Goal: Task Accomplishment & Management: Manage account settings

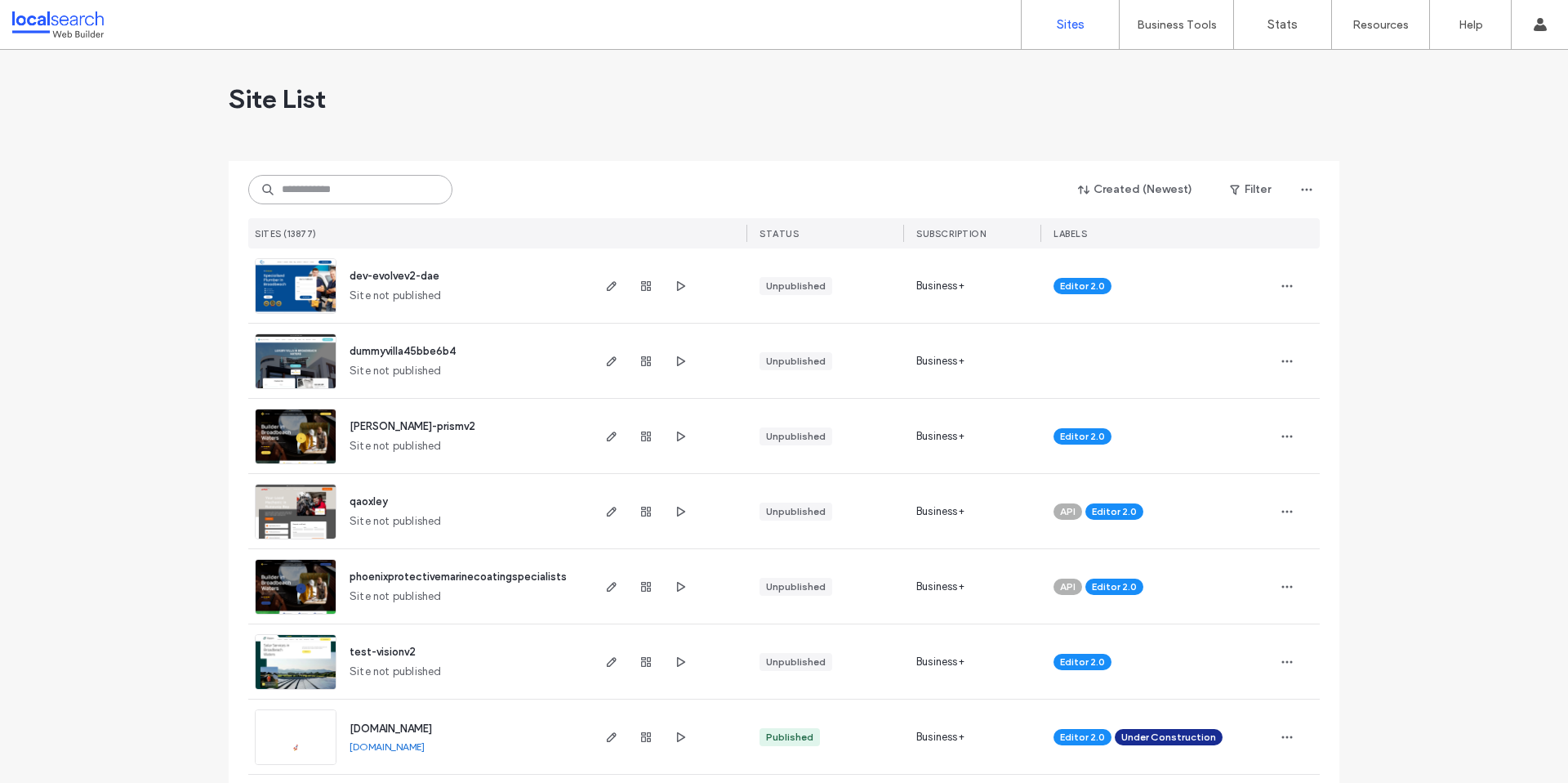
click at [385, 195] on input at bounding box center [351, 189] width 204 height 30
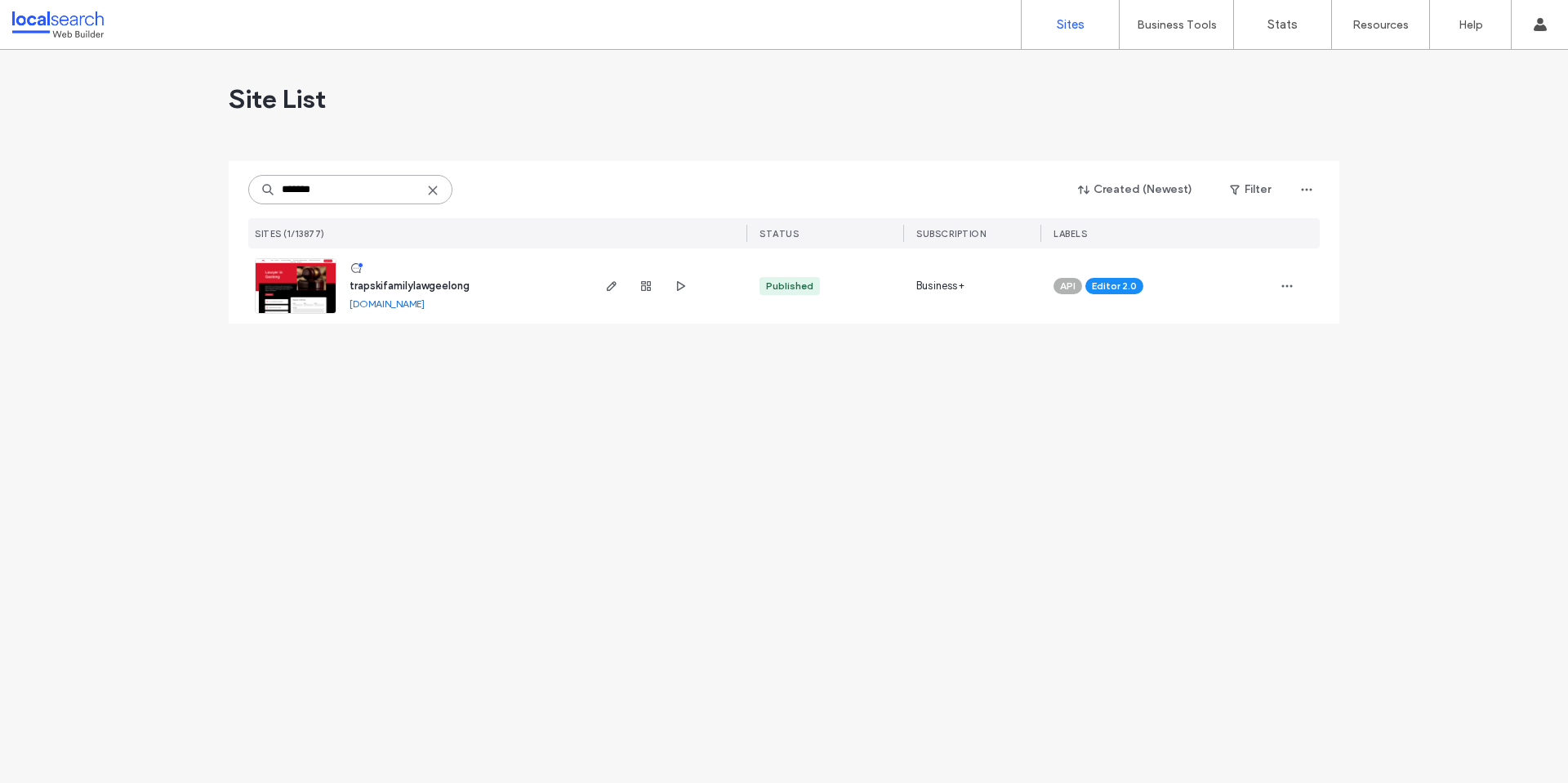
type input "*******"
click at [402, 285] on span "trapskifamilylawgeelong" at bounding box center [410, 285] width 120 height 12
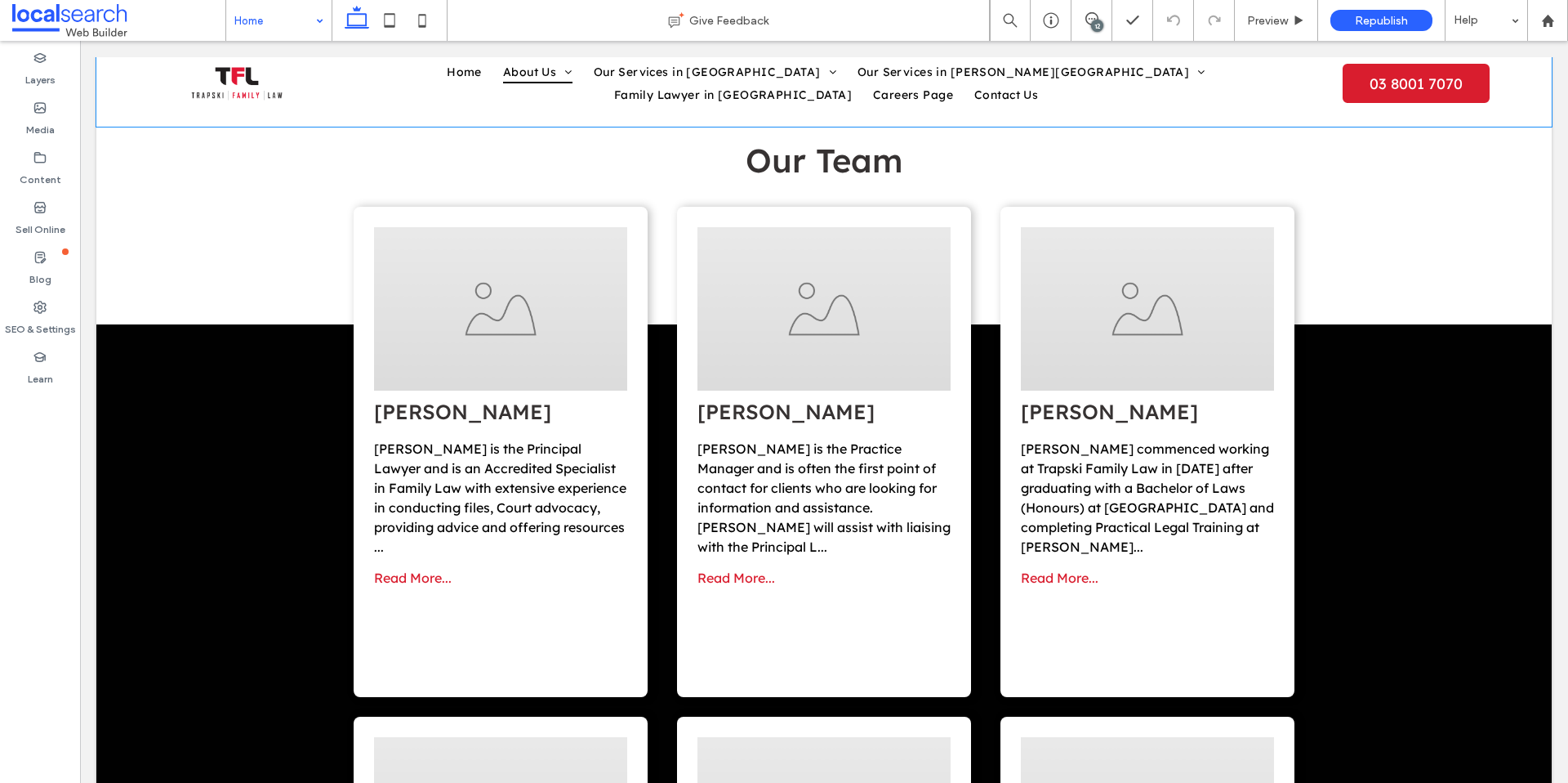
scroll to position [4396, 0]
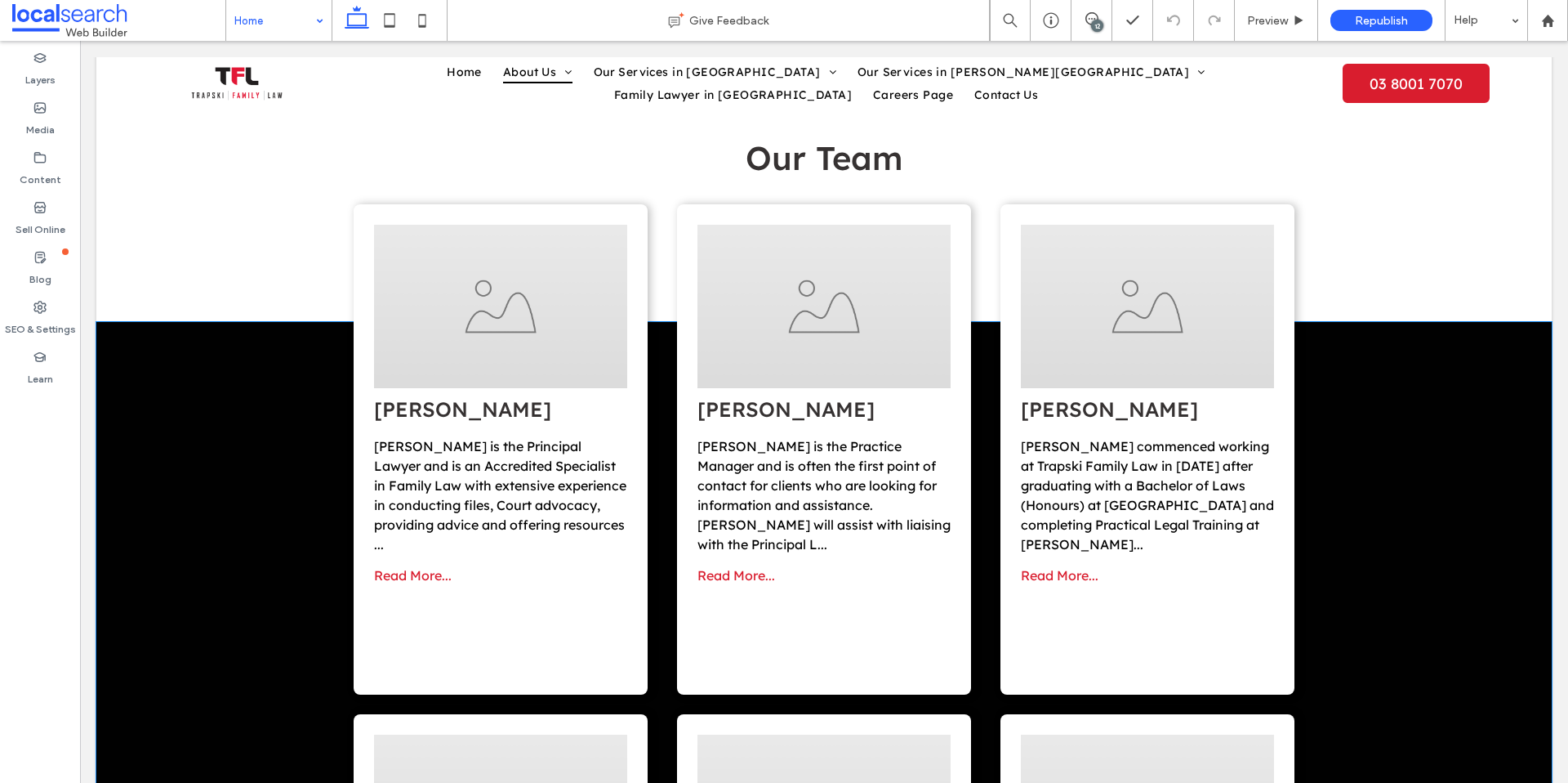
click at [420, 525] on span at bounding box center [501, 403] width 253 height 359
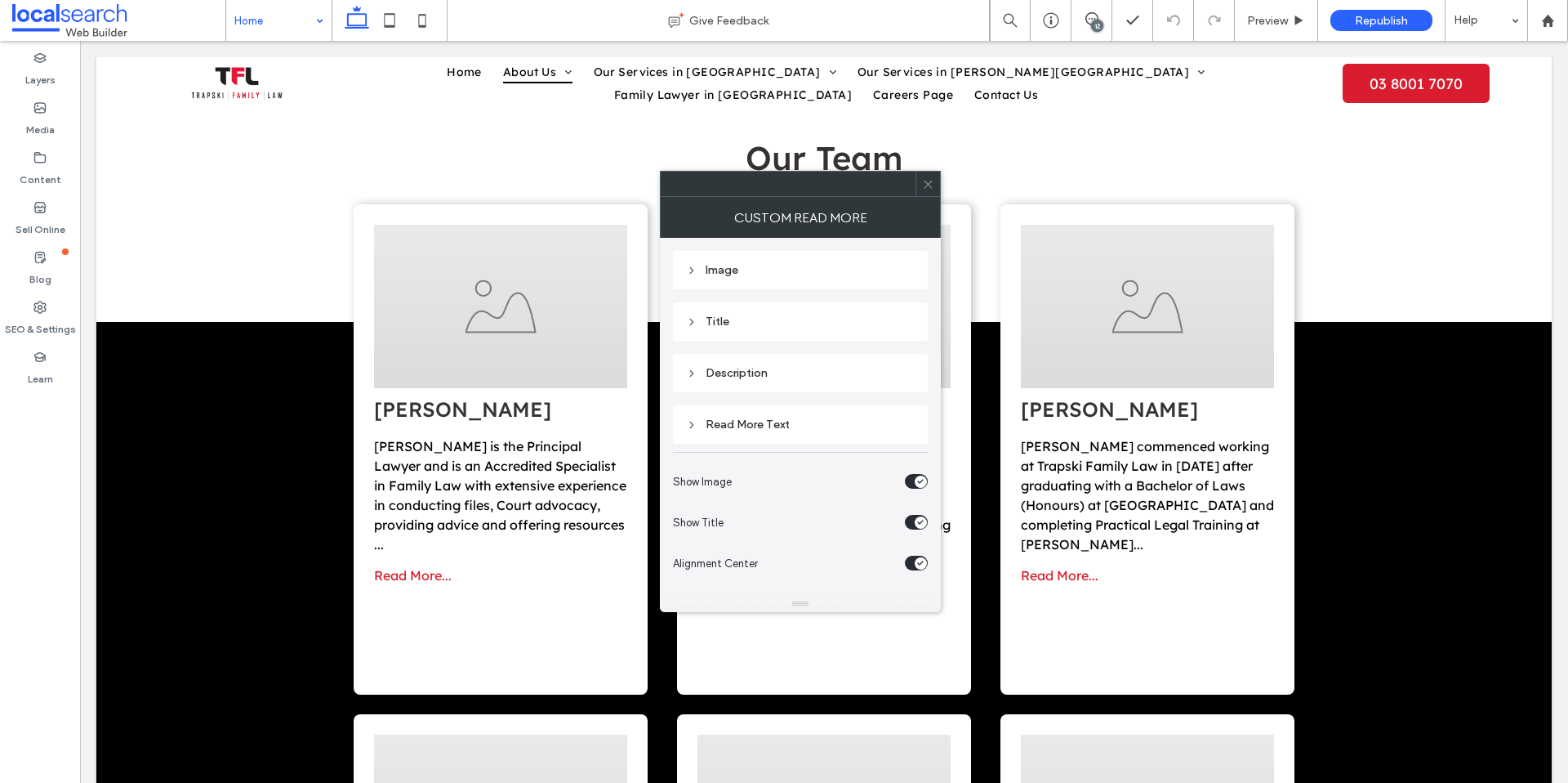
click at [421, 567] on span "Read More..." at bounding box center [413, 575] width 78 height 17
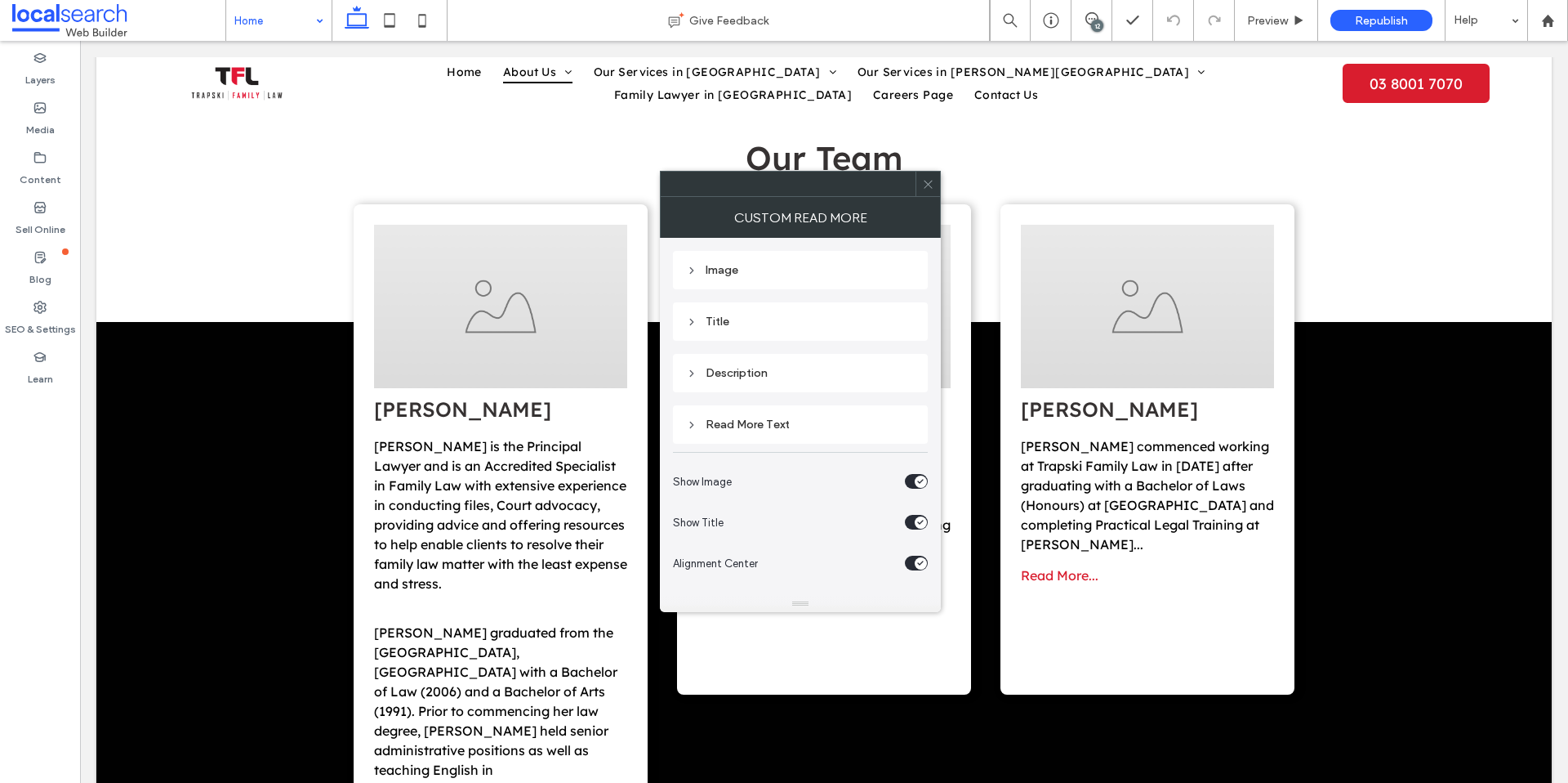
click at [924, 187] on icon at bounding box center [928, 184] width 12 height 12
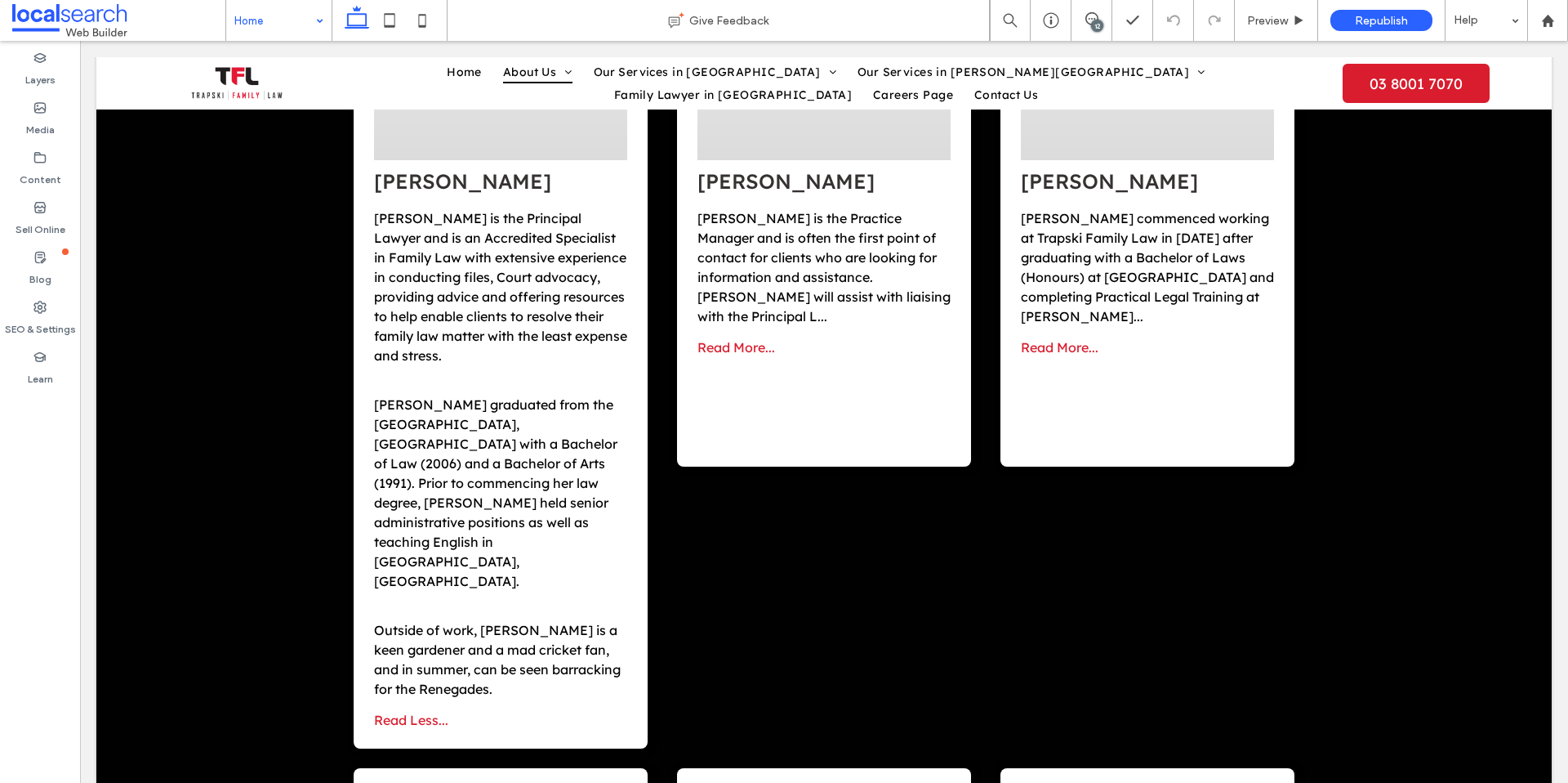
scroll to position [4653, 0]
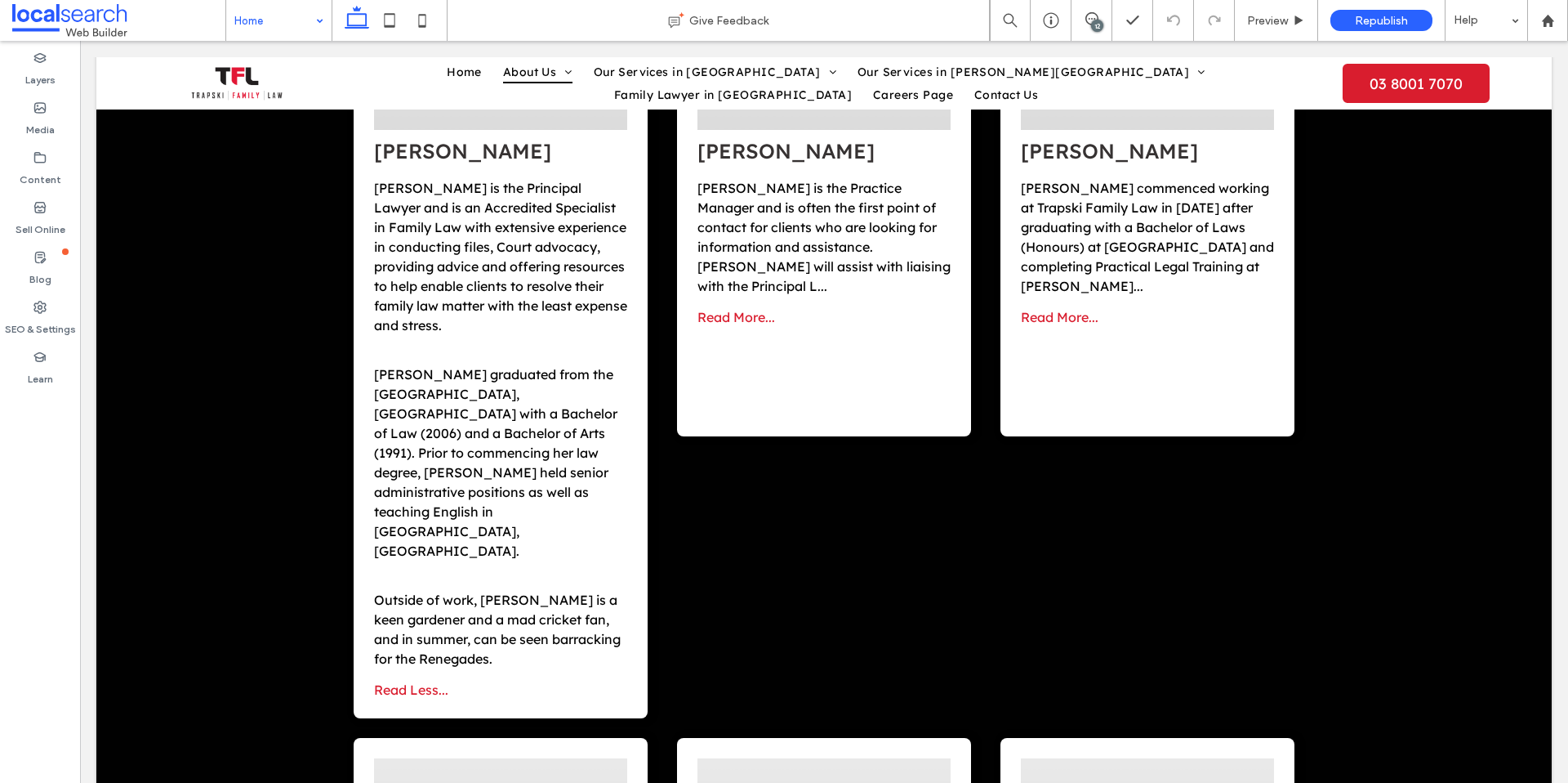
click at [736, 309] on span "Read More..." at bounding box center [736, 317] width 78 height 17
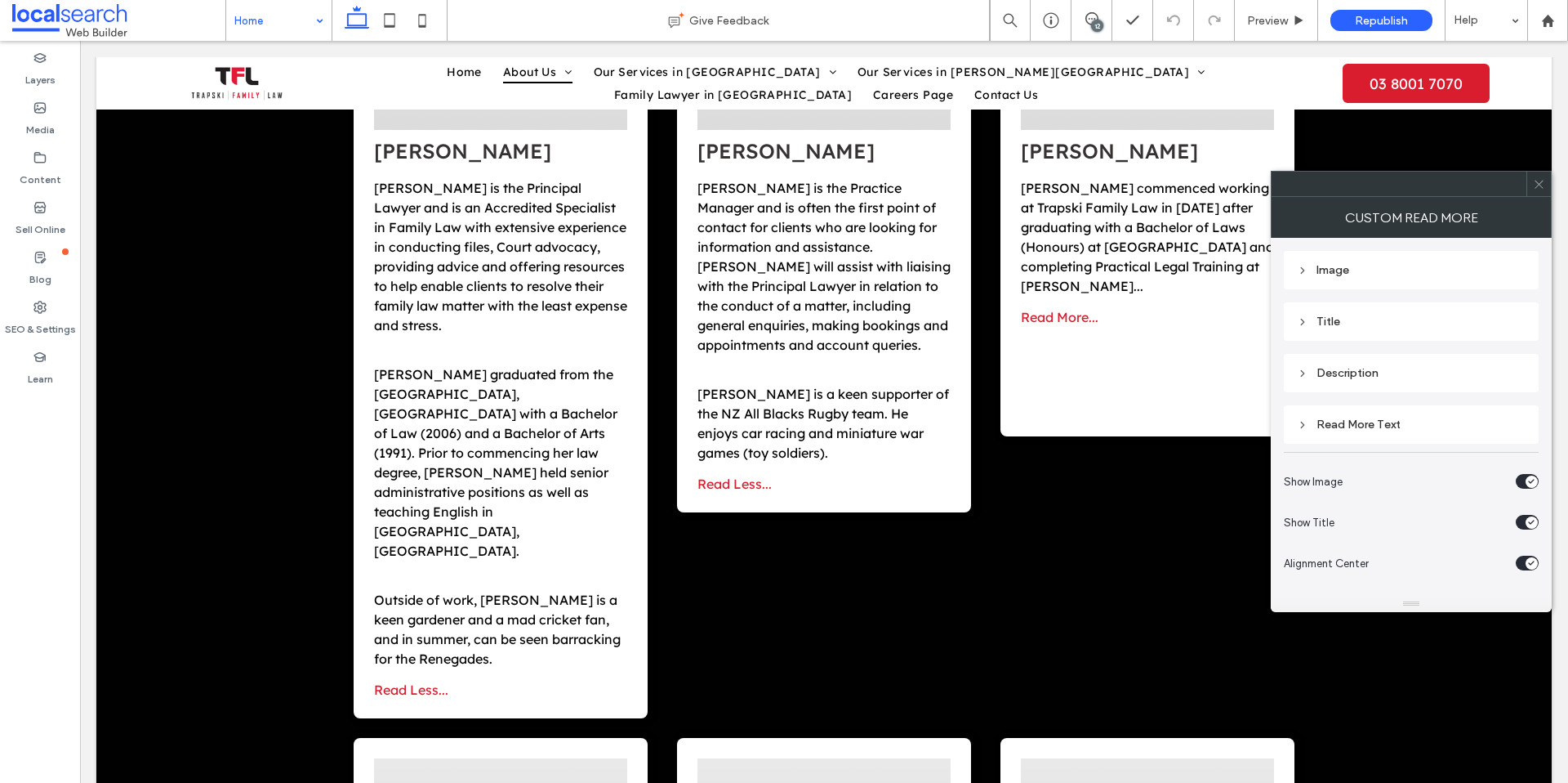
click at [1058, 309] on span "Read More..." at bounding box center [1059, 317] width 78 height 17
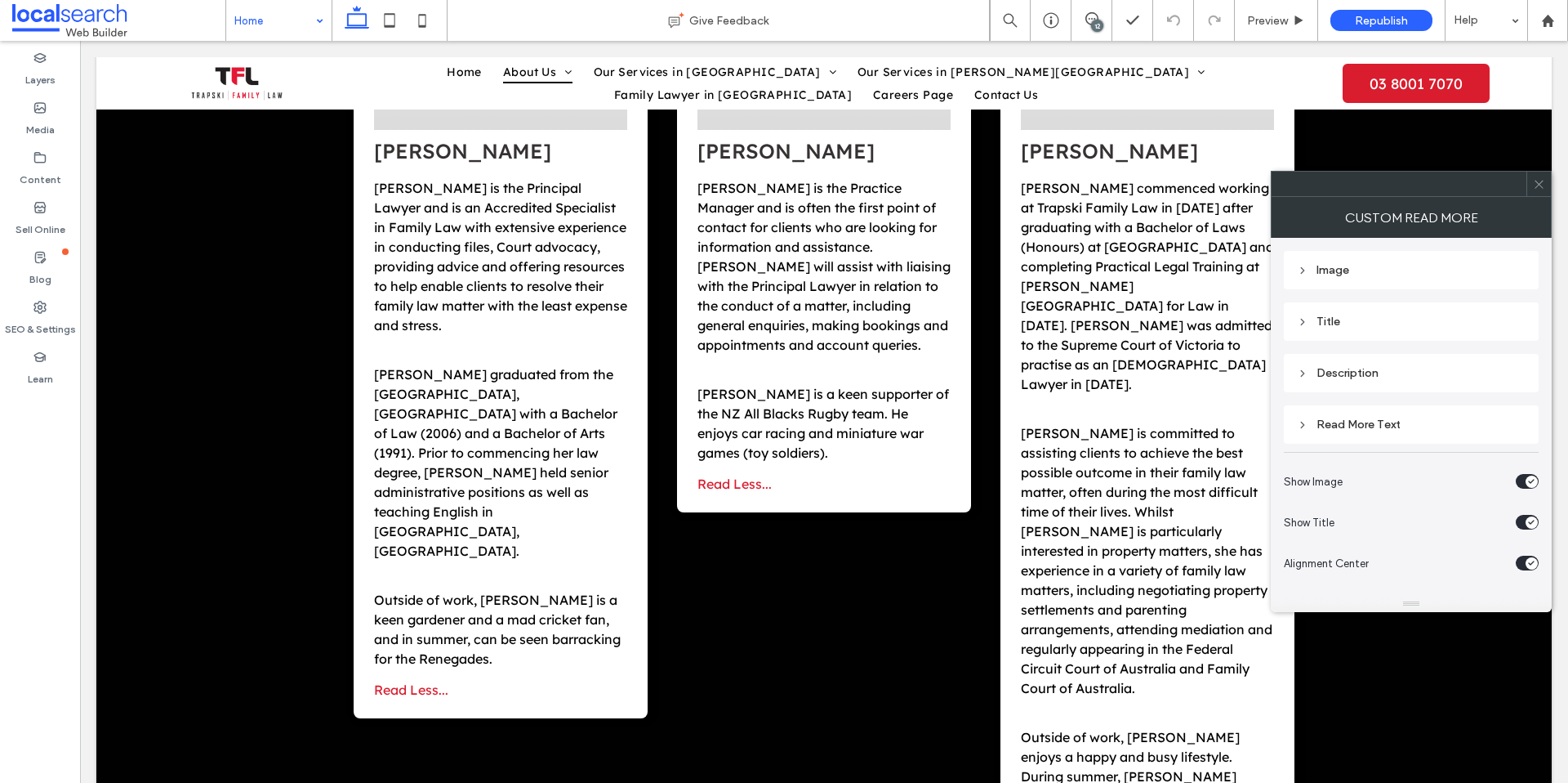
click at [1541, 185] on icon at bounding box center [1539, 184] width 12 height 12
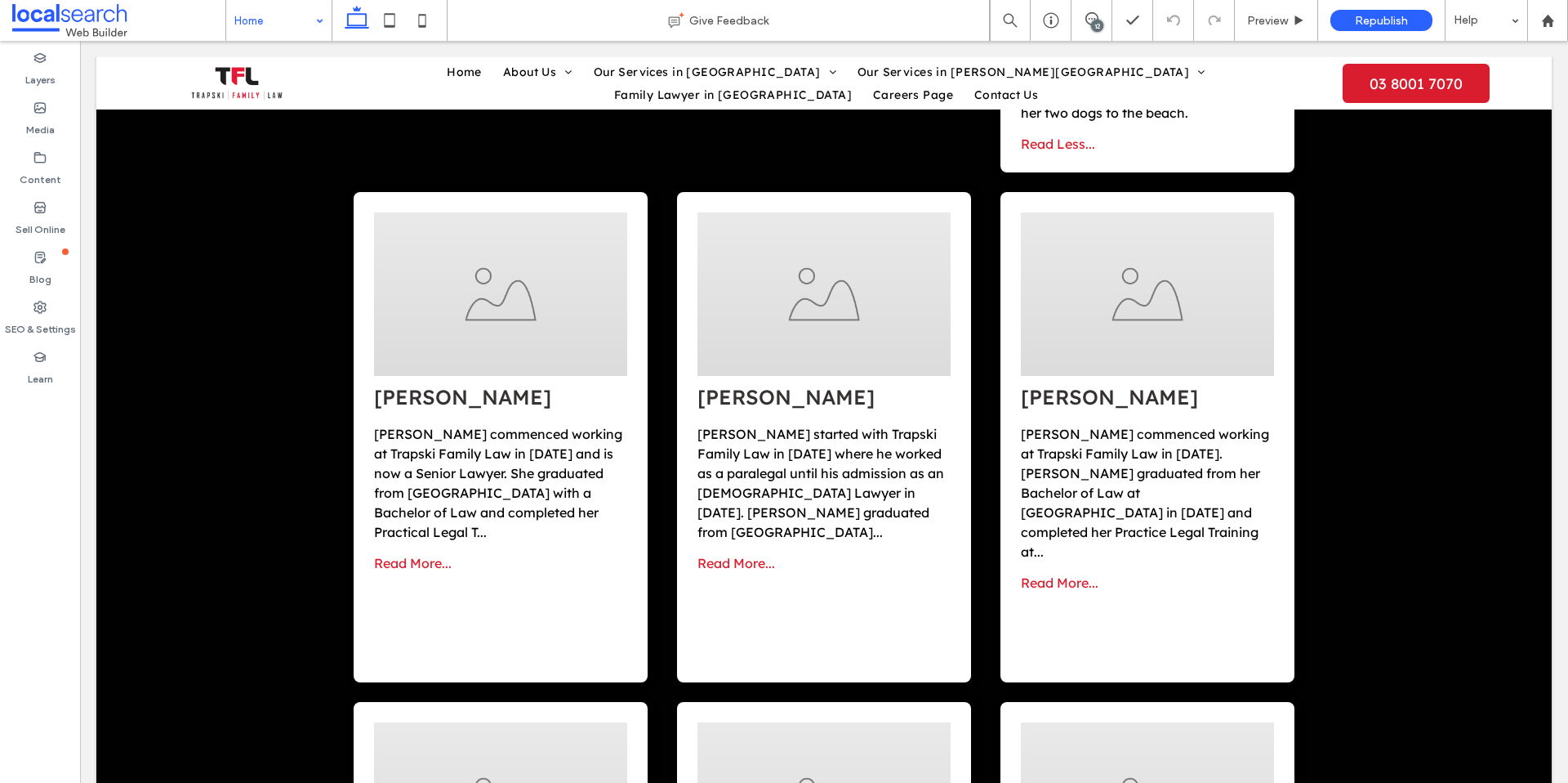
scroll to position [5413, 0]
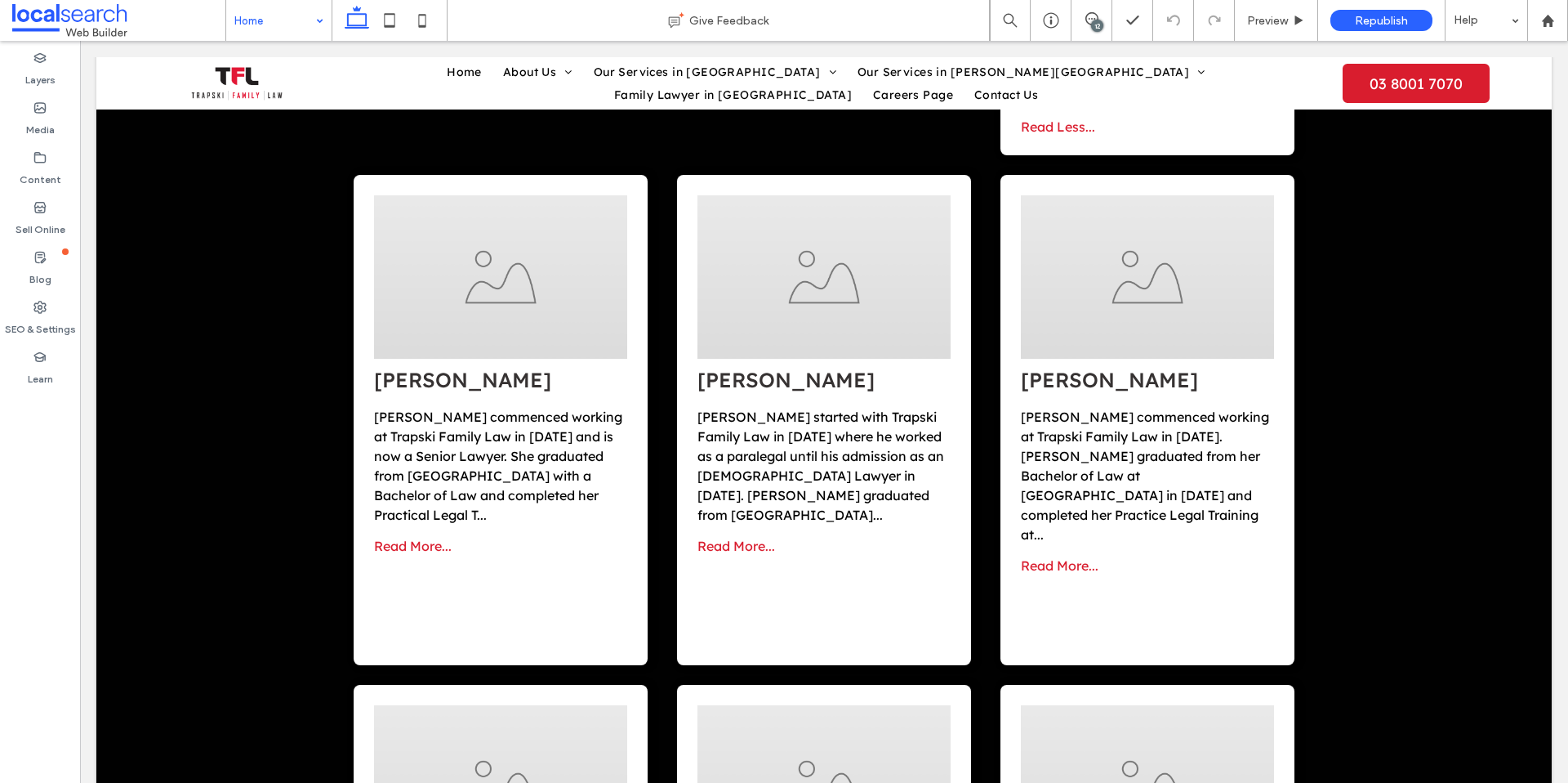
click at [422, 538] on span "Read More..." at bounding box center [413, 546] width 78 height 17
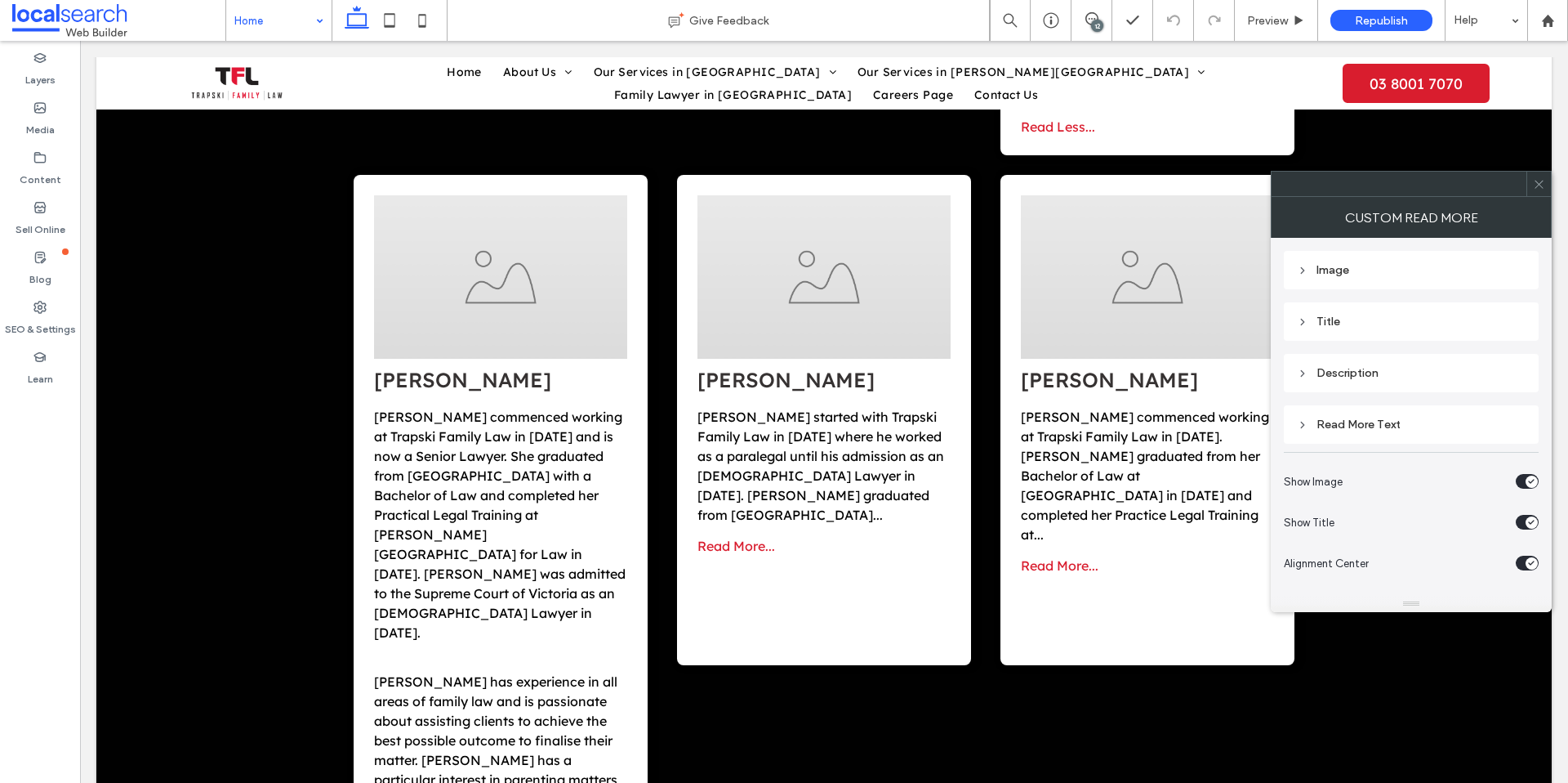
click at [731, 538] on span "Read More..." at bounding box center [736, 546] width 78 height 17
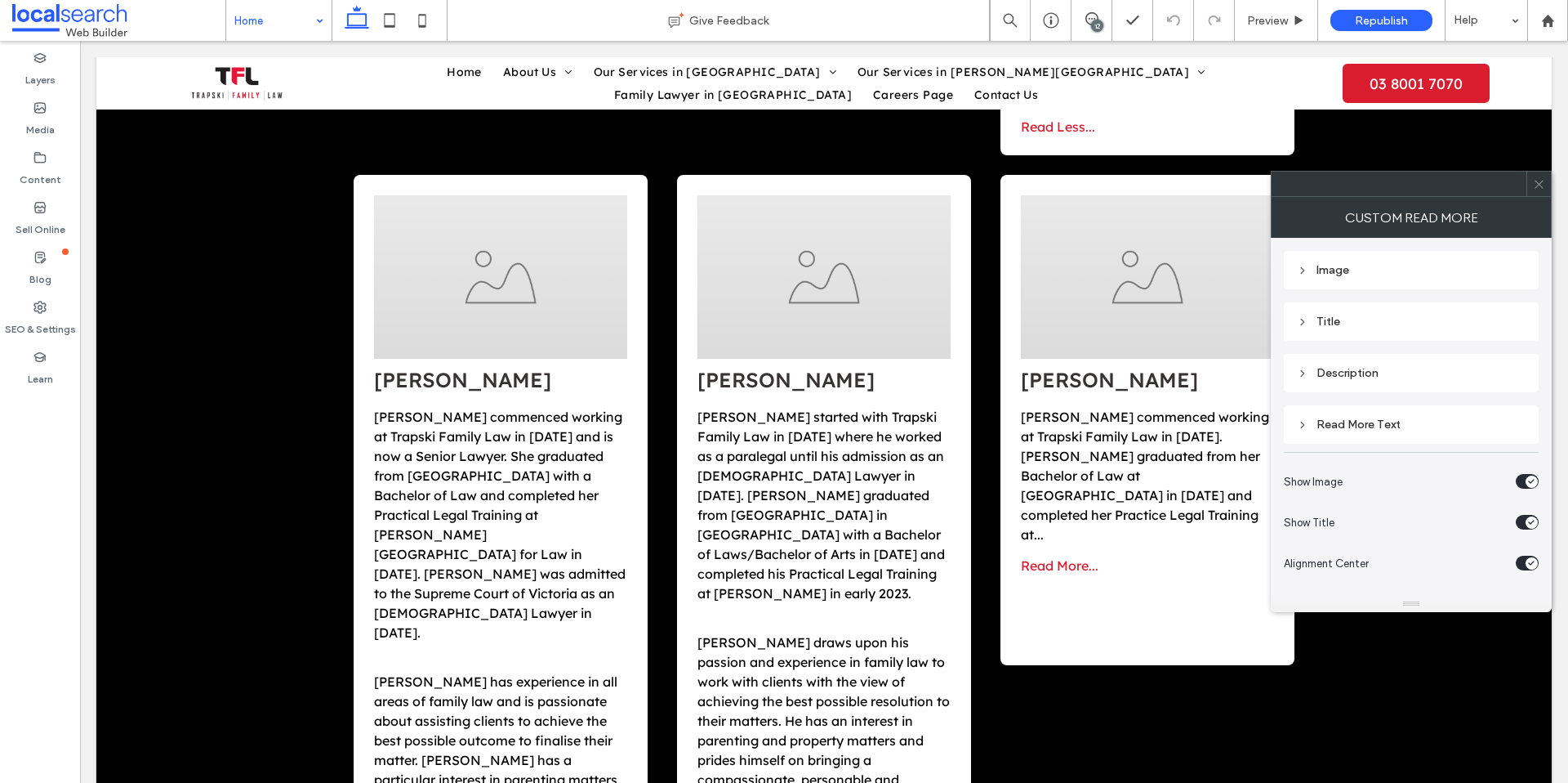
click at [1074, 557] on span "Read More..." at bounding box center [1059, 565] width 78 height 17
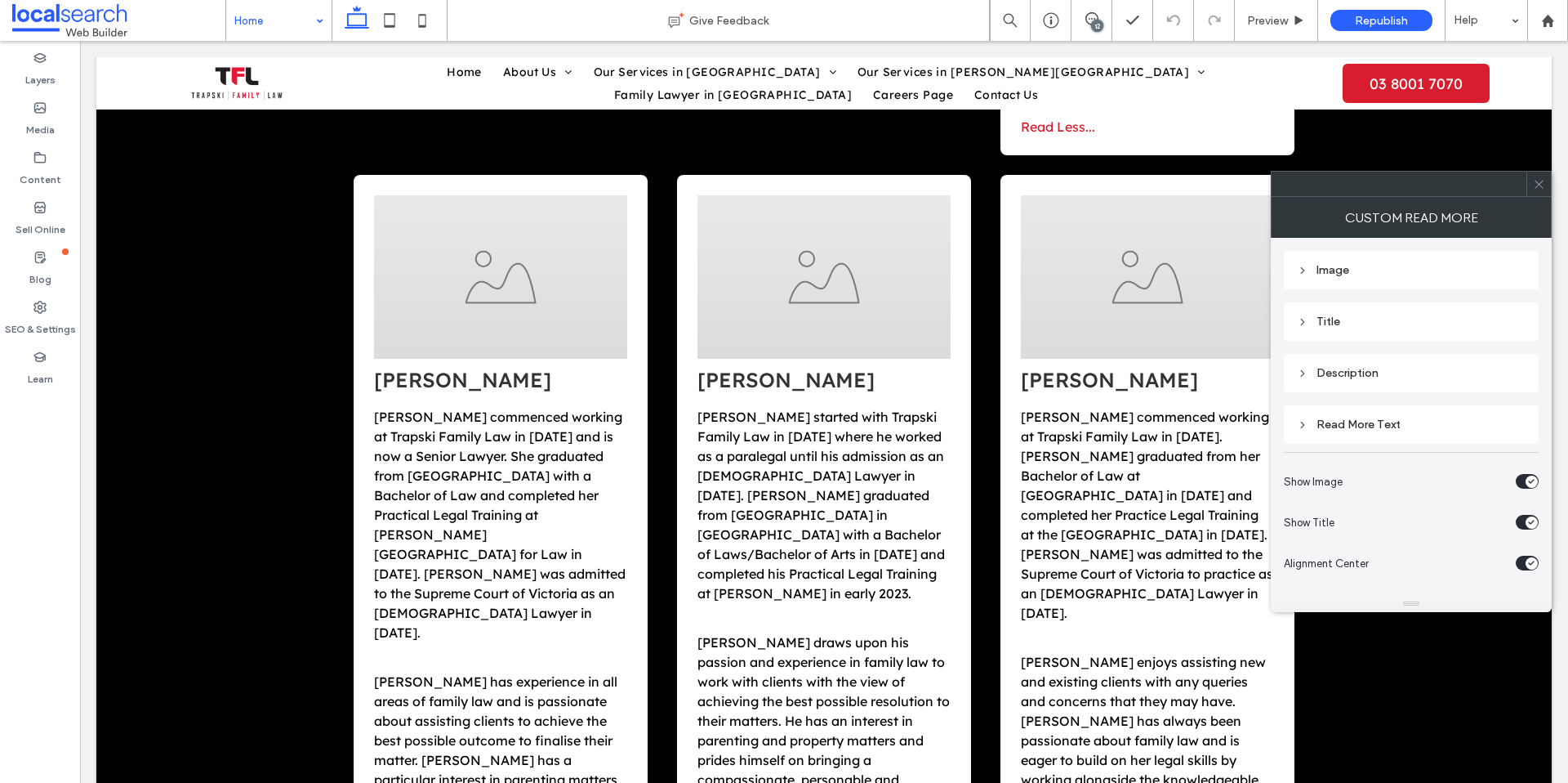
click at [1538, 180] on icon at bounding box center [1539, 184] width 12 height 12
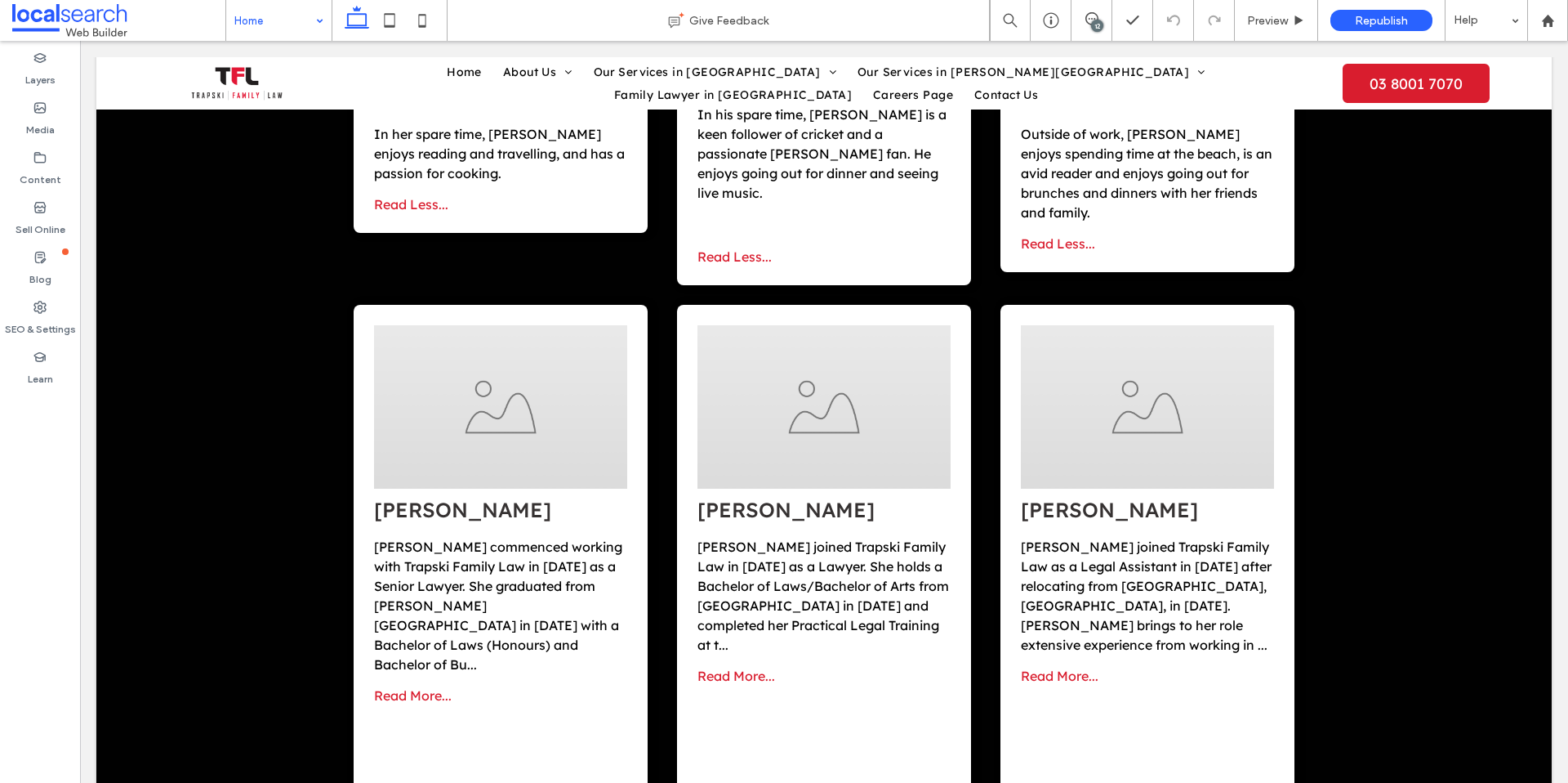
scroll to position [6150, 0]
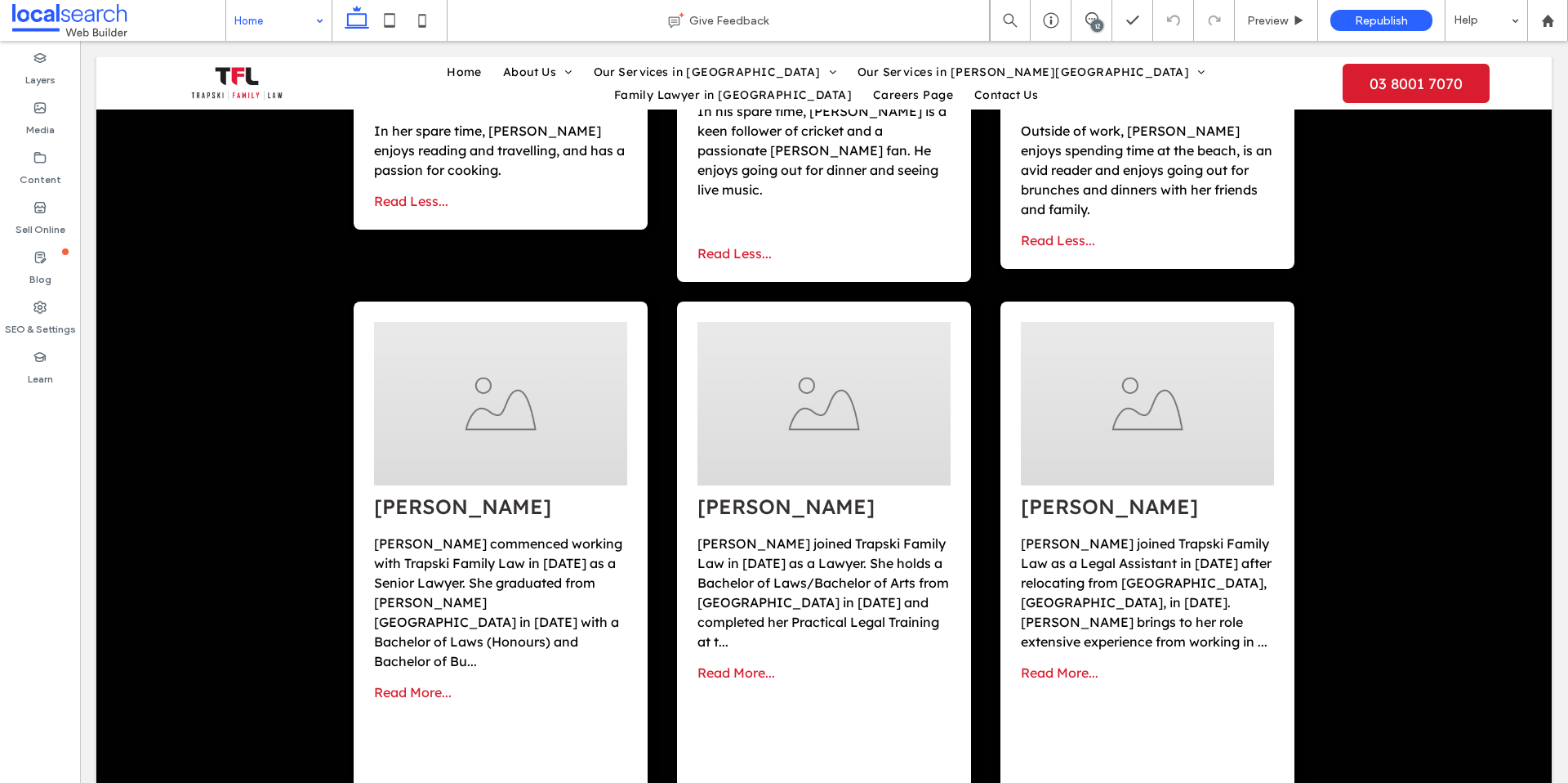
drag, startPoint x: 393, startPoint y: 483, endPoint x: 538, endPoint y: 482, distance: 145.0
click at [394, 683] on span "Read More..." at bounding box center [413, 691] width 78 height 17
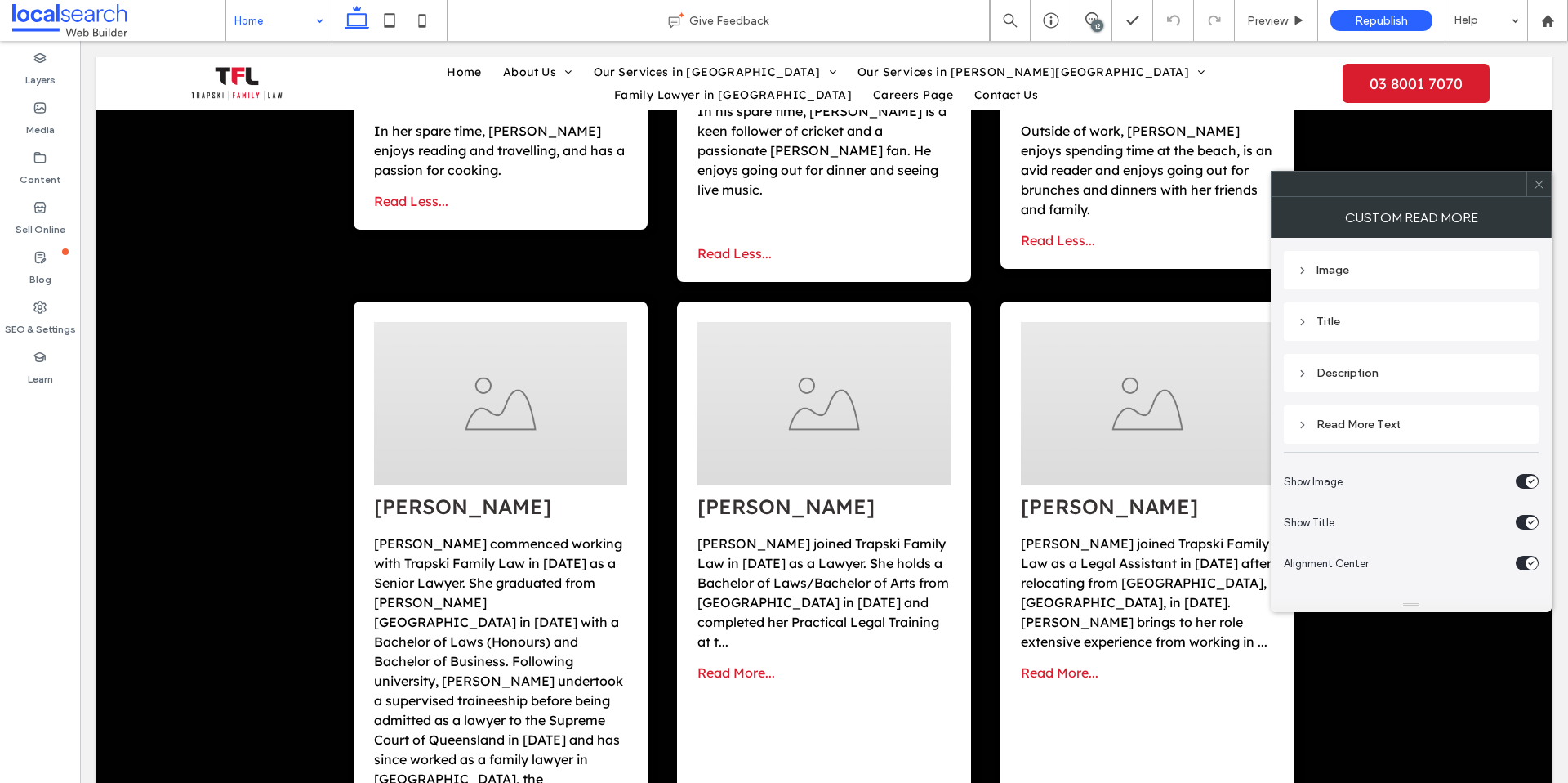
drag, startPoint x: 743, startPoint y: 484, endPoint x: 996, endPoint y: 486, distance: 253.0
click at [744, 664] on span "Read More..." at bounding box center [736, 672] width 78 height 17
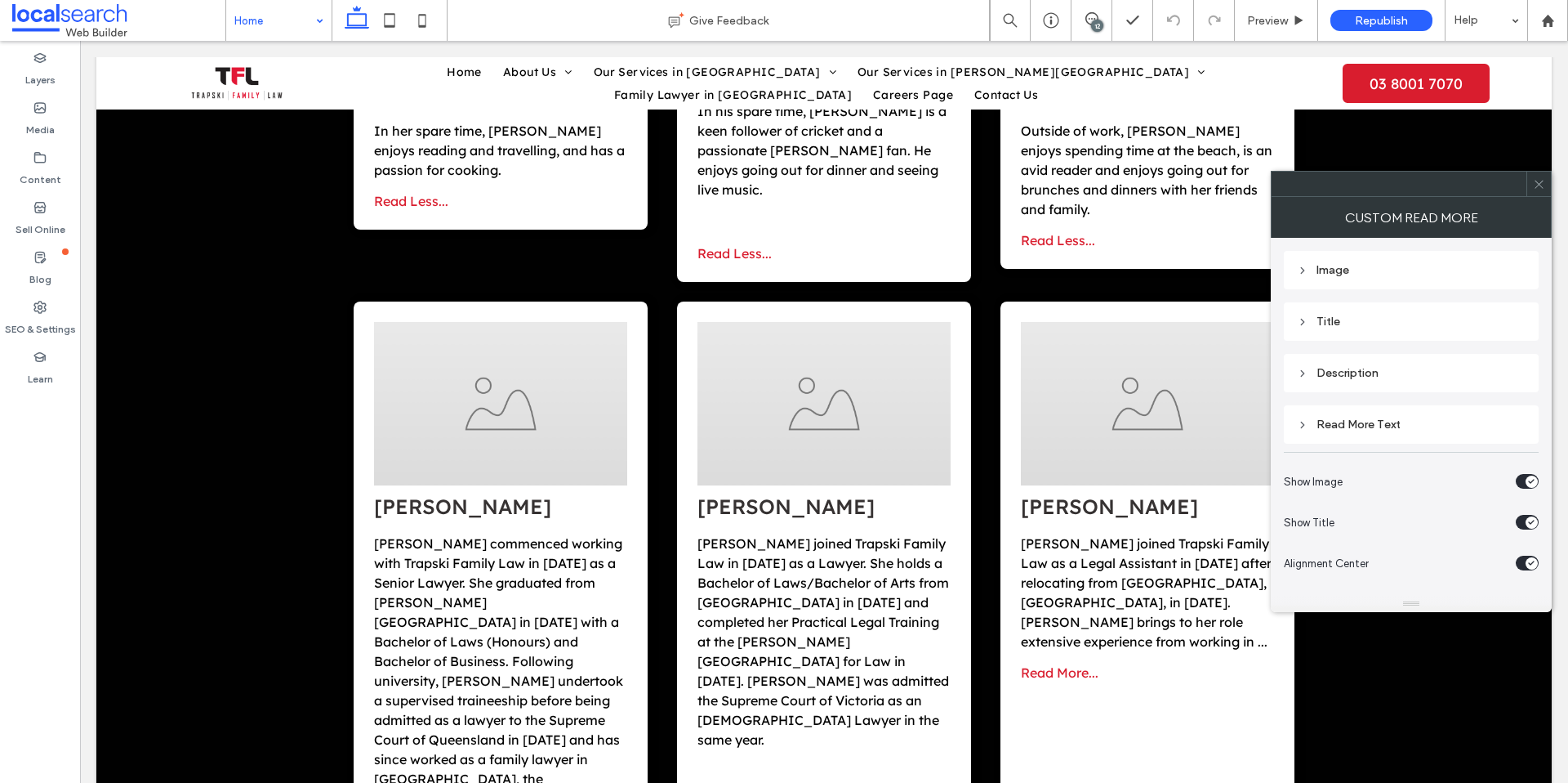
click at [1061, 664] on span "Read More..." at bounding box center [1059, 672] width 78 height 17
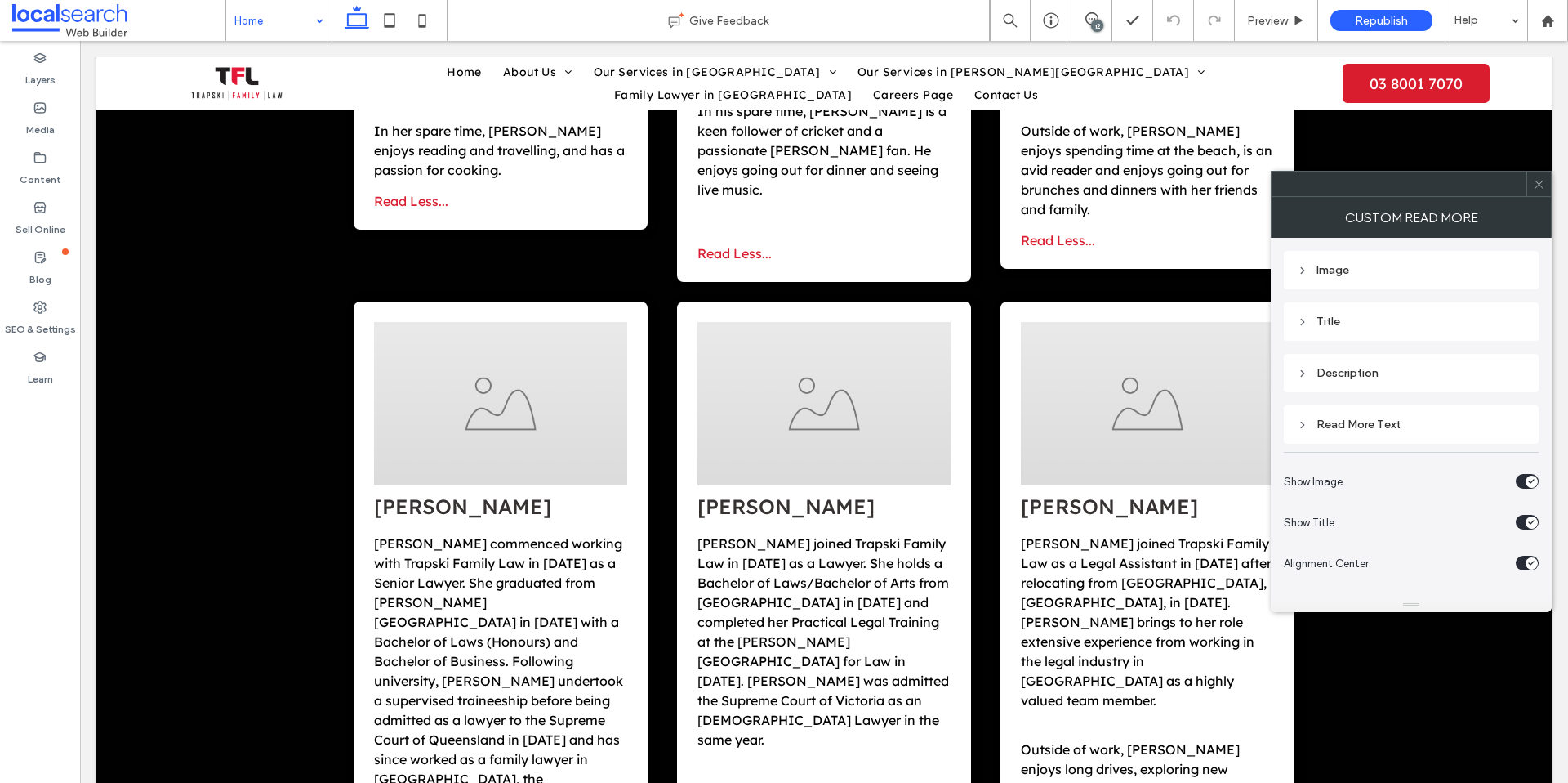
drag, startPoint x: 1541, startPoint y: 185, endPoint x: 1293, endPoint y: 266, distance: 260.9
click at [1541, 185] on icon at bounding box center [1539, 184] width 12 height 12
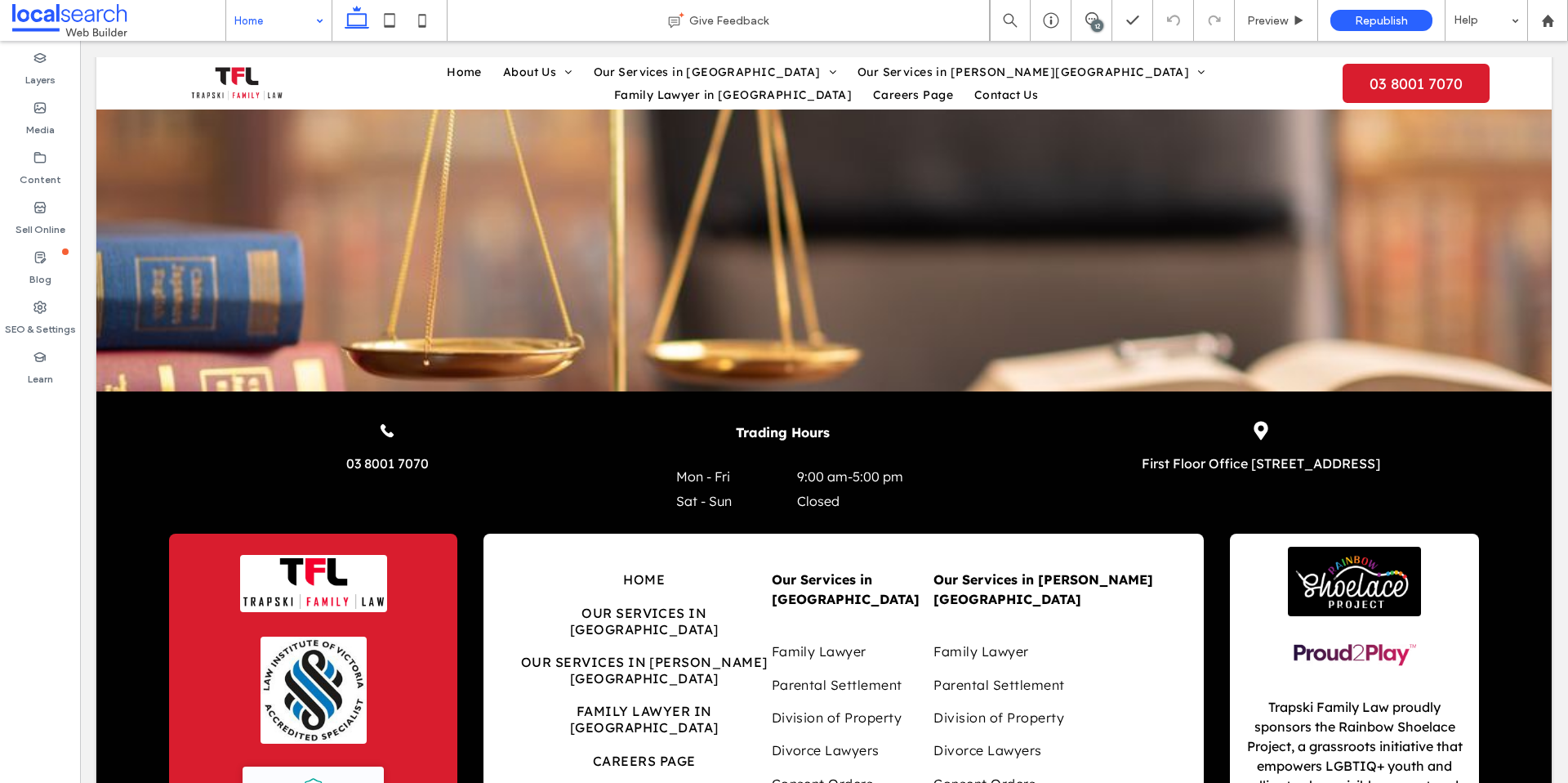
scroll to position [8933, 0]
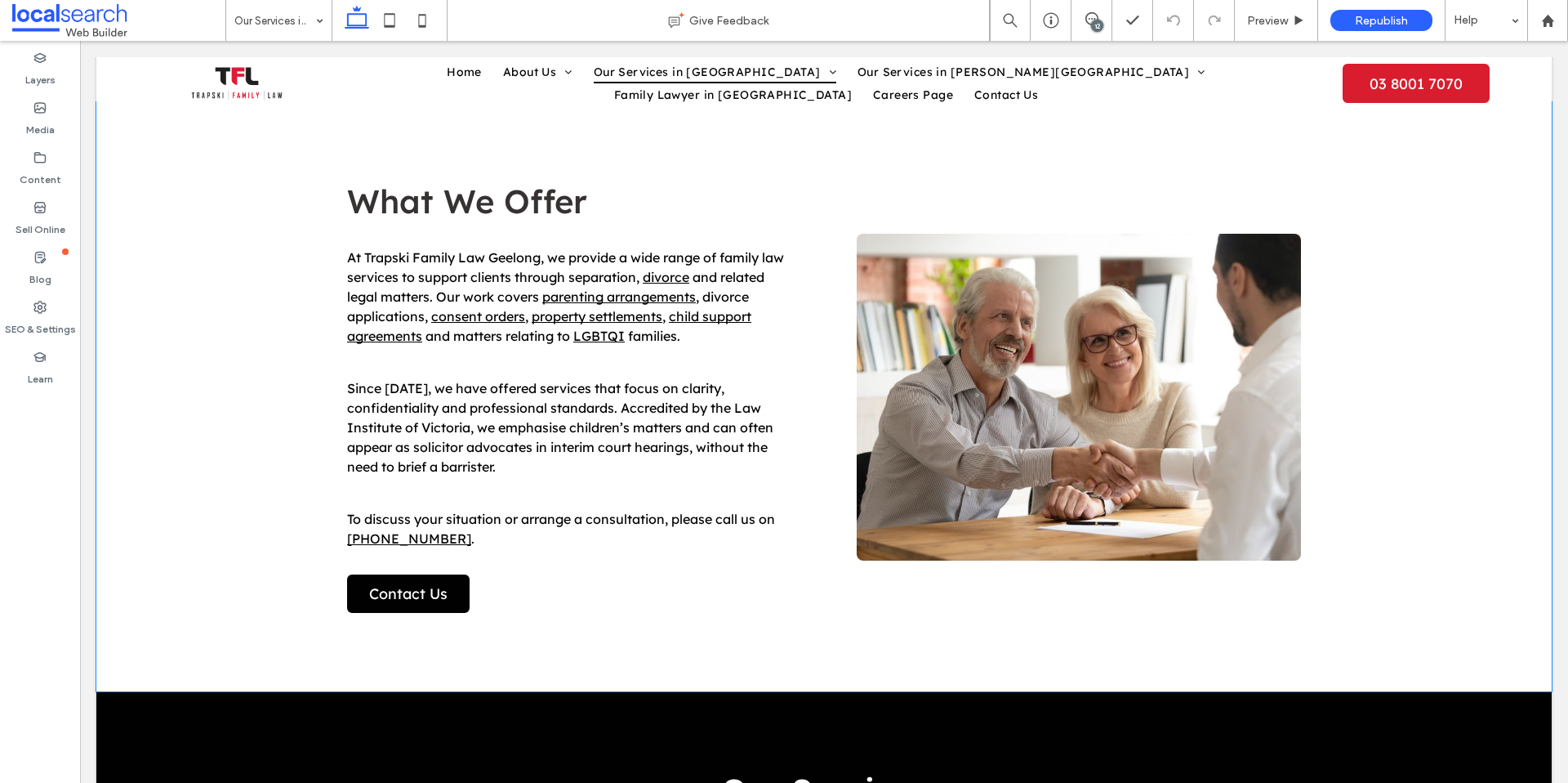
scroll to position [416, 0]
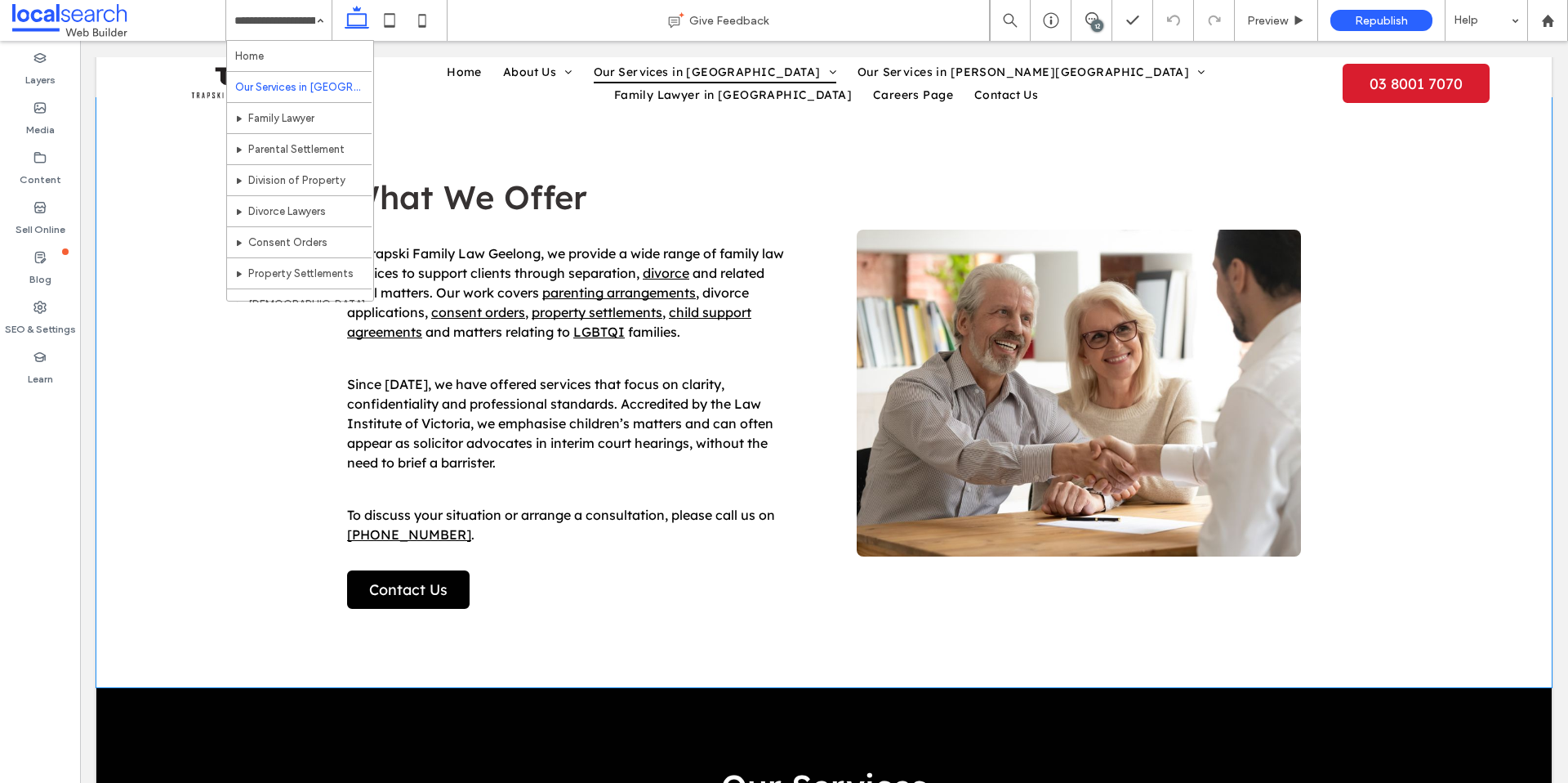
click at [261, 475] on div "What We Offer At Trapski Family Law Geelong, we provide a wide range of family …" at bounding box center [824, 392] width 1455 height 589
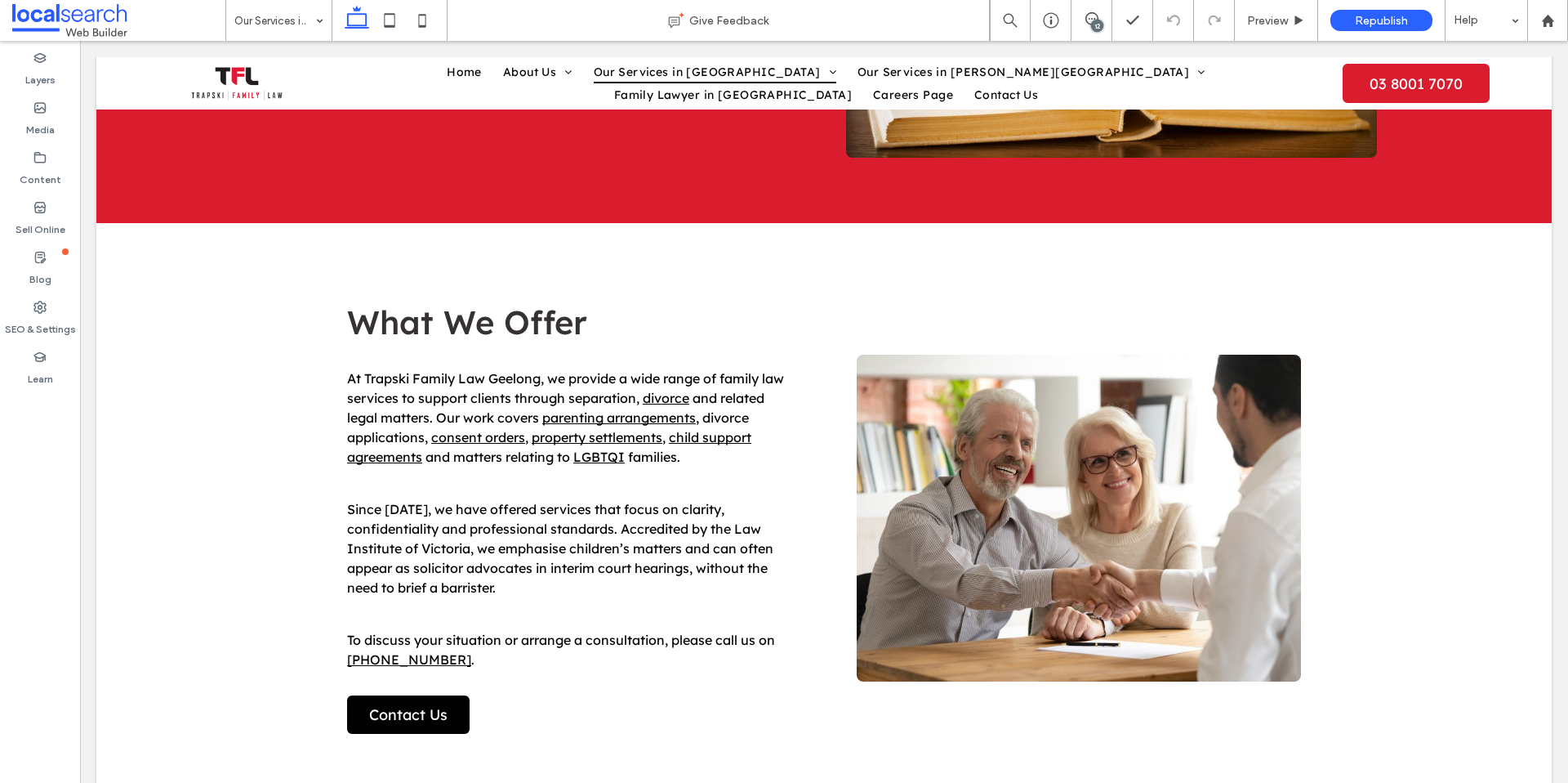
scroll to position [0, 0]
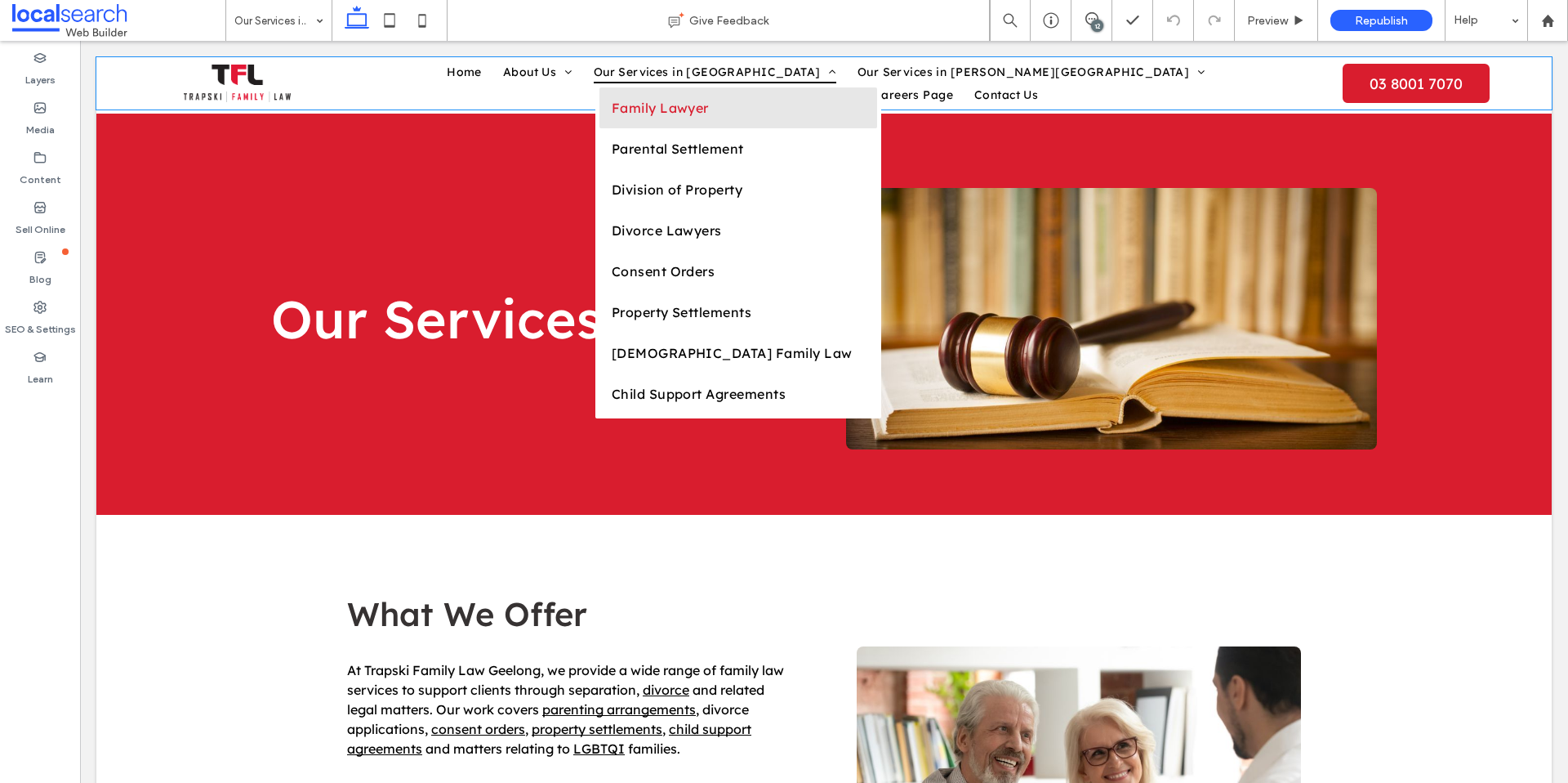
click at [632, 112] on span "Family Lawyer" at bounding box center [660, 107] width 97 height 17
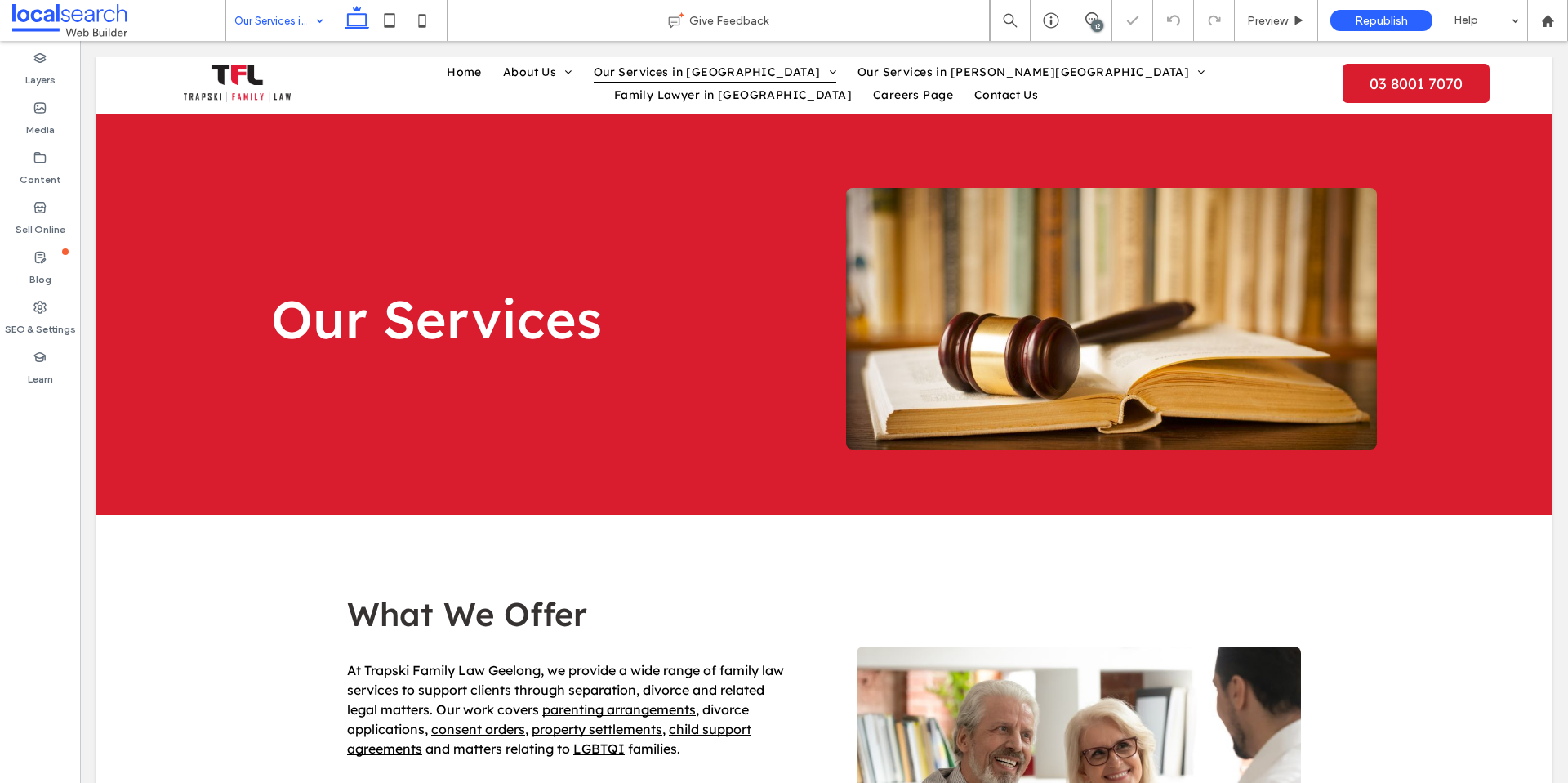
click at [305, 21] on input at bounding box center [275, 20] width 81 height 41
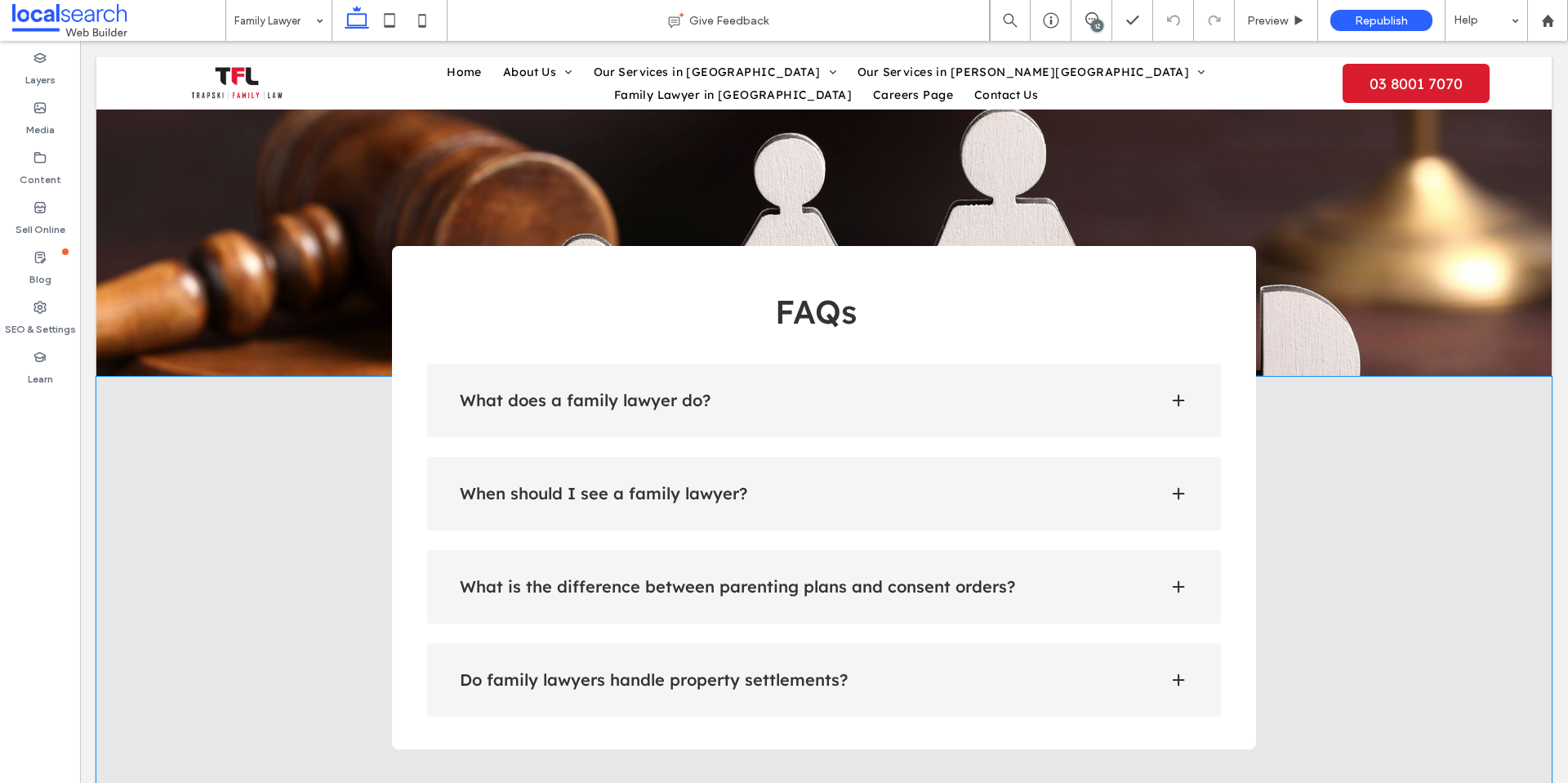
scroll to position [1748, 0]
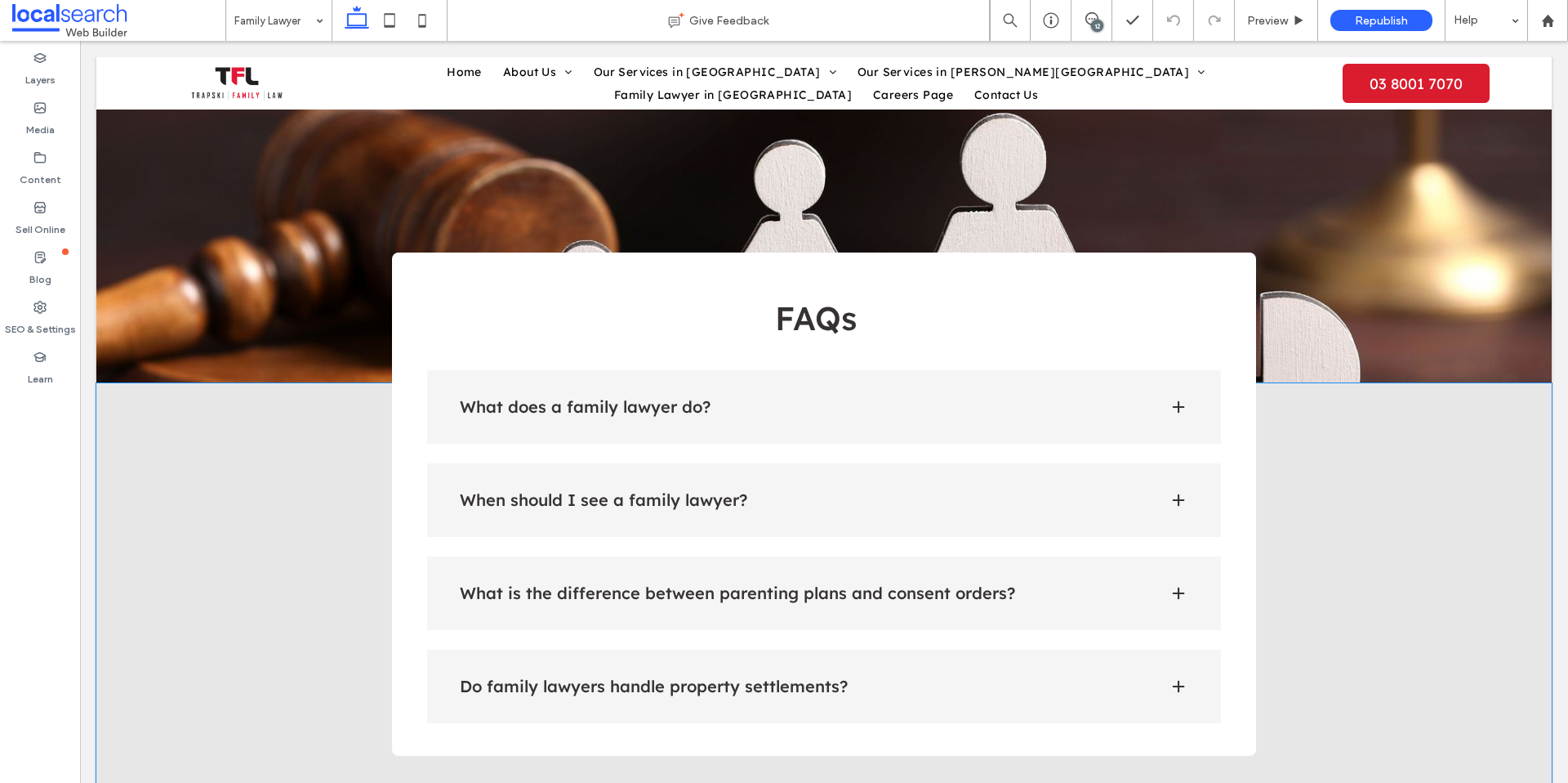
click at [1185, 399] on span at bounding box center [1178, 407] width 17 height 17
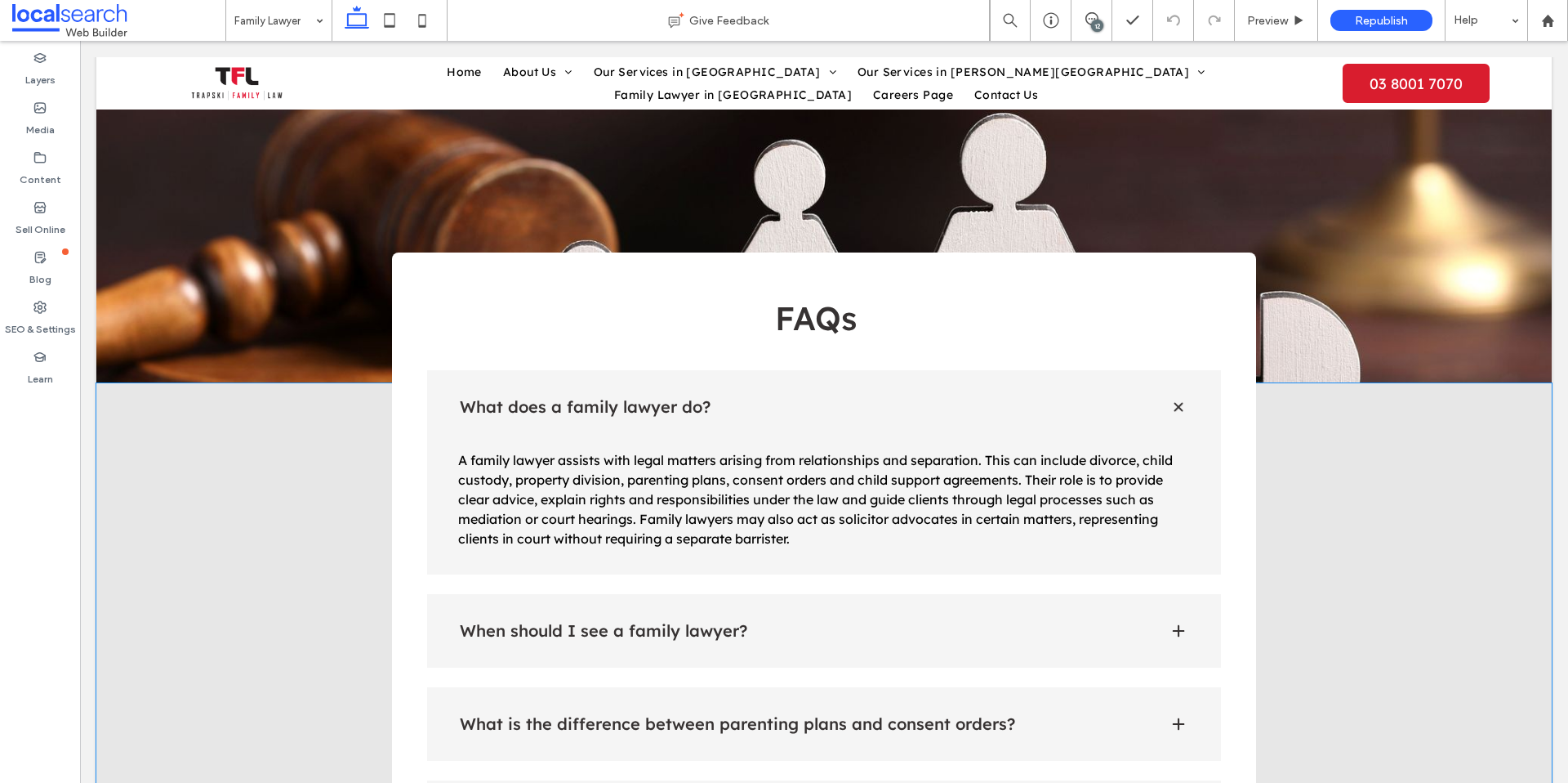
click at [1155, 594] on div "When should I see a family lawyer?" at bounding box center [825, 630] width 795 height 73
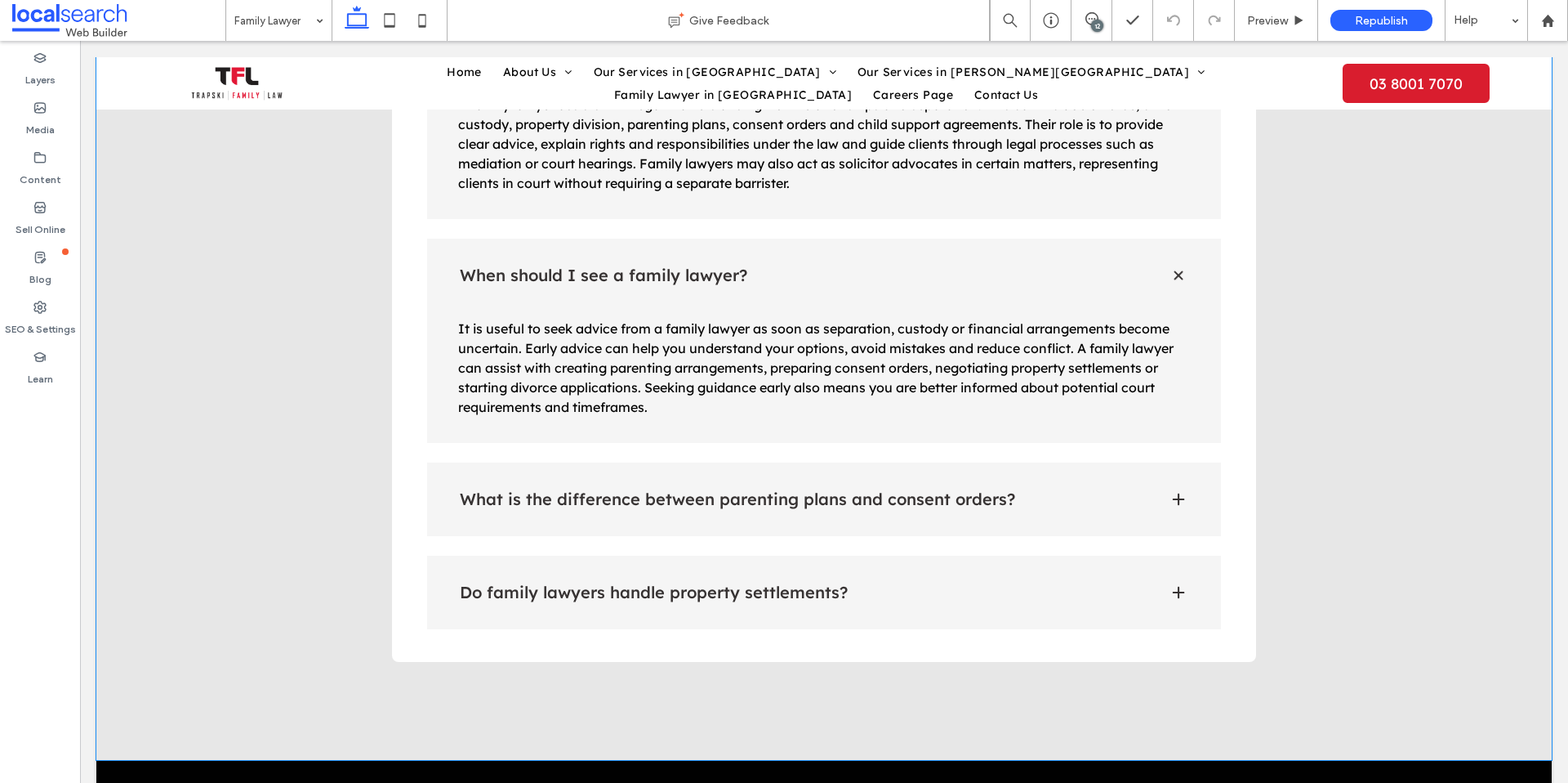
scroll to position [2107, 0]
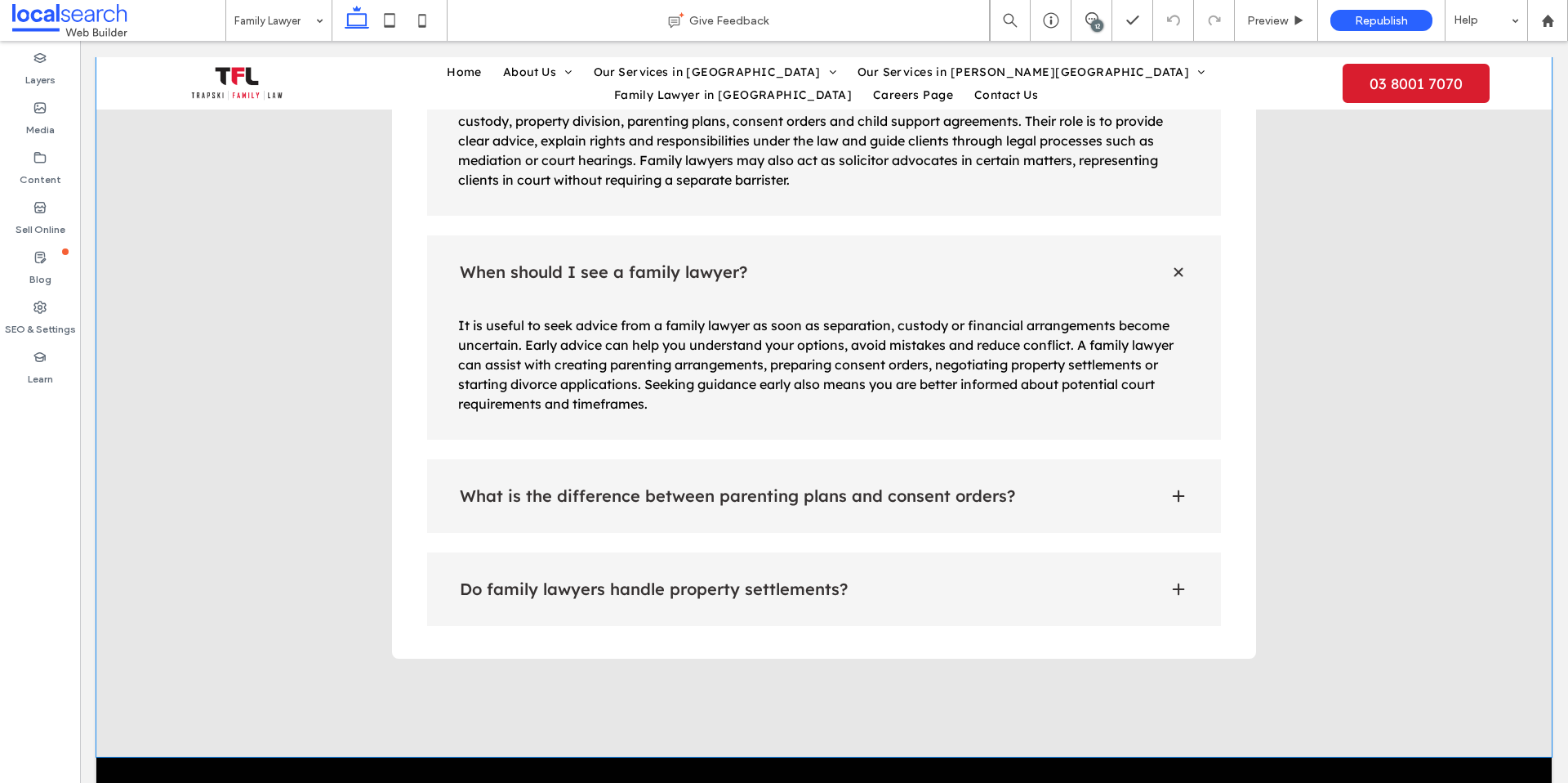
click at [1173, 488] on span at bounding box center [1178, 496] width 17 height 17
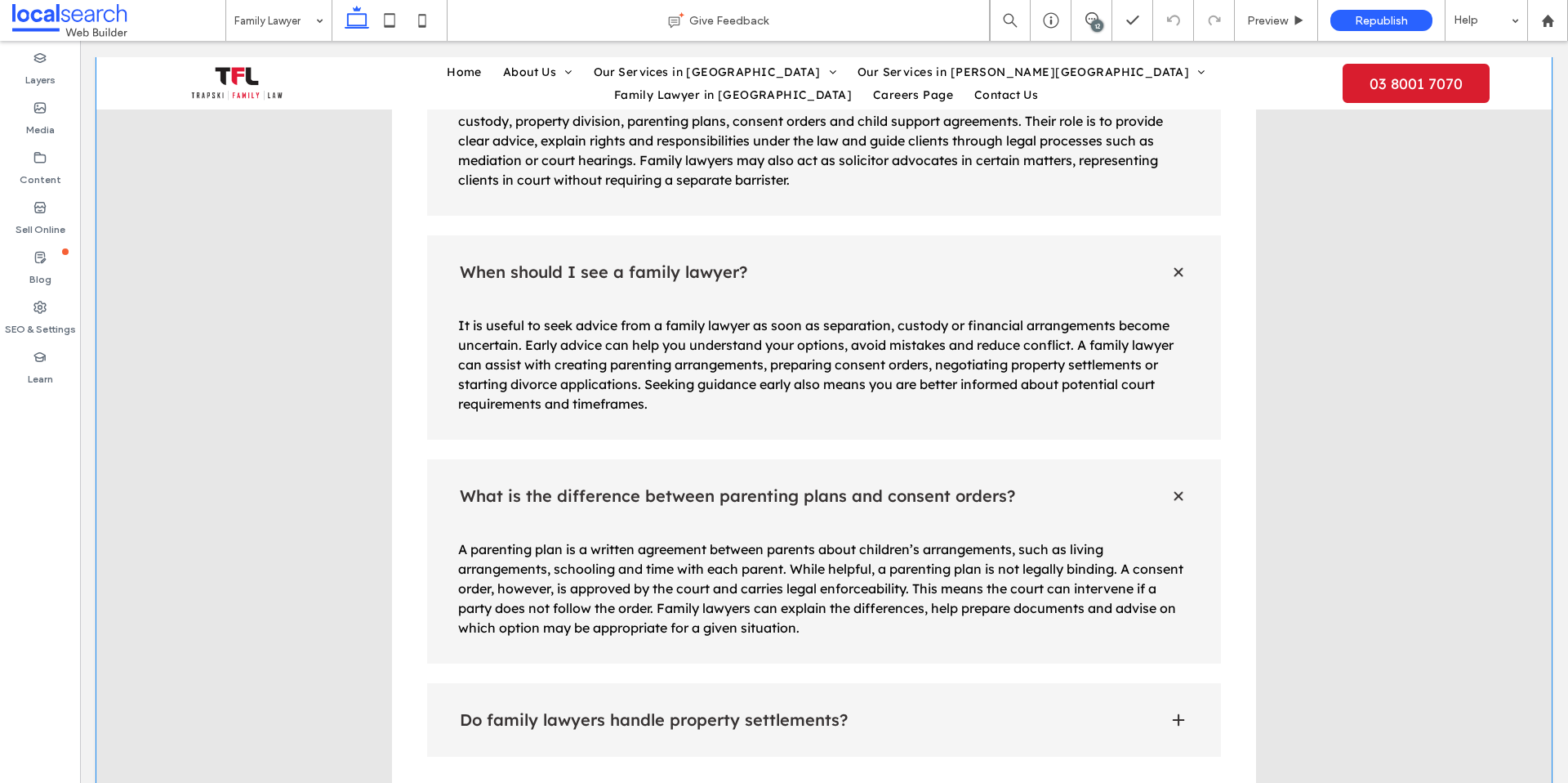
click at [1141, 683] on div "Do family lawyers handle property settlements?" at bounding box center [825, 719] width 795 height 73
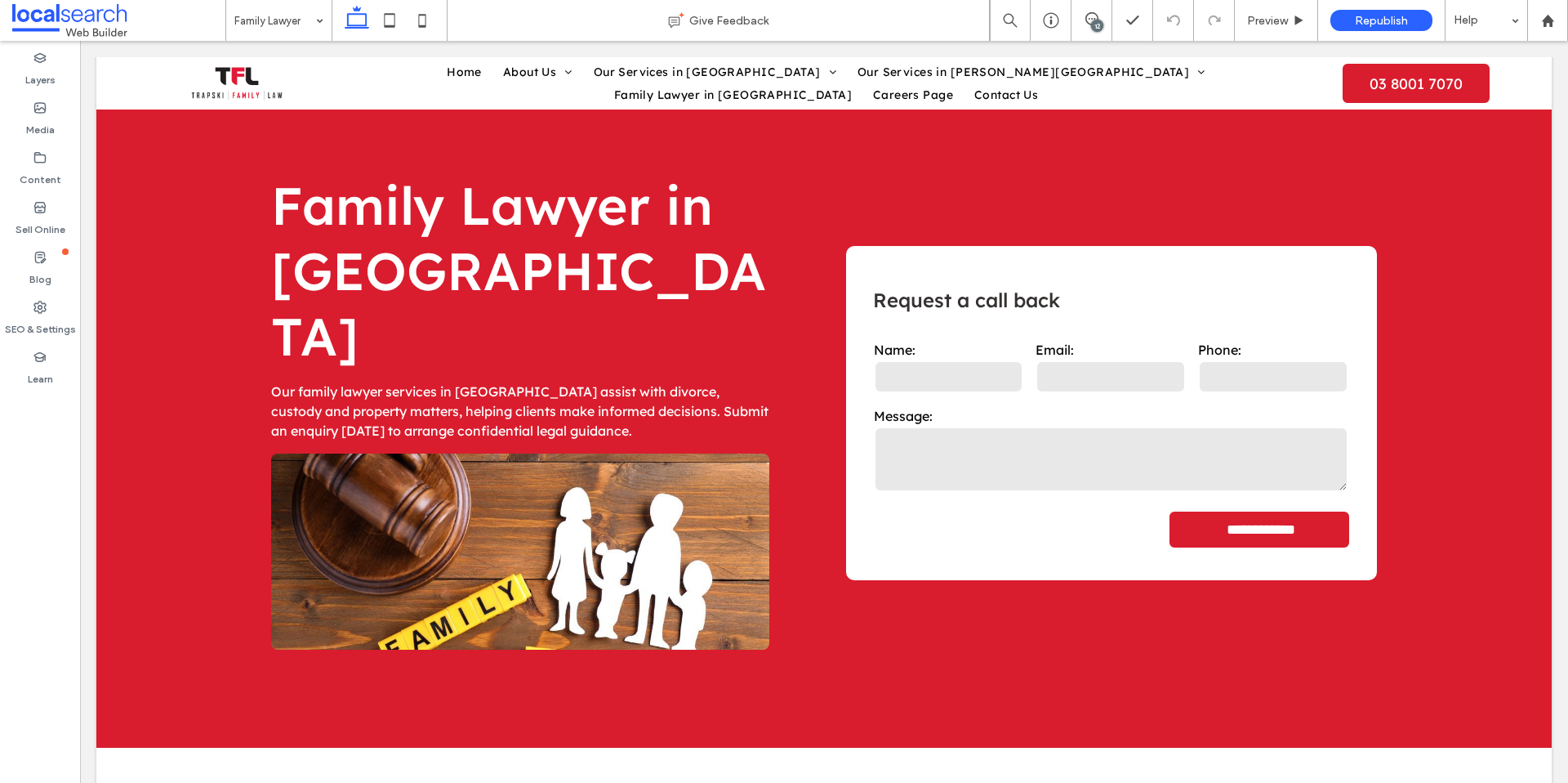
scroll to position [0, 0]
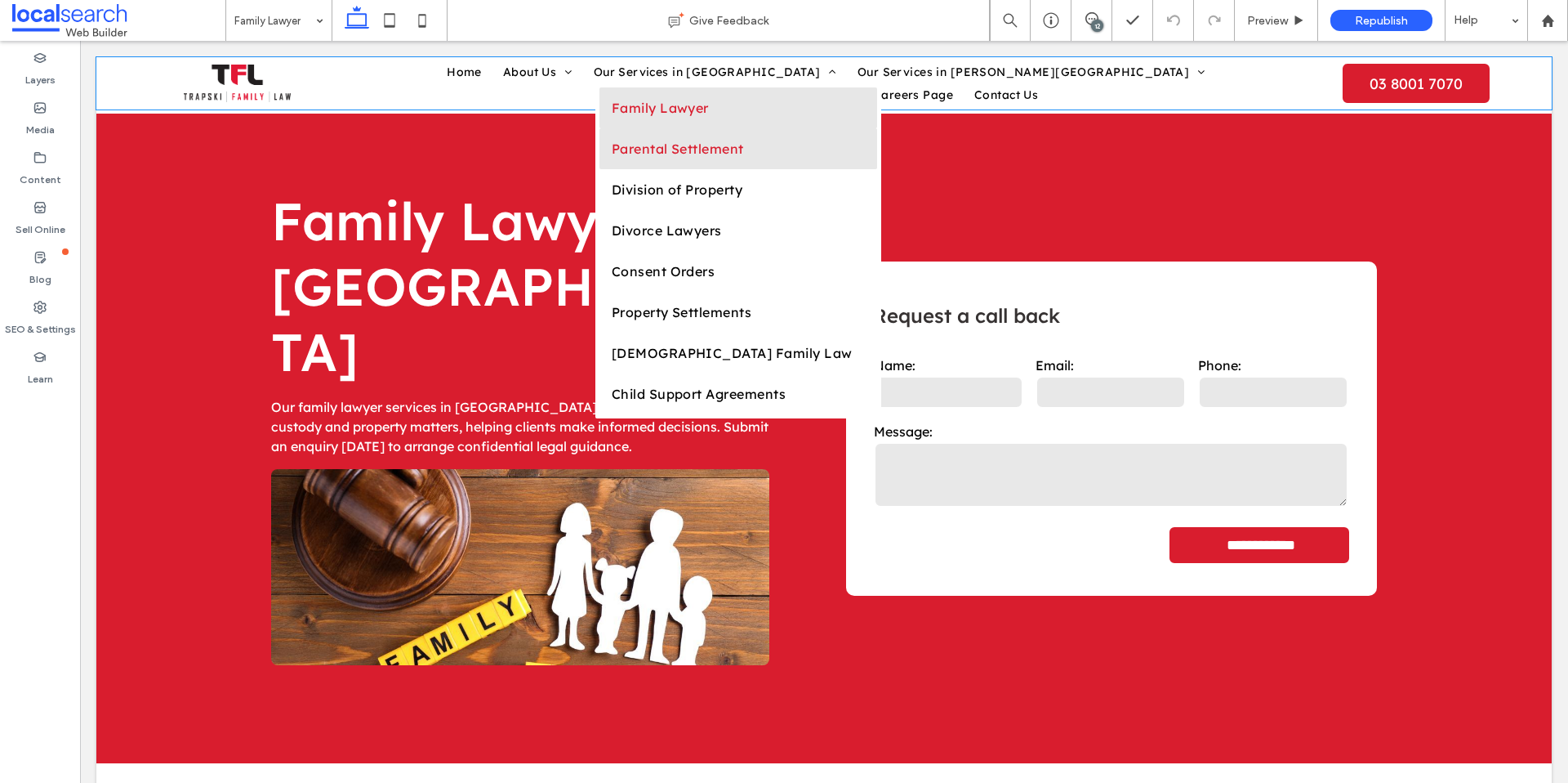
click at [599, 168] on link "Parental Settlement" at bounding box center [738, 148] width 277 height 41
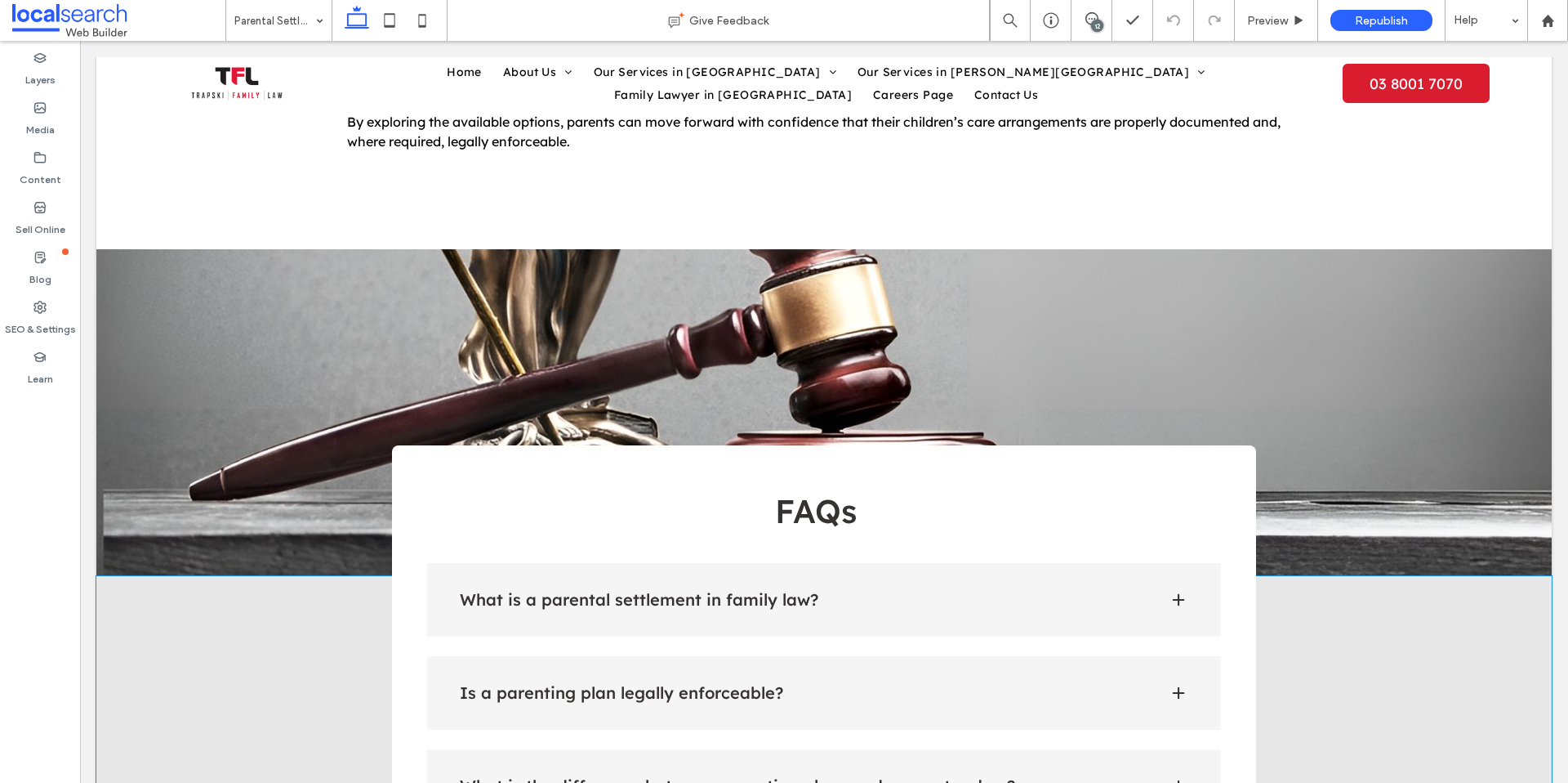
scroll to position [1811, 0]
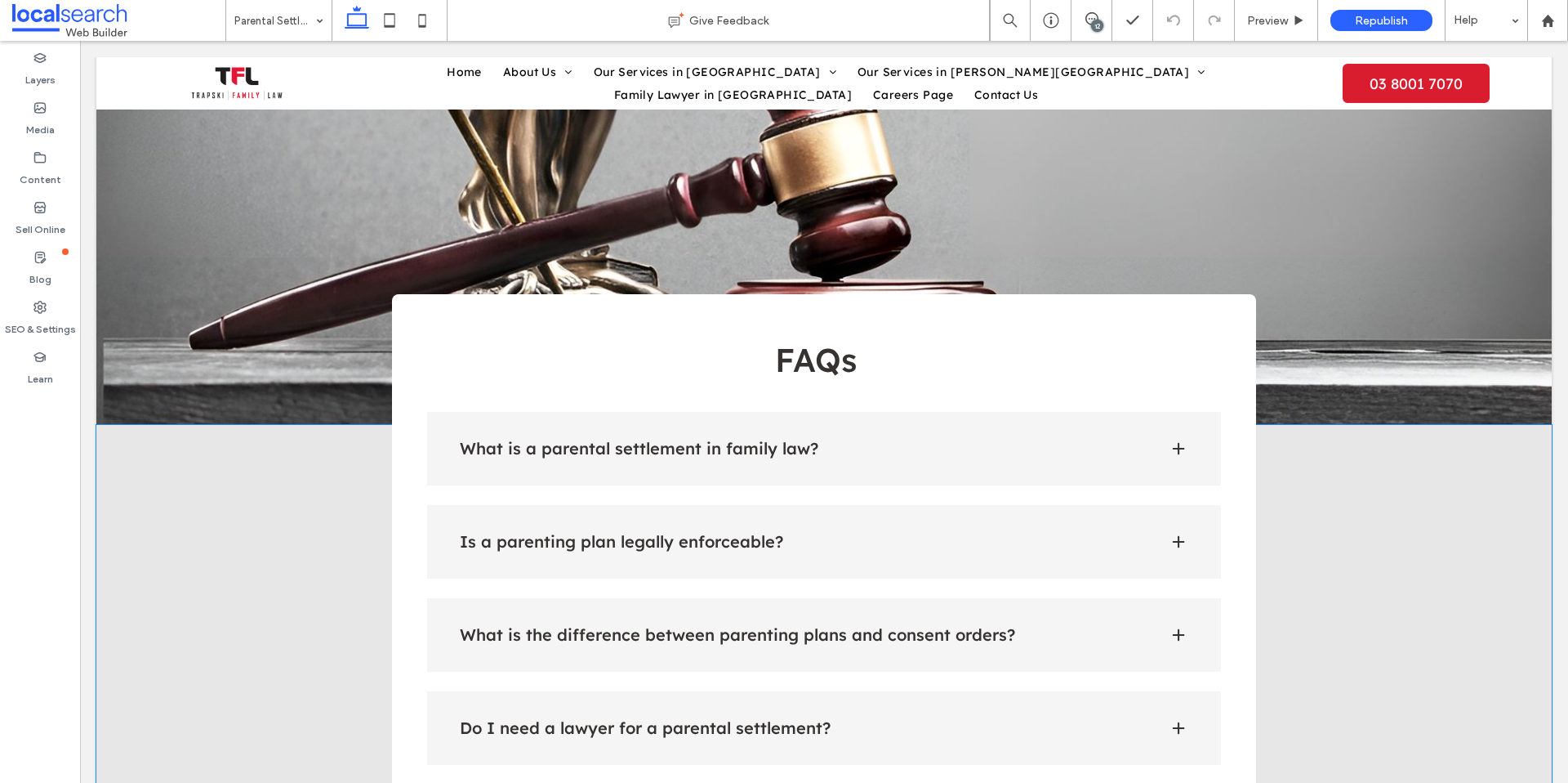
click at [920, 441] on h4 "What is a parental settlement in family law?" at bounding box center [801, 449] width 683 height 17
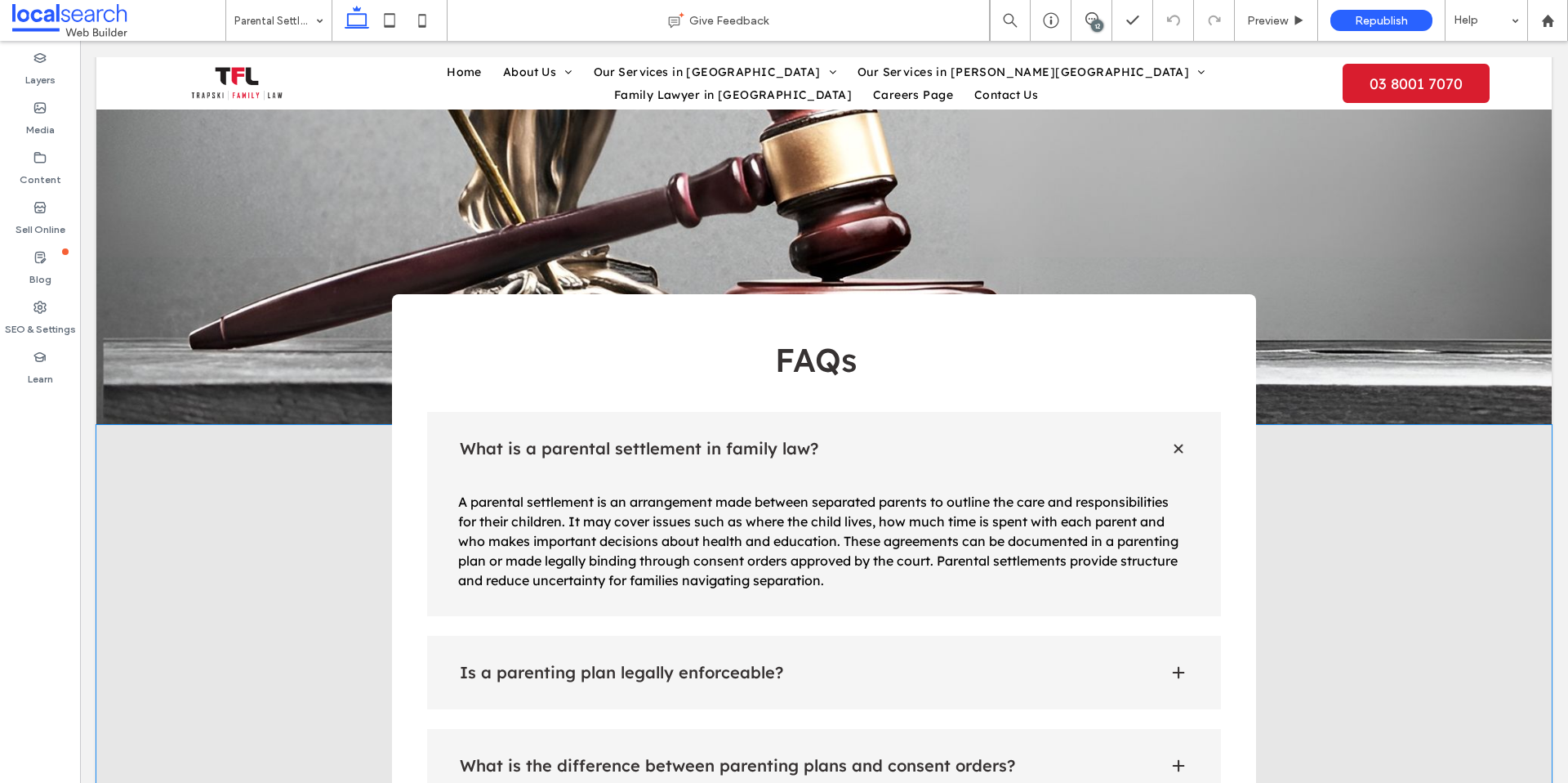
click at [886, 664] on h4 "Is a parenting plan legally enforceable?" at bounding box center [801, 672] width 683 height 17
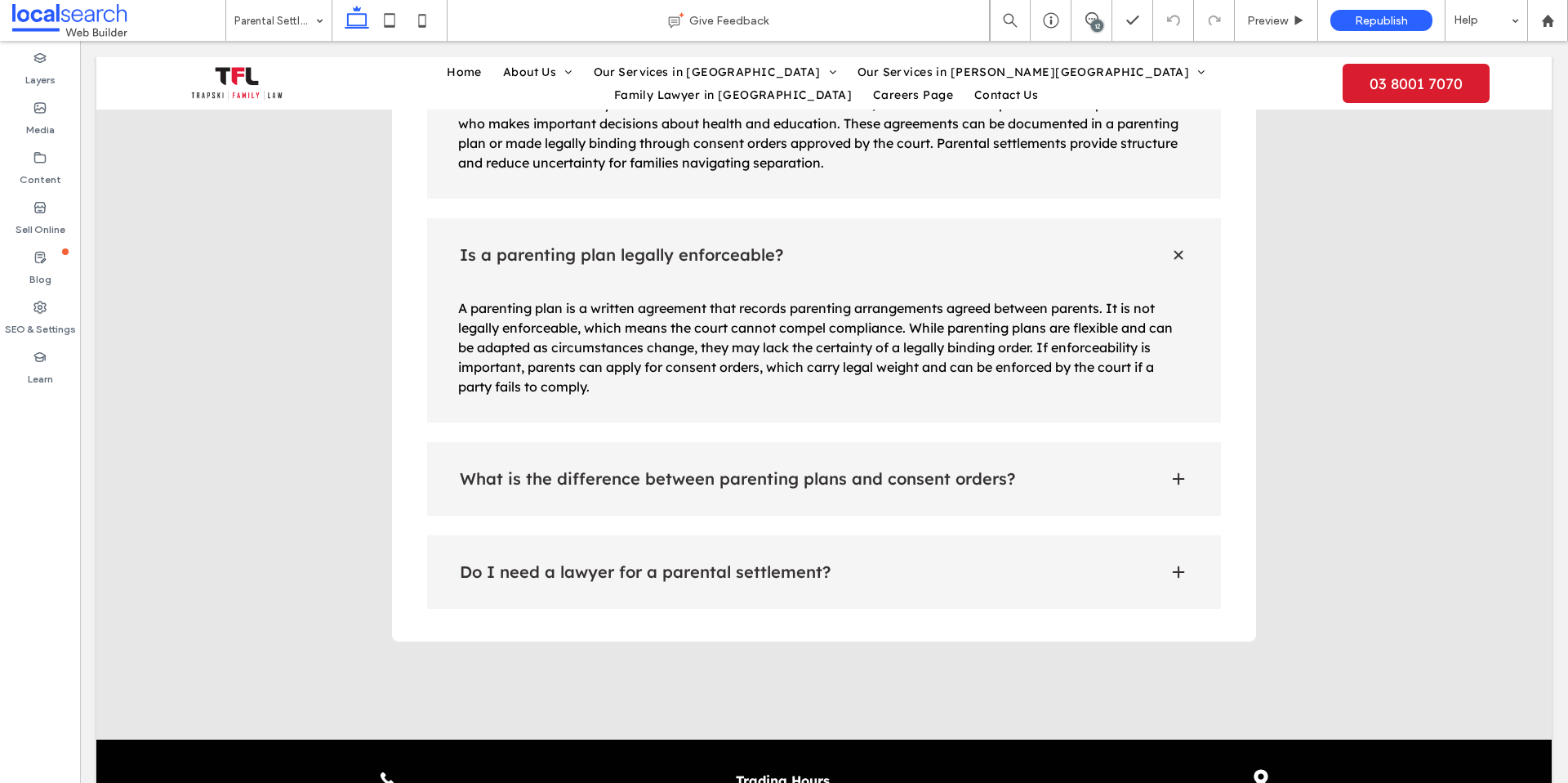
scroll to position [2231, 0]
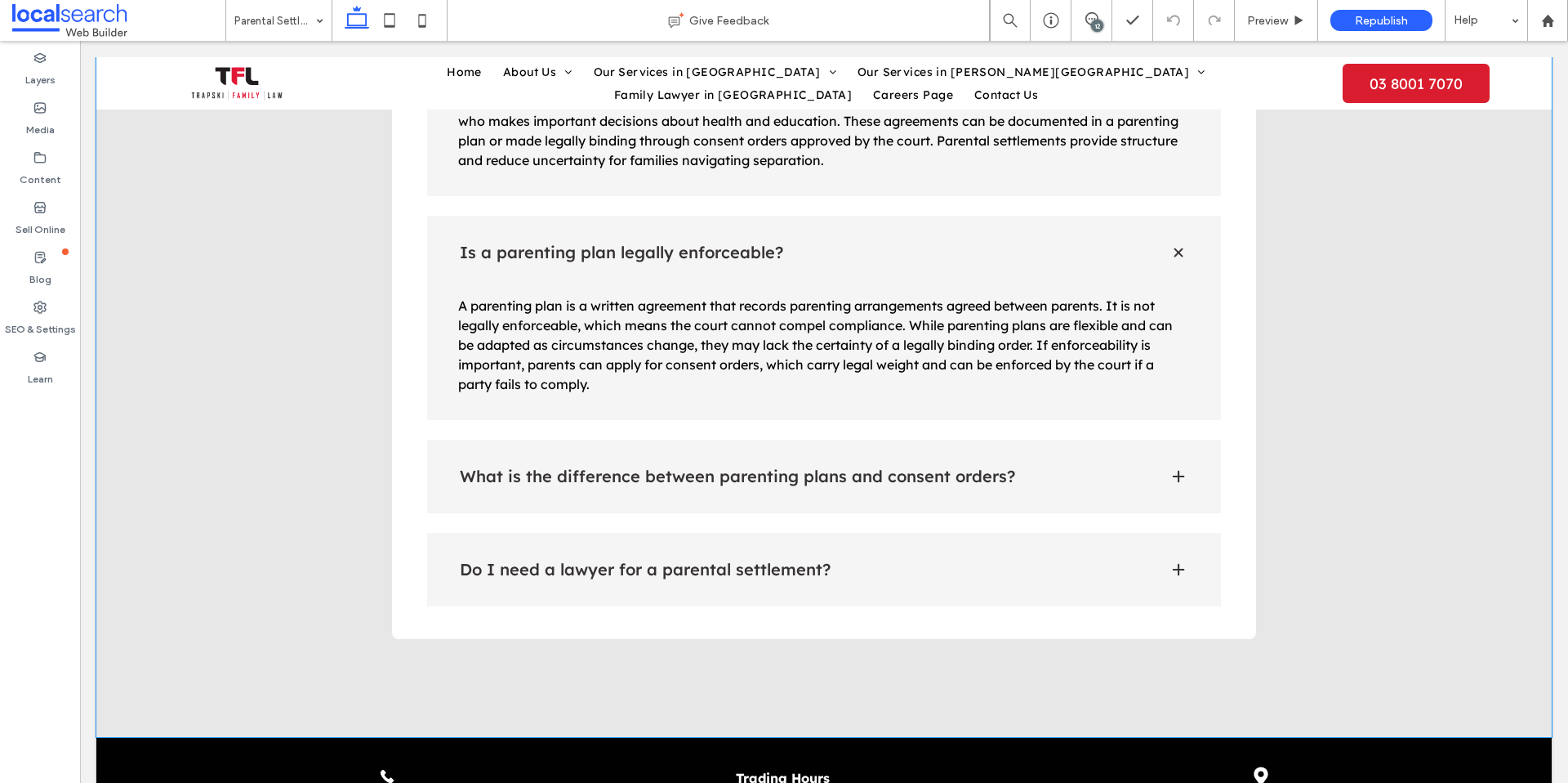
click at [1181, 468] on span at bounding box center [1178, 476] width 17 height 17
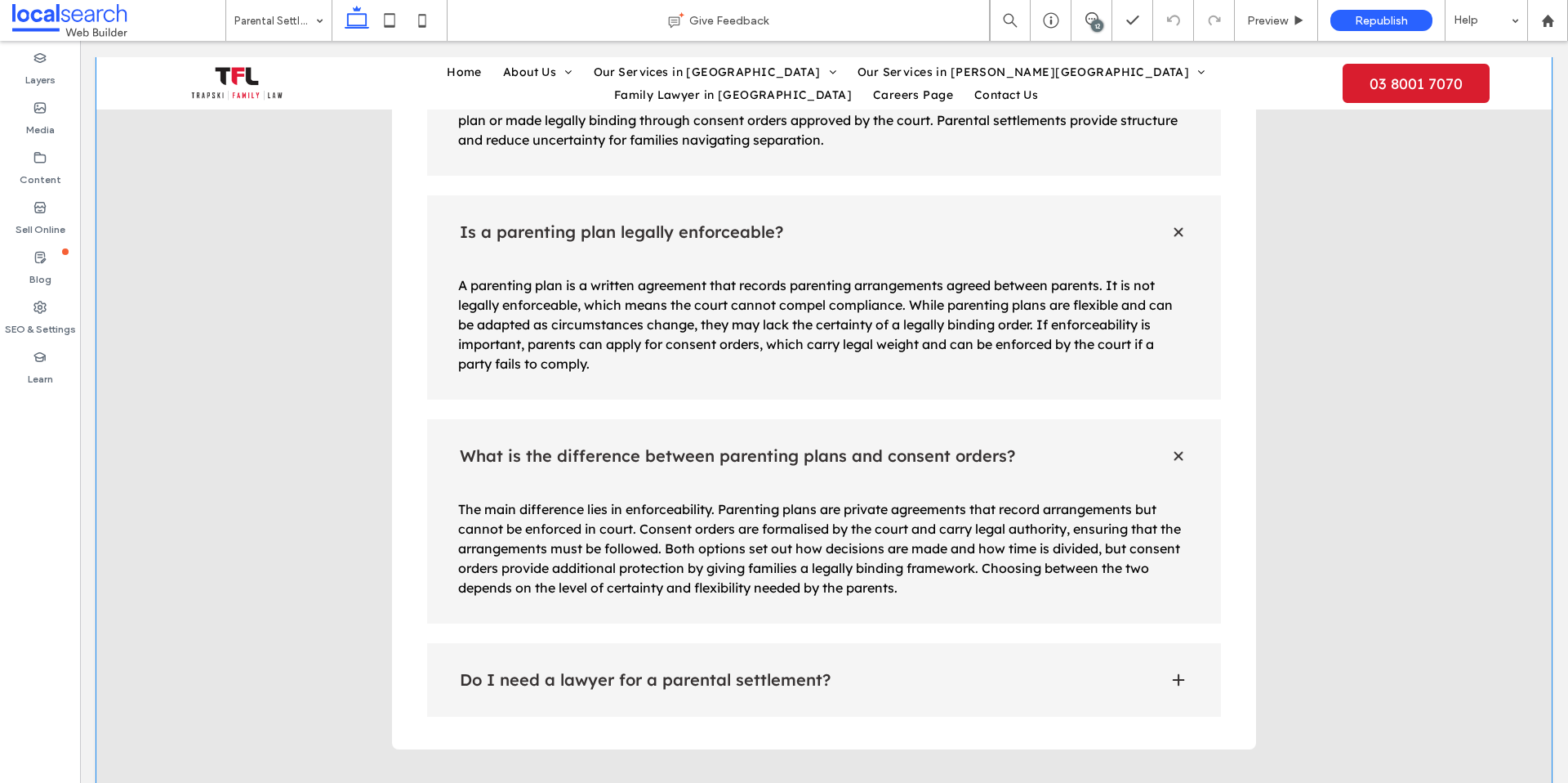
scroll to position [2357, 0]
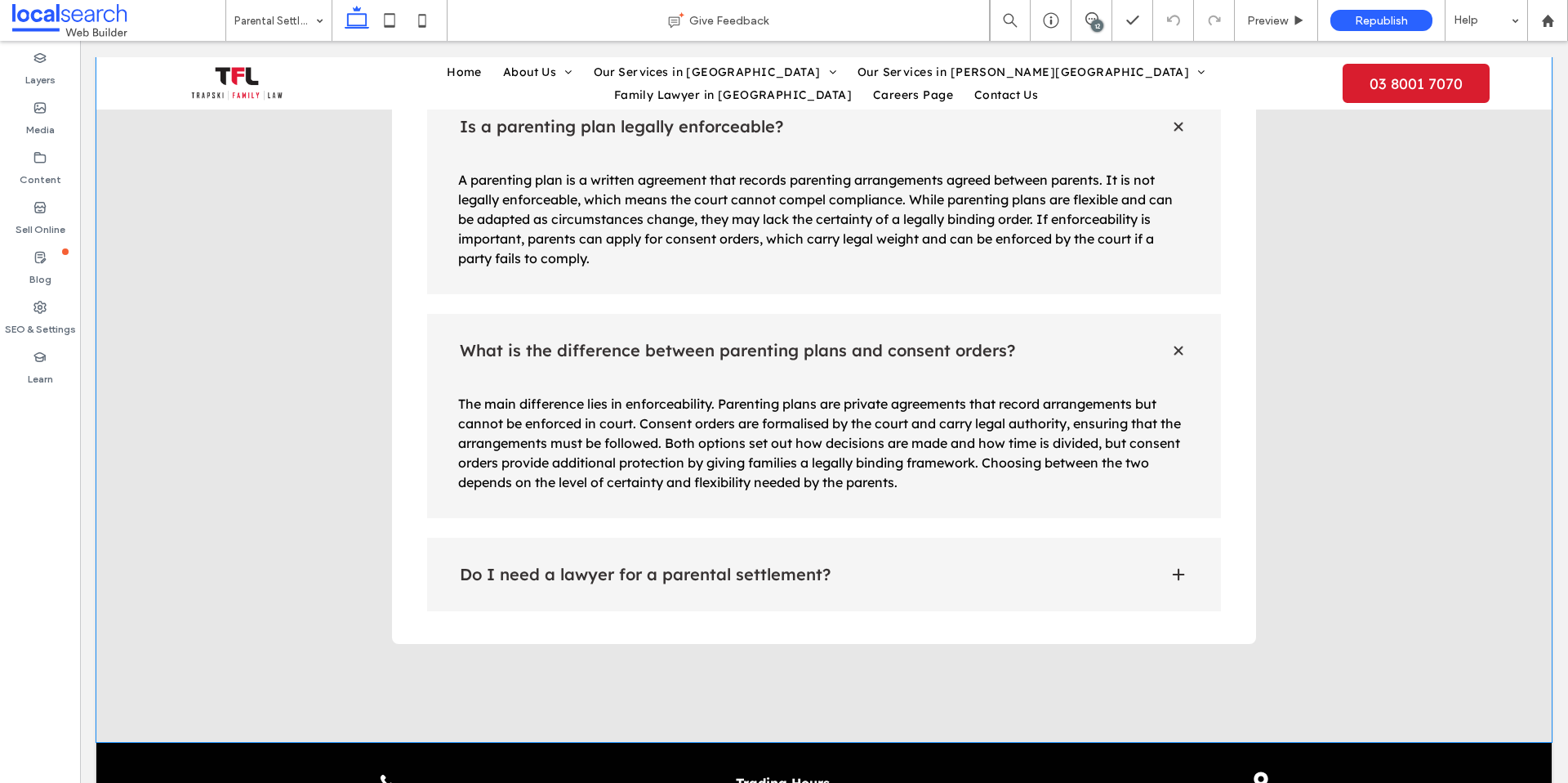
click at [1177, 567] on span at bounding box center [1178, 574] width 17 height 17
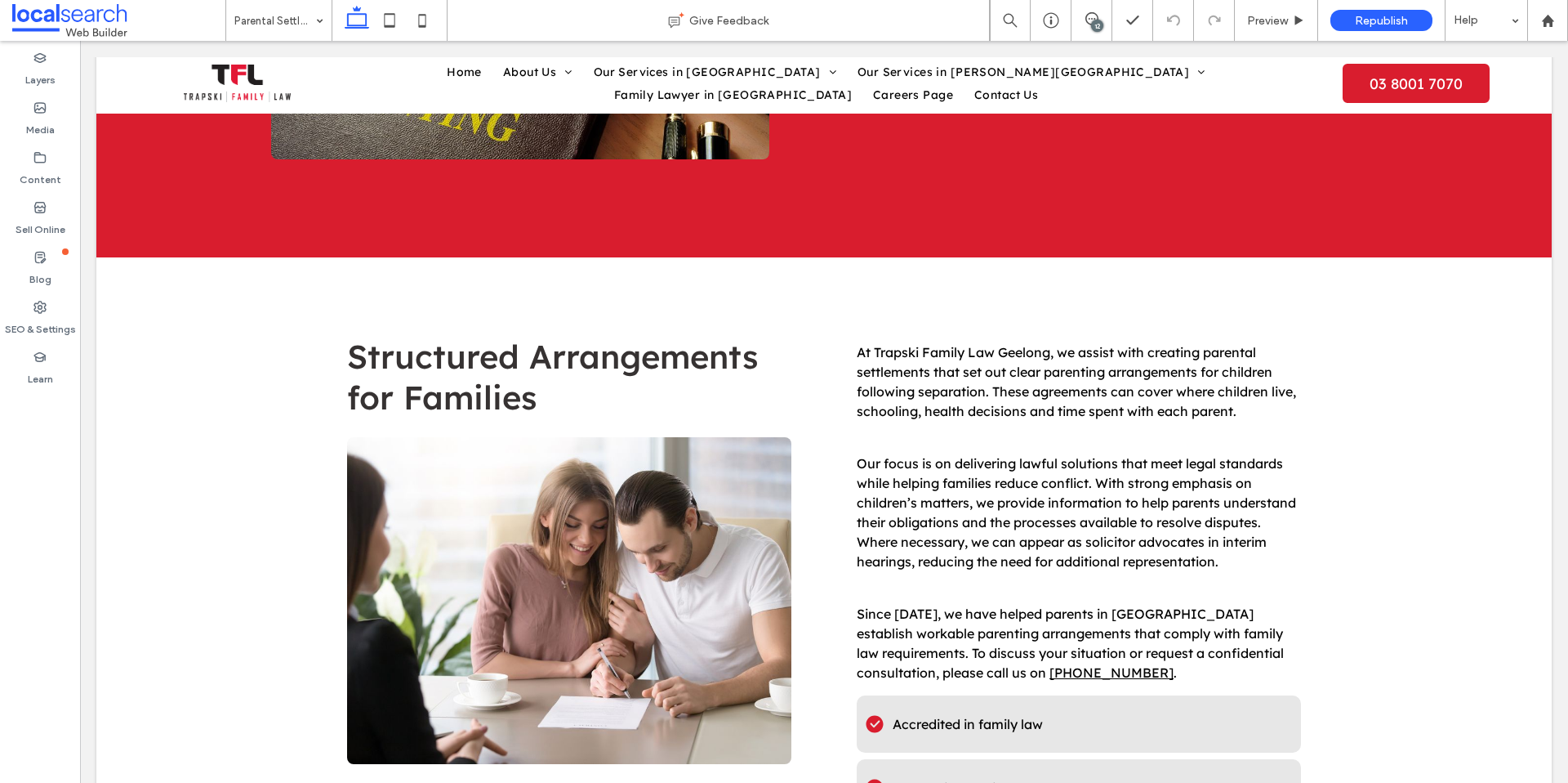
scroll to position [0, 0]
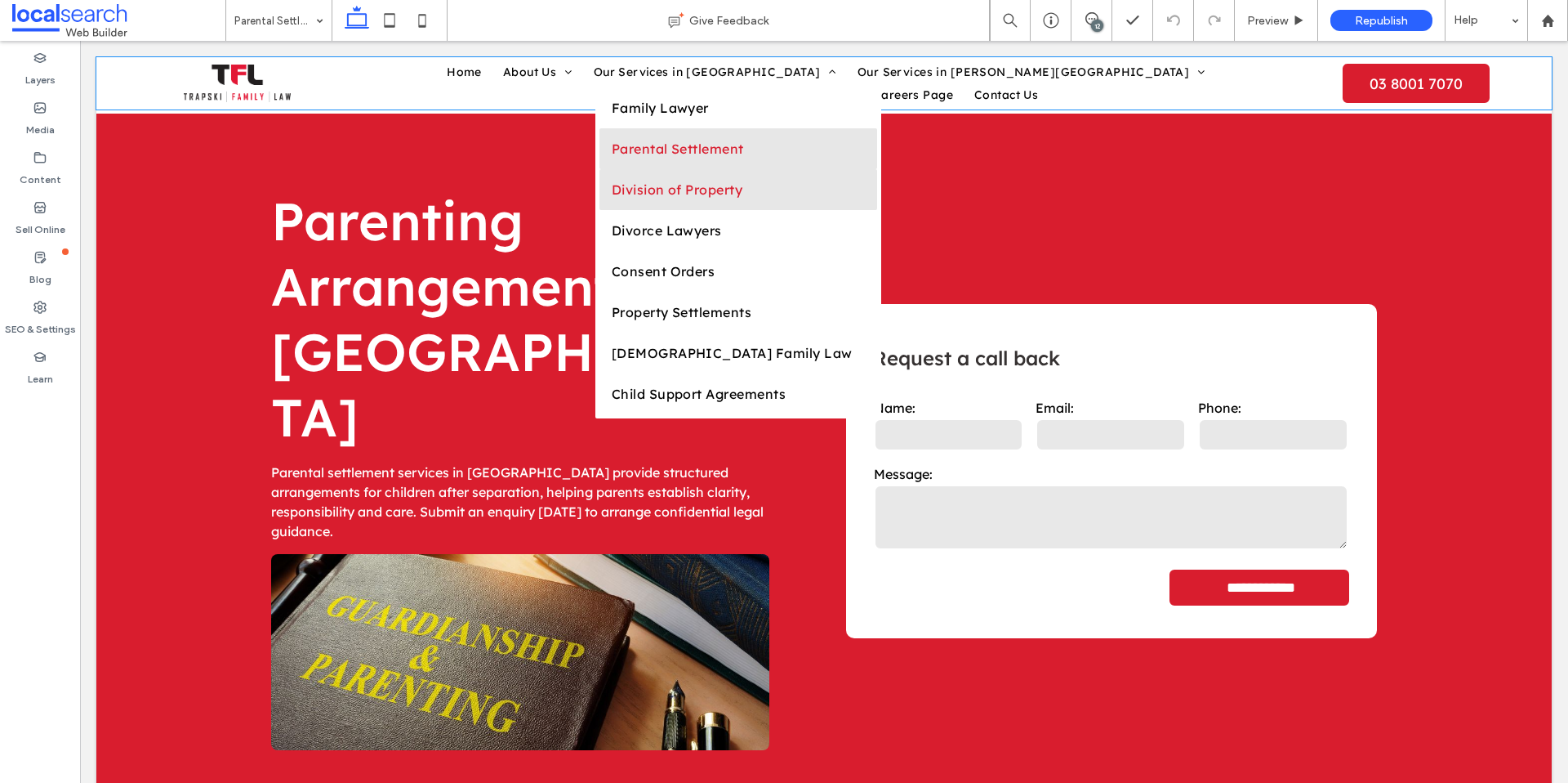
click at [612, 198] on span "Division of Property" at bounding box center [677, 189] width 132 height 17
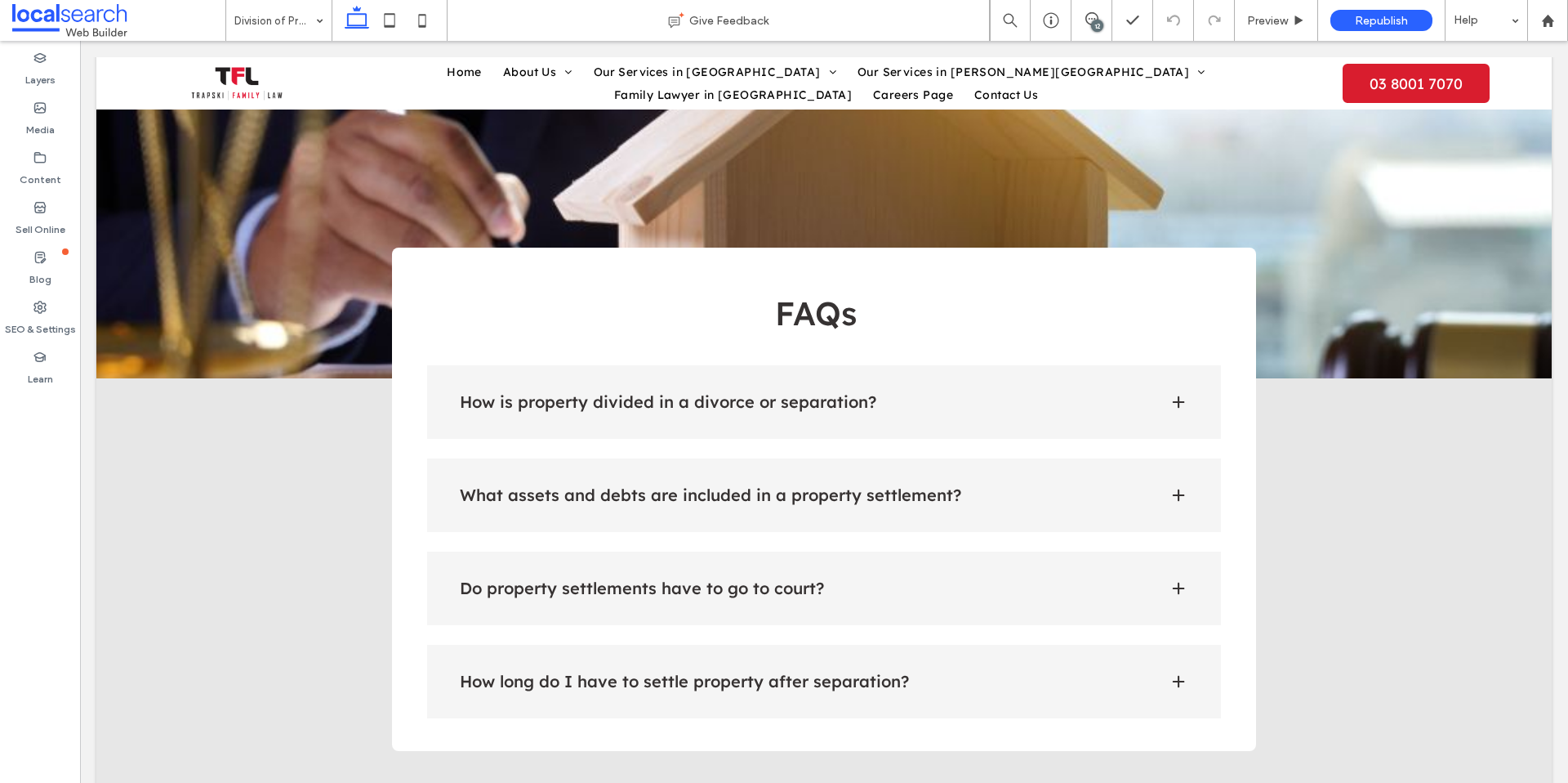
scroll to position [1822, 0]
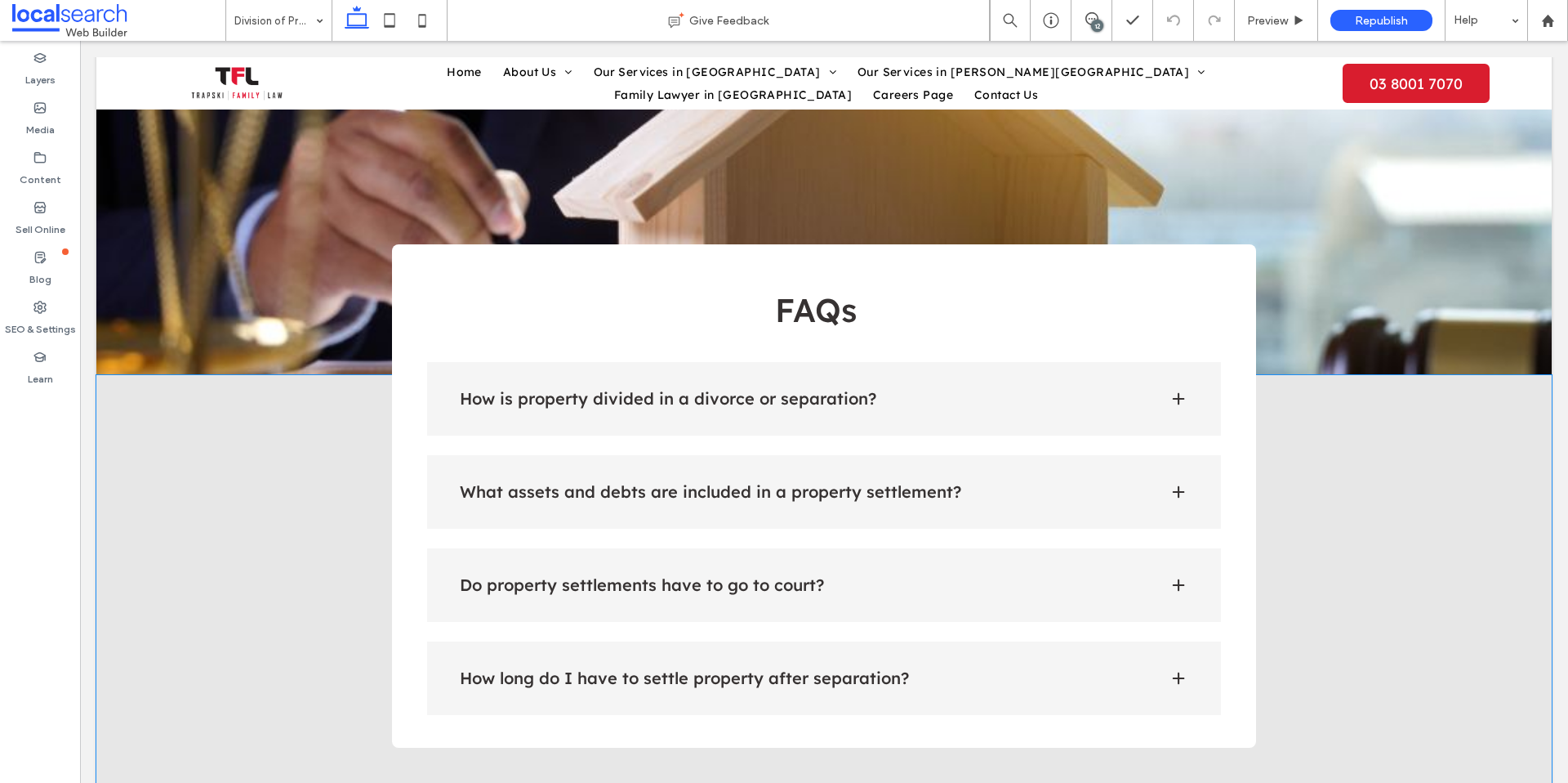
click at [955, 362] on div "How is property divided in a divorce or separation?" at bounding box center [825, 399] width 795 height 73
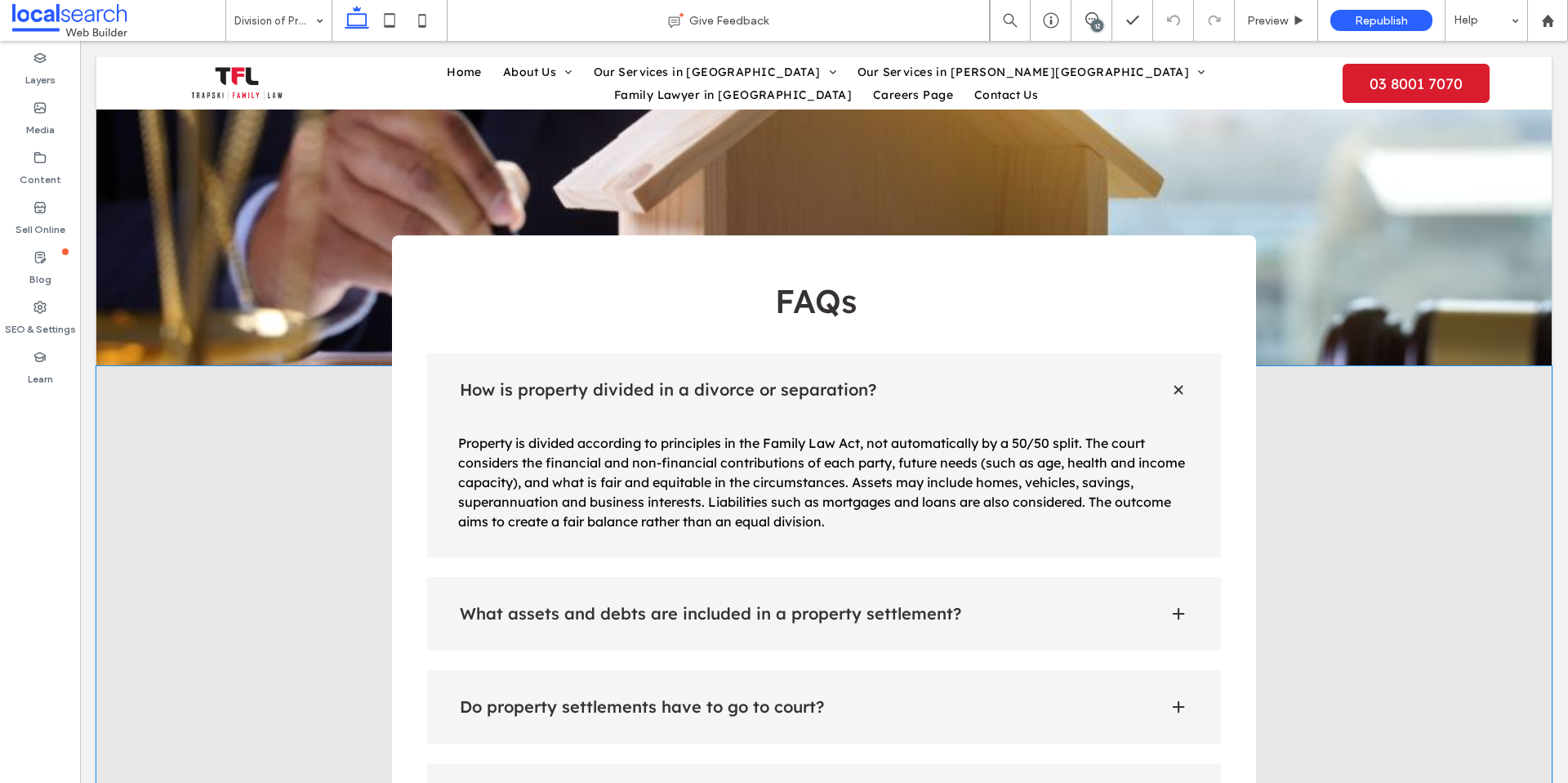
scroll to position [1843, 0]
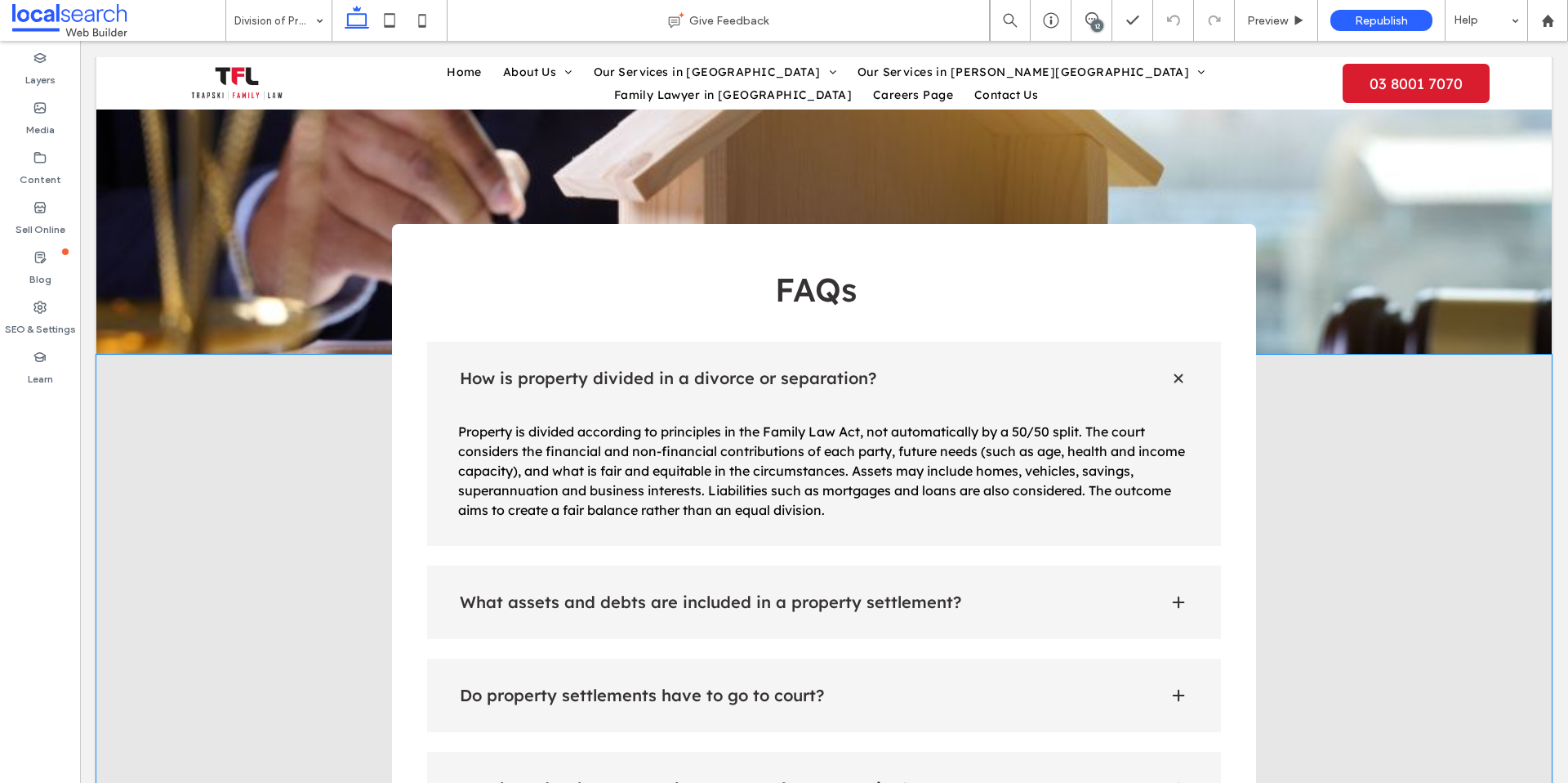
click at [976, 594] on h4 "What assets and debts are included in a property settlement?" at bounding box center [801, 601] width 683 height 17
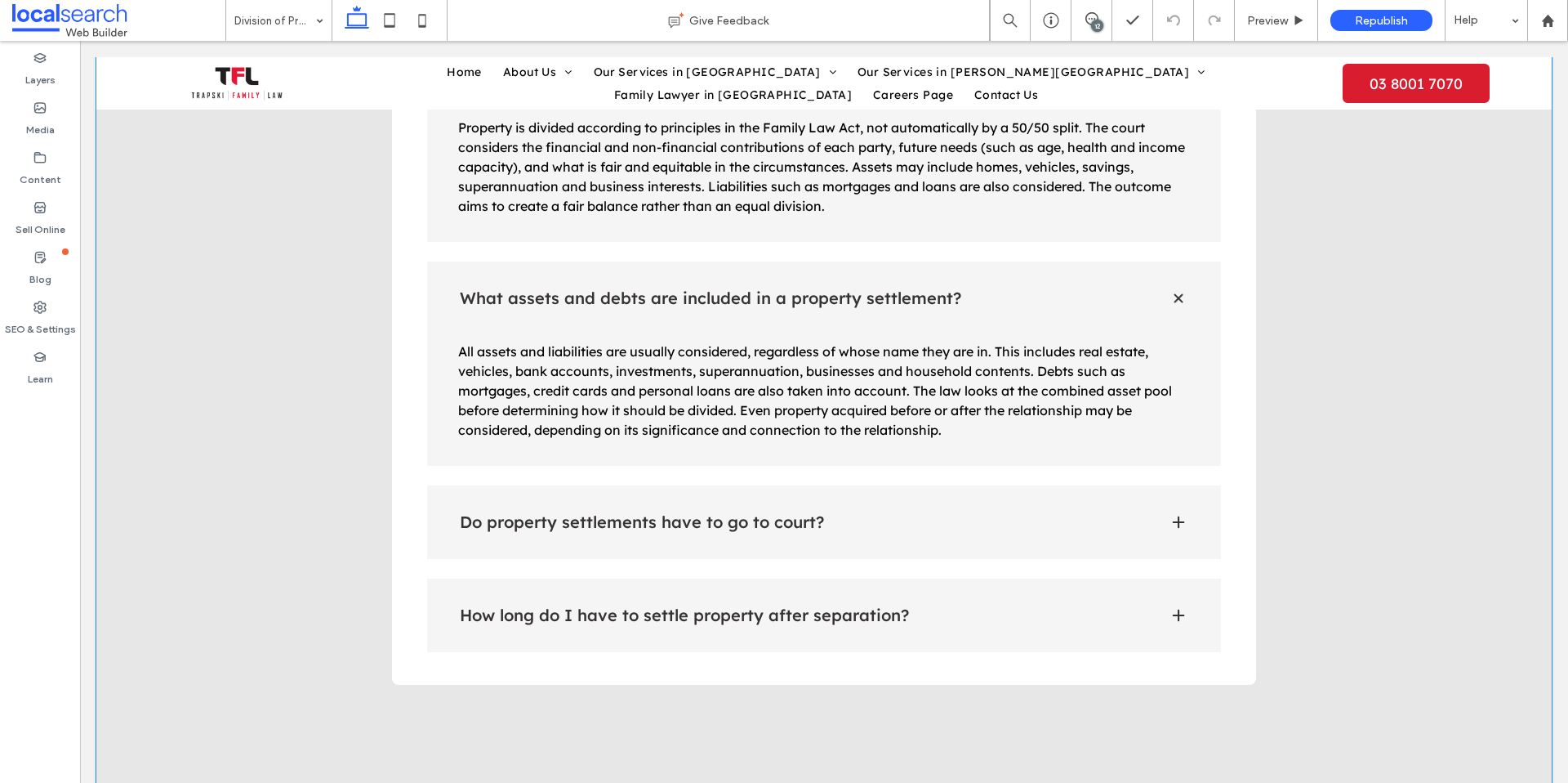
scroll to position [2231, 0]
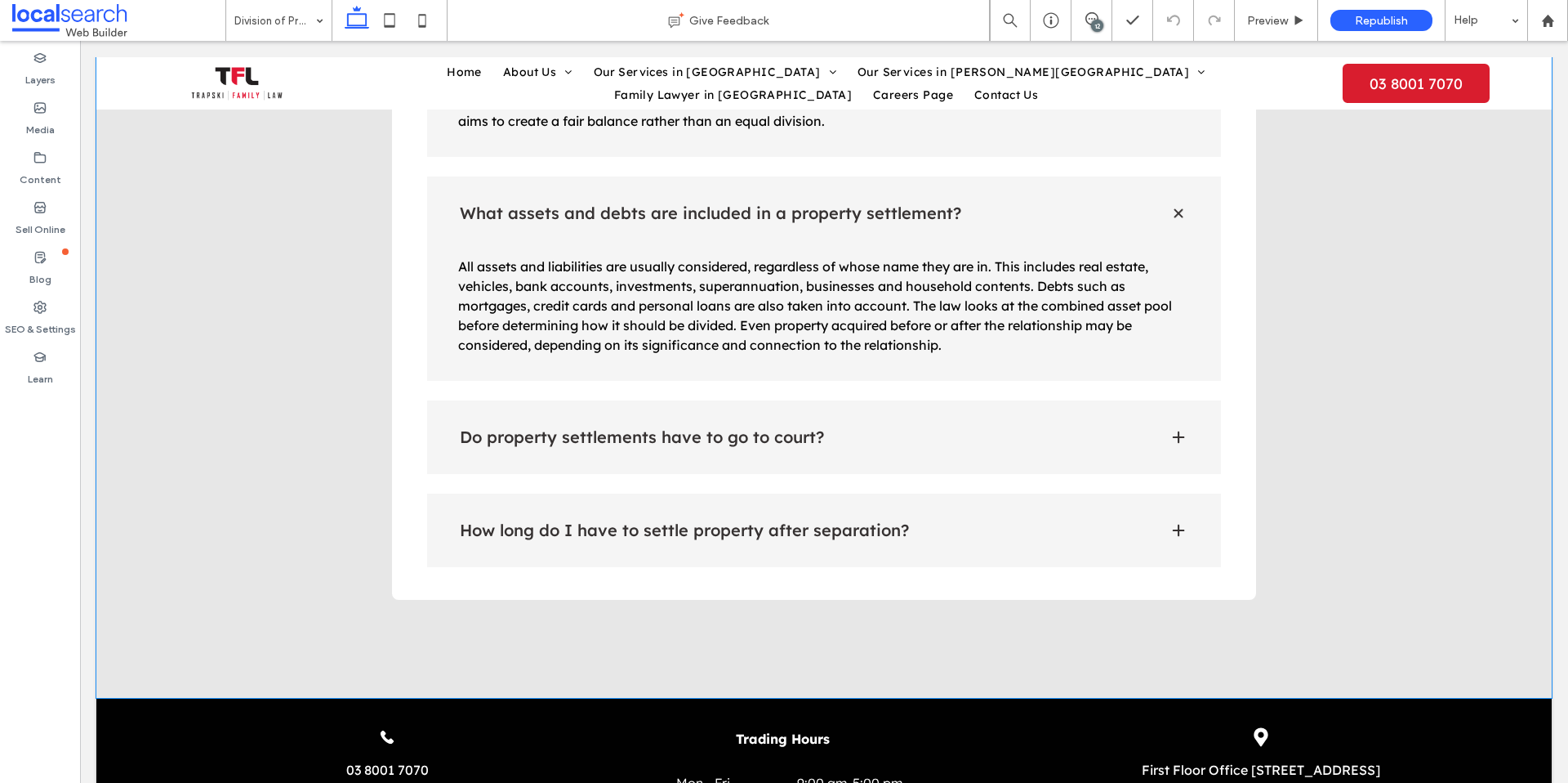
click at [1156, 401] on div "Do property settlements have to go to court?" at bounding box center [825, 437] width 795 height 73
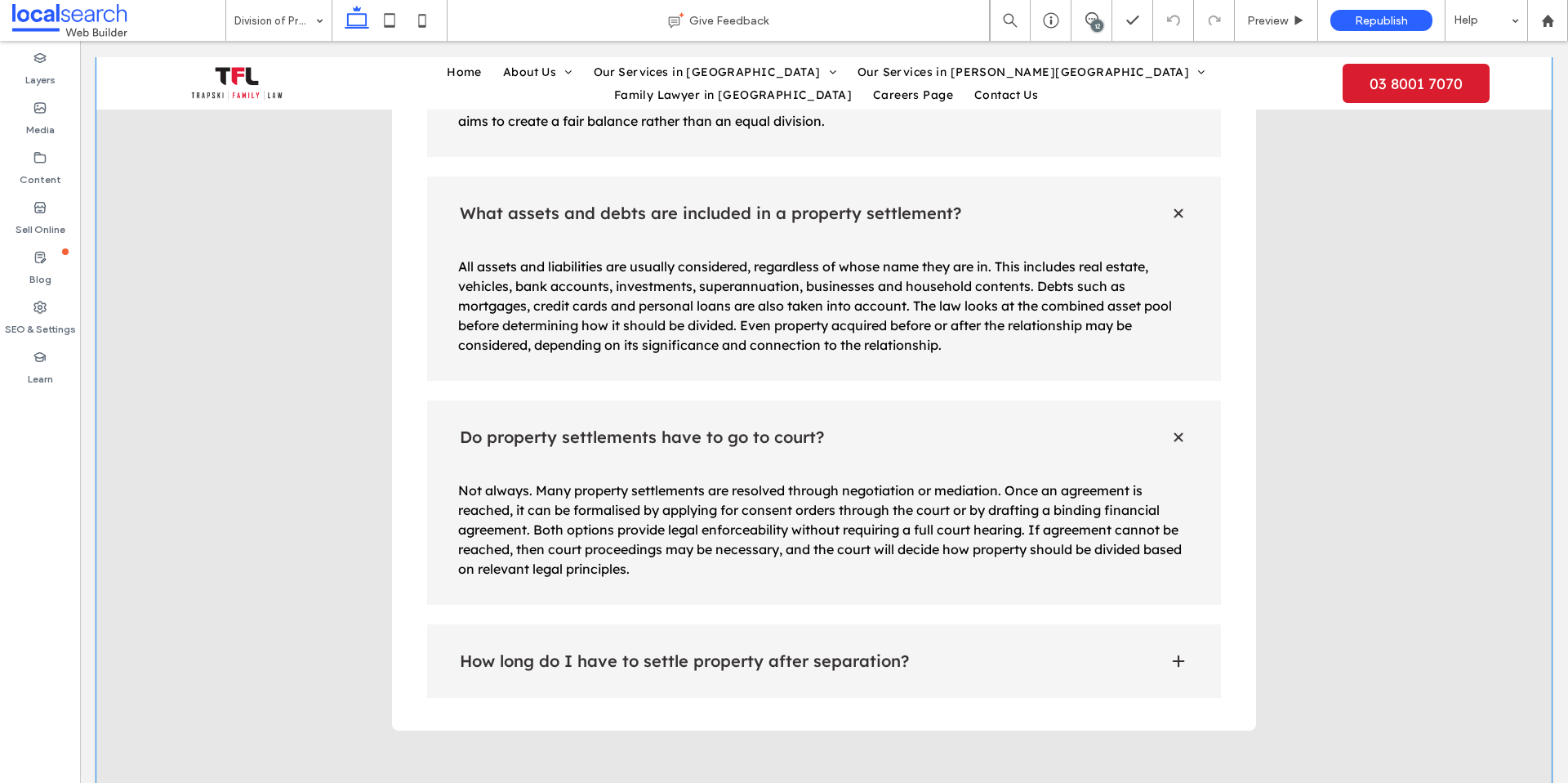
click at [1167, 624] on div "How long do I have to settle property after separation?" at bounding box center [825, 661] width 795 height 73
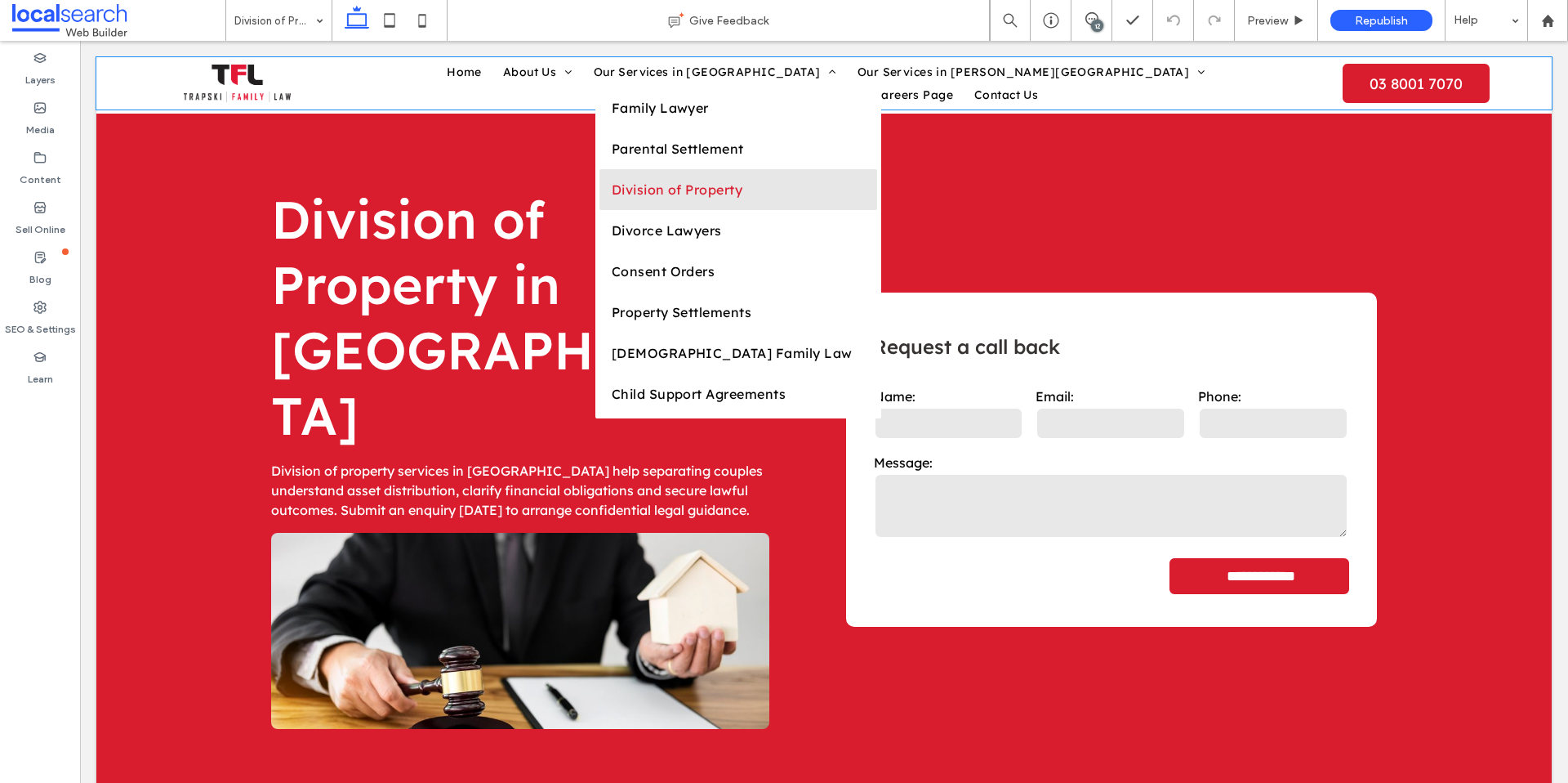
scroll to position [0, 0]
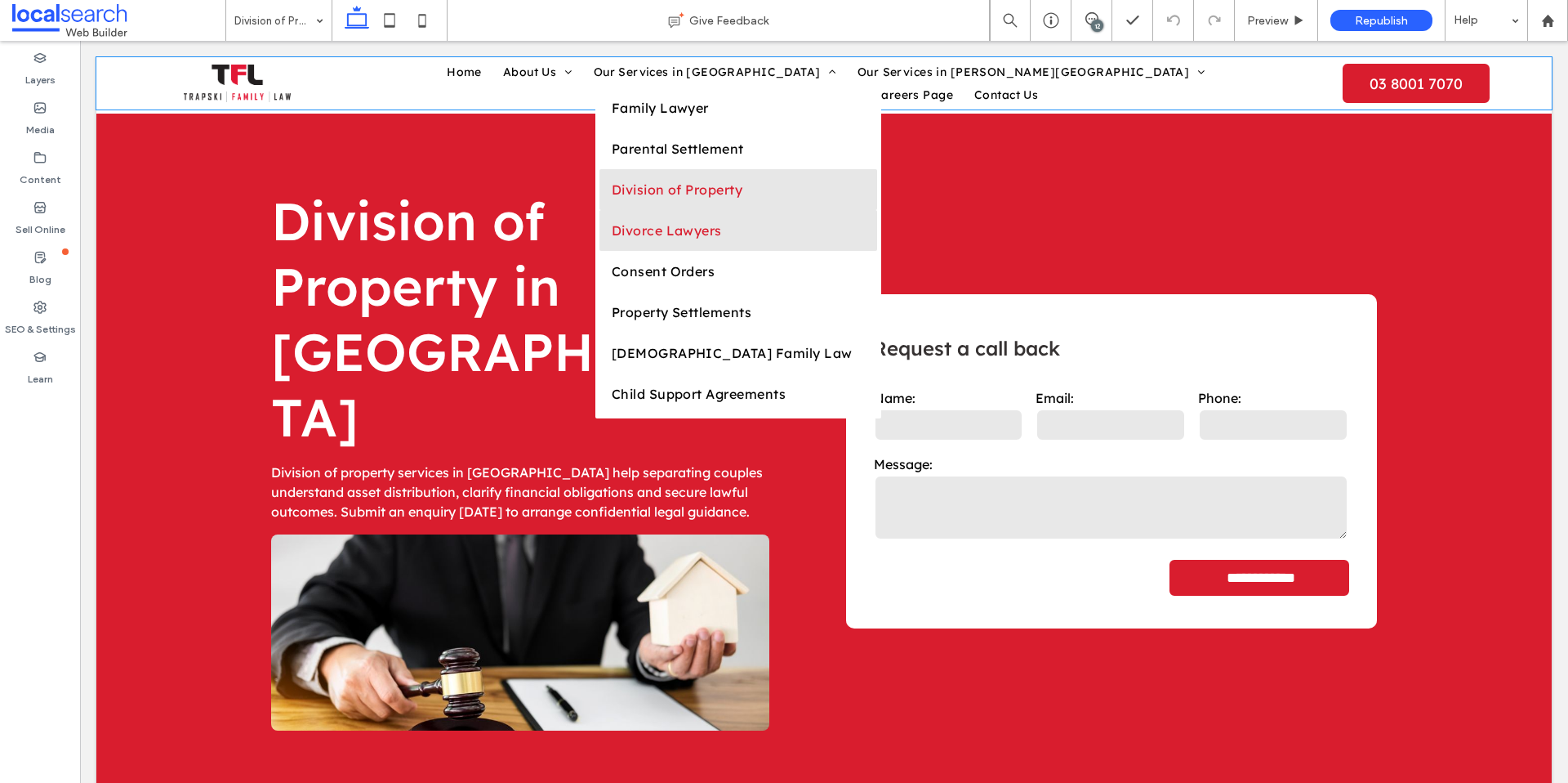
click at [599, 251] on link "Divorce Lawyers" at bounding box center [738, 230] width 277 height 41
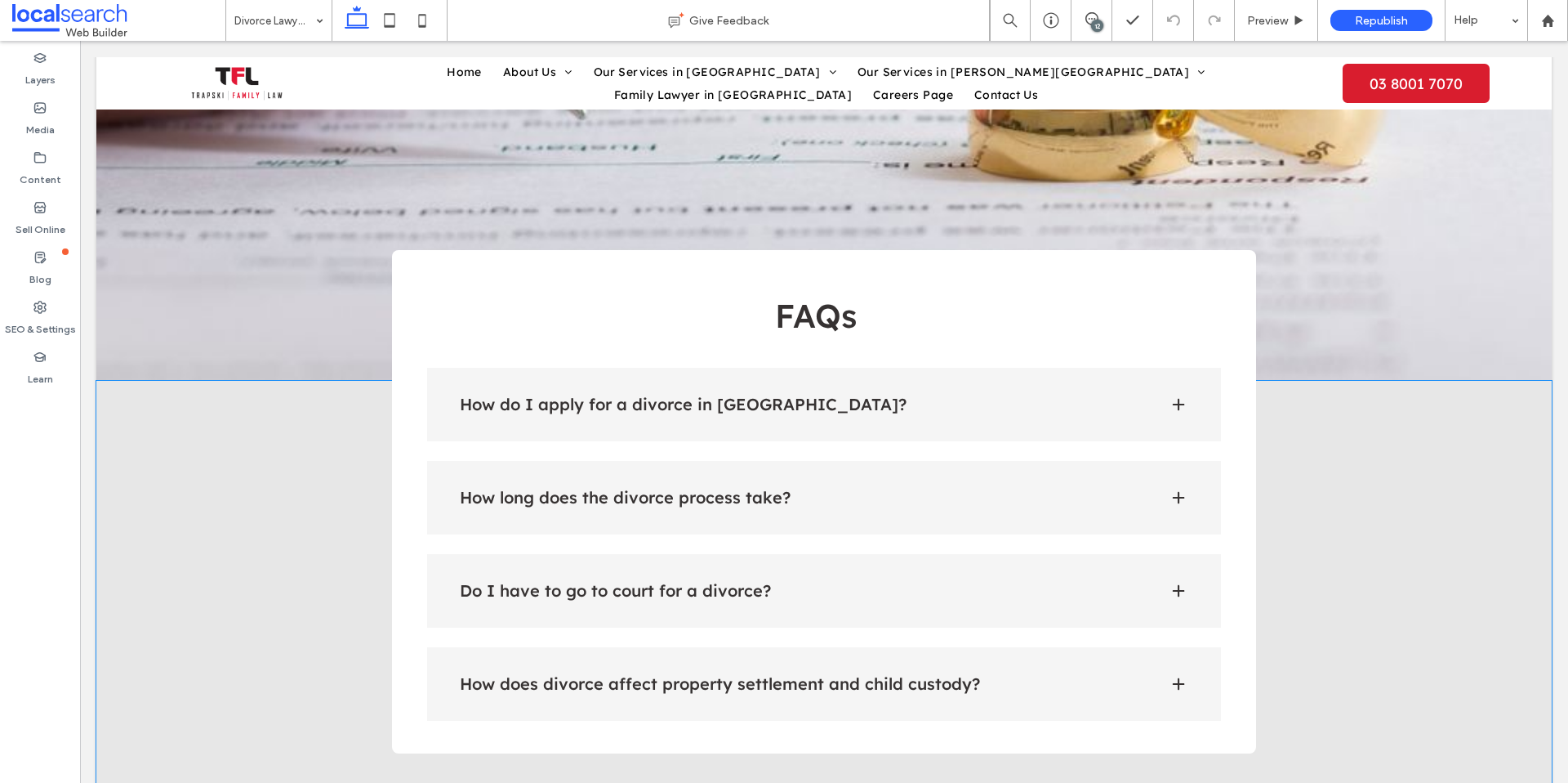
scroll to position [1828, 0]
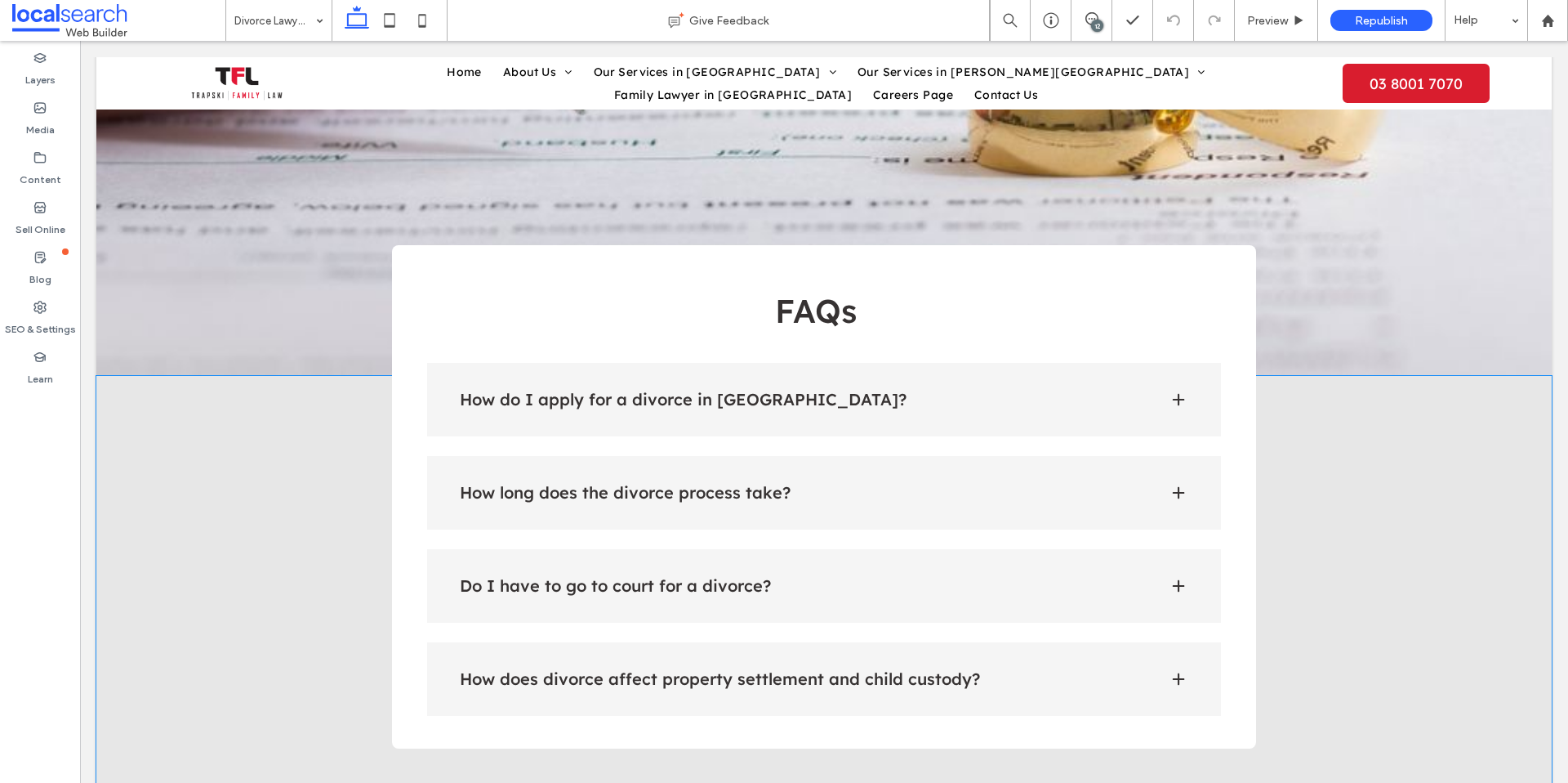
click at [991, 363] on div "How do I apply for a divorce in Australia?" at bounding box center [825, 400] width 795 height 73
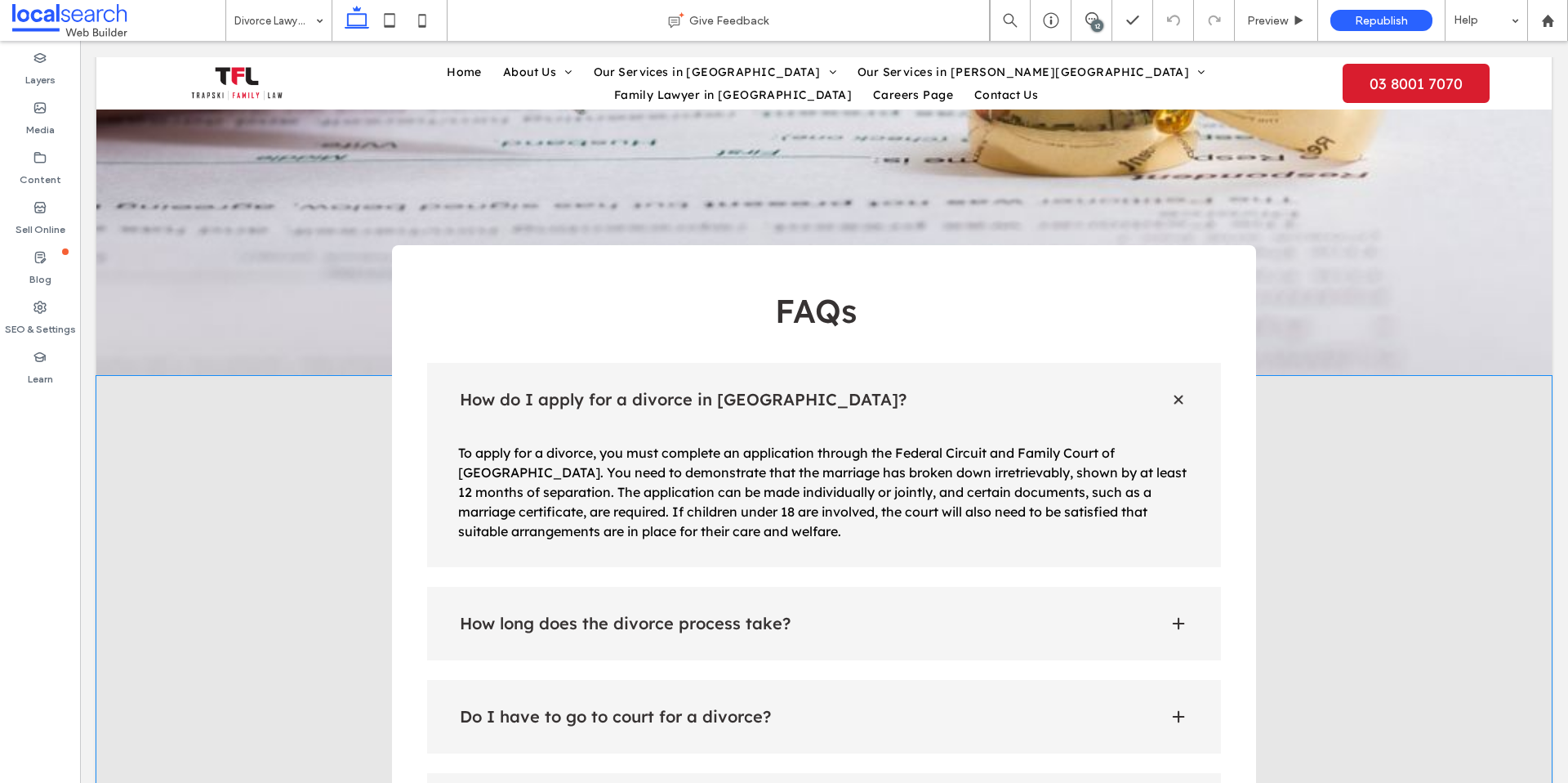
click at [989, 587] on div "How long does the divorce process take?" at bounding box center [825, 623] width 795 height 73
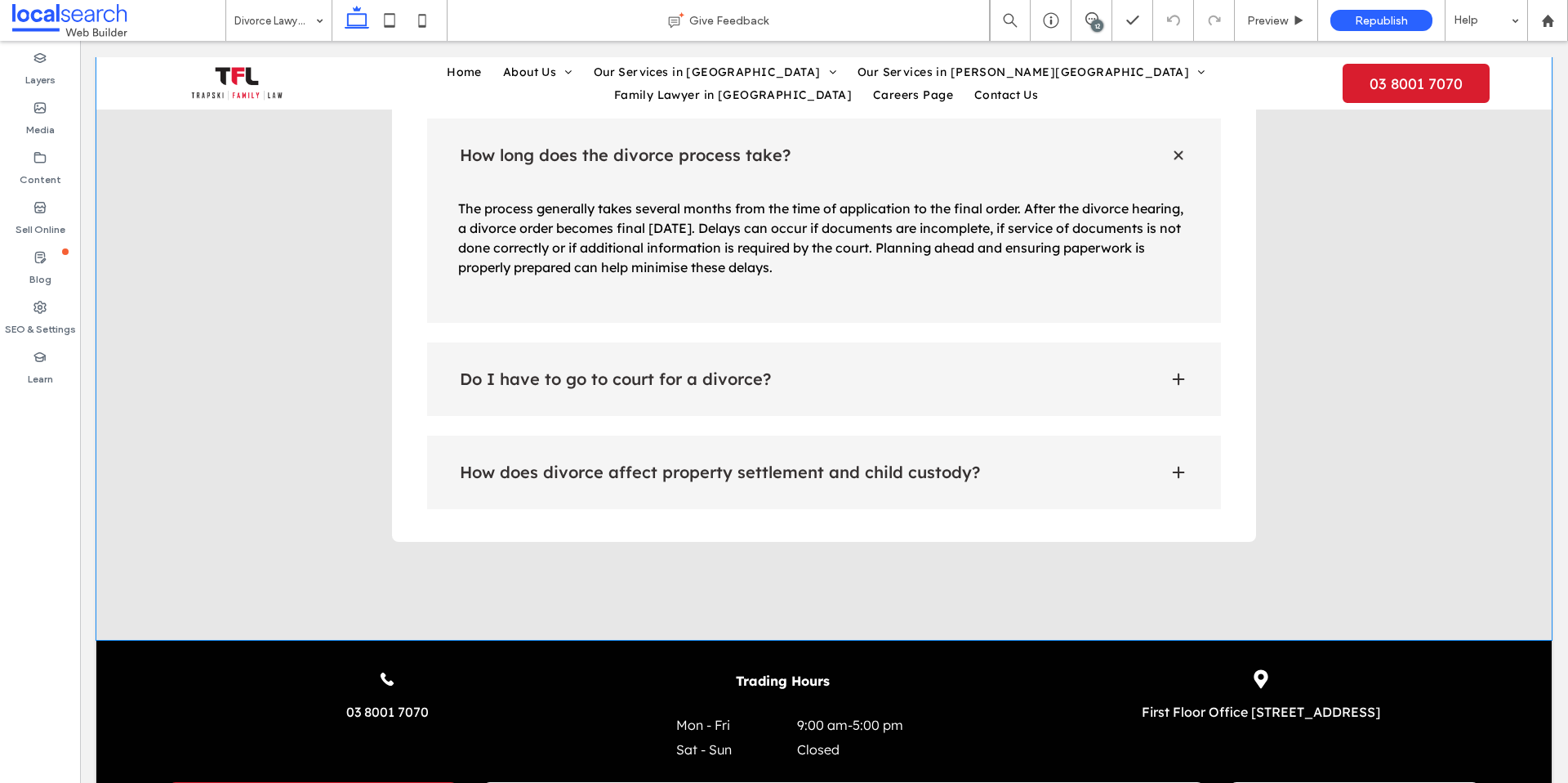
scroll to position [2297, 0]
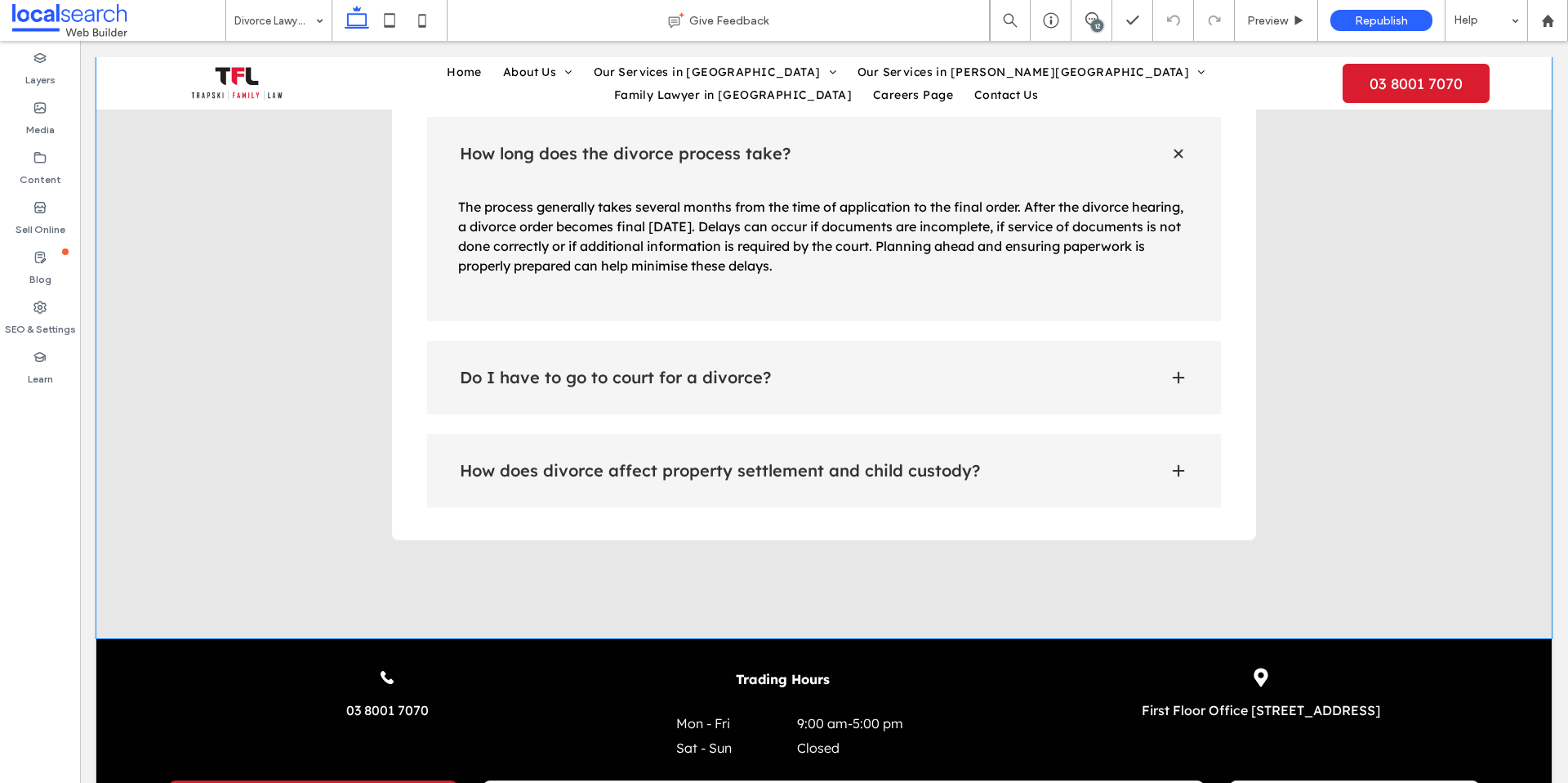
click at [1153, 340] on div "Do I have to go to court for a divorce?" at bounding box center [825, 377] width 795 height 73
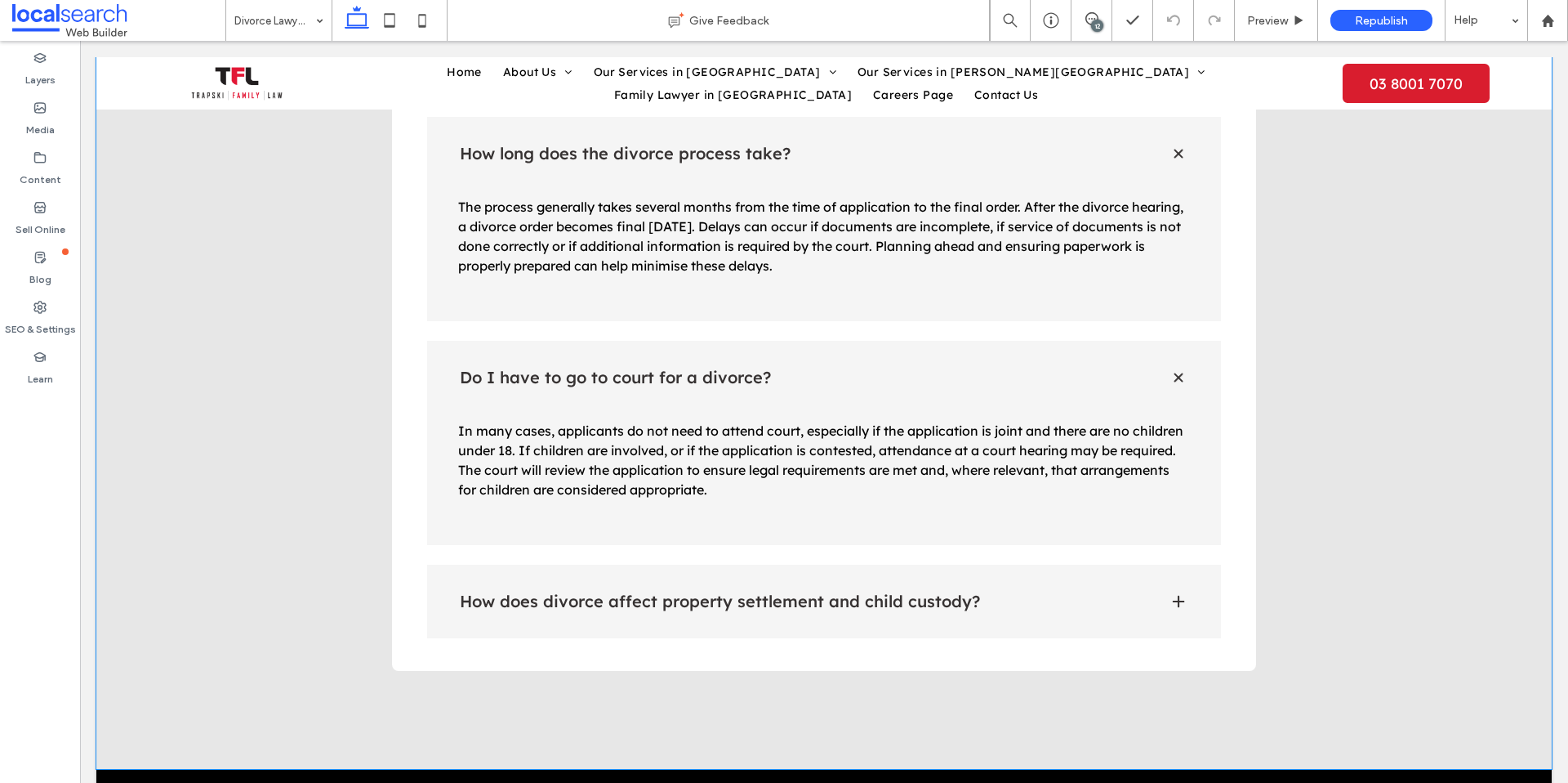
click at [1089, 565] on div "How does divorce affect property settlement and child custody?" at bounding box center [825, 601] width 795 height 73
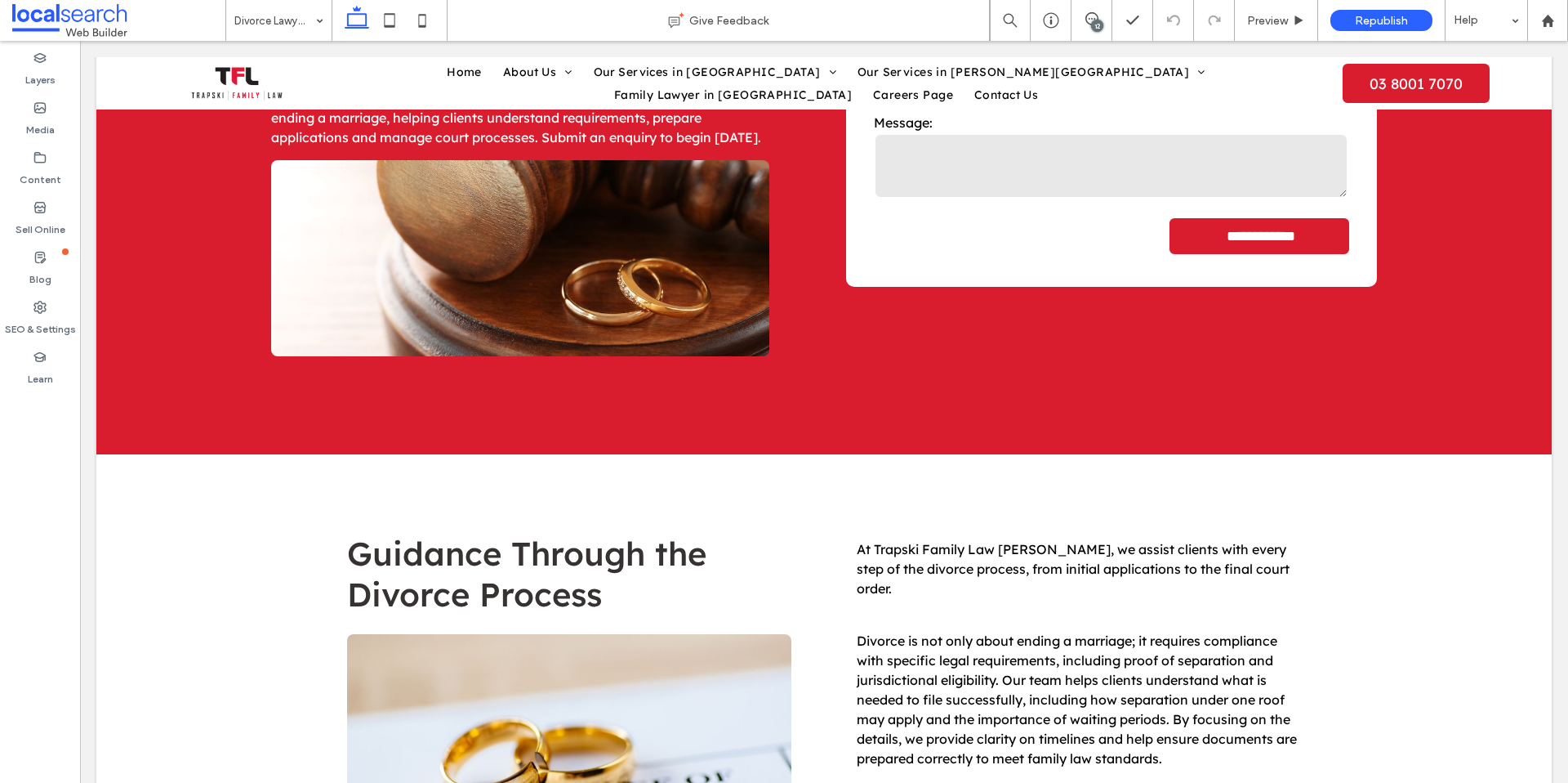
scroll to position [0, 0]
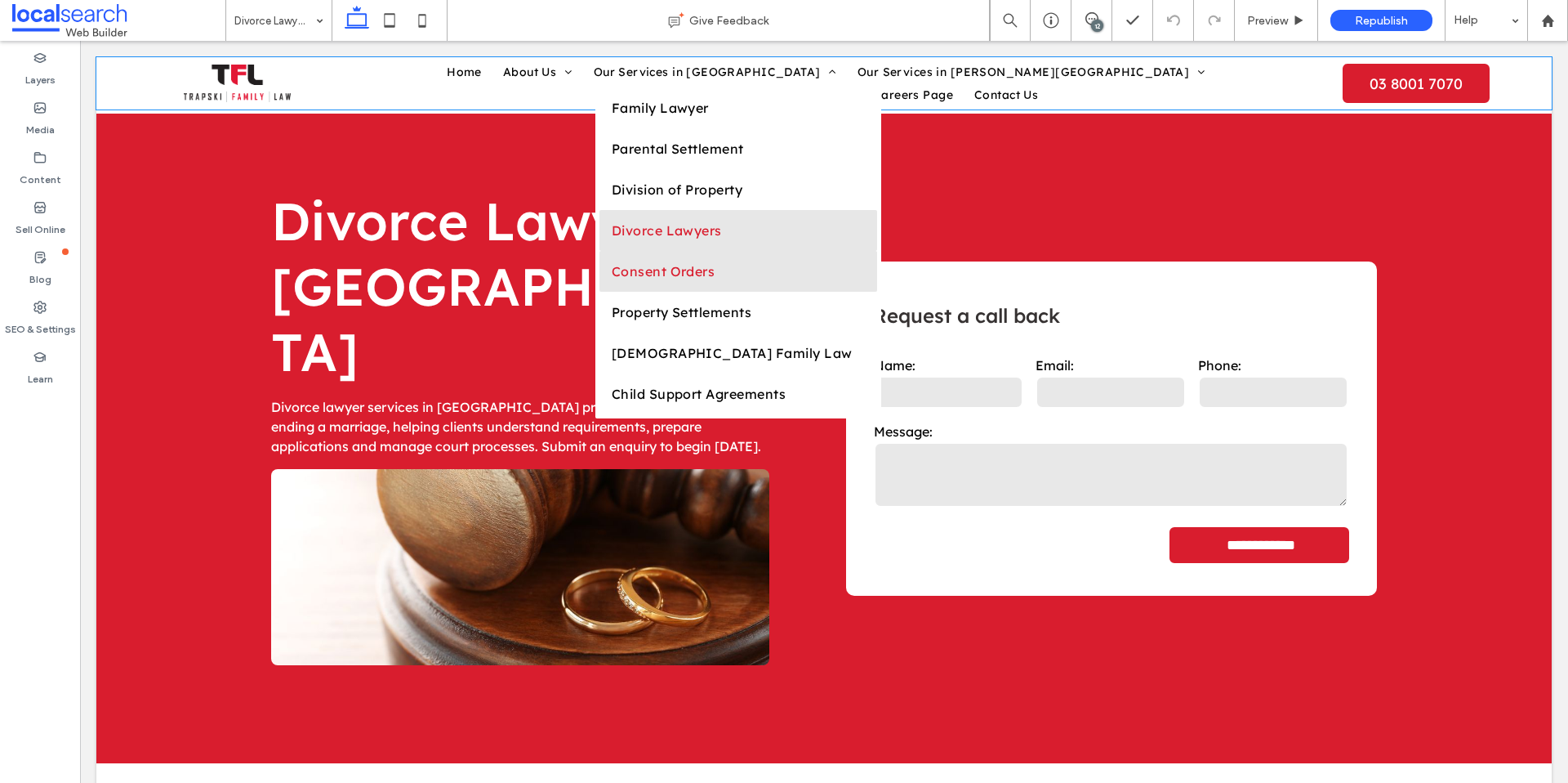
click at [616, 292] on link "Consent Orders" at bounding box center [738, 271] width 277 height 41
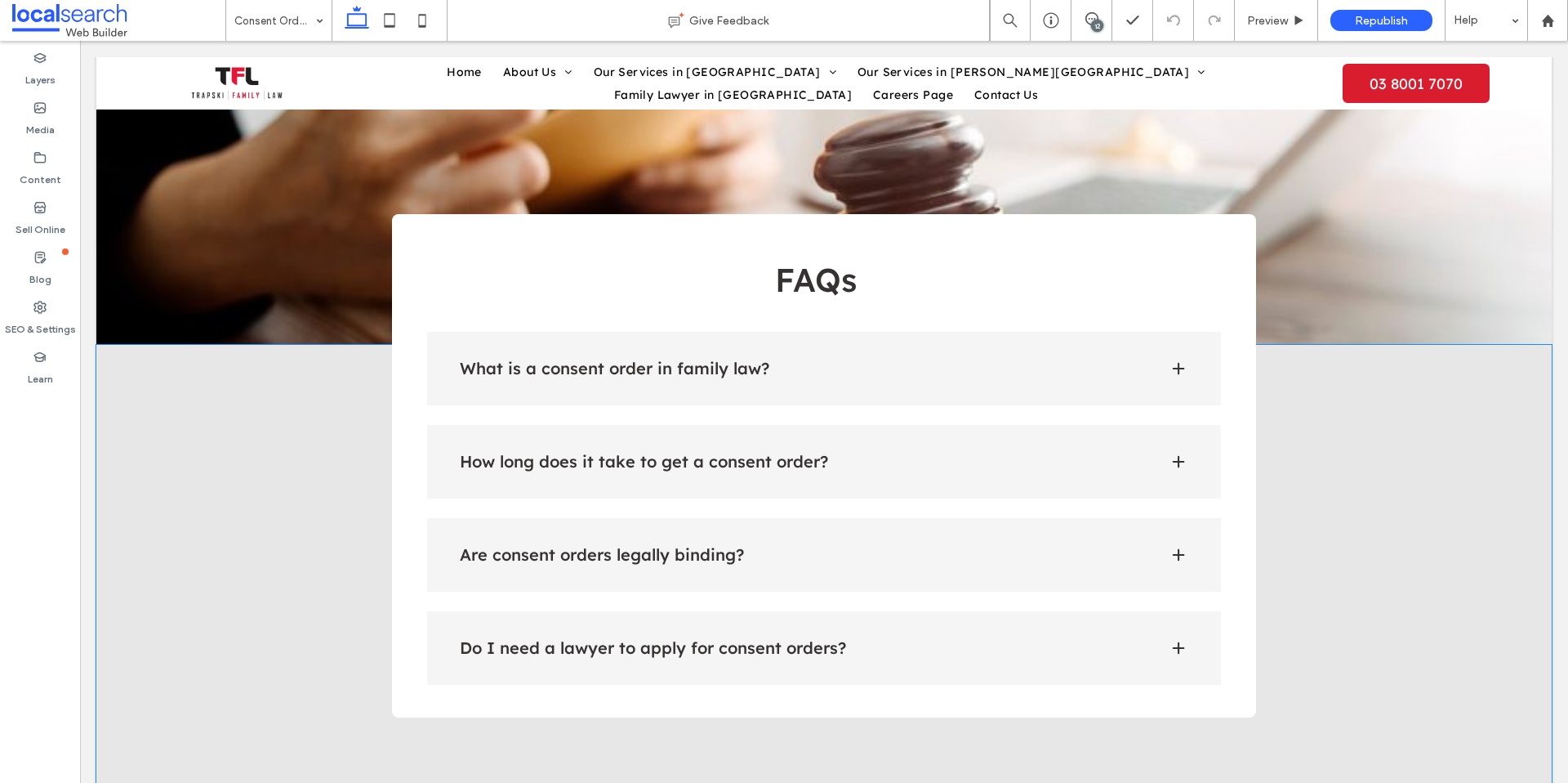
scroll to position [1792, 0]
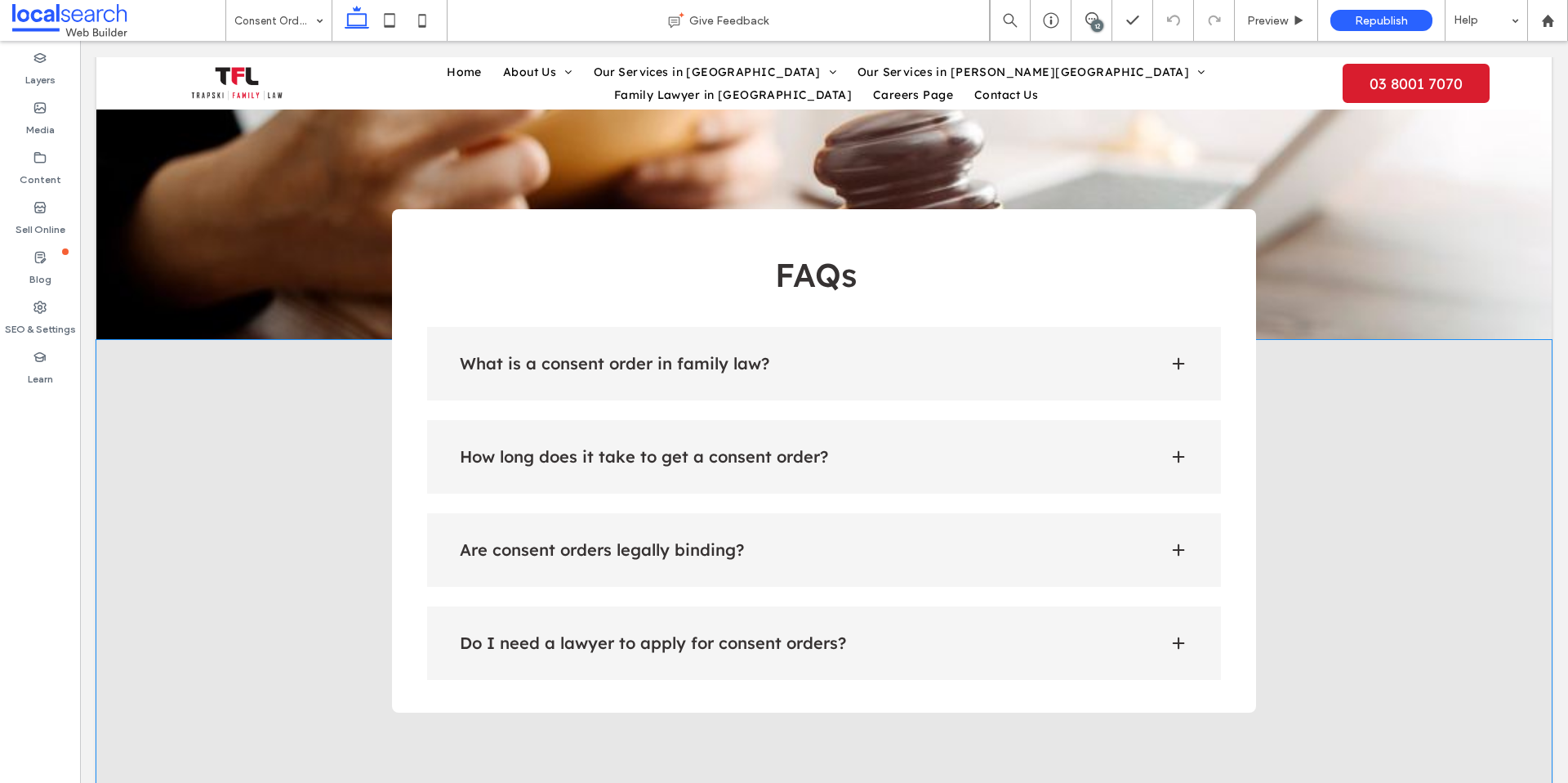
click at [824, 326] on div "What is a consent order in family law?" at bounding box center [825, 363] width 795 height 73
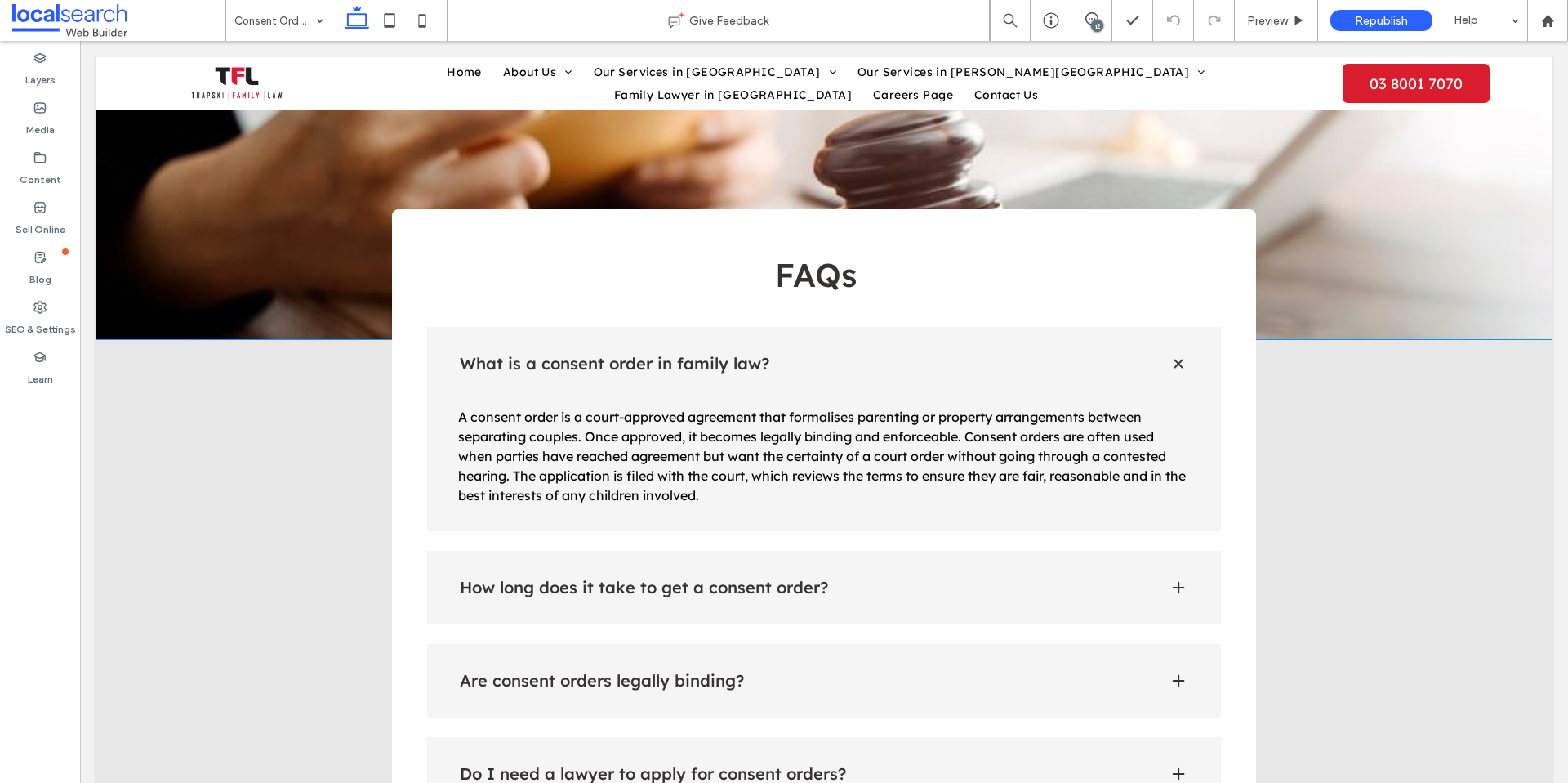
click at [817, 580] on h4 "How long does it take to get a consent order?" at bounding box center [801, 587] width 683 height 17
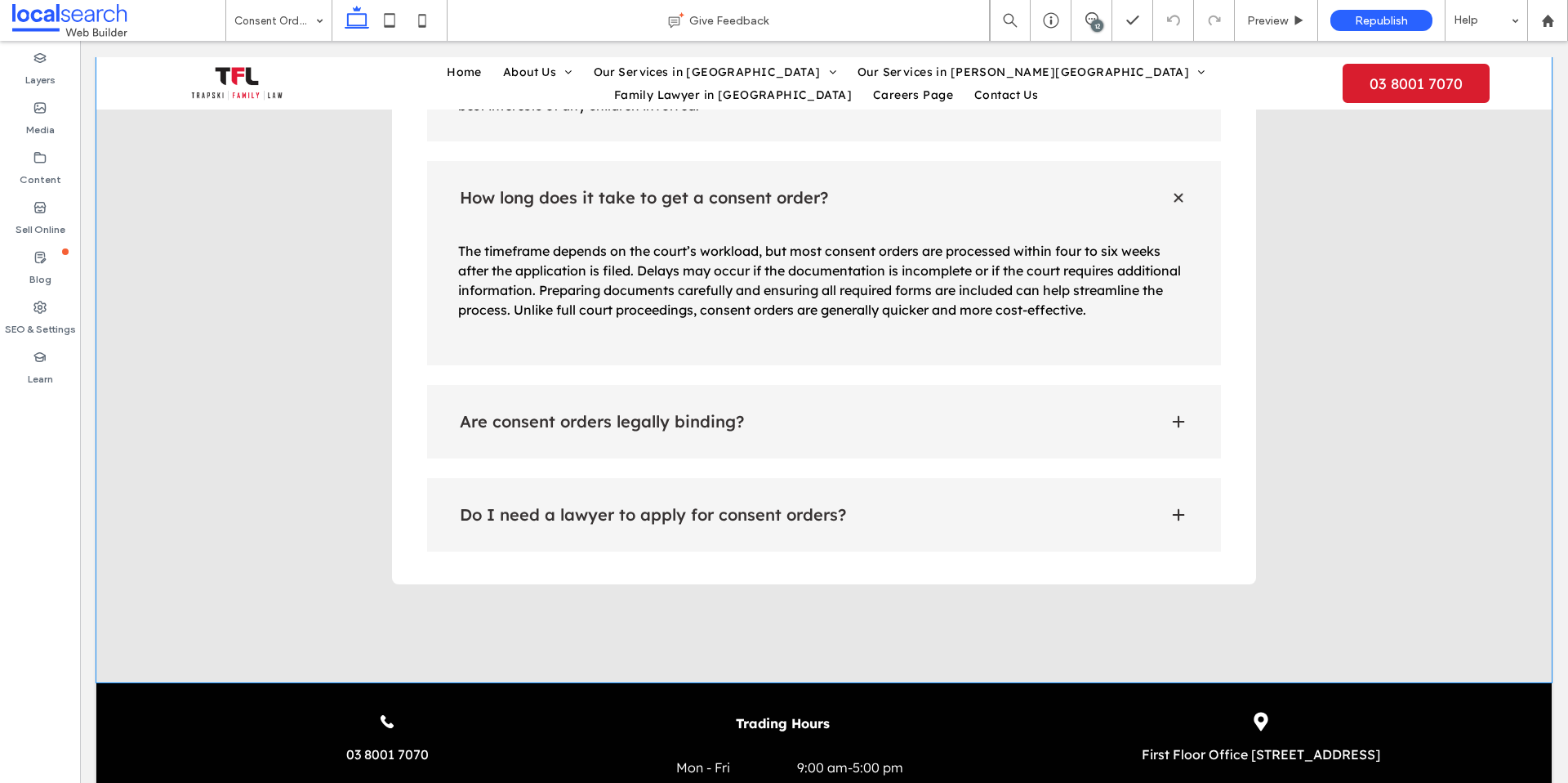
scroll to position [2185, 0]
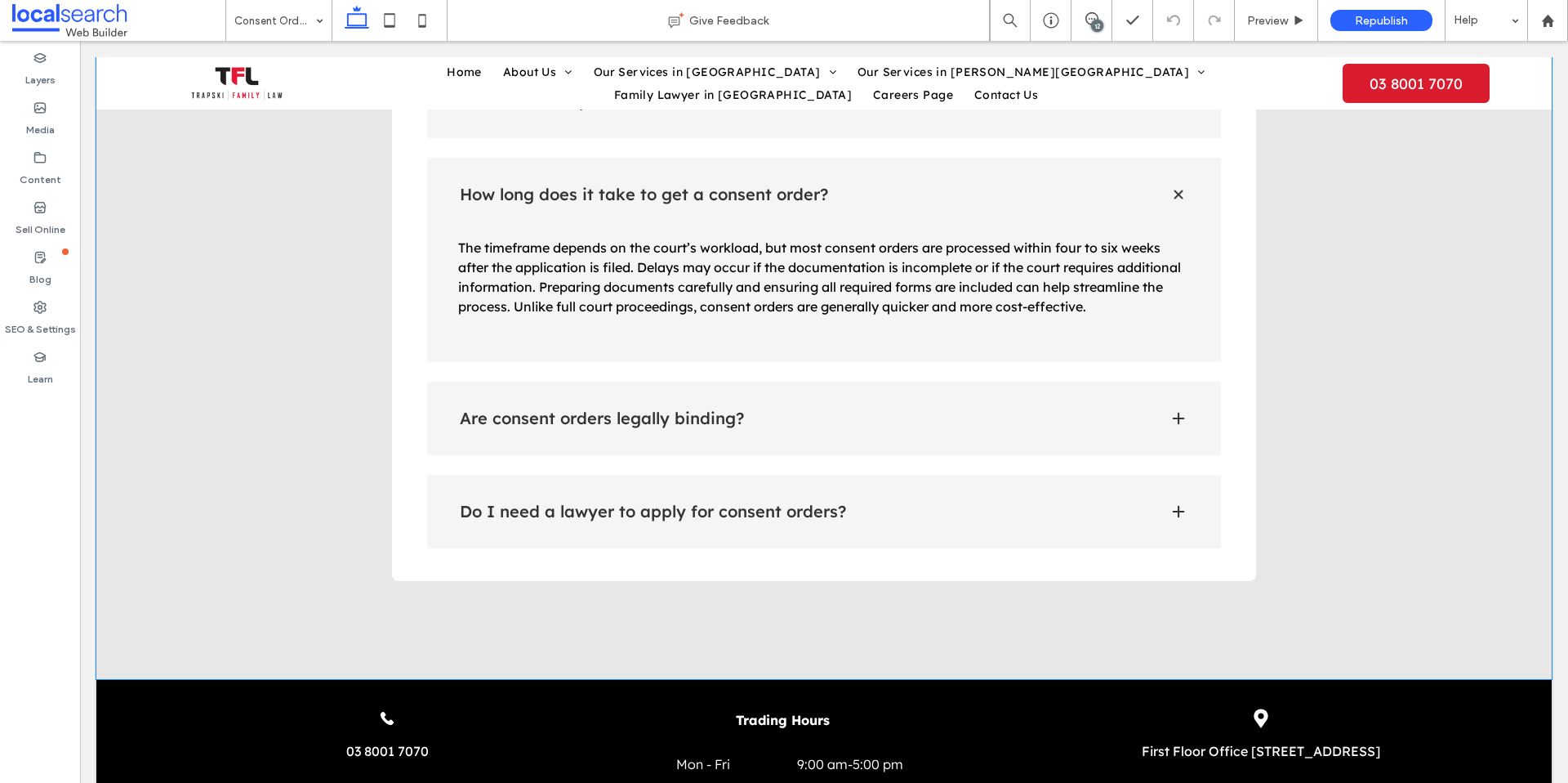
drag, startPoint x: 994, startPoint y: 345, endPoint x: 989, endPoint y: 359, distance: 14.9
click at [993, 410] on h4 "Are consent orders legally binding?" at bounding box center [801, 418] width 683 height 17
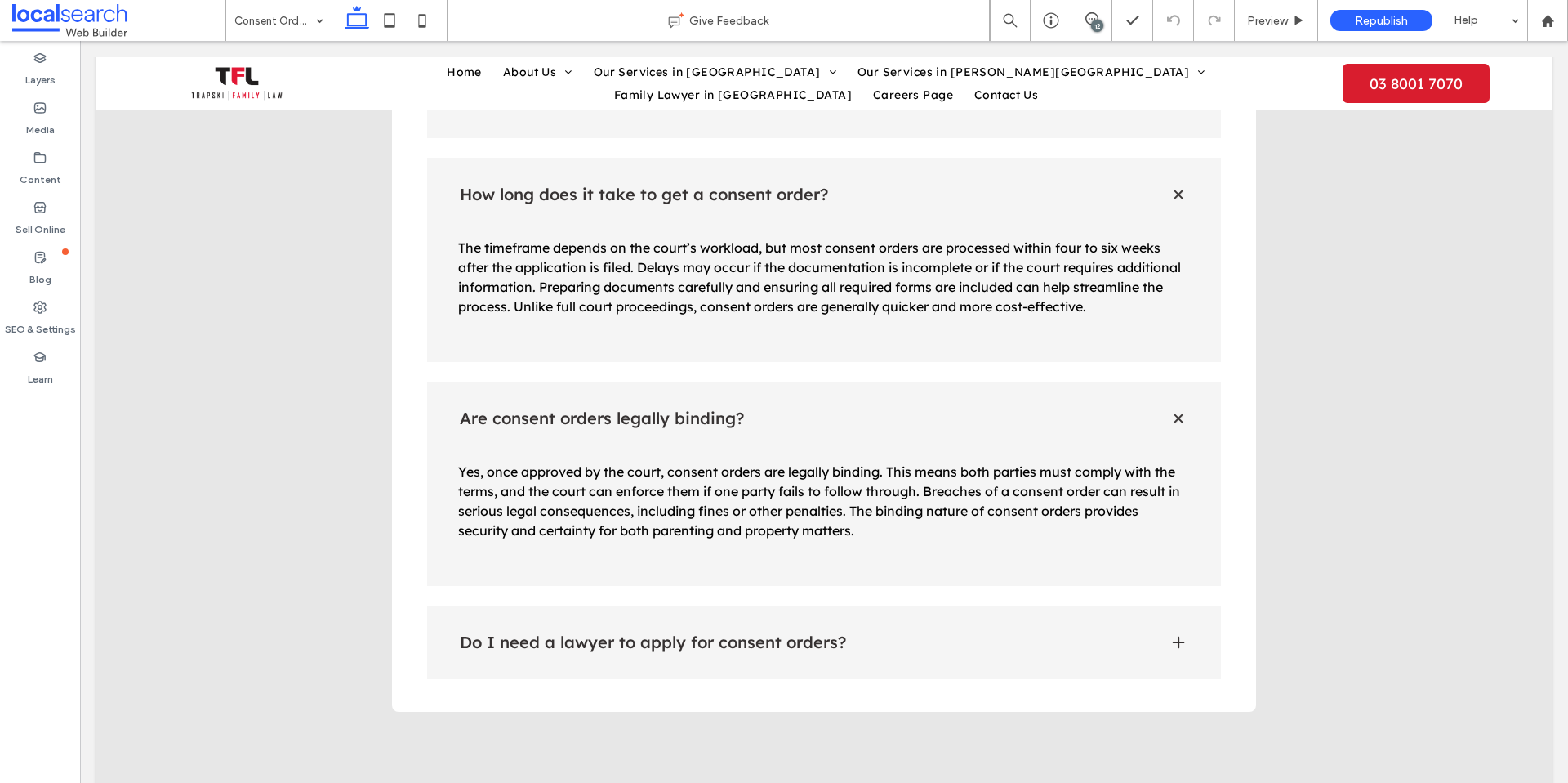
click at [957, 634] on h4 "Do I need a lawyer to apply for consent orders?" at bounding box center [801, 642] width 683 height 17
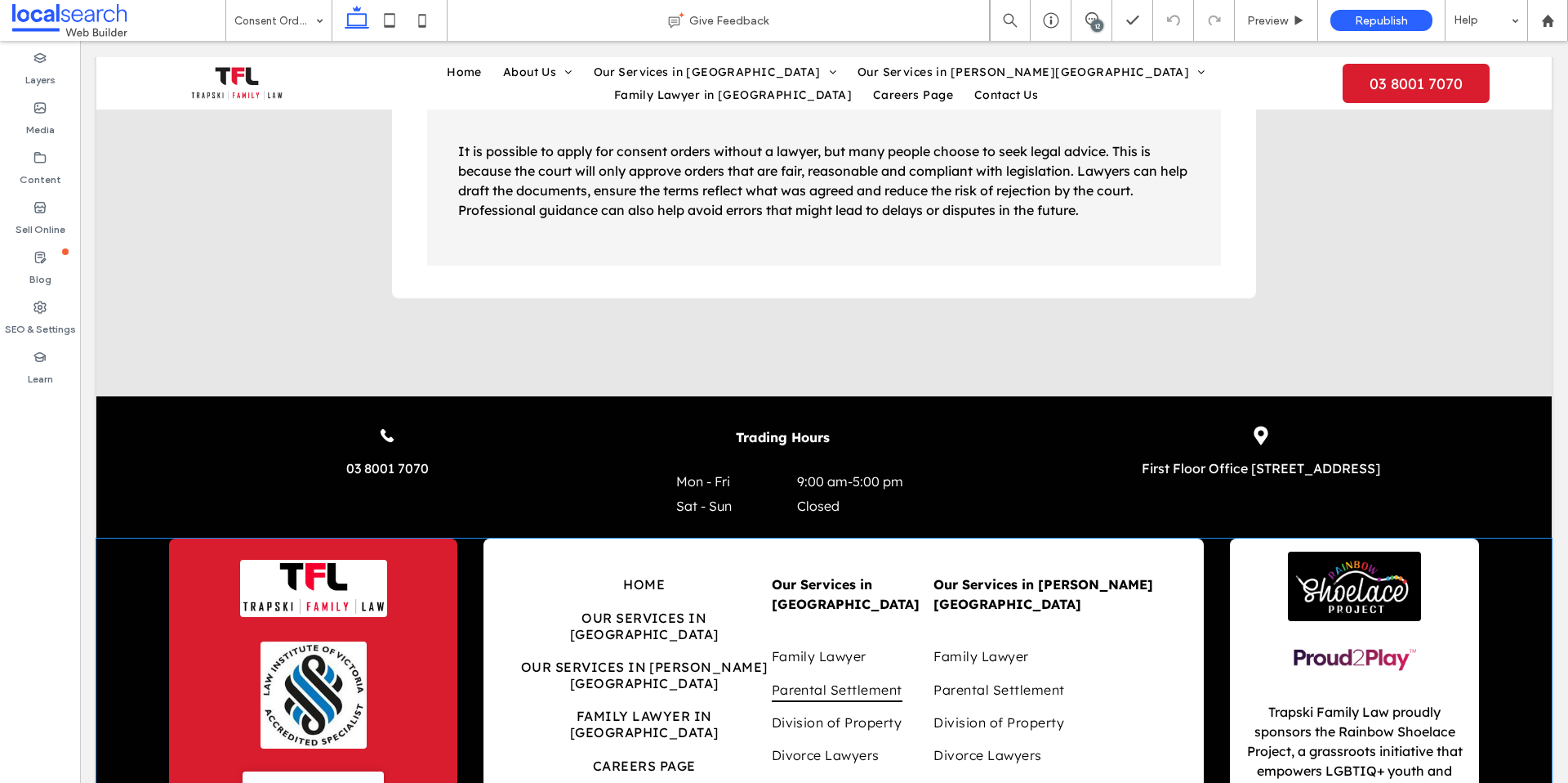
scroll to position [2728, 0]
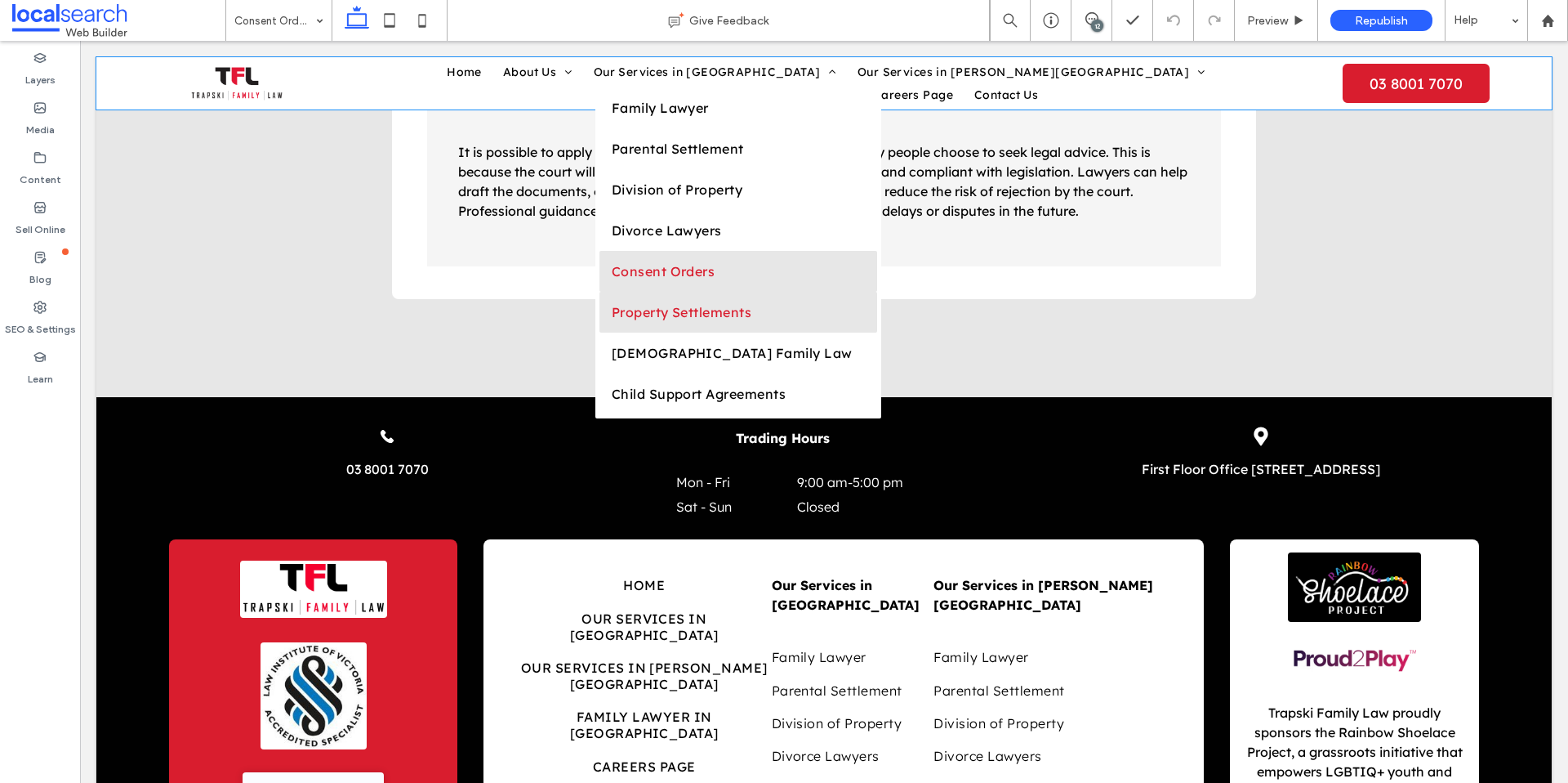
click at [599, 333] on link "Property Settlements" at bounding box center [738, 312] width 277 height 41
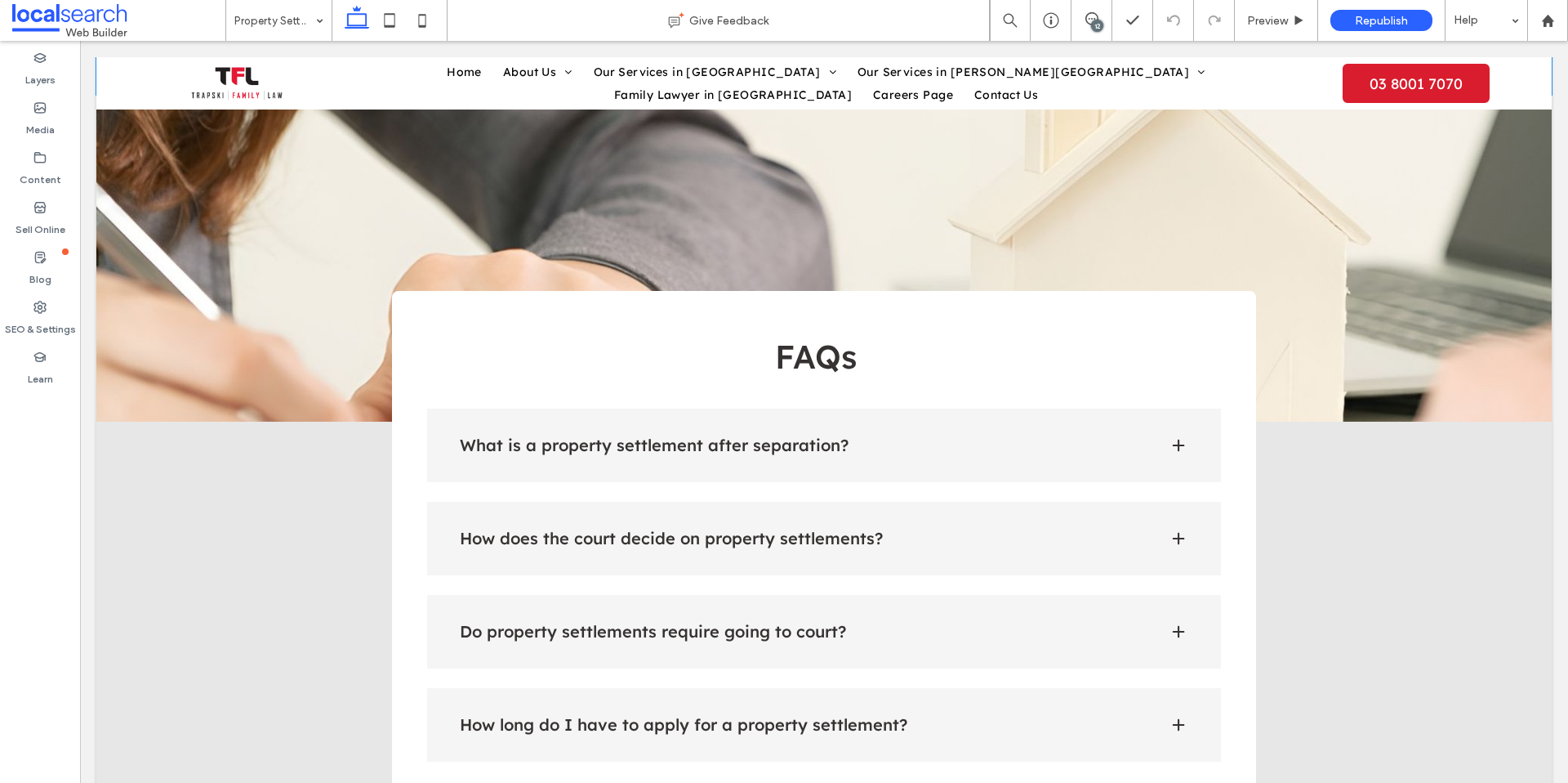
scroll to position [1805, 0]
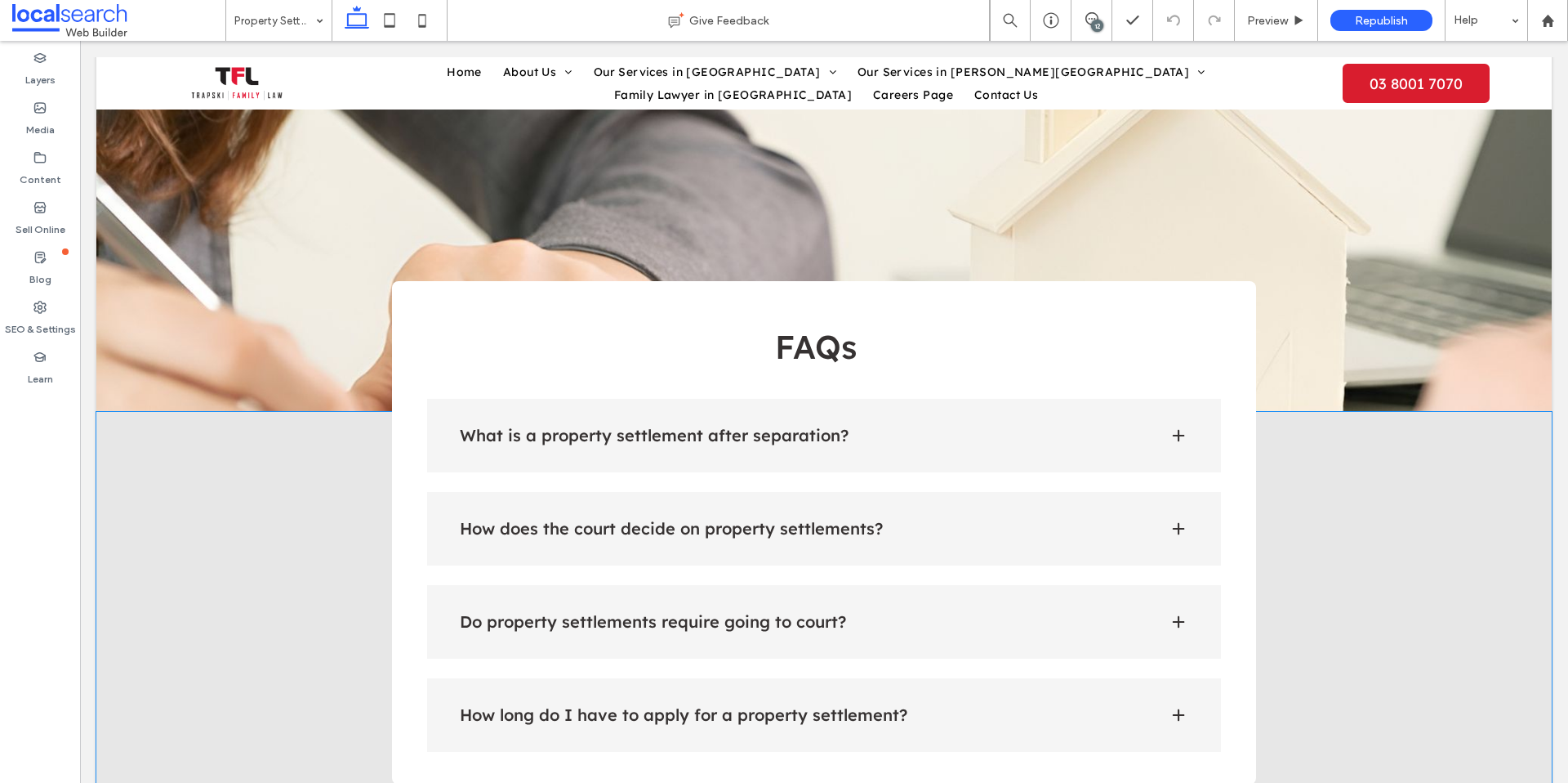
click at [1167, 399] on div "What is a property settlement after separation?" at bounding box center [825, 436] width 795 height 73
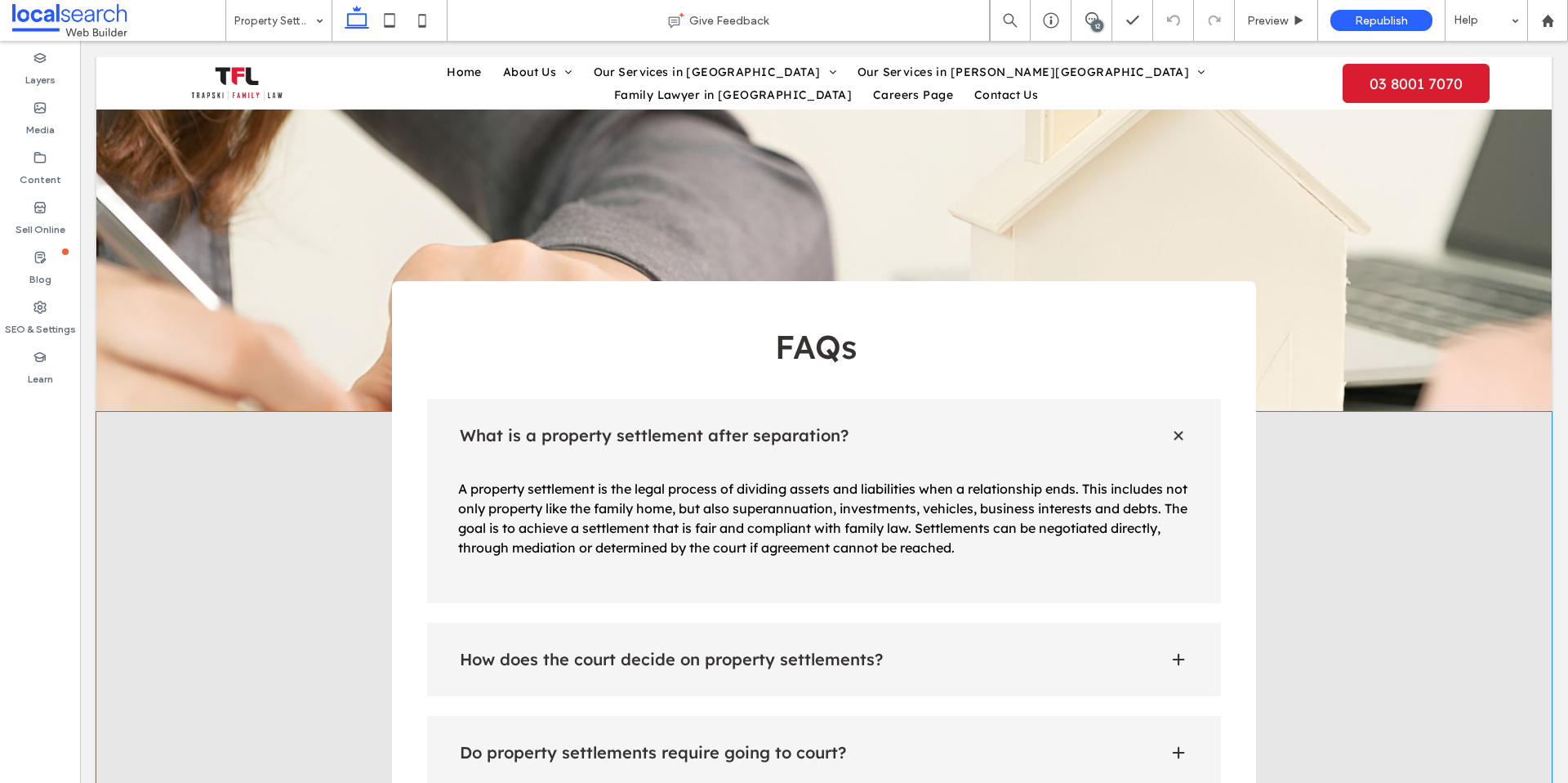
click at [1161, 622] on div "How does the court decide on property settlements?" at bounding box center [825, 659] width 795 height 73
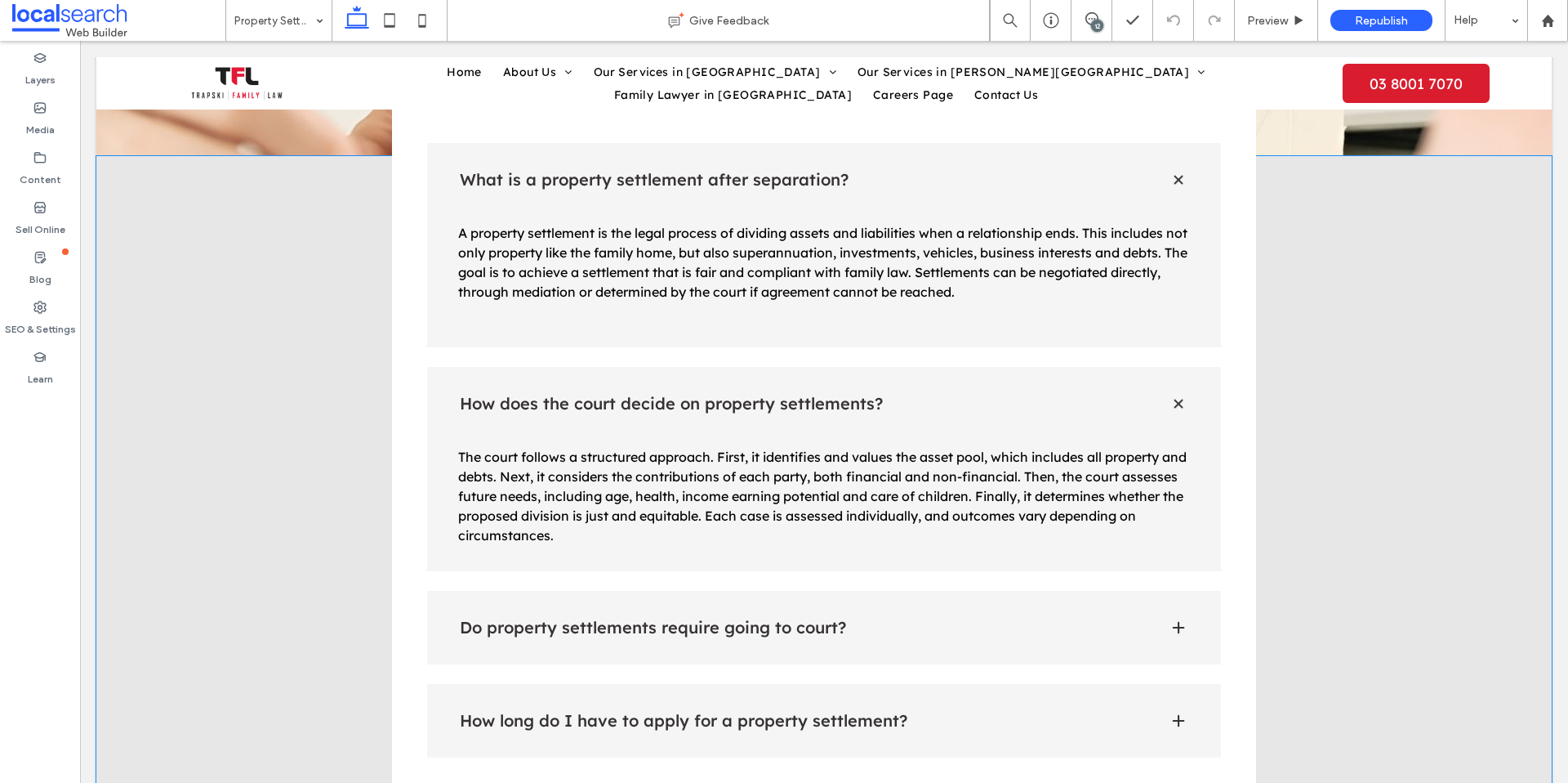
scroll to position [2106, 0]
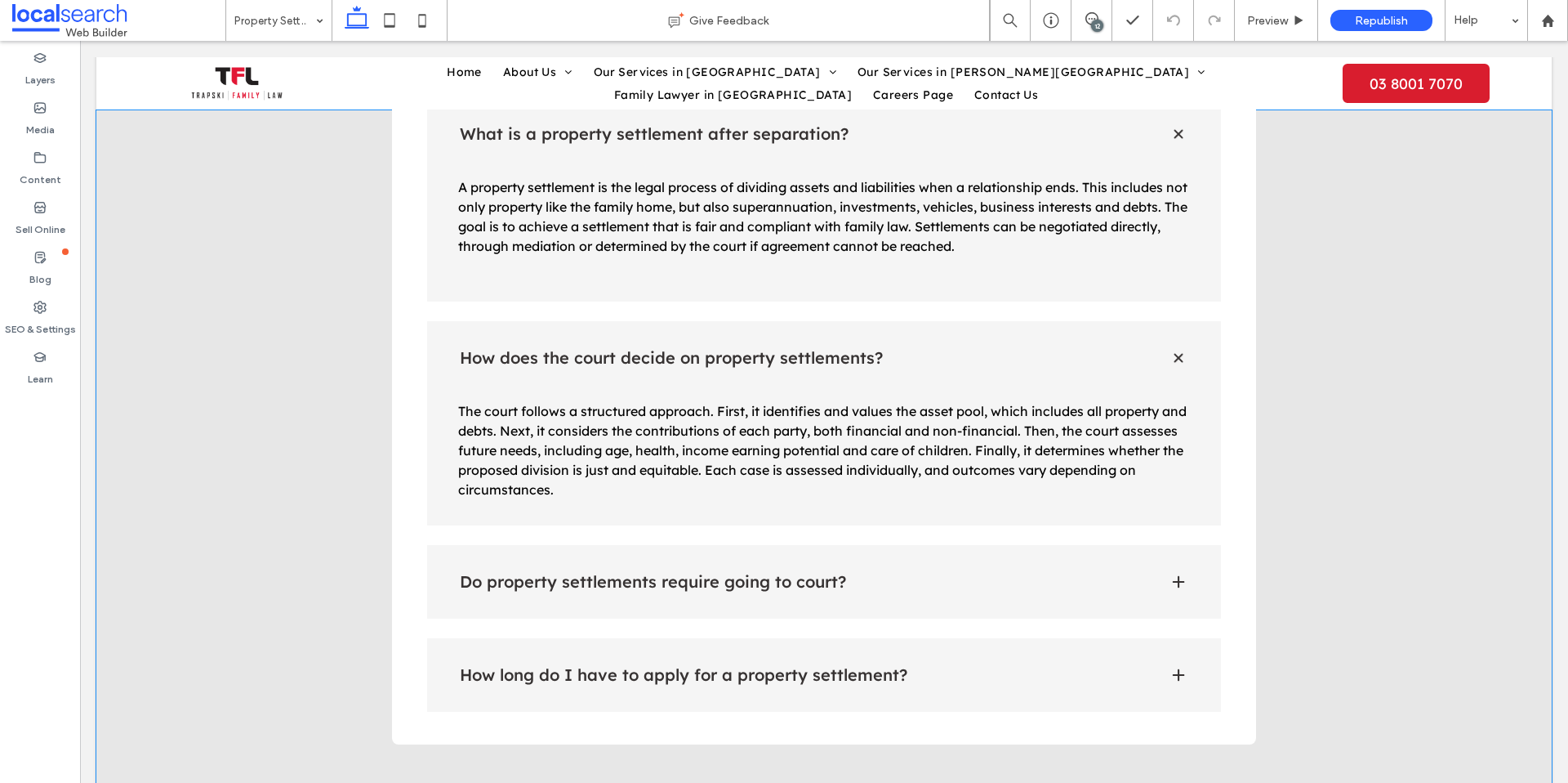
click at [1085, 545] on div "Do property settlements require going to court?" at bounding box center [825, 581] width 795 height 73
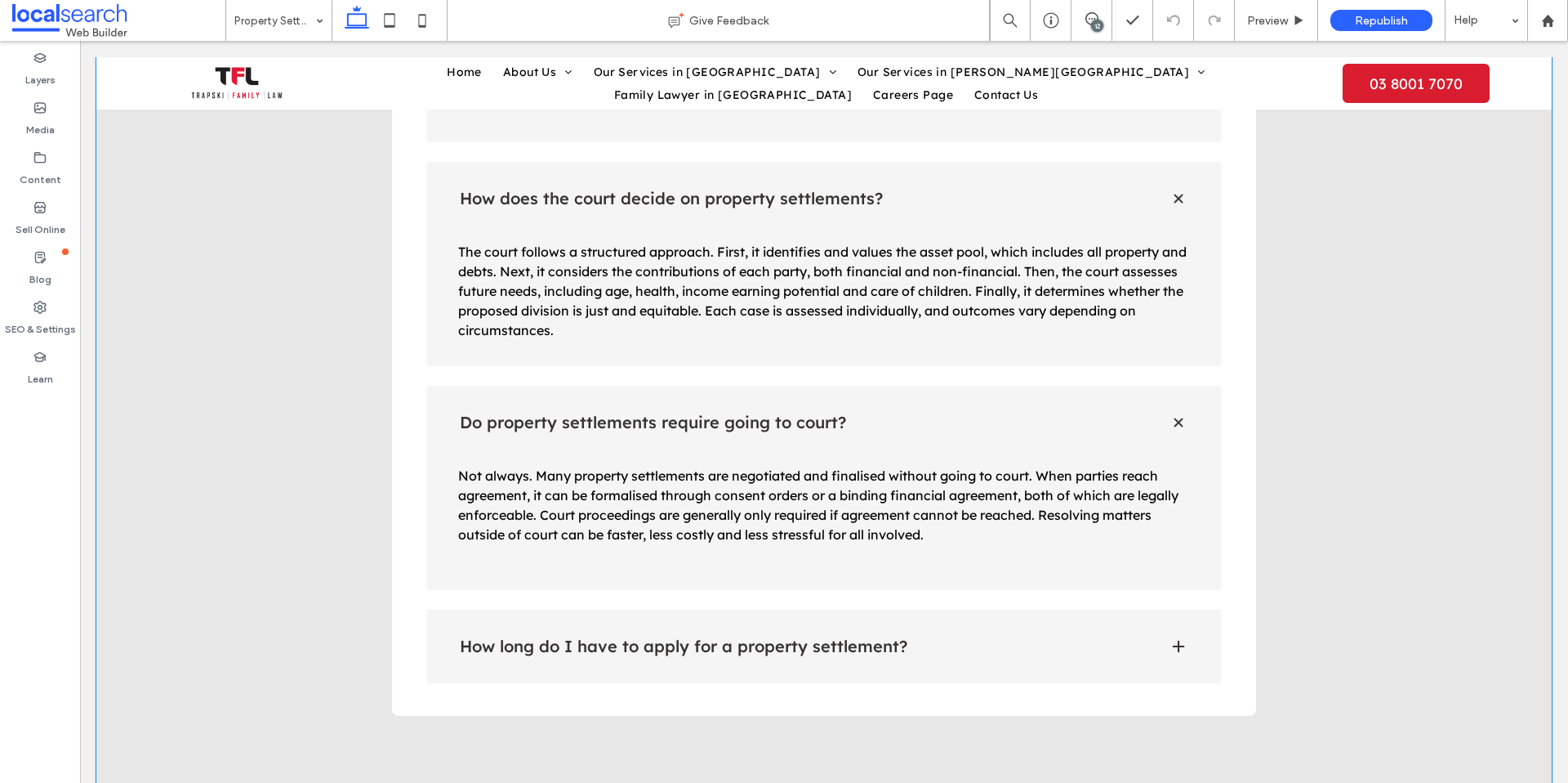
scroll to position [2266, 0]
click at [1084, 608] on div "How long do I have to apply for a property settlement?" at bounding box center [825, 645] width 795 height 73
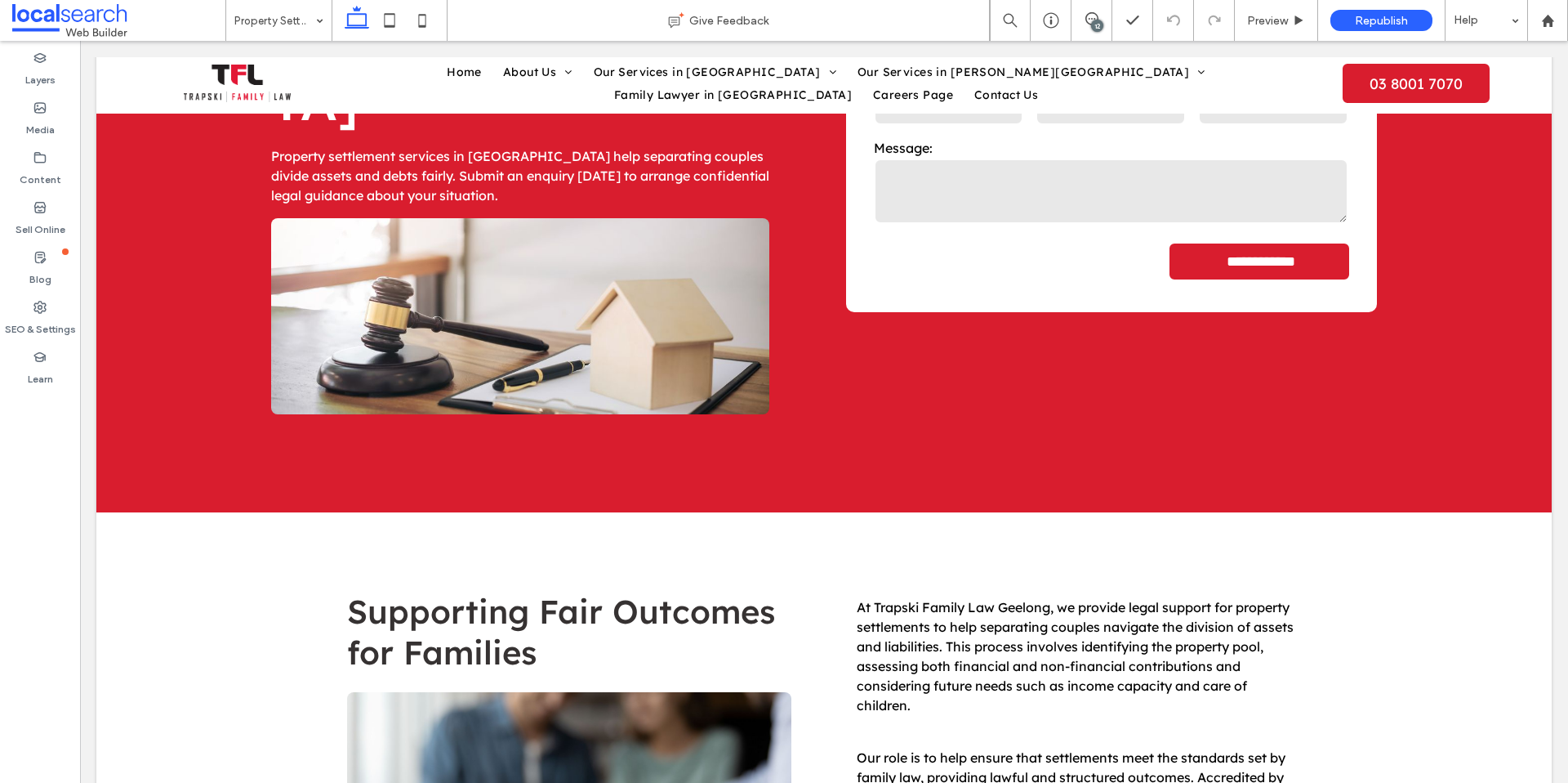
scroll to position [0, 0]
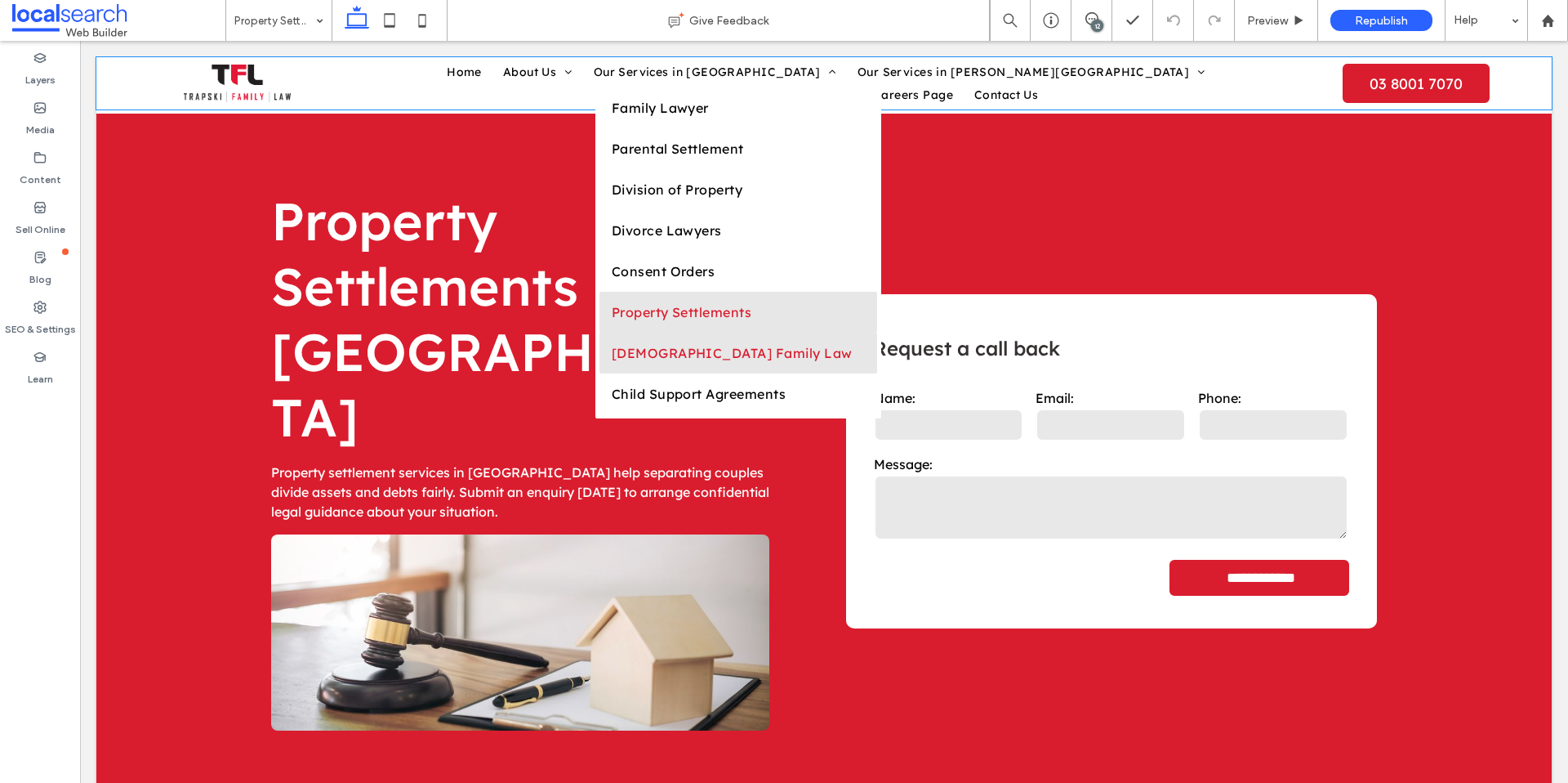
click at [619, 361] on span "LGBTQI Family Law" at bounding box center [732, 353] width 241 height 17
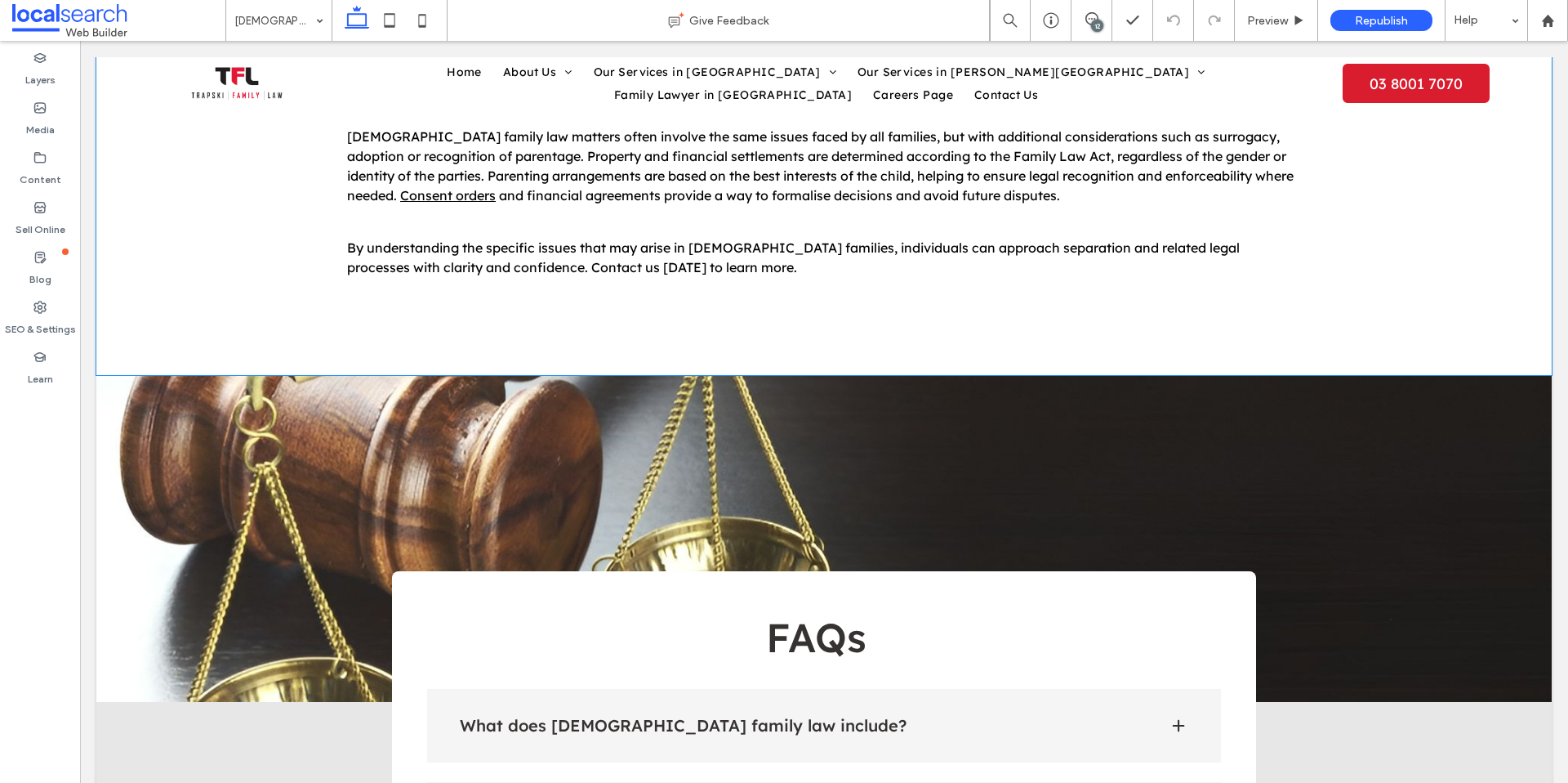
scroll to position [1603, 0]
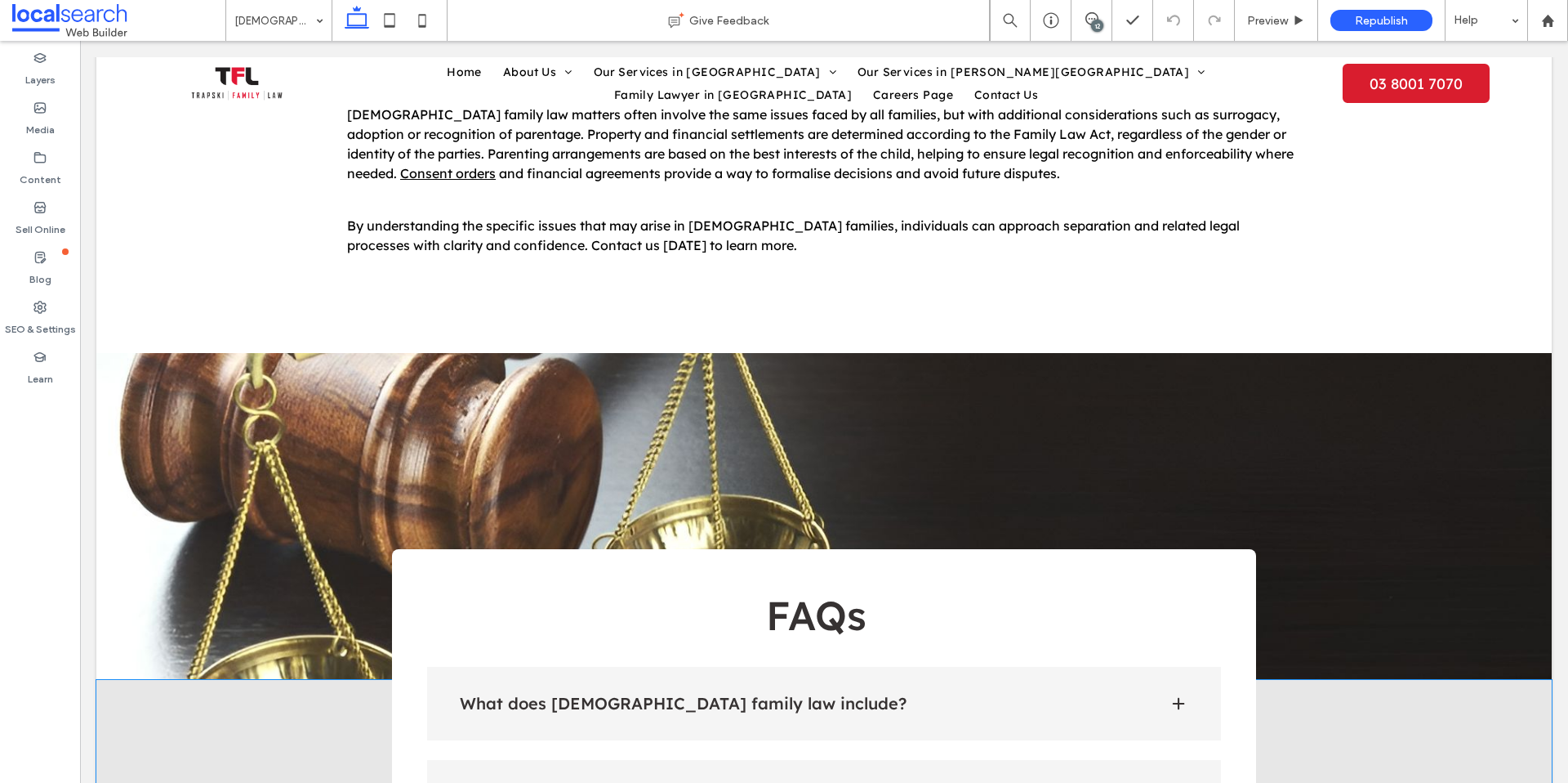
click at [940, 696] on h4 "What does LGBTQI family law include?" at bounding box center [801, 704] width 683 height 17
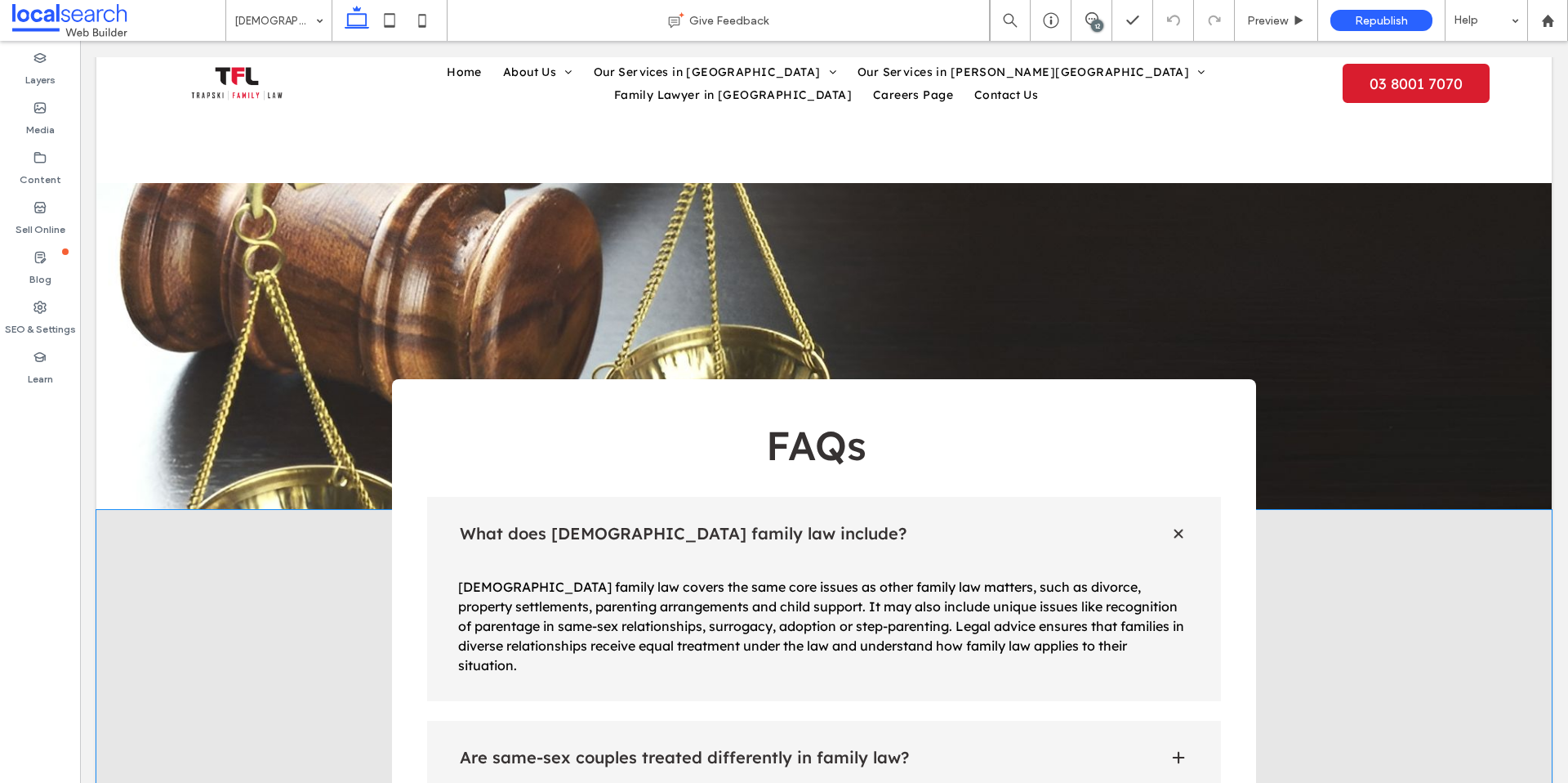
scroll to position [1775, 0]
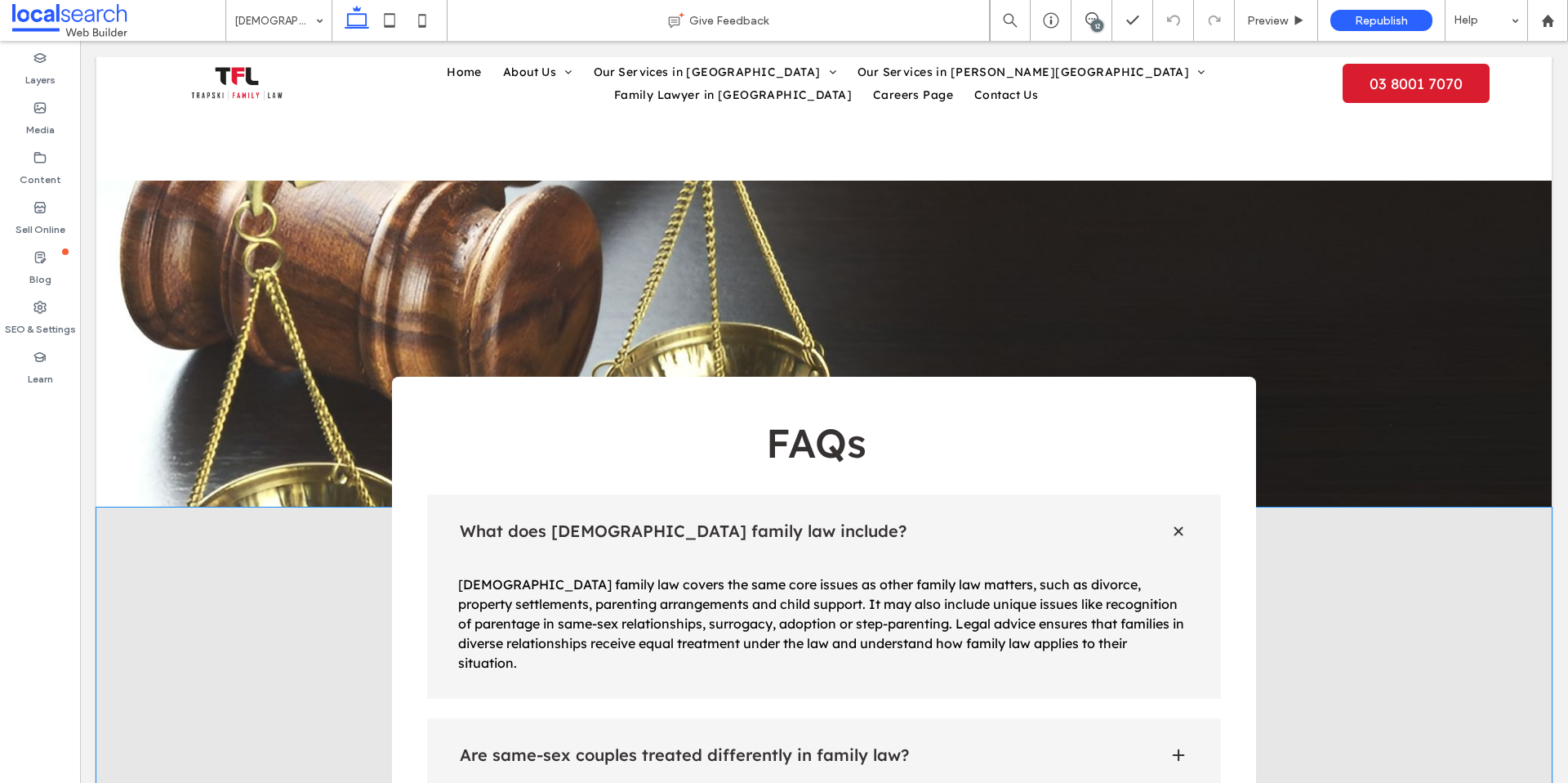
click at [920, 747] on h4 "Are same-sex couples treated differently in family law?" at bounding box center [801, 755] width 683 height 17
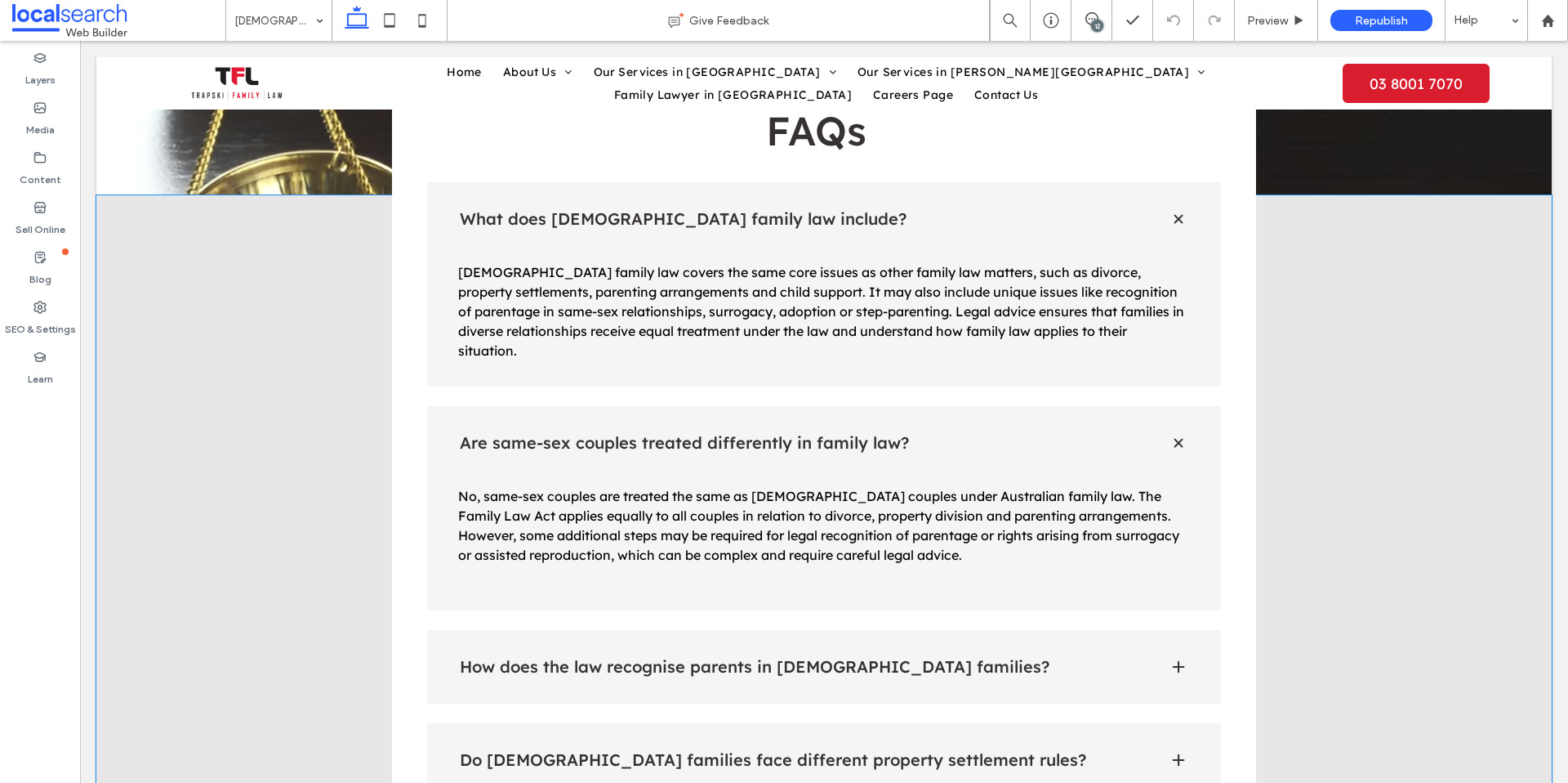
scroll to position [2154, 0]
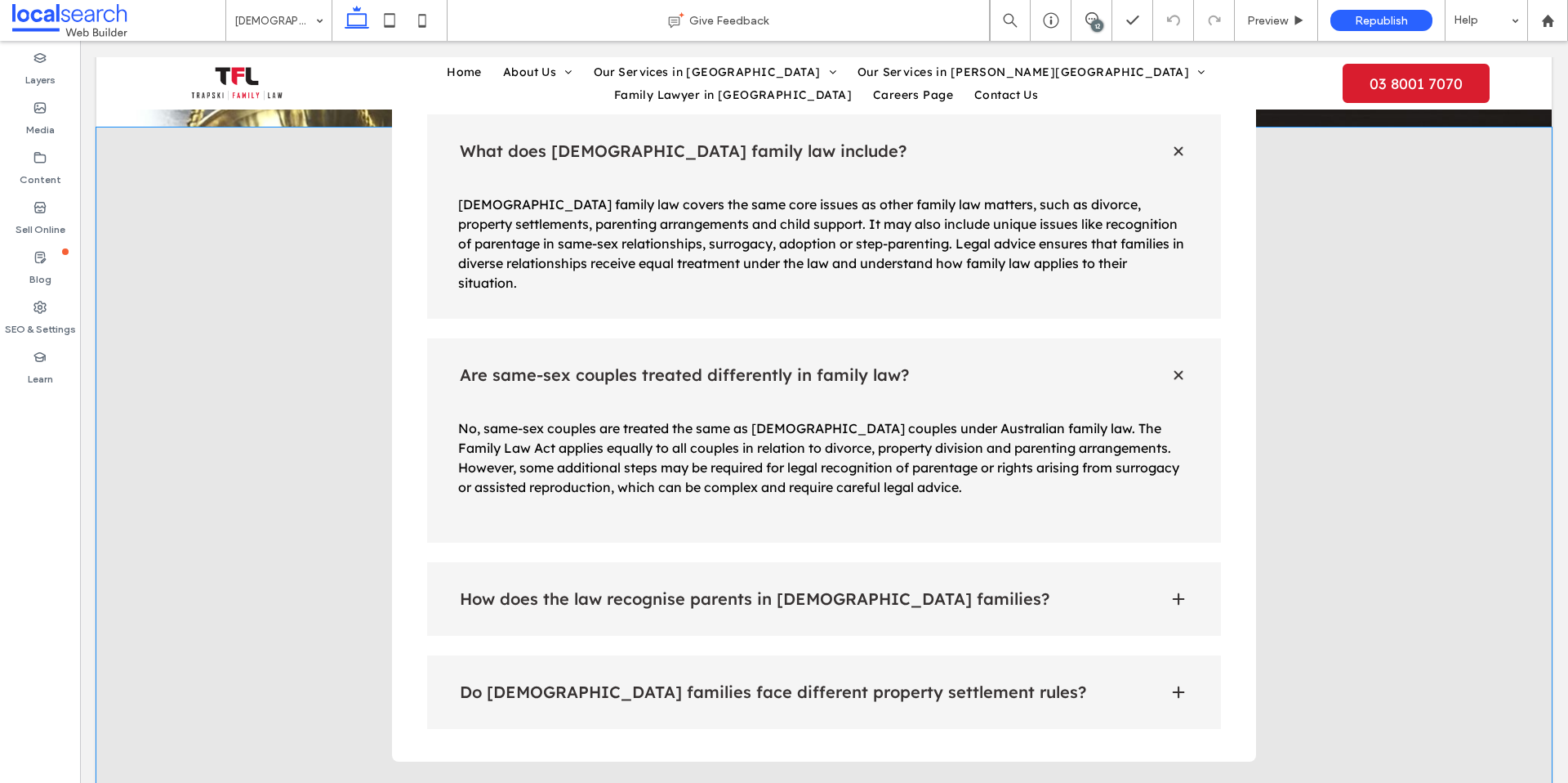
click at [1087, 562] on div "How does the law recognise parents in LGBTQI families?" at bounding box center [825, 599] width 795 height 73
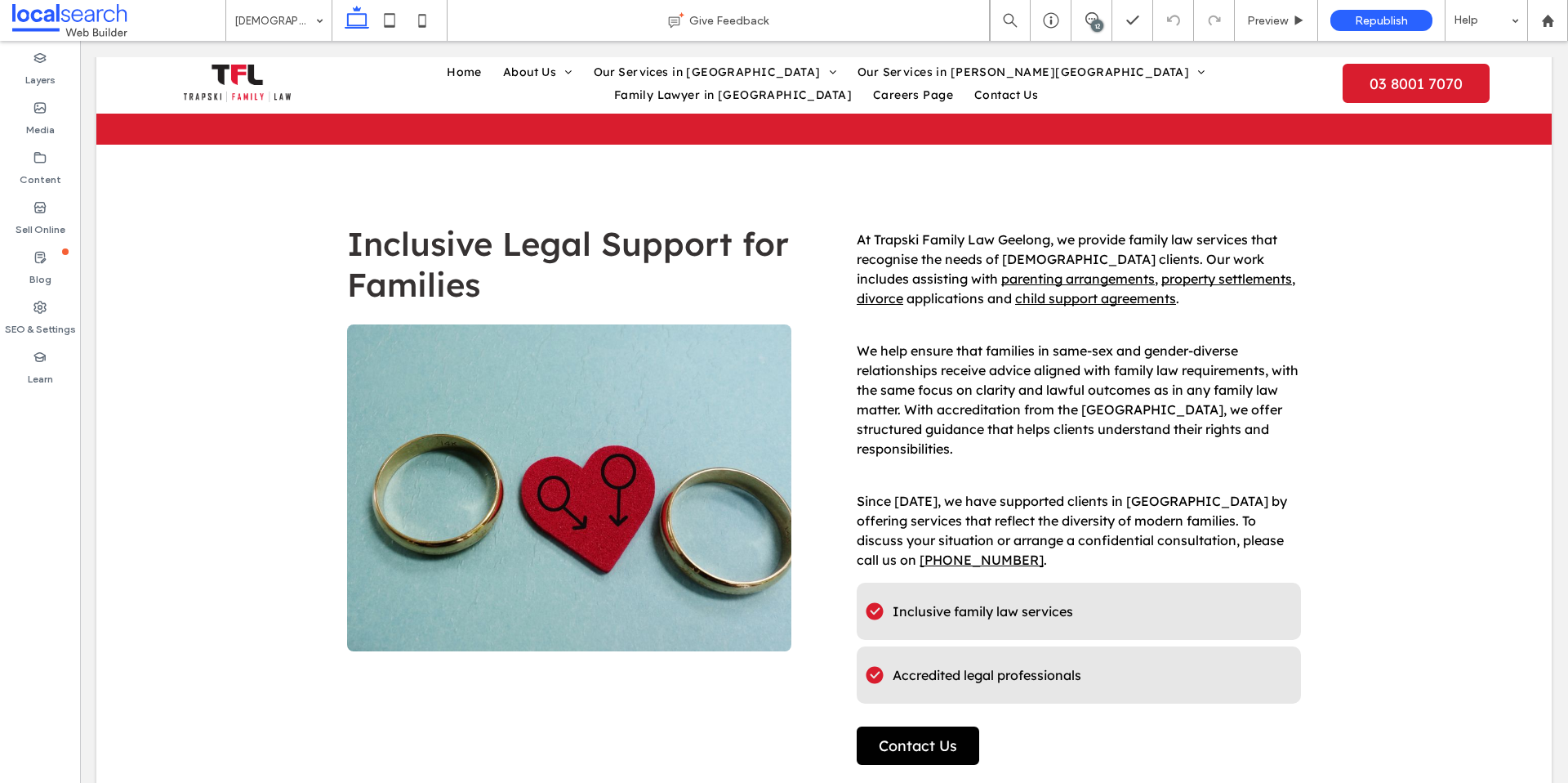
scroll to position [0, 0]
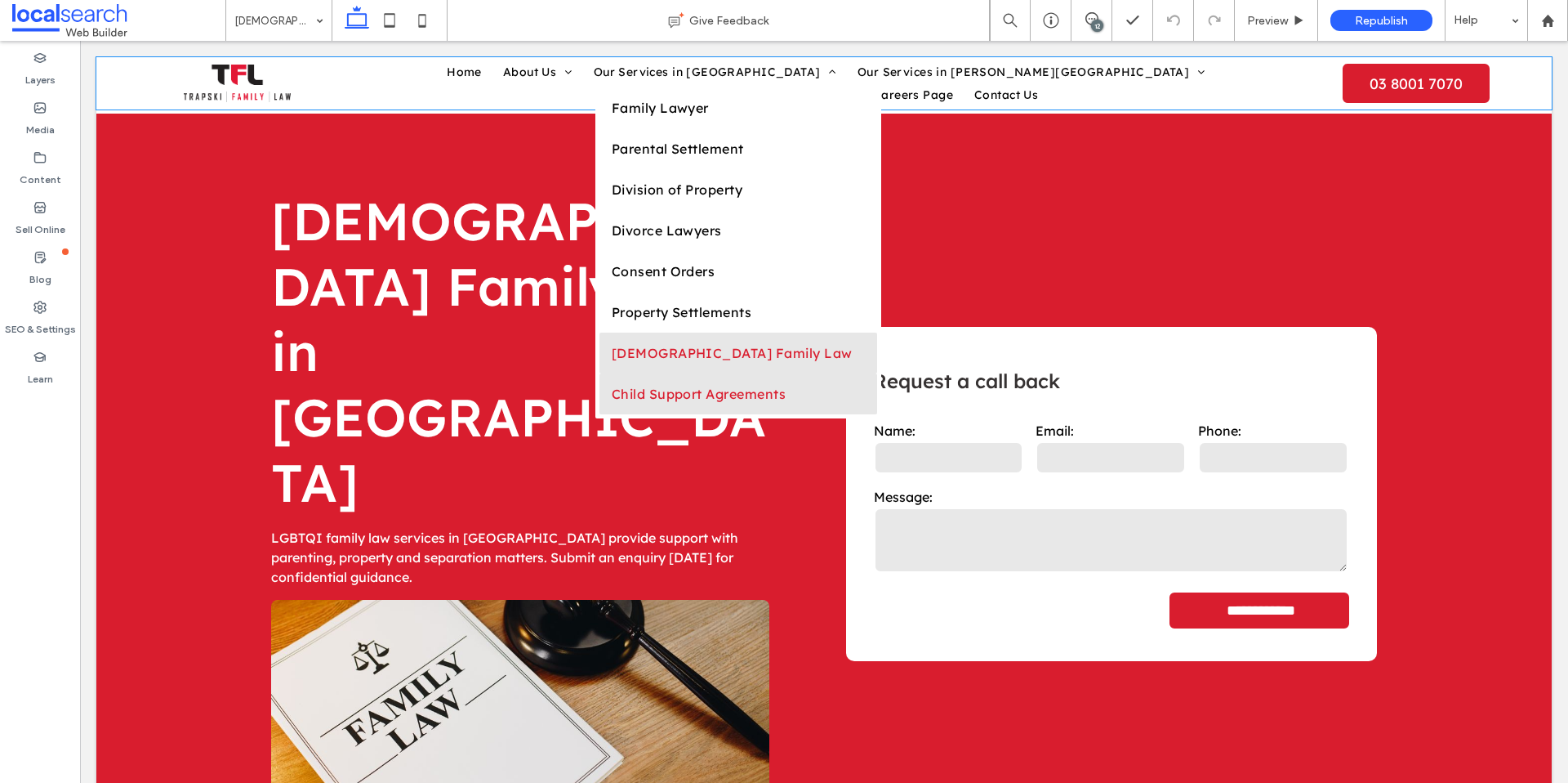
click at [602, 415] on link "Child Support Agreements" at bounding box center [738, 394] width 277 height 41
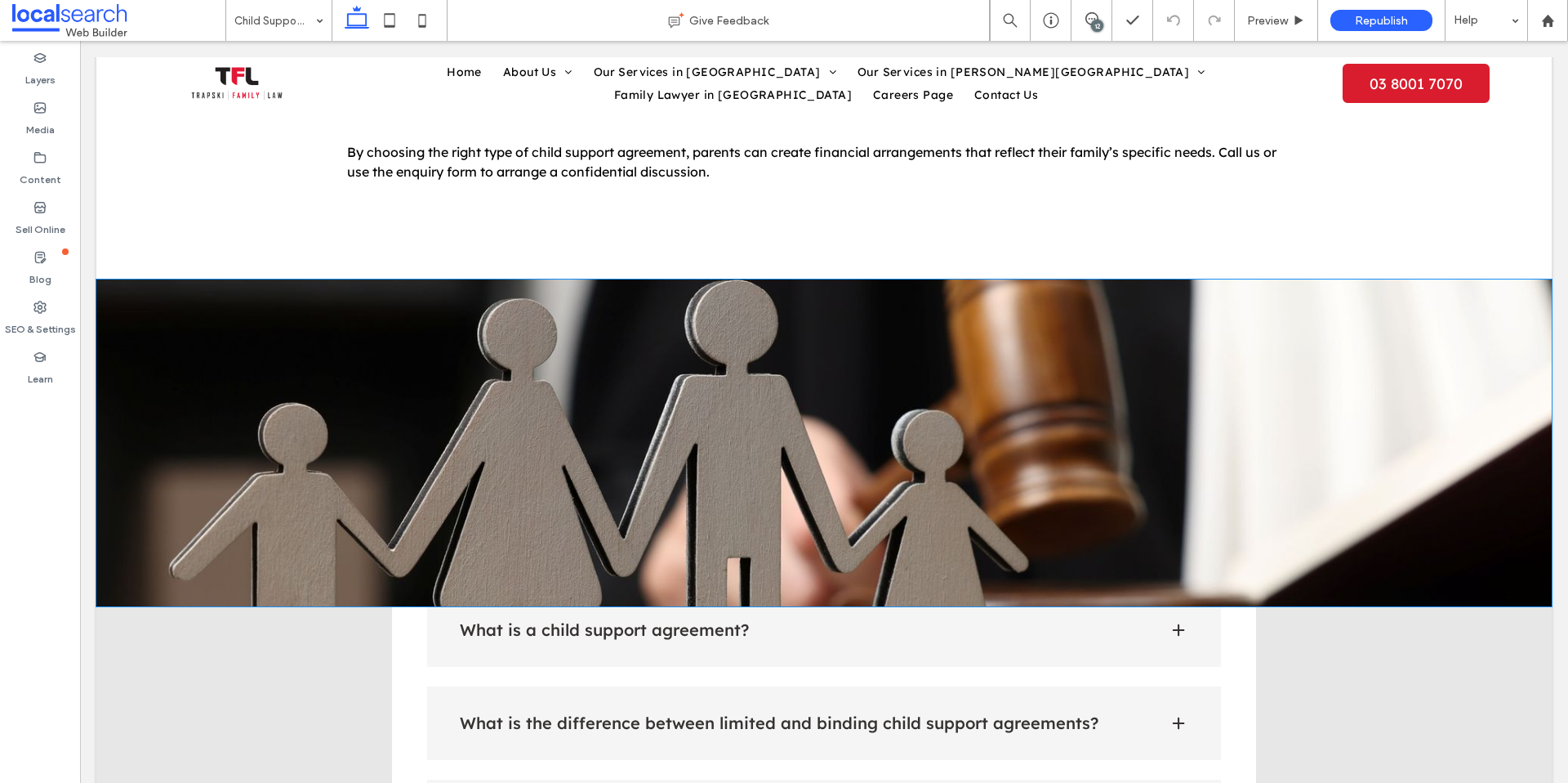
scroll to position [1631, 0]
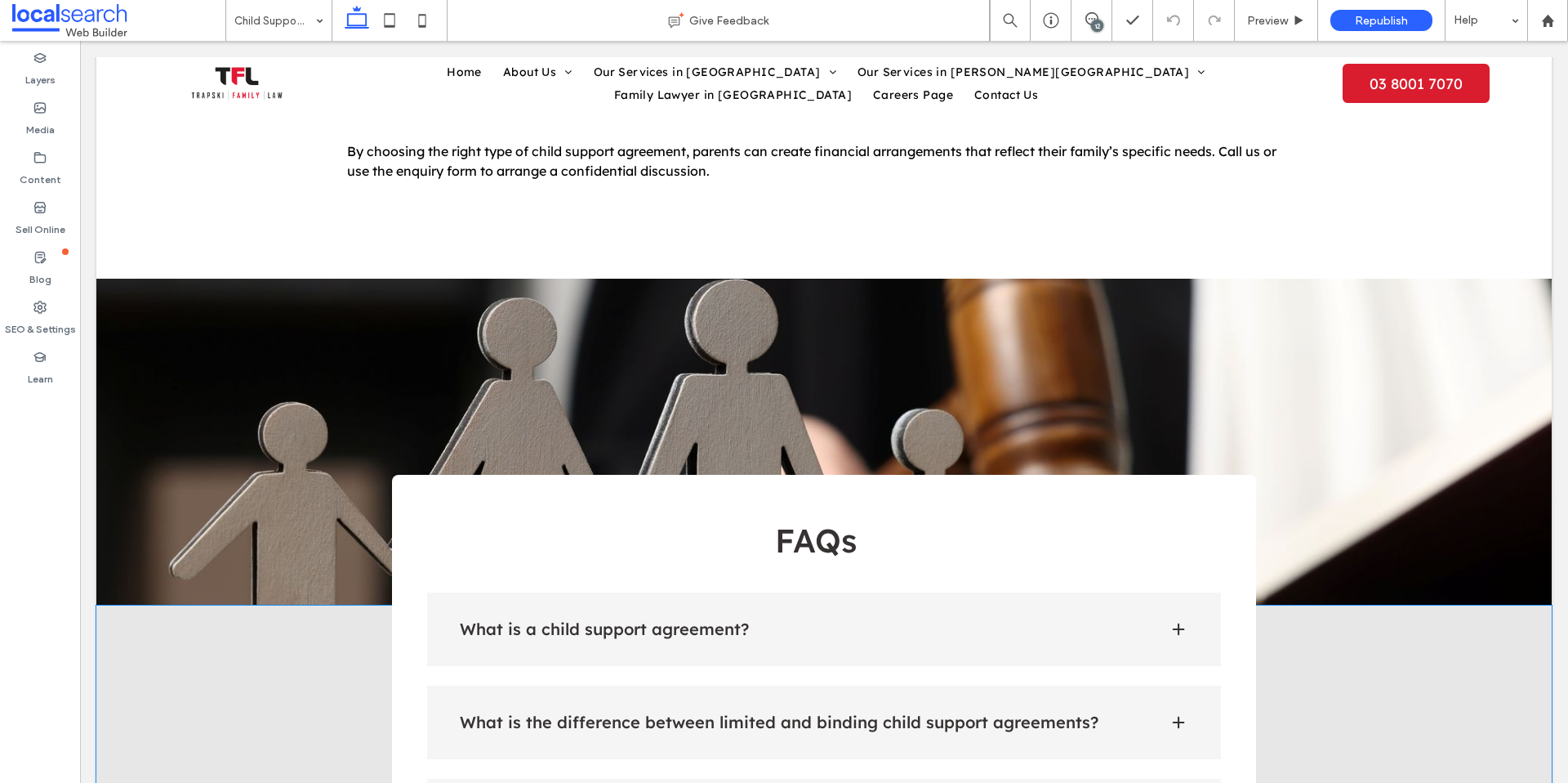
click at [1031, 593] on div "What is a child support agreement?" at bounding box center [825, 629] width 795 height 73
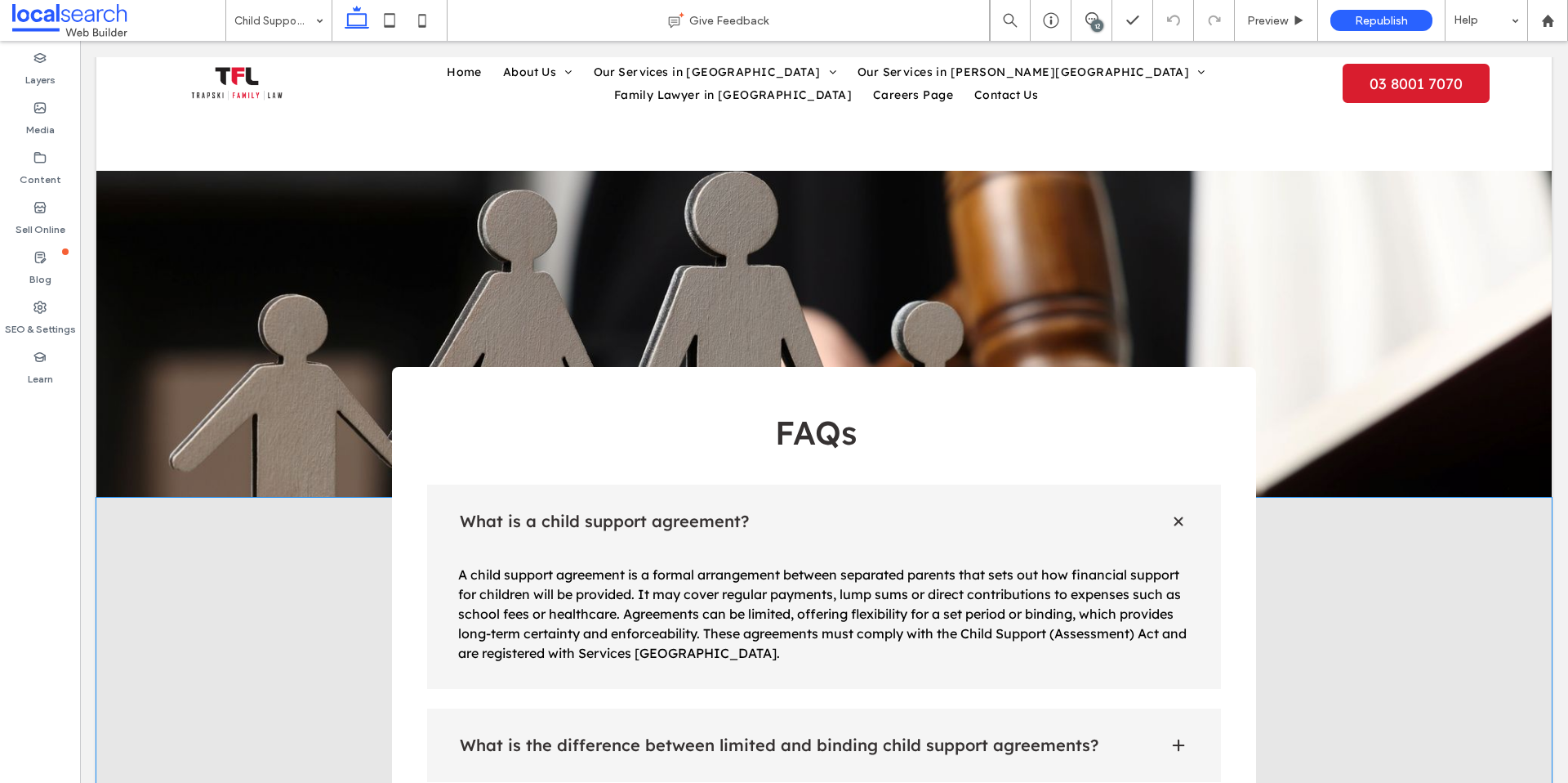
scroll to position [1755, 0]
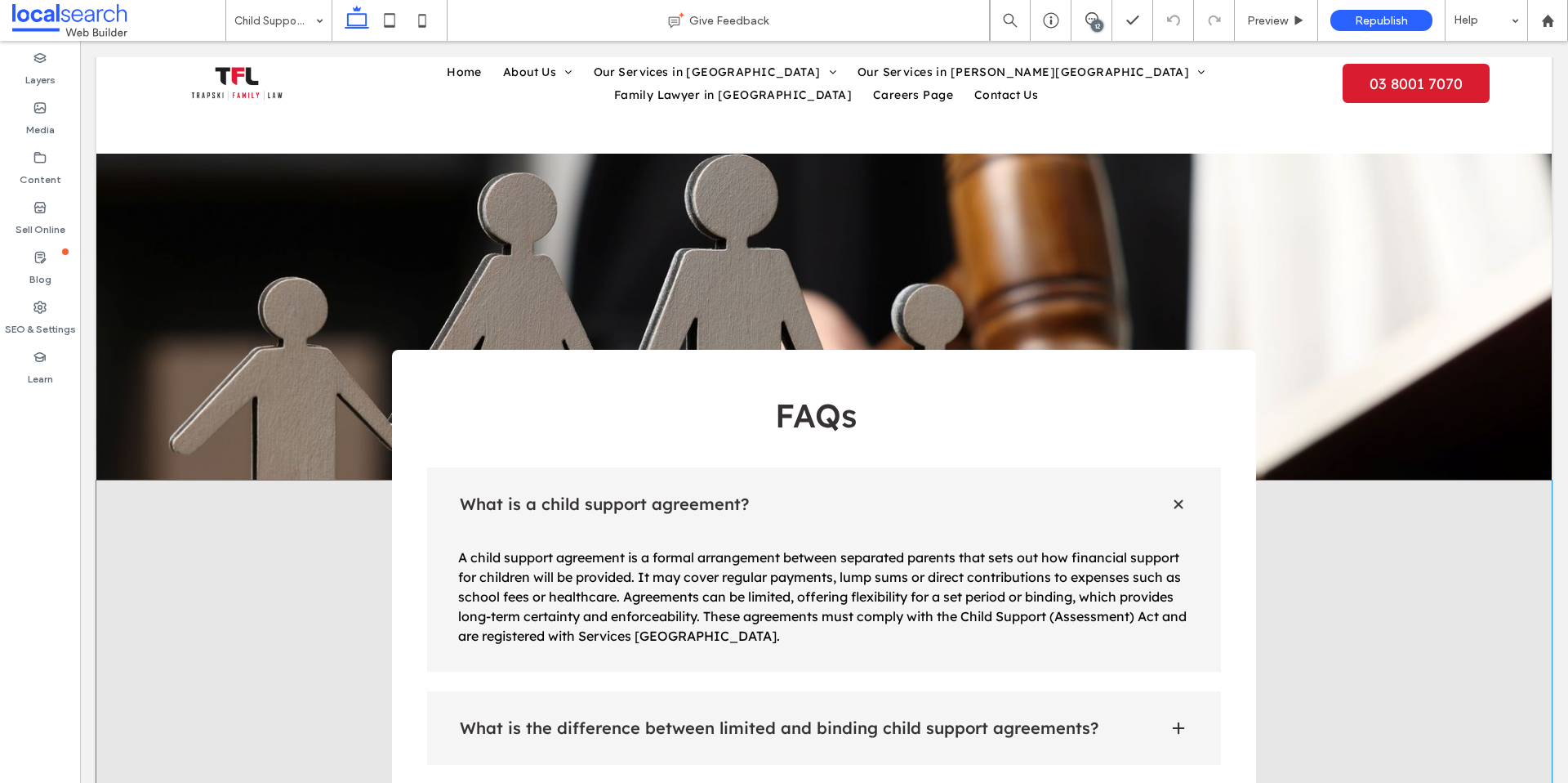
click at [1030, 691] on div "What is the difference between limited and binding child support agreements?" at bounding box center [825, 728] width 795 height 73
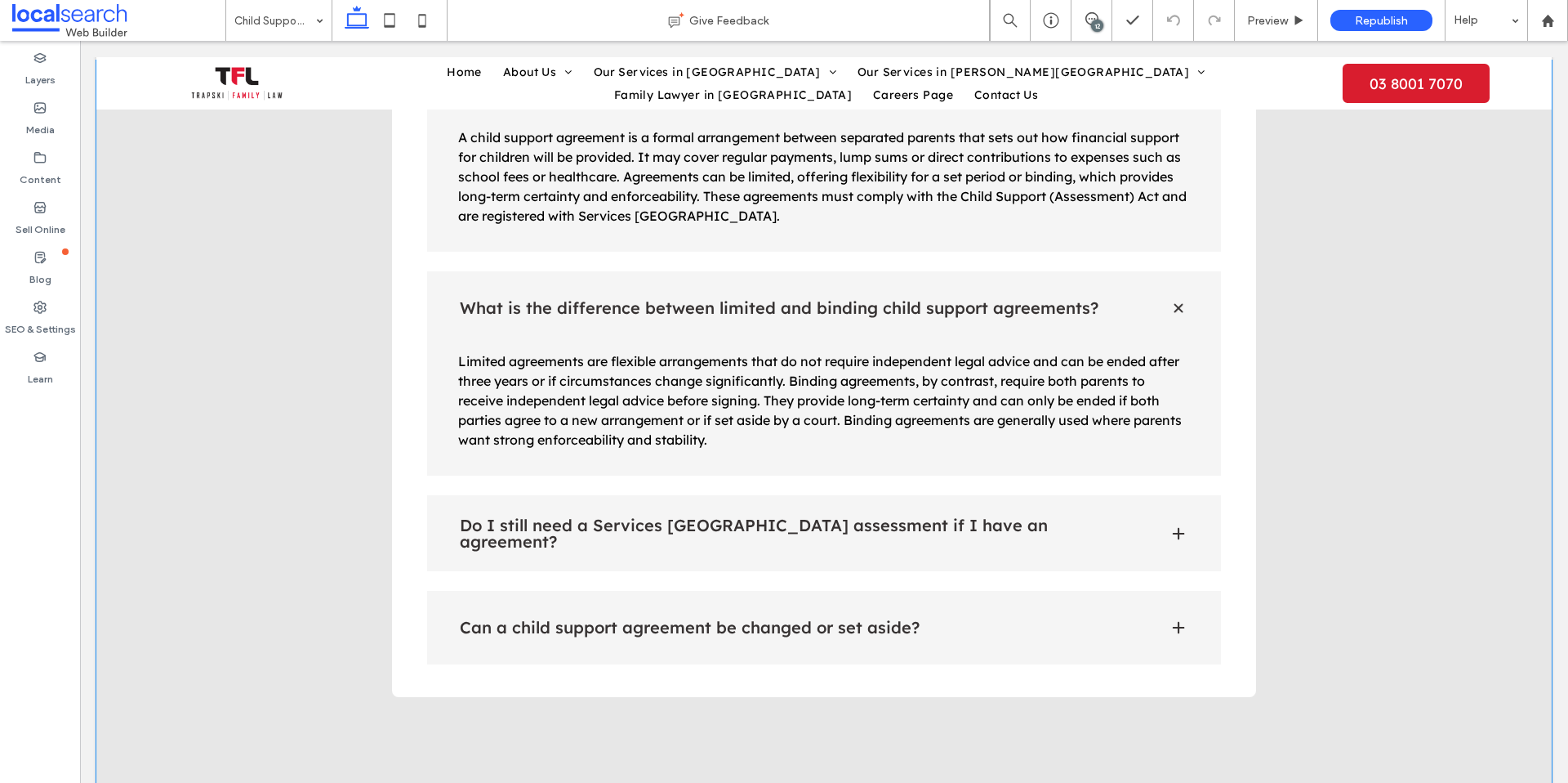
scroll to position [2188, 0]
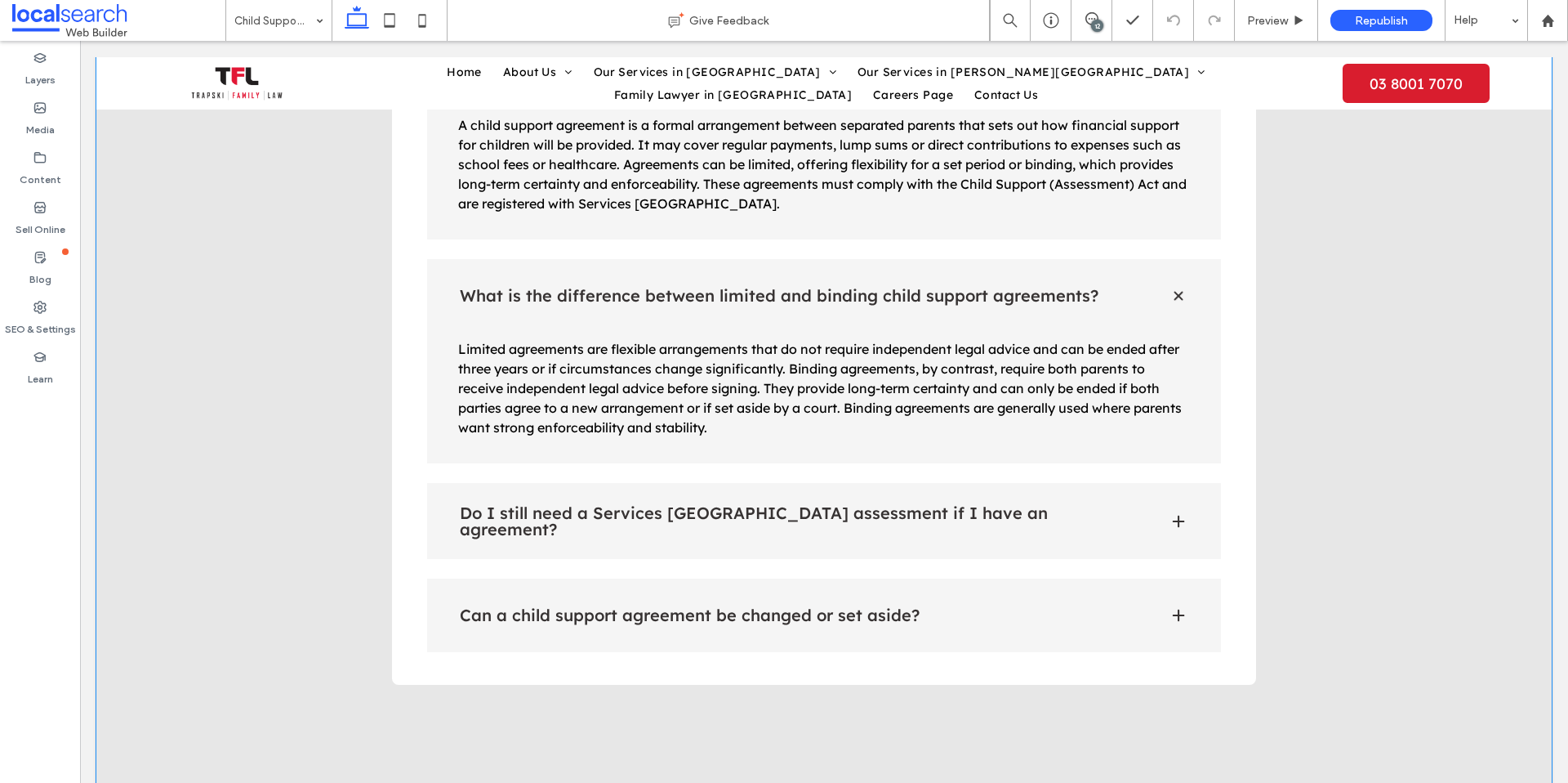
click at [910, 505] on h4 "Do I still need a Services Australia assessment if I have an agreement?" at bounding box center [801, 520] width 683 height 32
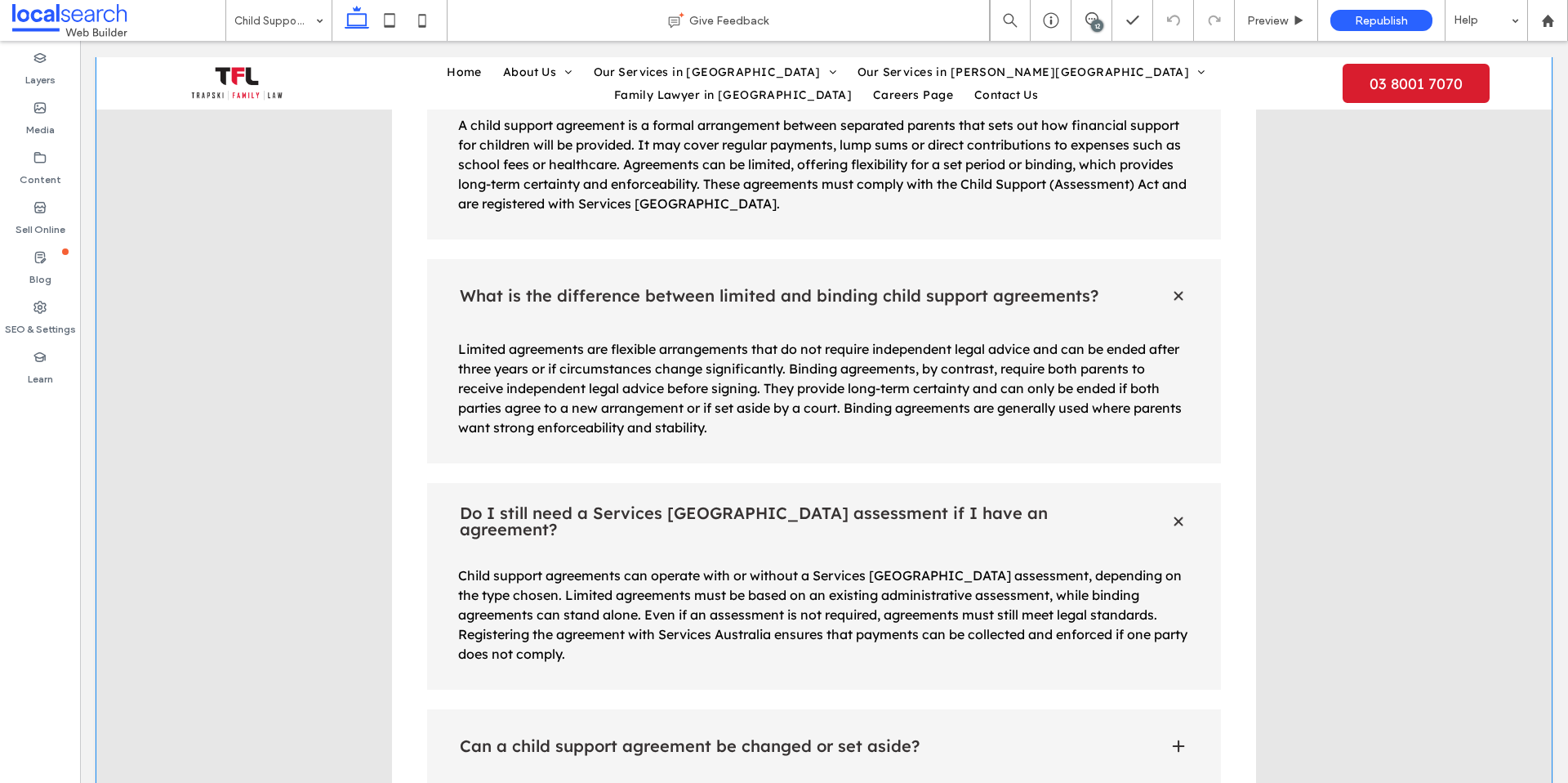
click at [861, 738] on h4 "Can a child support agreement be changed or set aside?" at bounding box center [801, 745] width 683 height 17
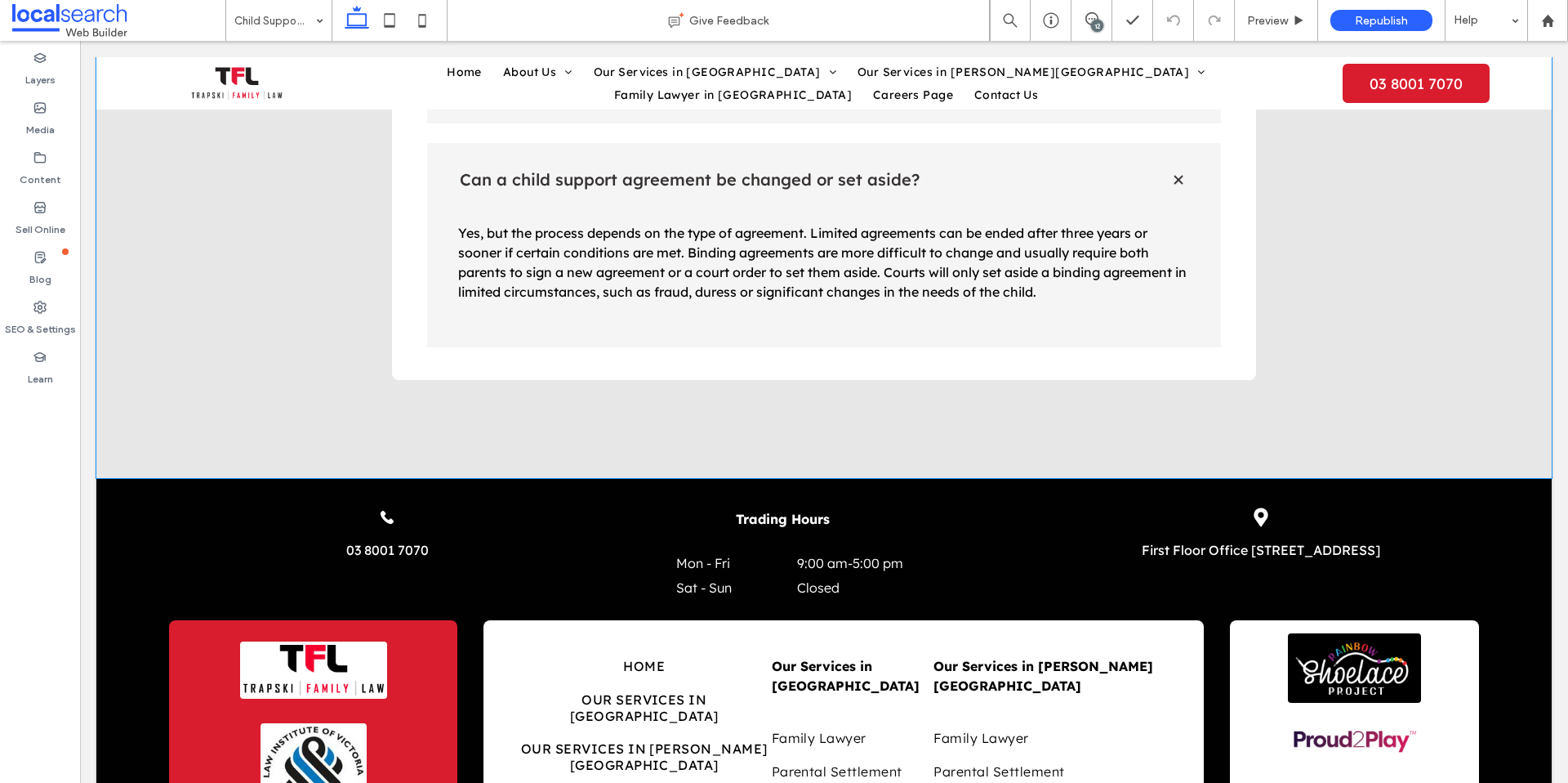
scroll to position [2785, 0]
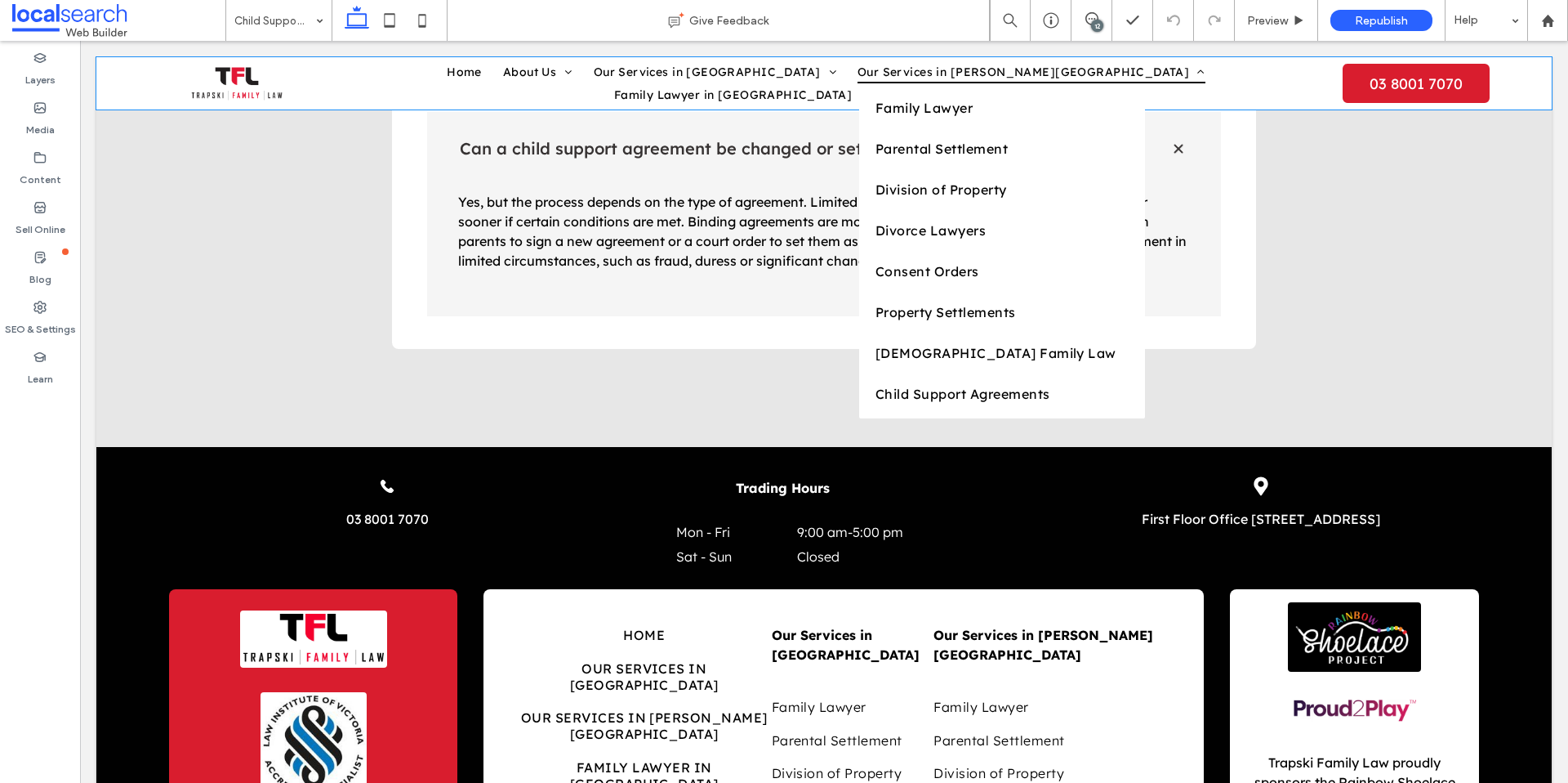
click at [847, 83] on li "Our Services in Williams Landing Family Lawyer Parental Settlement Division of …" at bounding box center [1031, 72] width 369 height 23
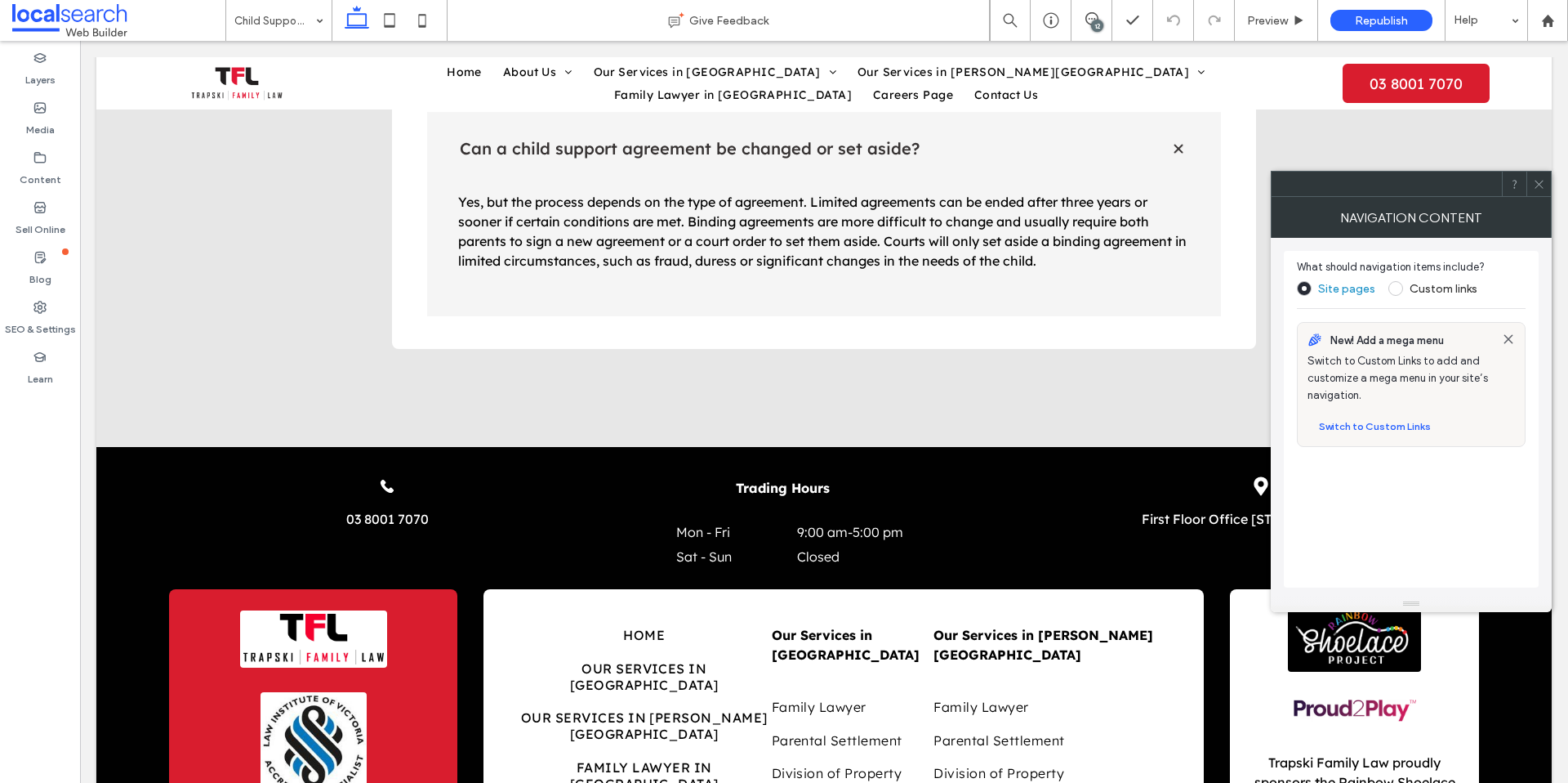
click at [1537, 189] on icon at bounding box center [1539, 184] width 12 height 12
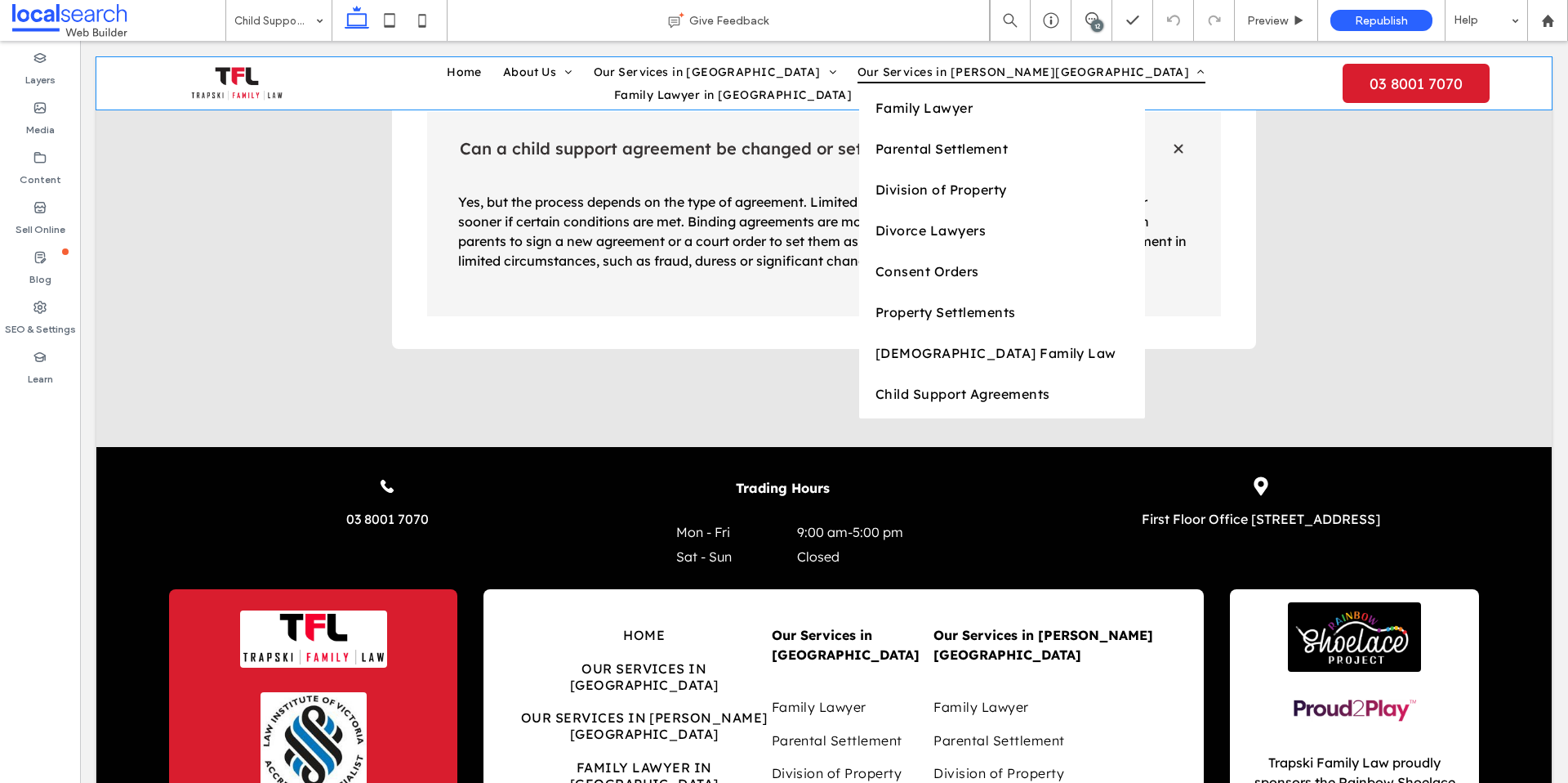
click at [858, 83] on span "Our Services in Williams Landing" at bounding box center [1031, 72] width 348 height 23
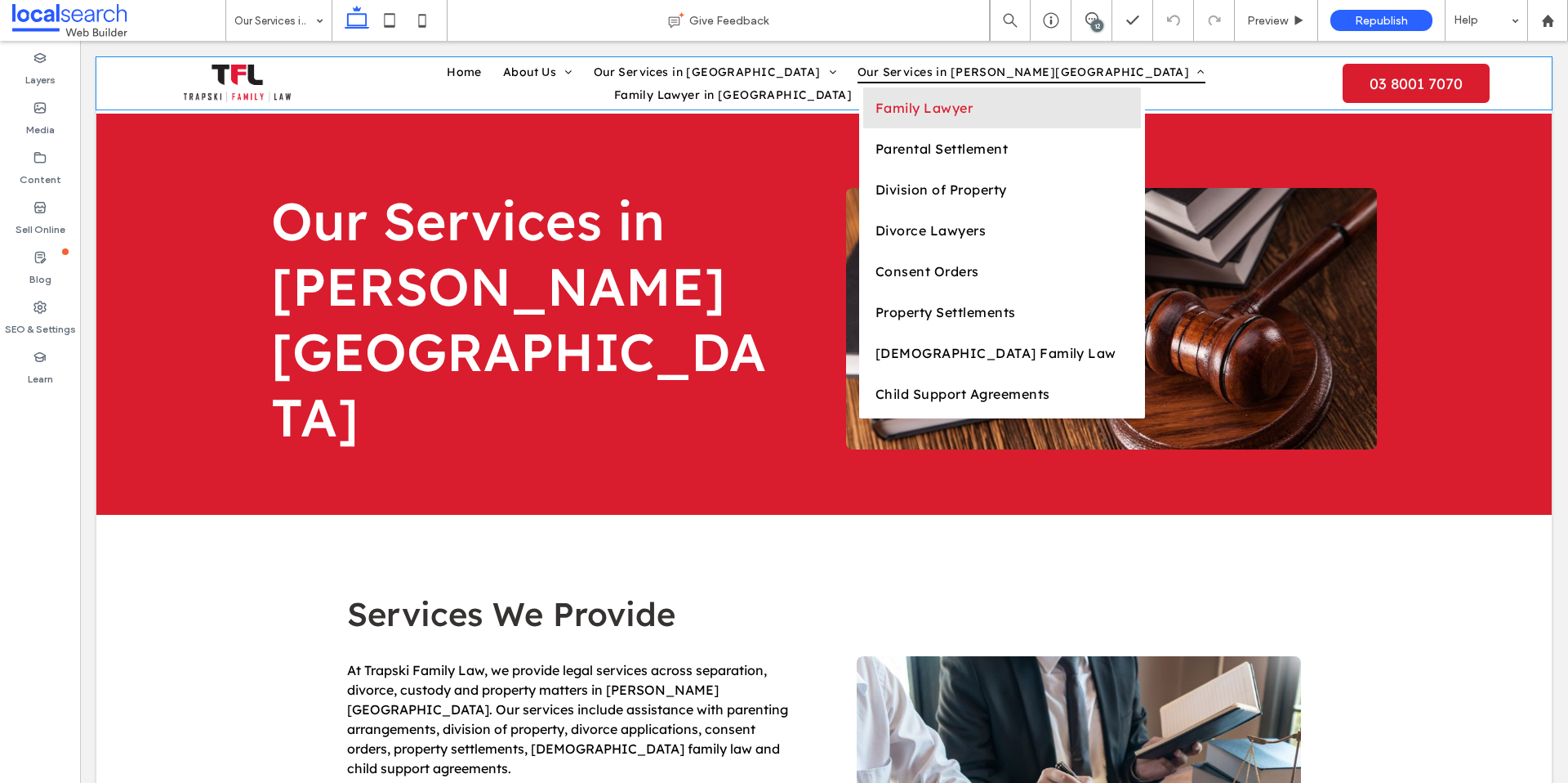
click at [875, 116] on span "Family Lawyer" at bounding box center [923, 107] width 97 height 17
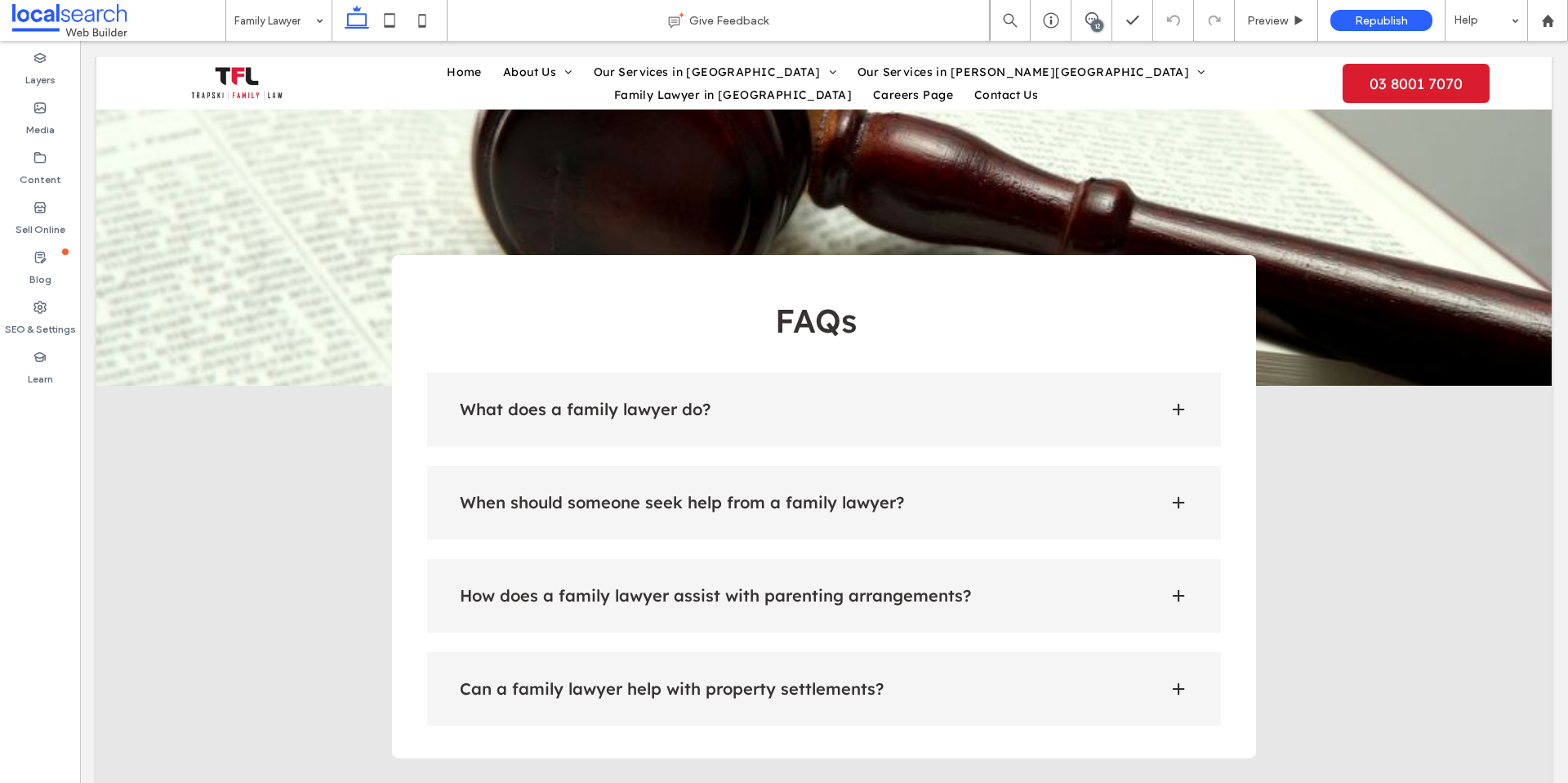
scroll to position [2819, 0]
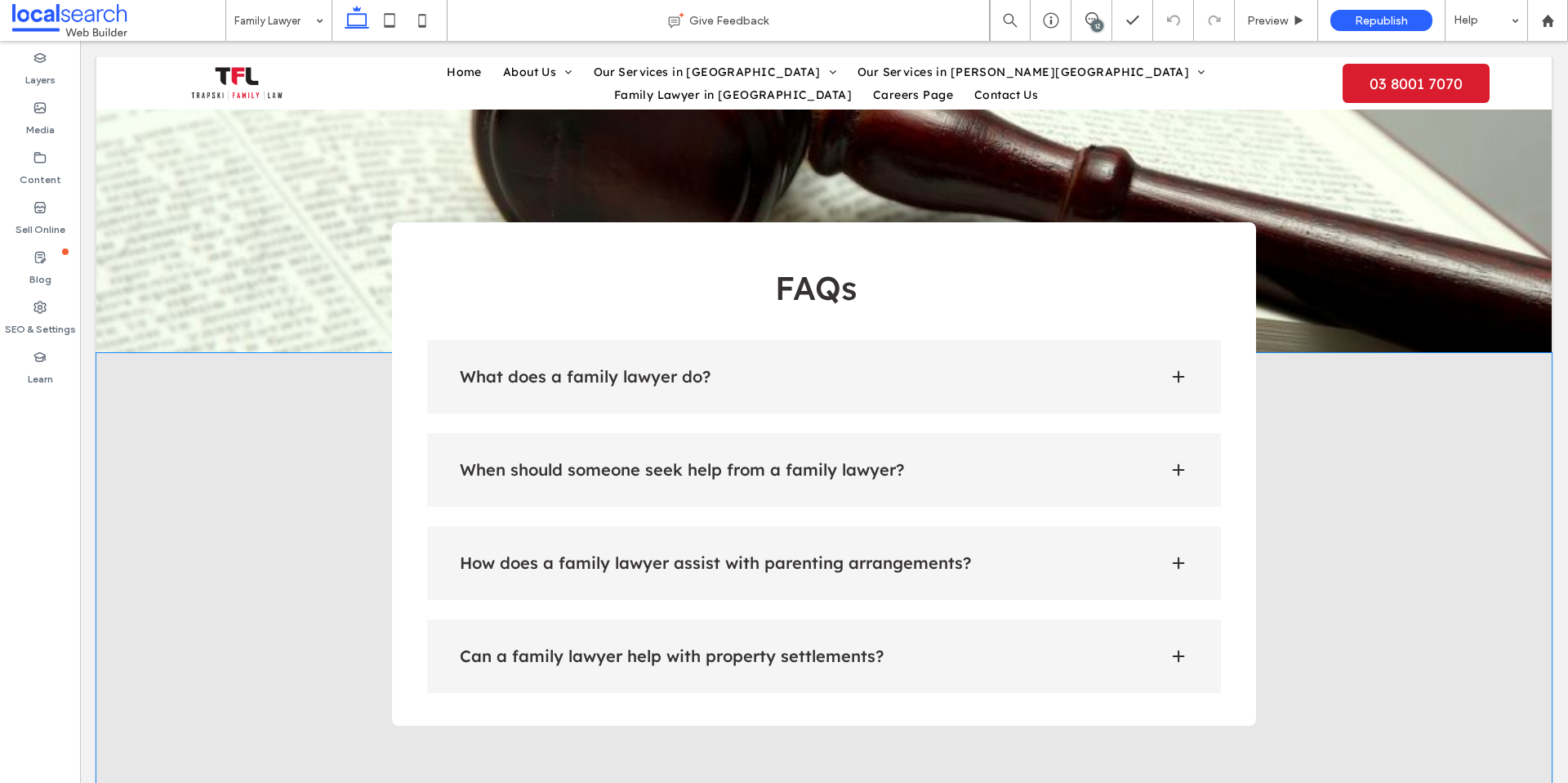
click at [1075, 368] on h4 "What does a family lawyer do?" at bounding box center [801, 376] width 683 height 17
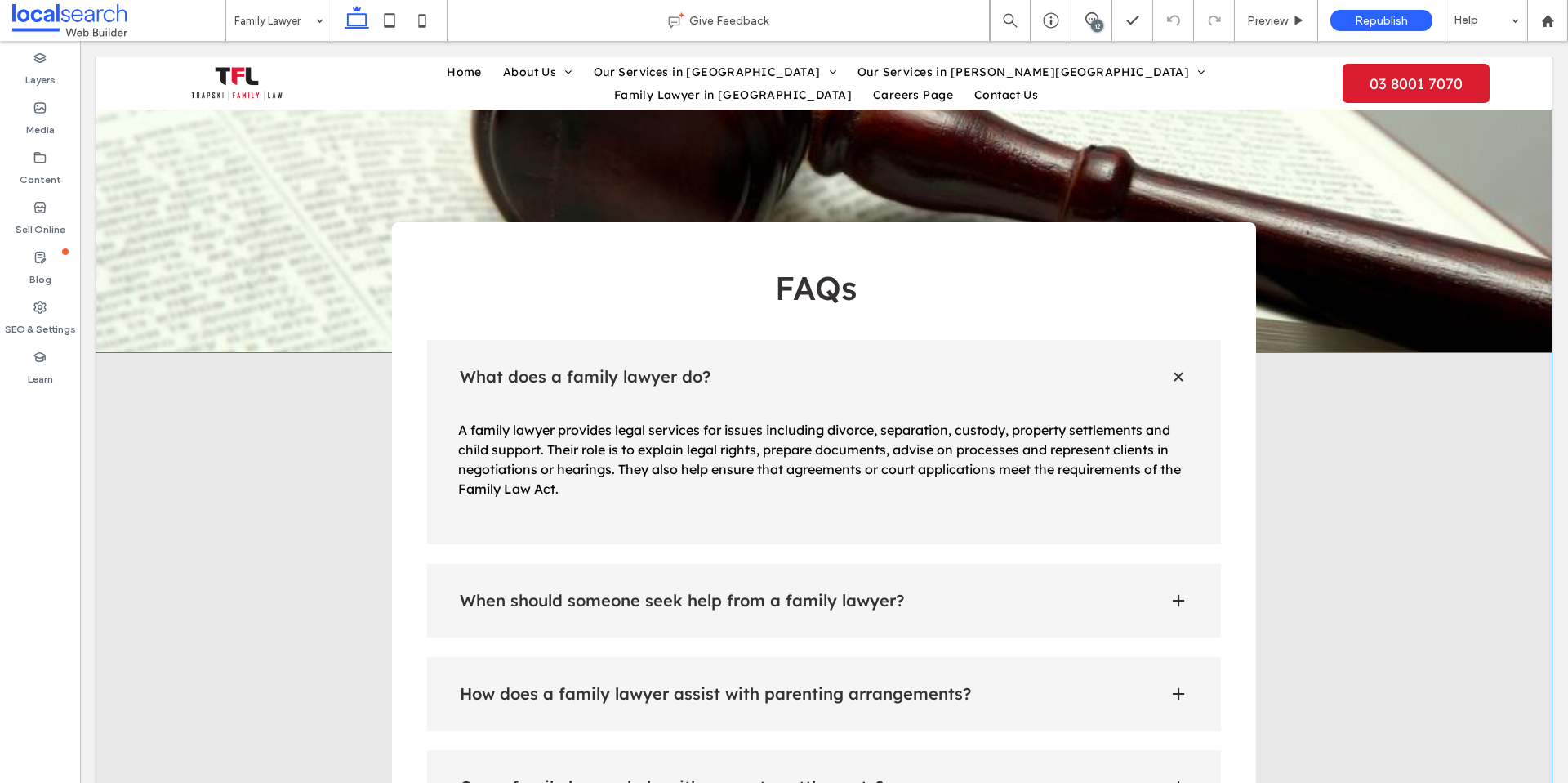
click at [1105, 564] on div "When should someone seek help from a family lawyer?" at bounding box center [825, 601] width 795 height 73
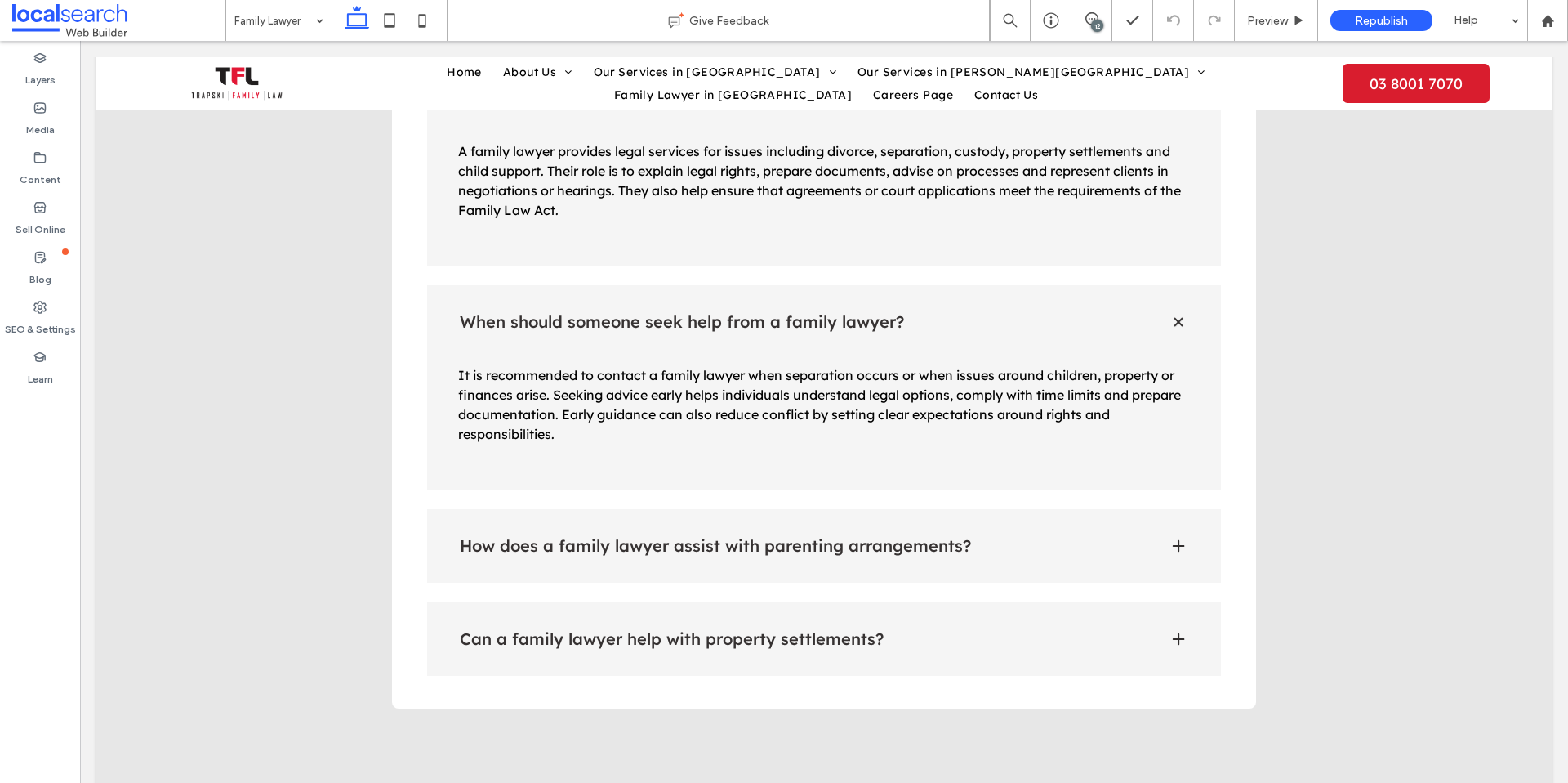
scroll to position [3111, 0]
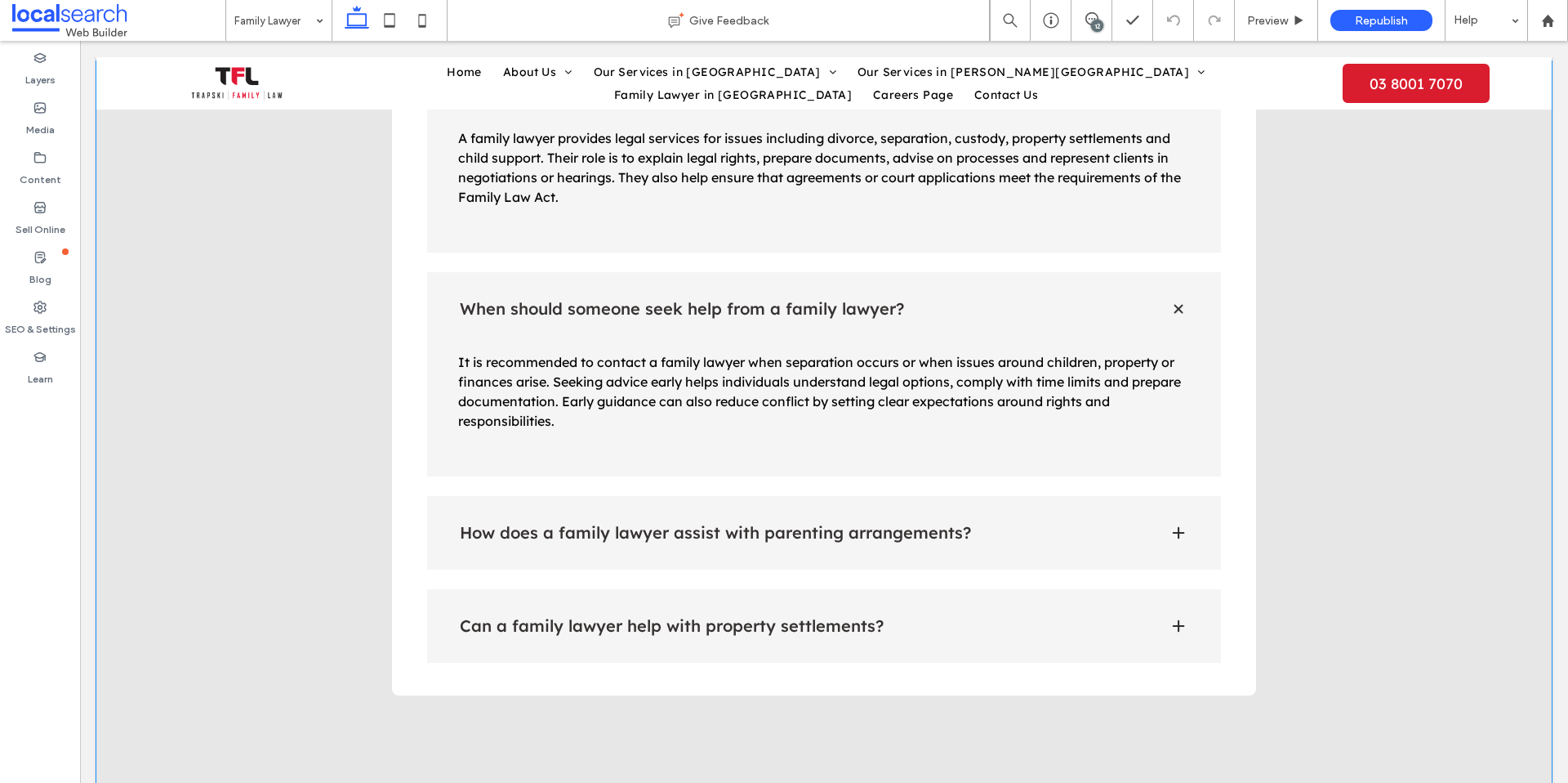
click at [1001, 496] on div "How does a family lawyer assist with parenting arrangements?" at bounding box center [825, 532] width 795 height 73
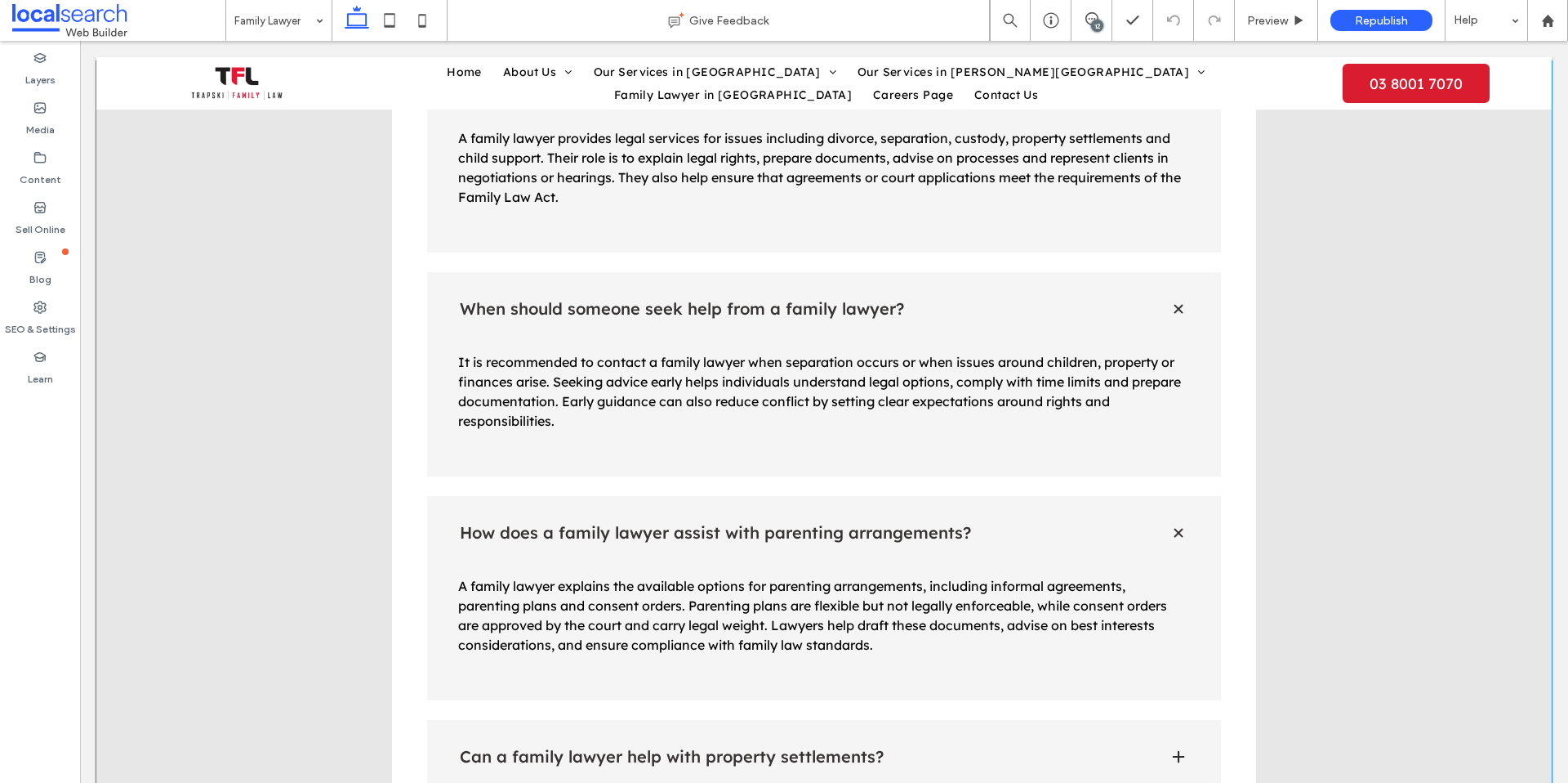
click at [1005, 720] on div "Can a family lawyer help with property settlements?" at bounding box center [825, 757] width 795 height 73
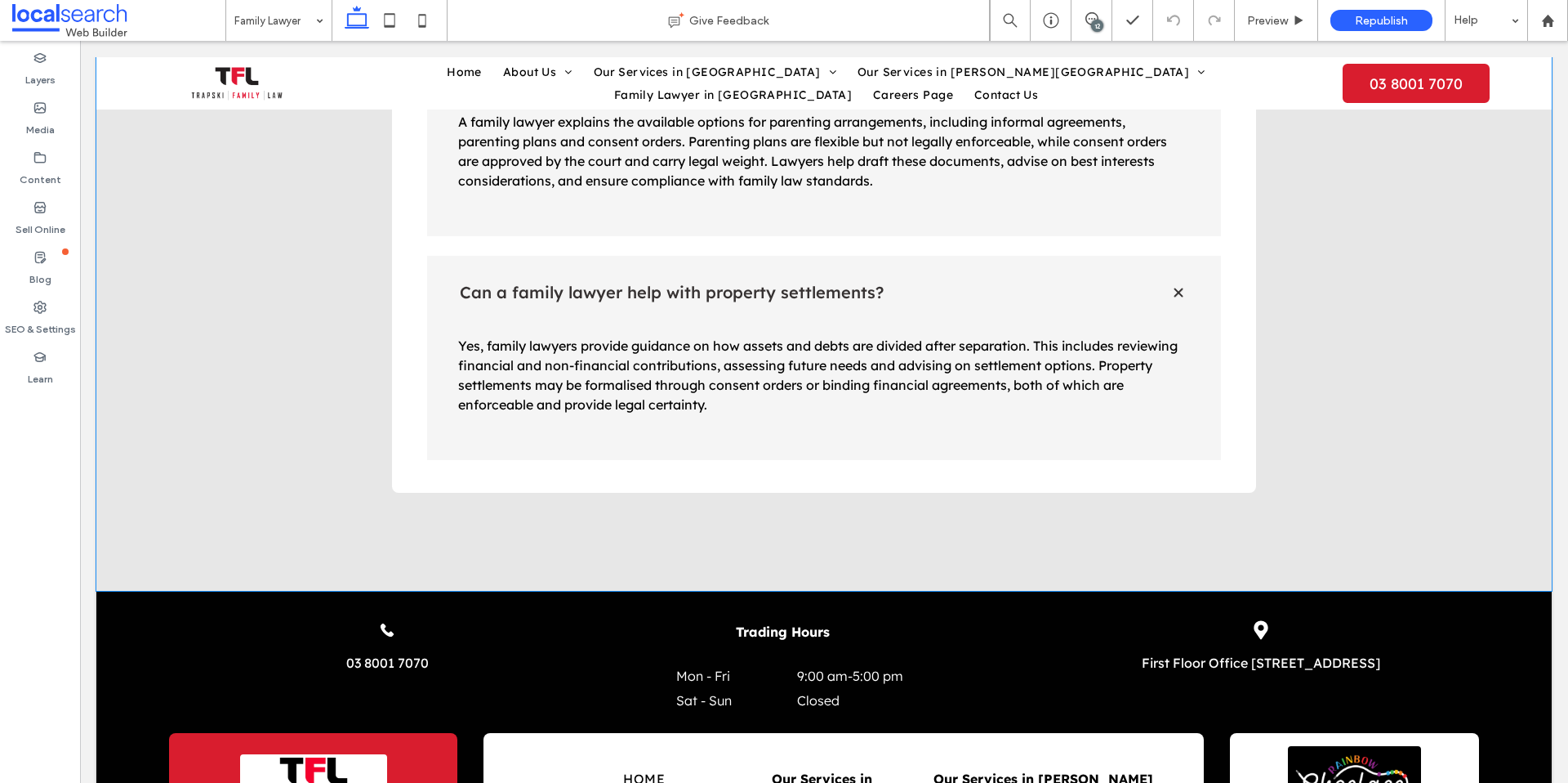
scroll to position [3622, 0]
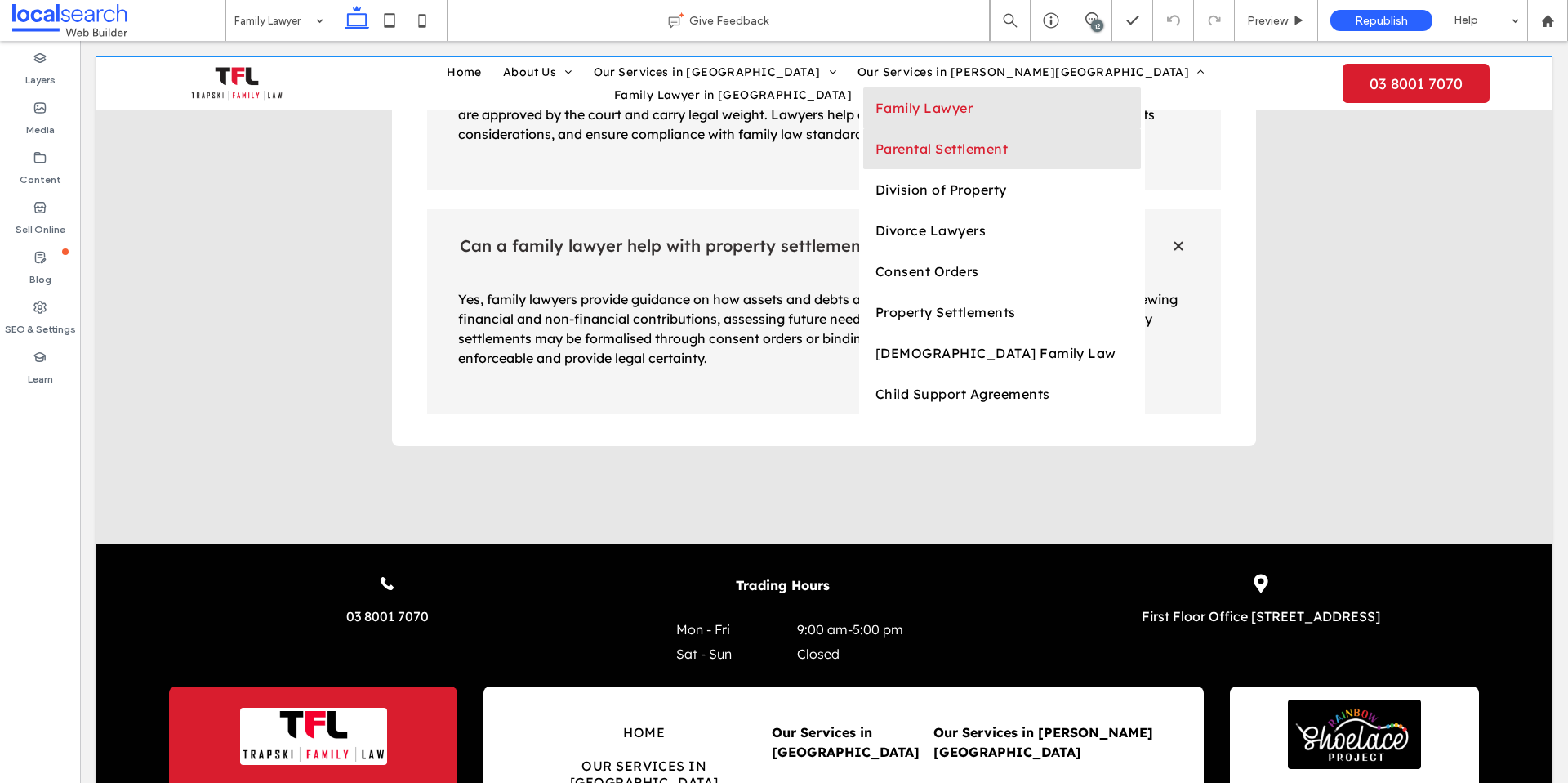
click at [875, 157] on span "Parental Settlement" at bounding box center [941, 148] width 133 height 17
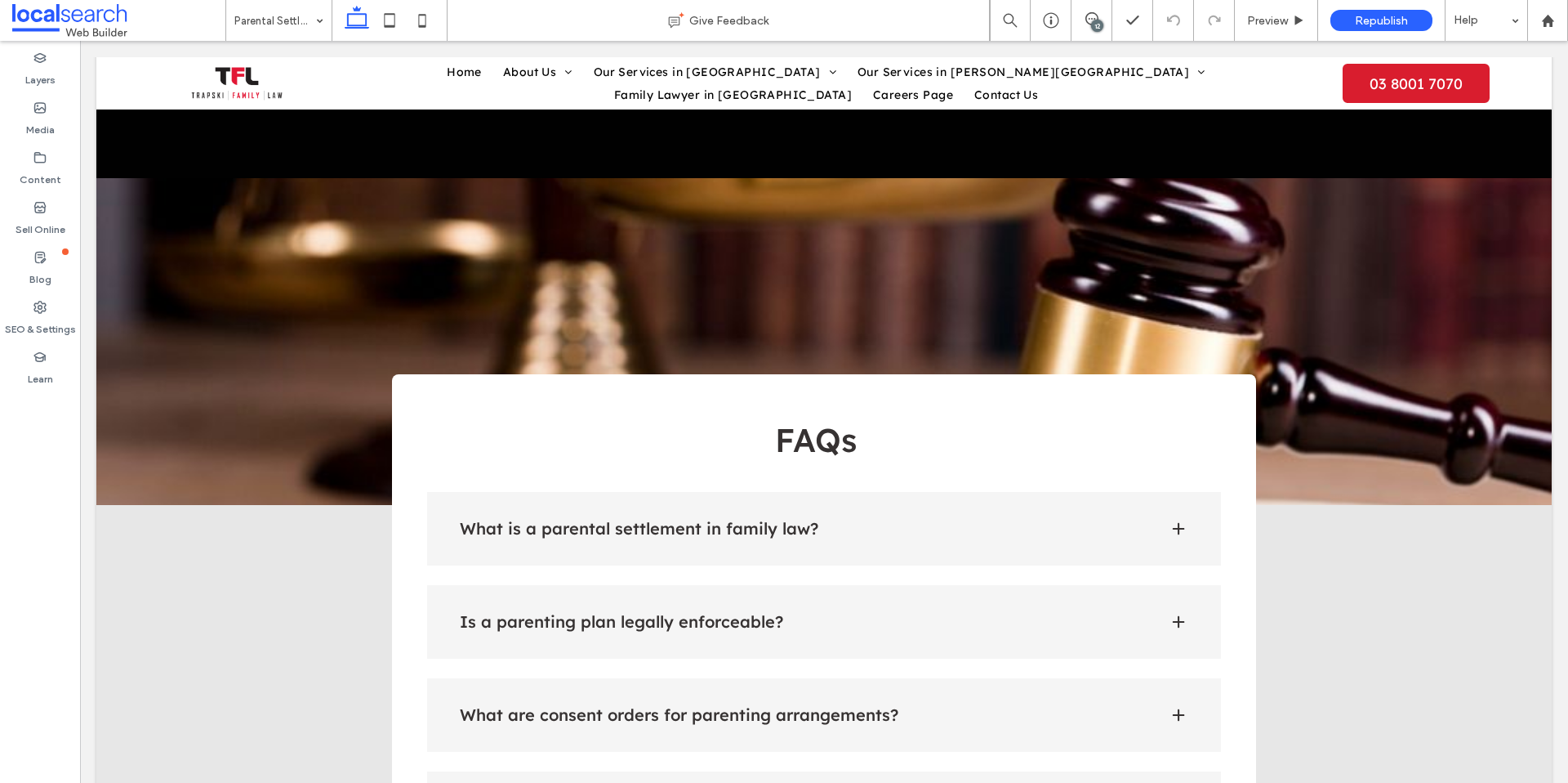
scroll to position [2624, 0]
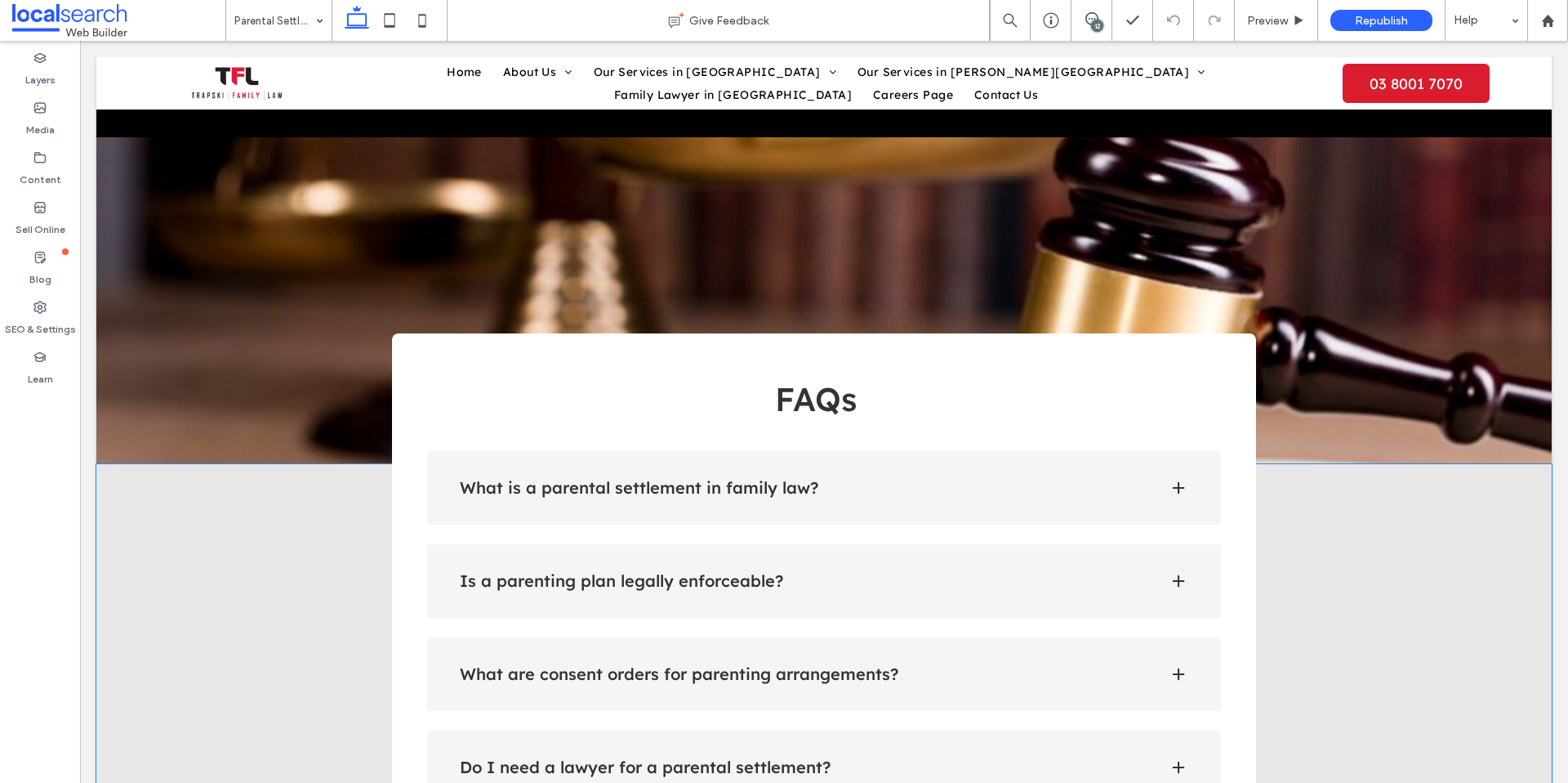
click at [787, 451] on div "What is a parental settlement in family law?" at bounding box center [825, 488] width 795 height 73
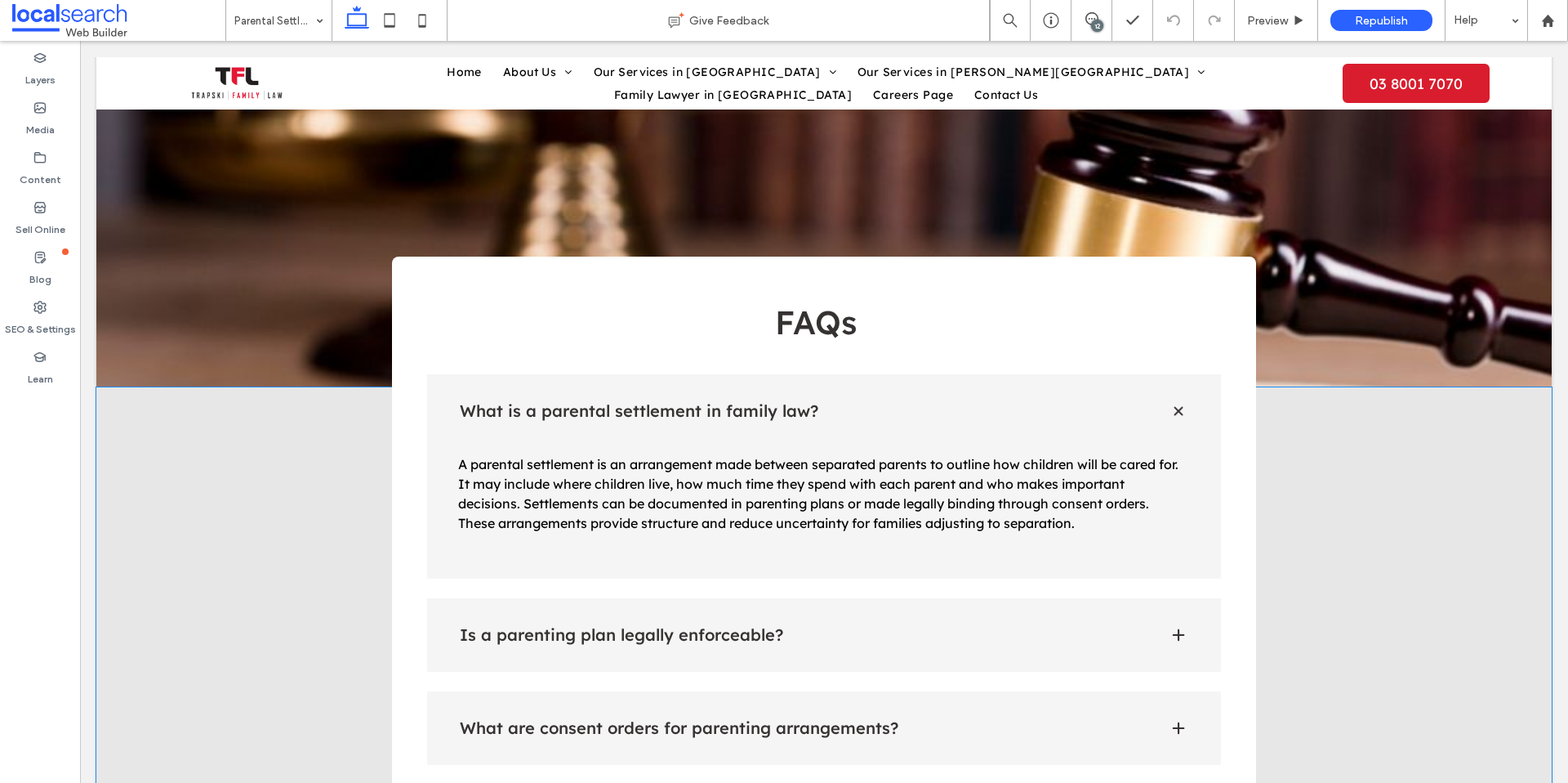
scroll to position [2706, 0]
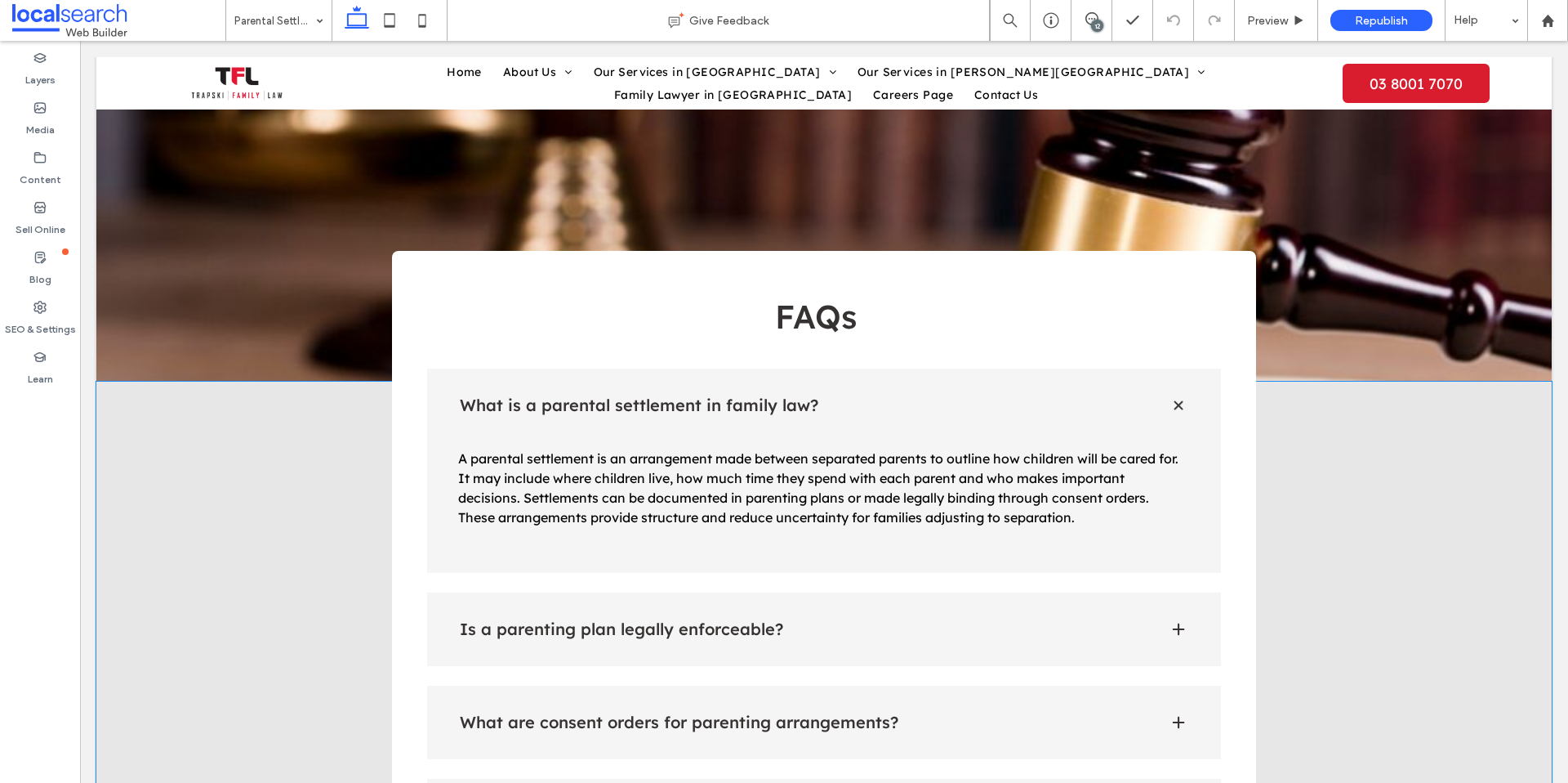
click at [753, 621] on h4 "Is a parenting plan legally enforceable?" at bounding box center [801, 628] width 683 height 17
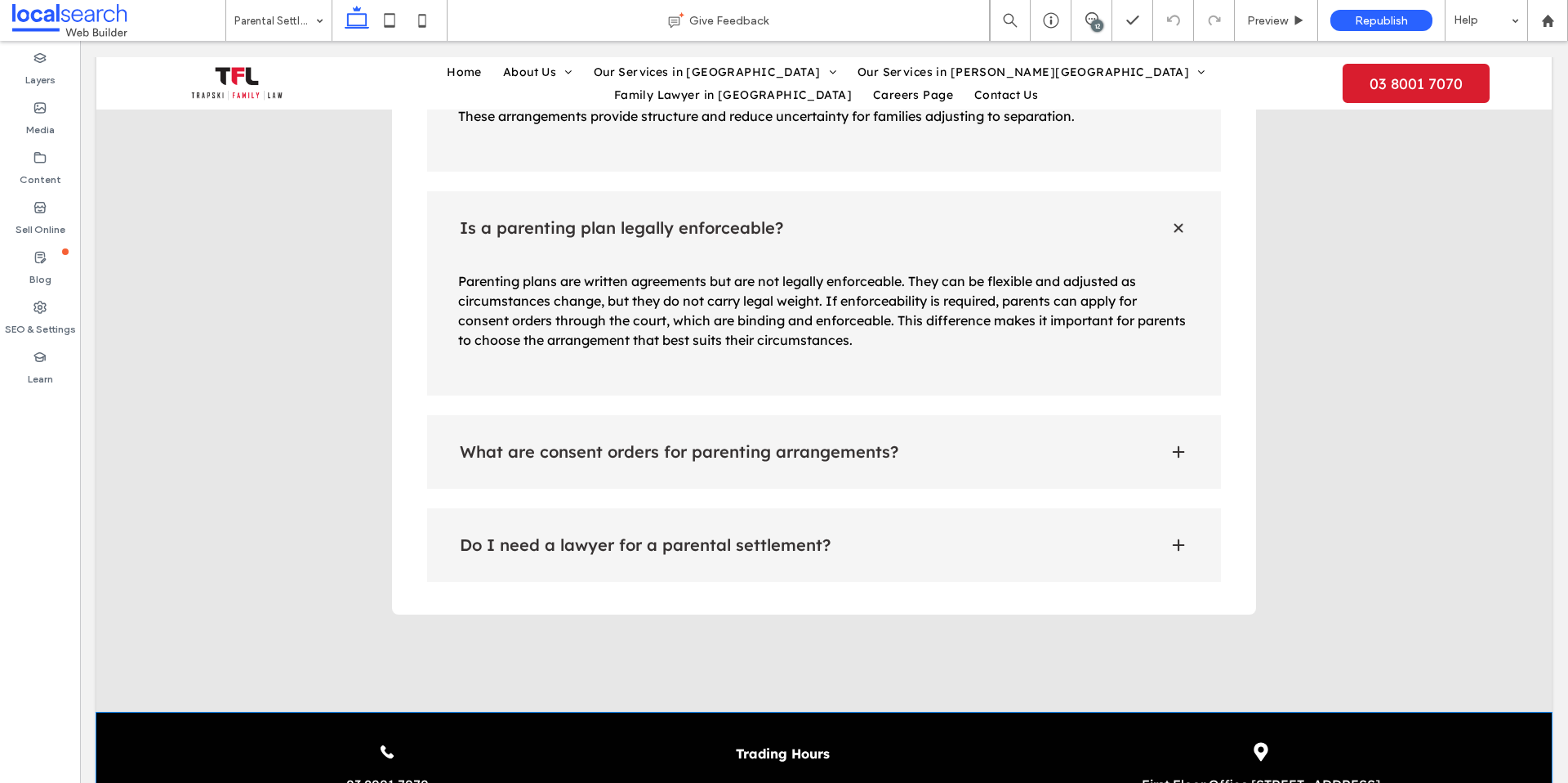
scroll to position [3109, 0]
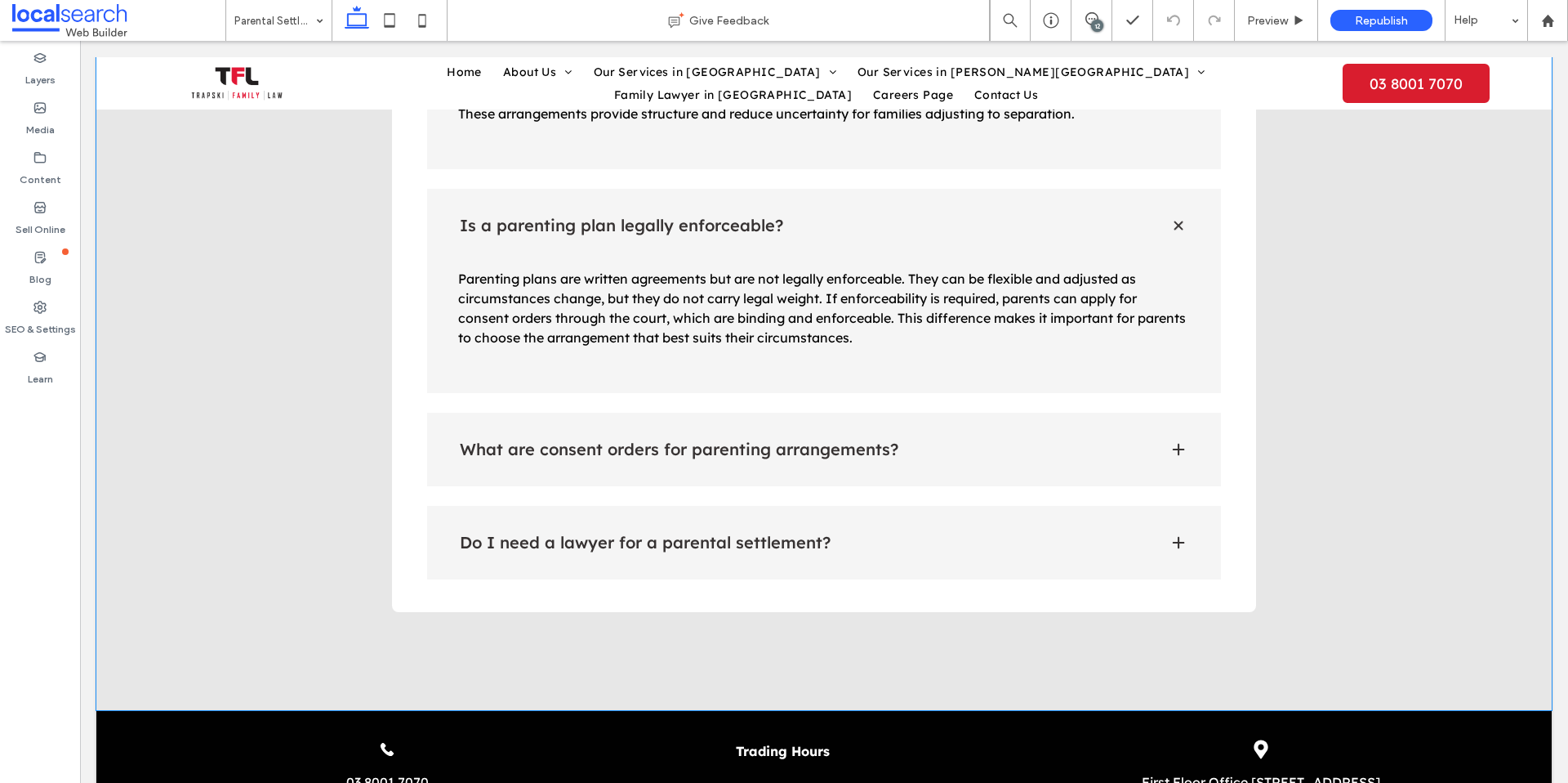
click at [963, 441] on h4 "What are consent orders for parenting arrangements?" at bounding box center [801, 449] width 683 height 17
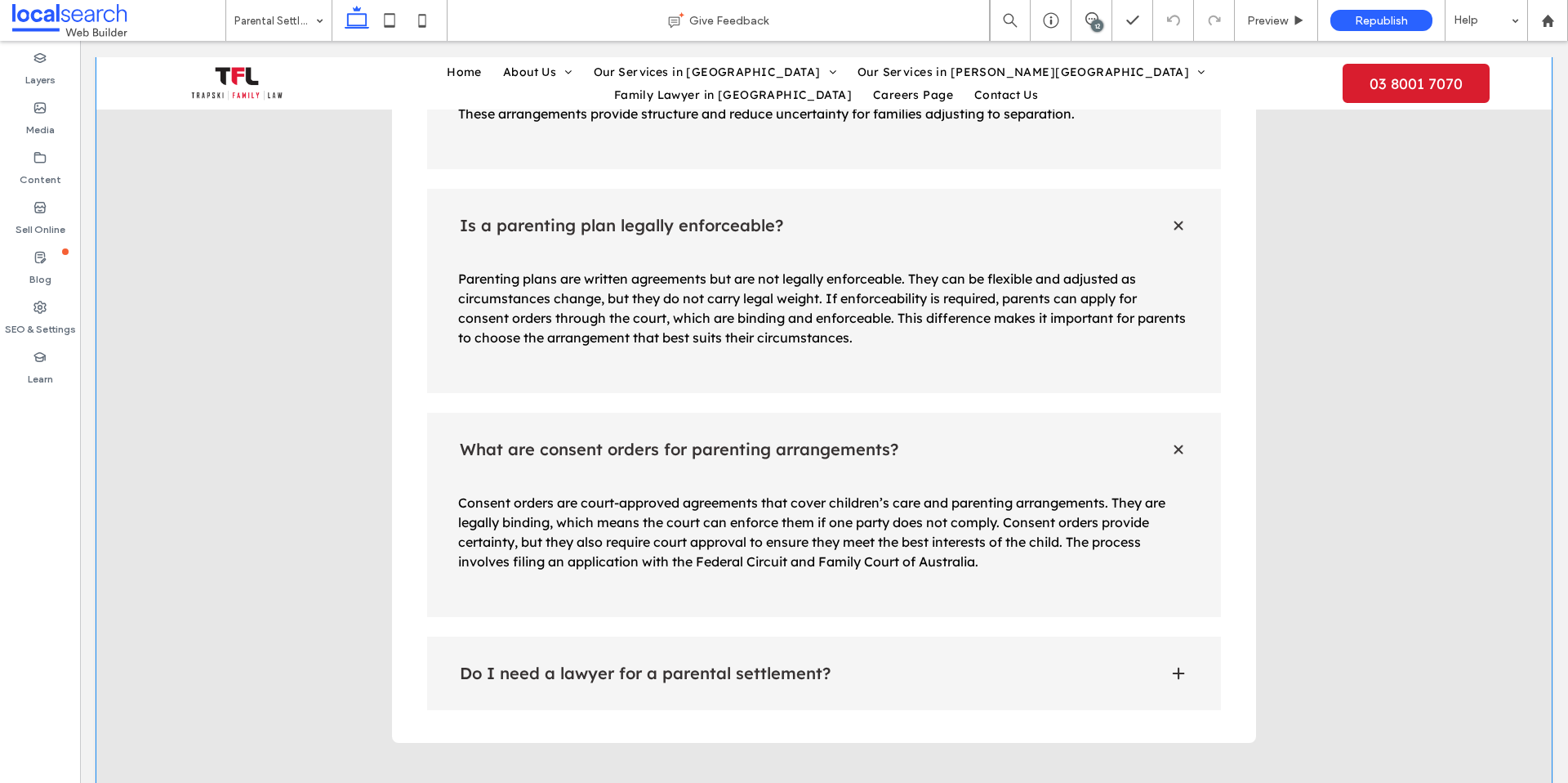
click at [926, 665] on h4 "Do I need a lawyer for a parental settlement?" at bounding box center [801, 673] width 683 height 17
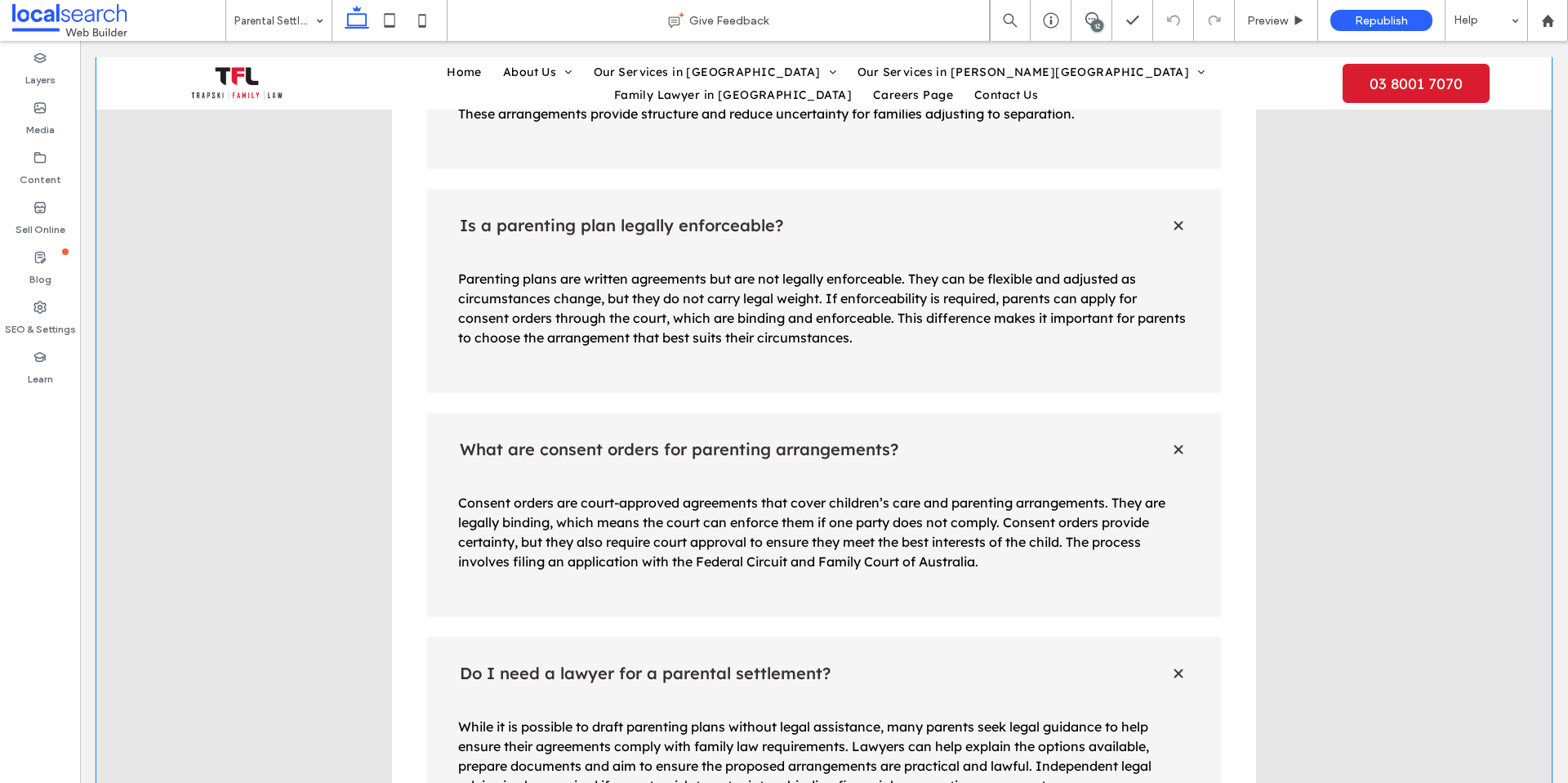
scroll to position [3108, 0]
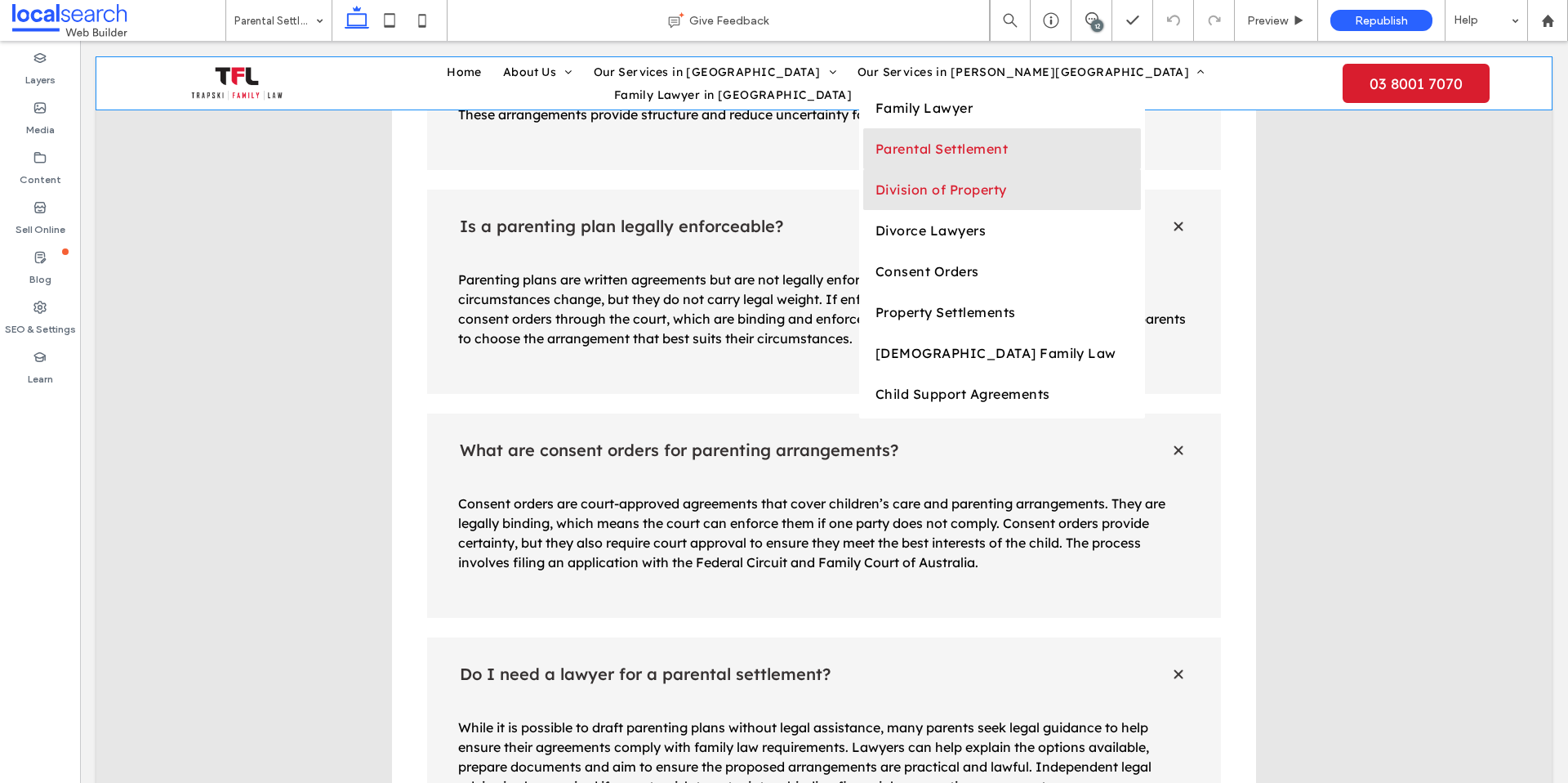
click at [863, 185] on link "Division of Property" at bounding box center [1002, 189] width 277 height 41
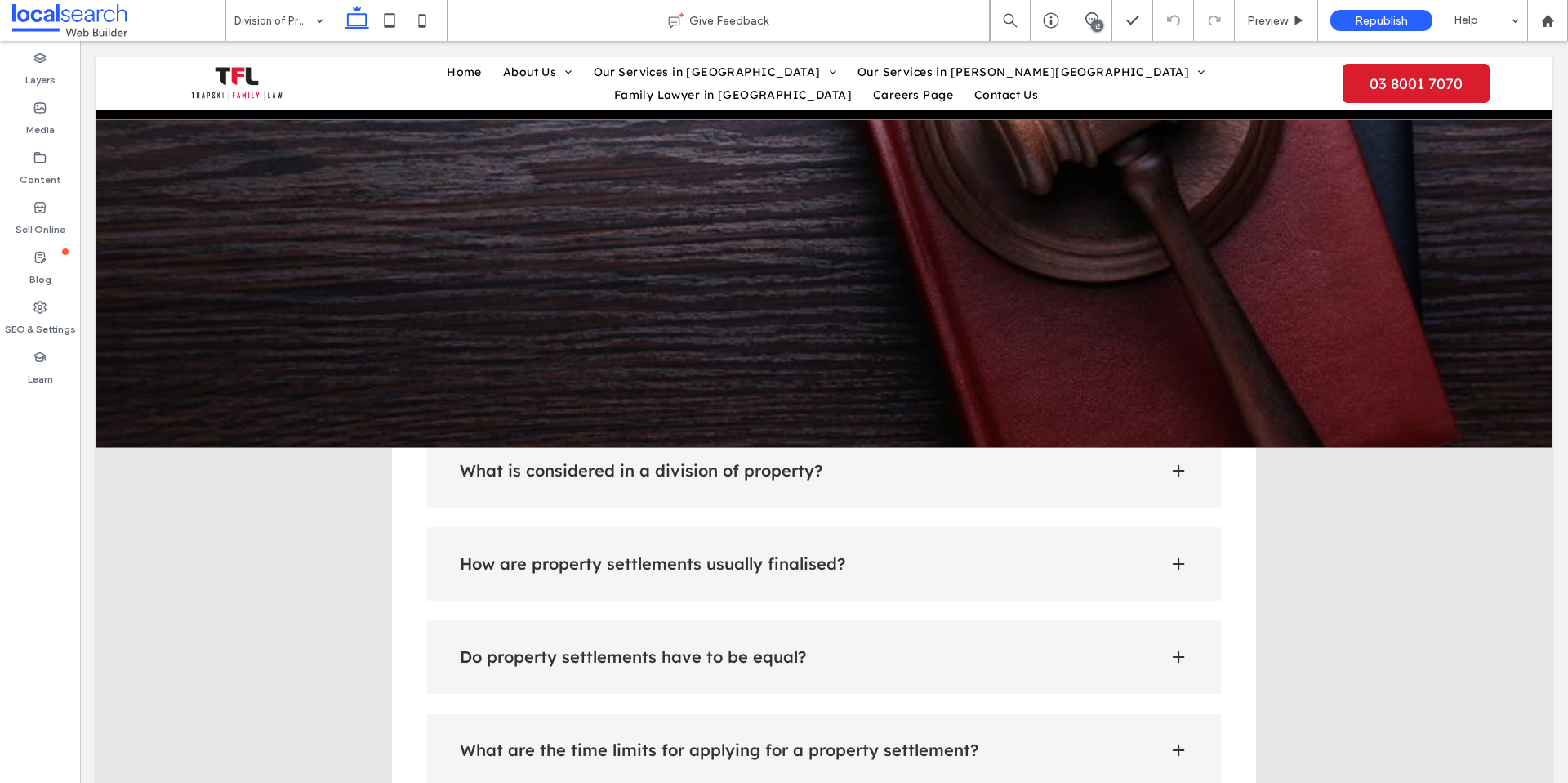
scroll to position [2660, 0]
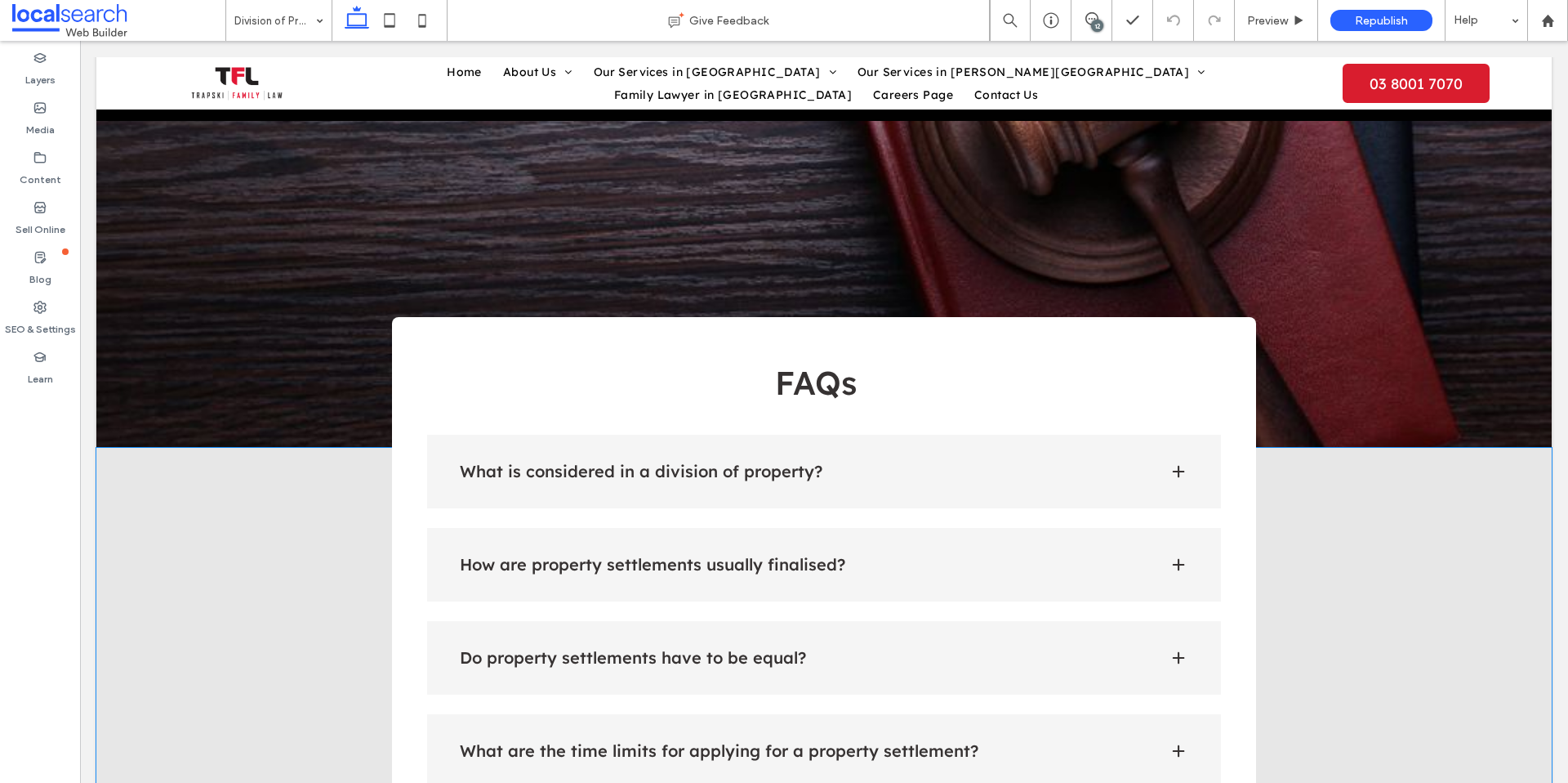
click at [930, 464] on h4 "What is considered in a division of property?" at bounding box center [801, 471] width 683 height 17
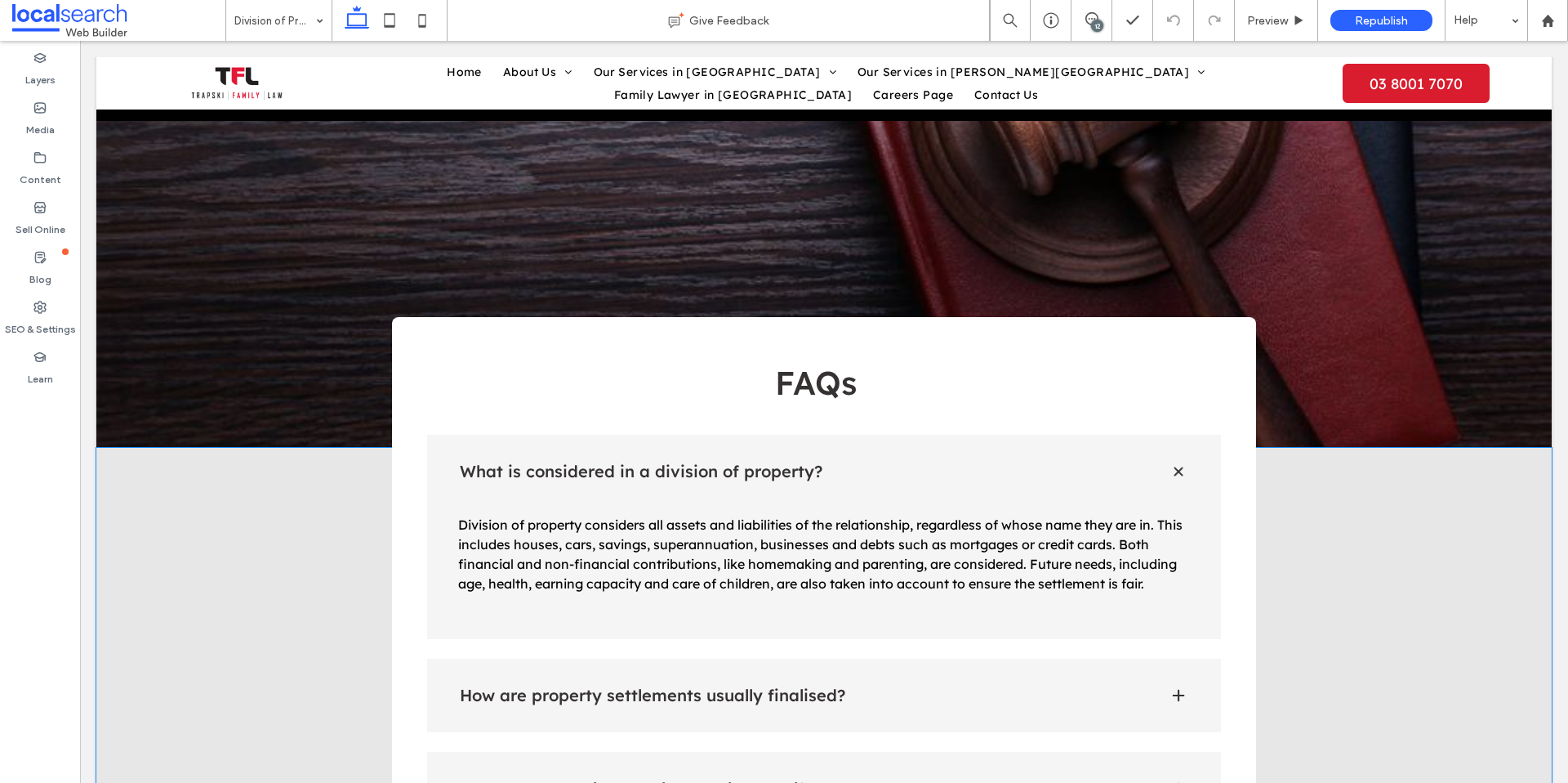
click at [905, 658] on div "How are property settlements usually finalised?" at bounding box center [825, 695] width 795 height 73
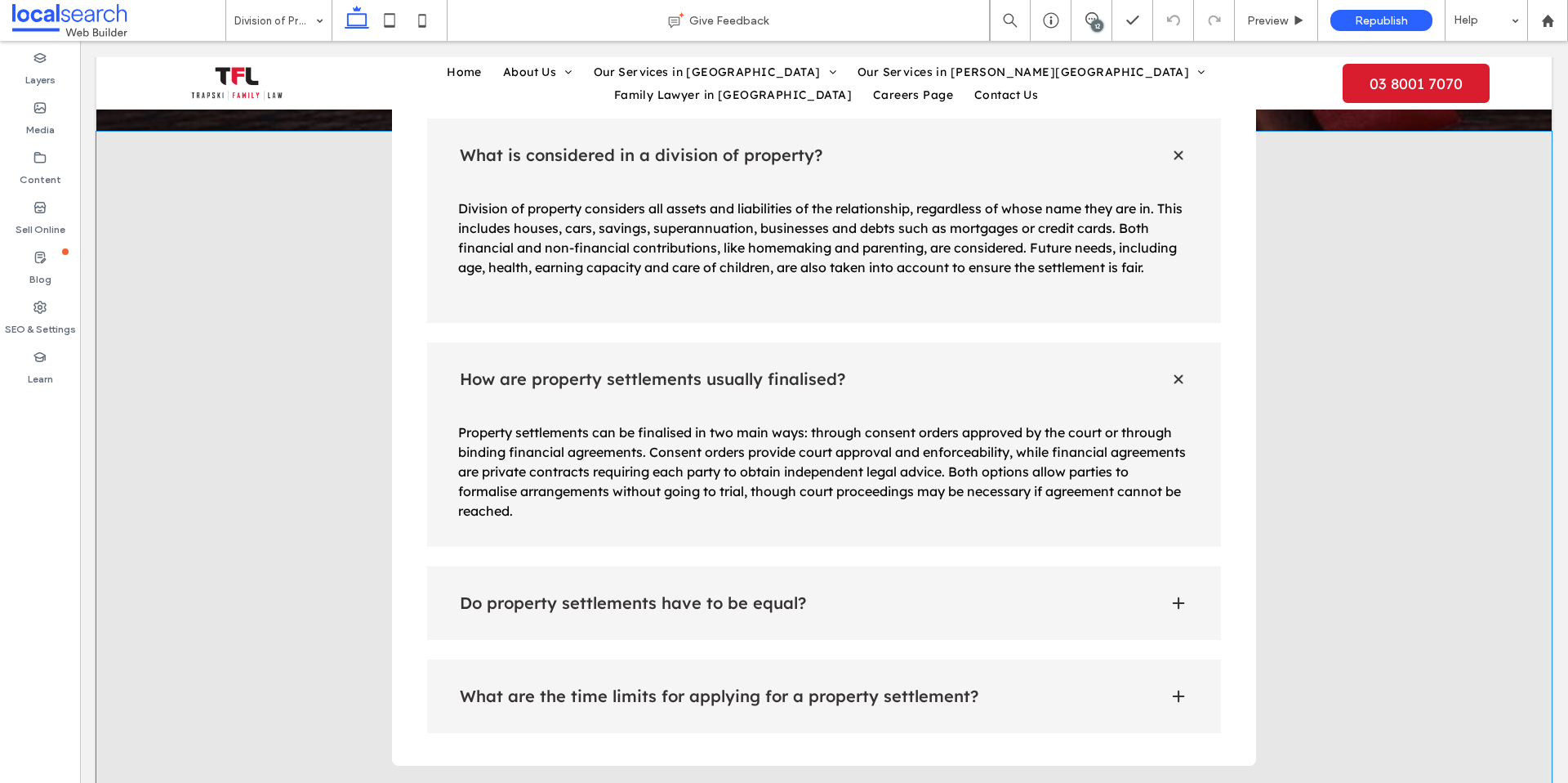
scroll to position [2977, 0]
click at [998, 566] on div "Do property settlements have to be equal?" at bounding box center [825, 602] width 795 height 73
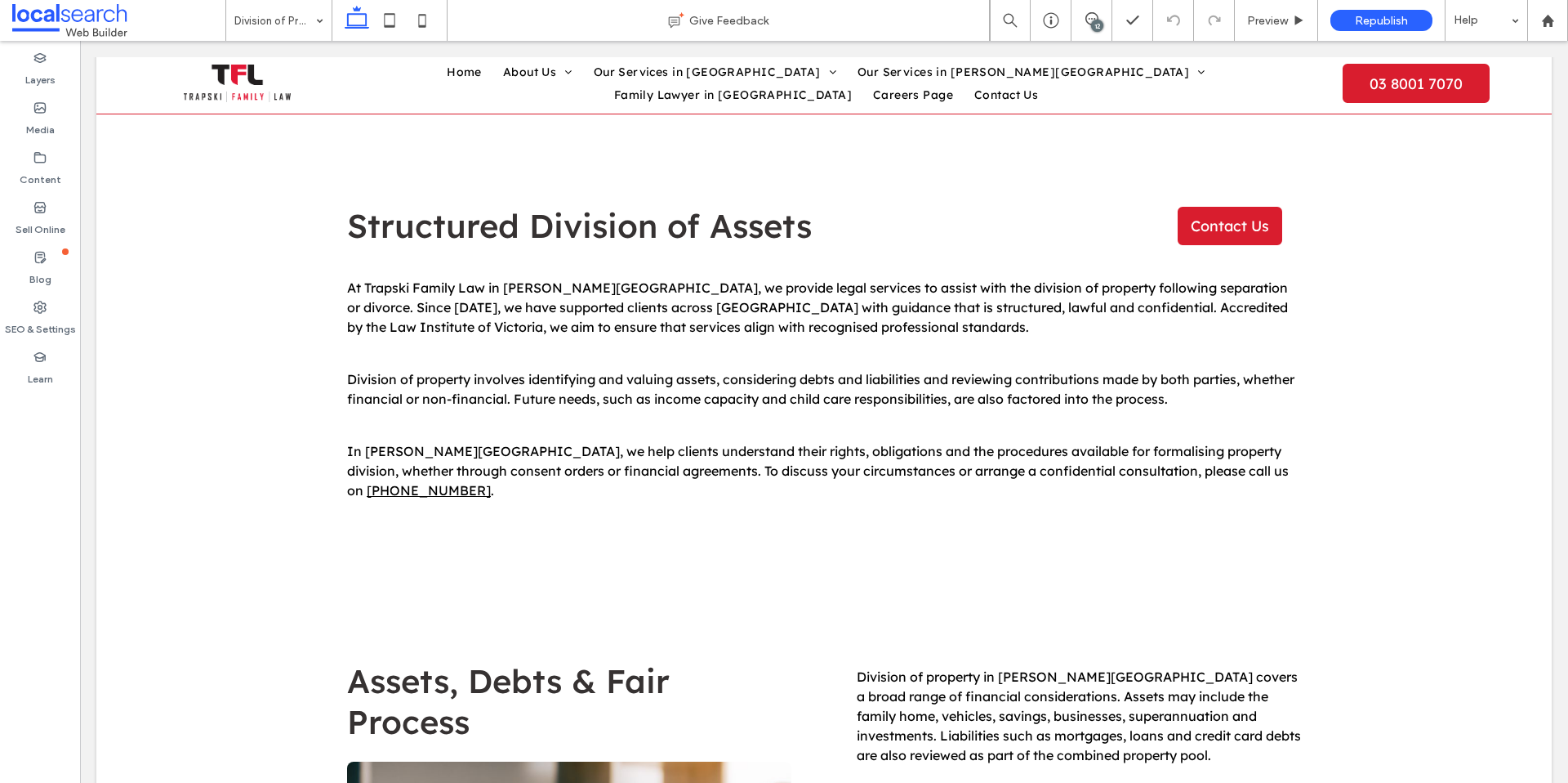
scroll to position [0, 0]
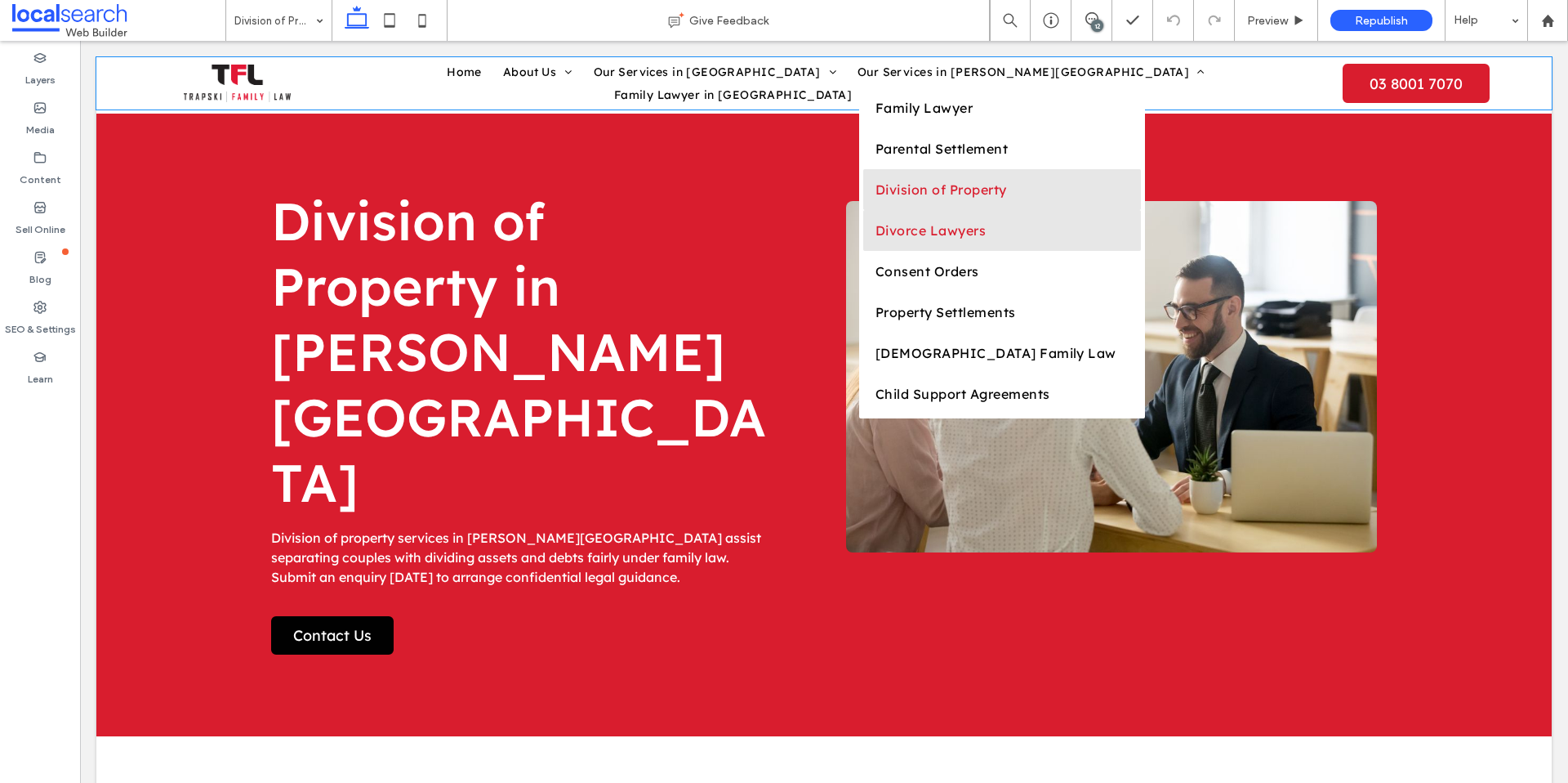
click at [875, 238] on span "Divorce Lawyers" at bounding box center [930, 230] width 110 height 17
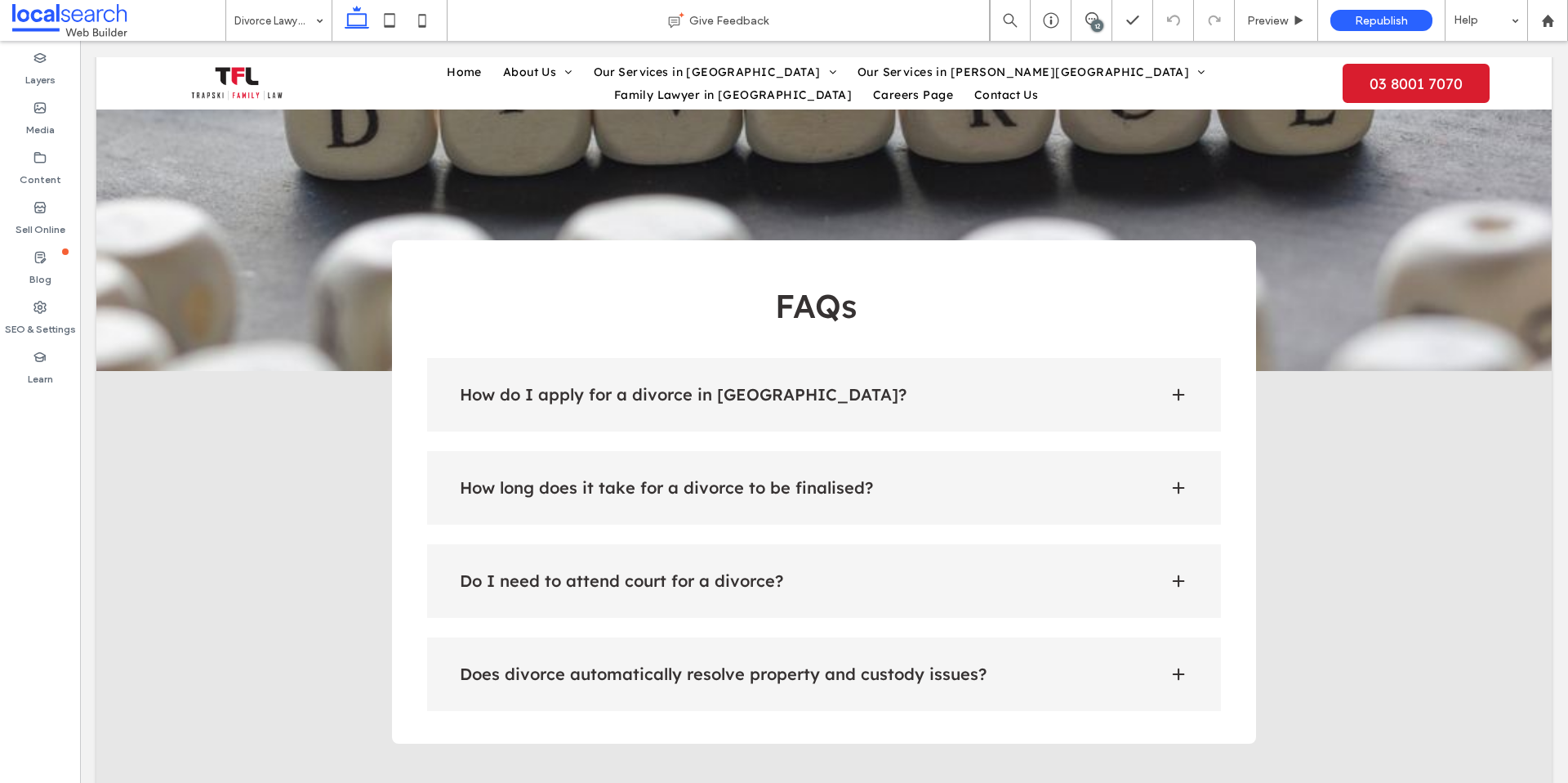
scroll to position [2701, 0]
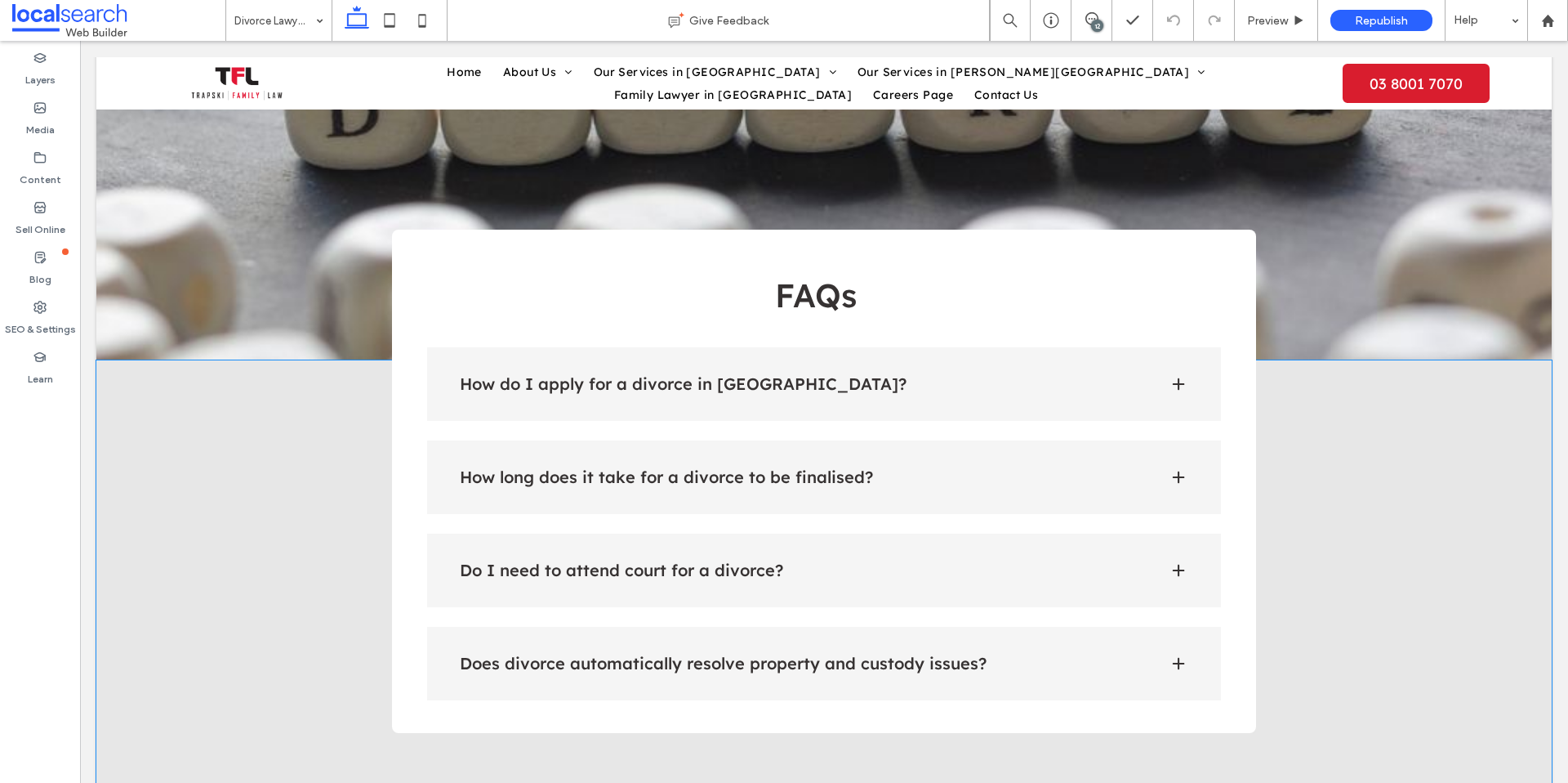
click at [1191, 347] on div "How do I apply for a divorce in Australia?" at bounding box center [825, 384] width 795 height 73
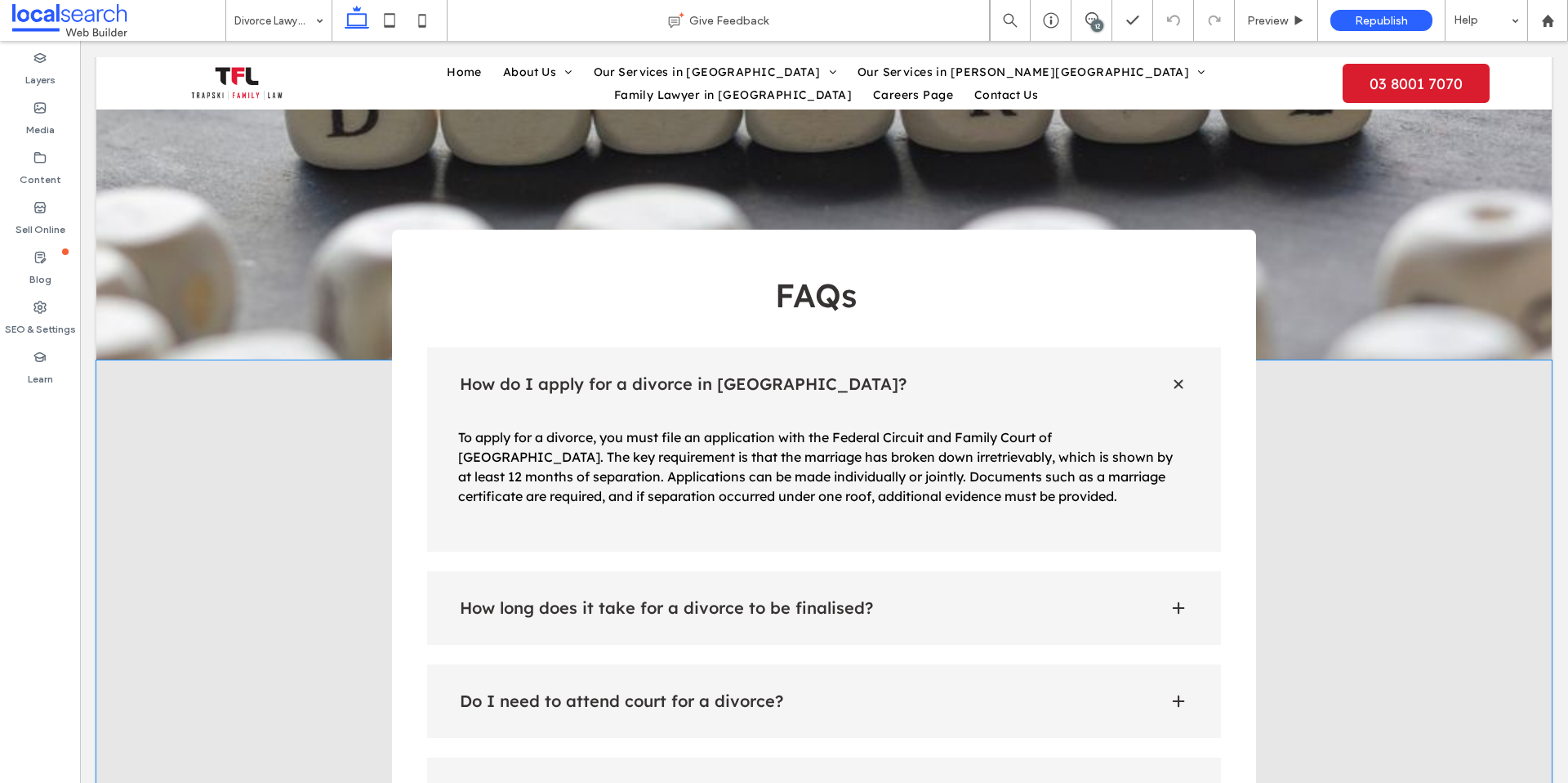
click at [1179, 600] on span at bounding box center [1178, 608] width 17 height 17
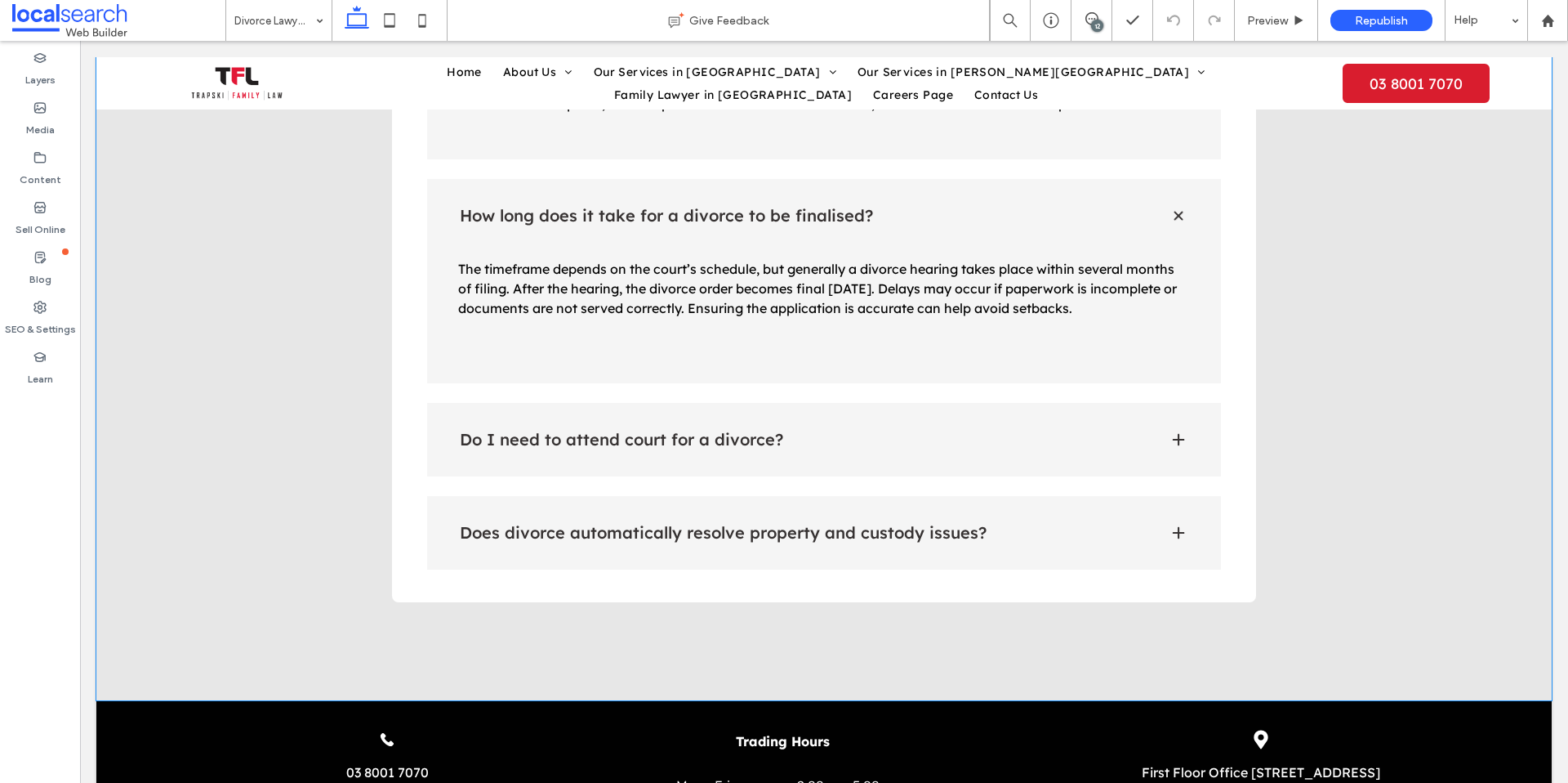
scroll to position [3096, 0]
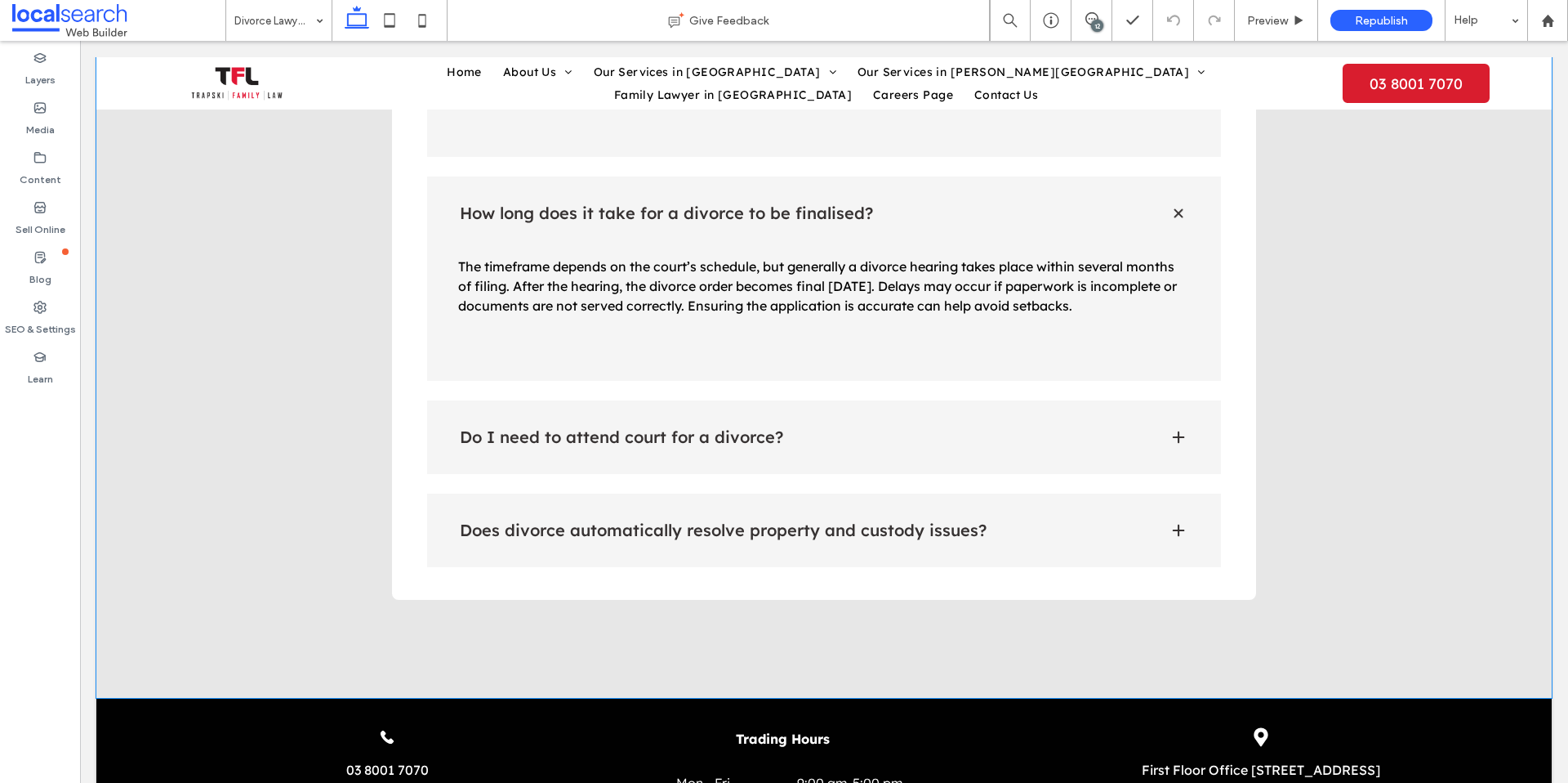
click at [777, 429] on h4 "Do I need to attend court for a divorce?" at bounding box center [801, 436] width 683 height 17
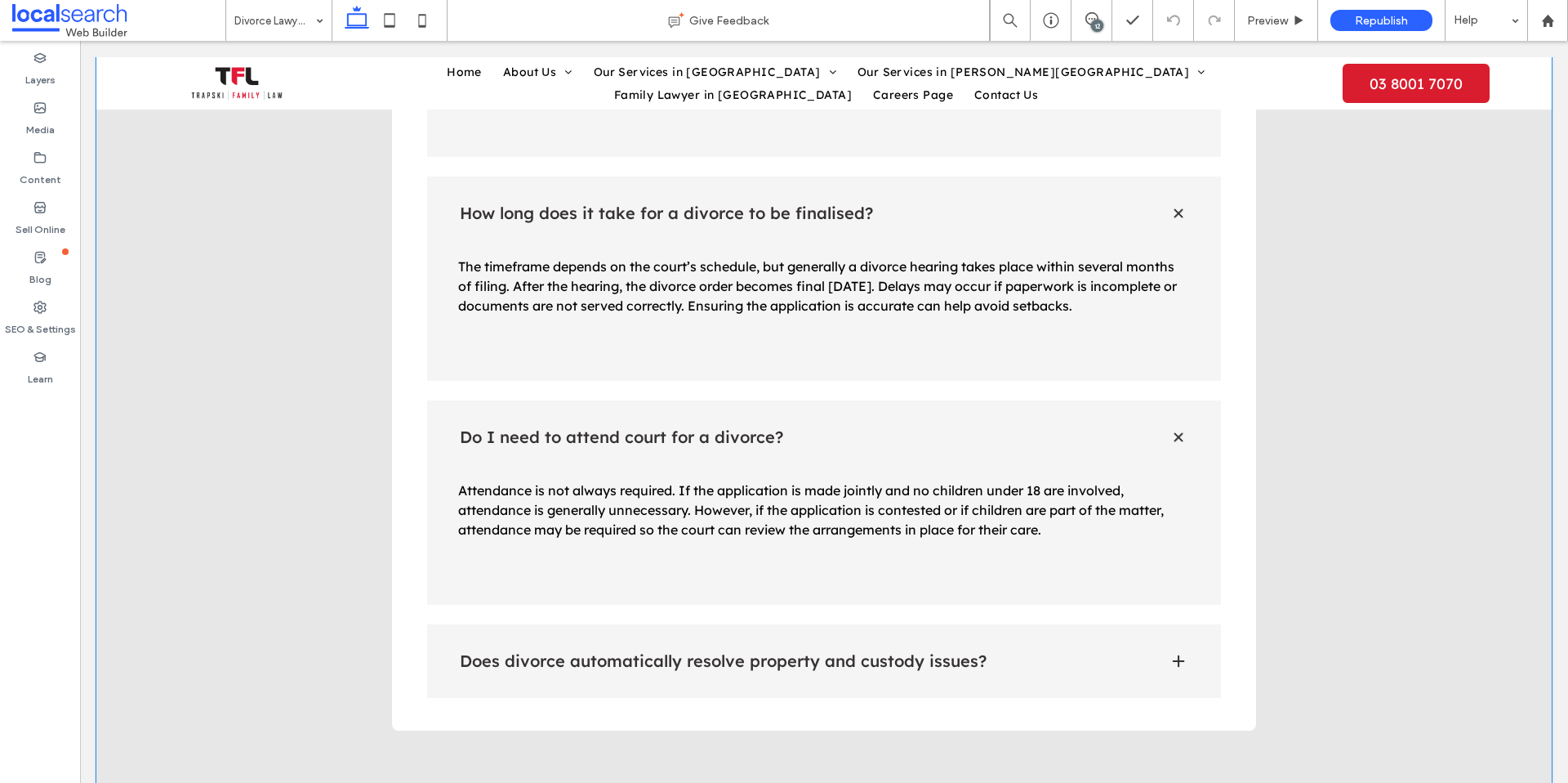
click at [784, 653] on h4 "Does divorce automatically resolve property and custody issues?" at bounding box center [801, 661] width 683 height 17
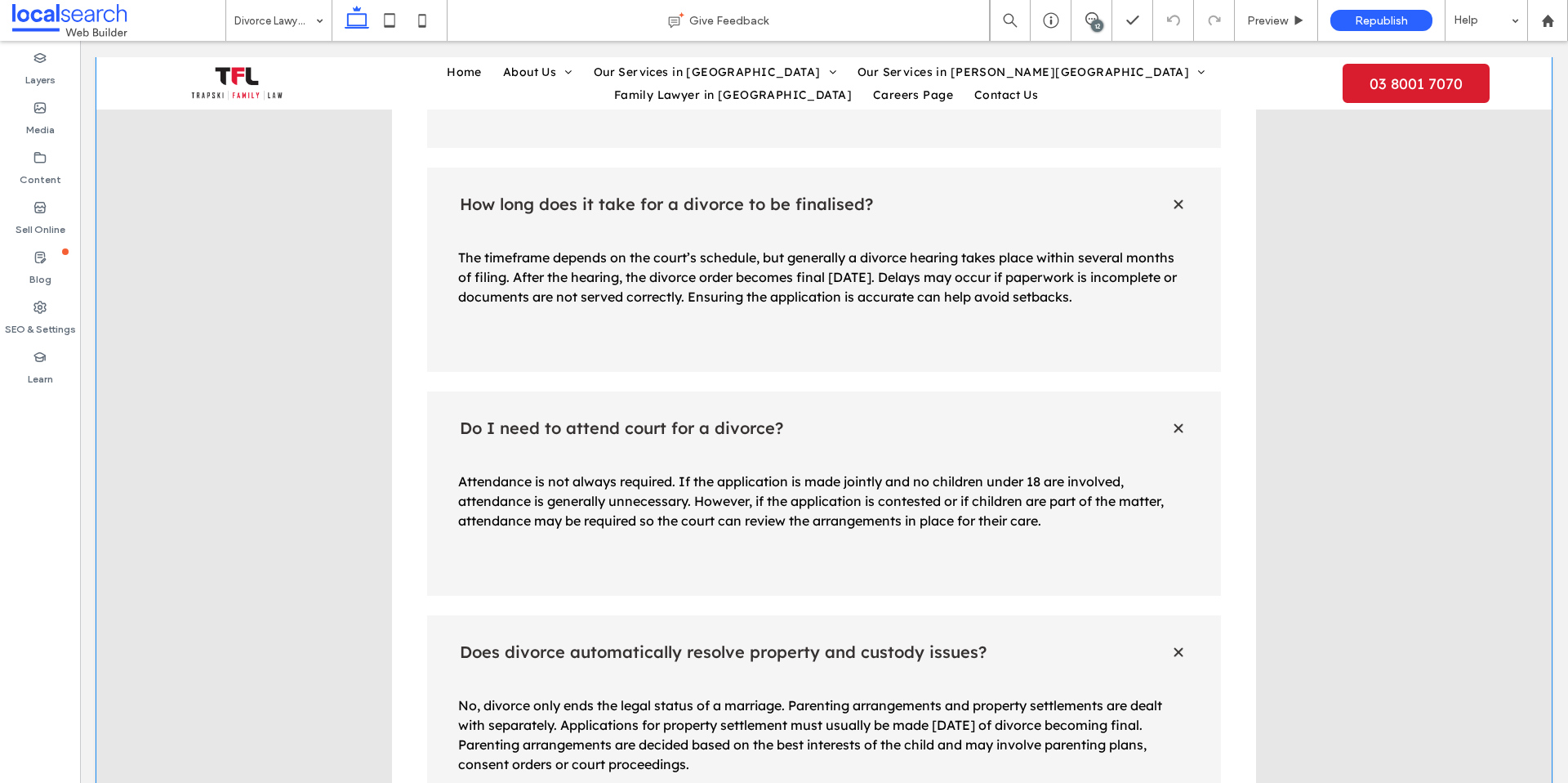
scroll to position [3108, 0]
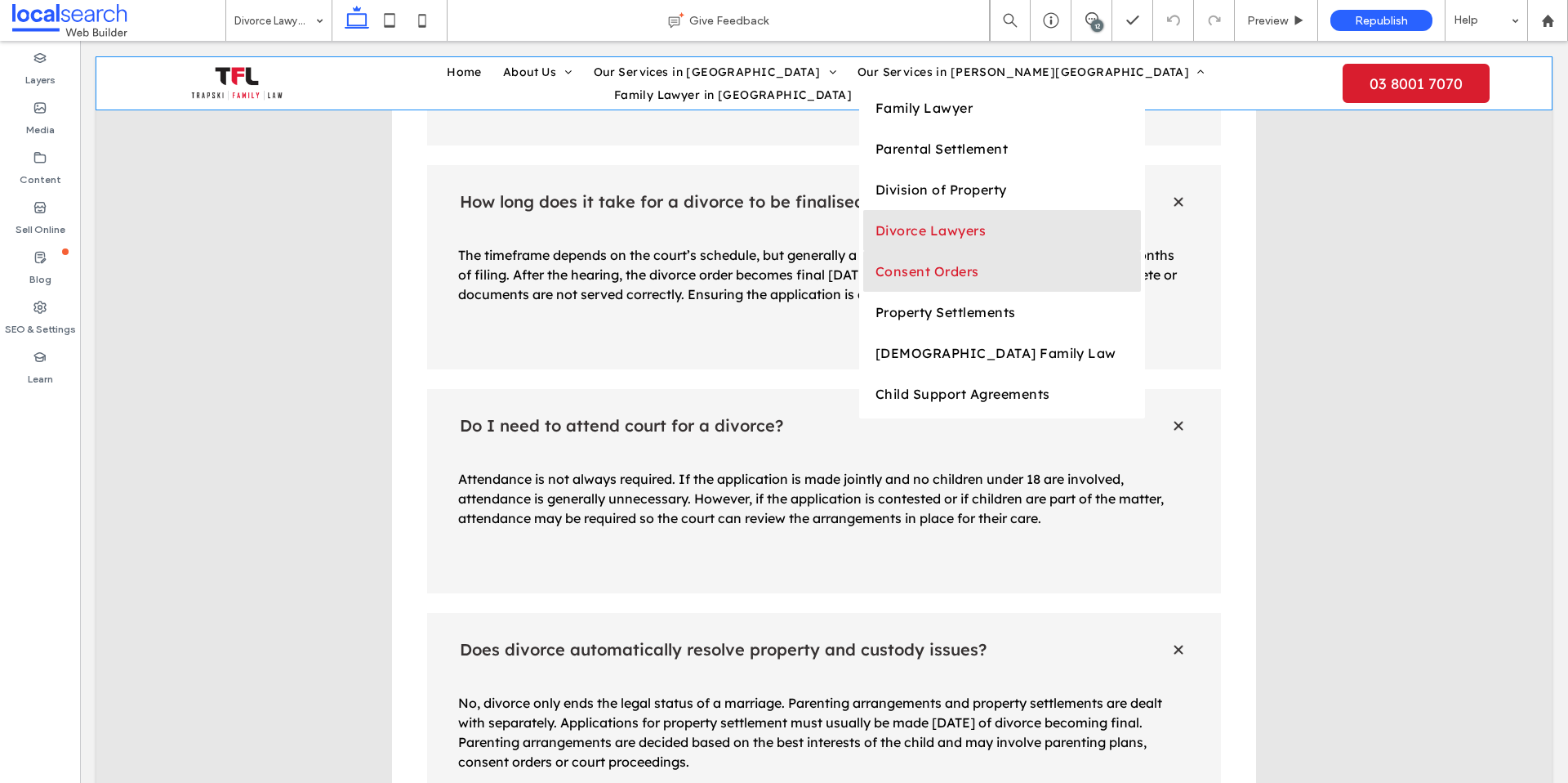
click at [875, 279] on span "Consent Orders" at bounding box center [927, 271] width 104 height 17
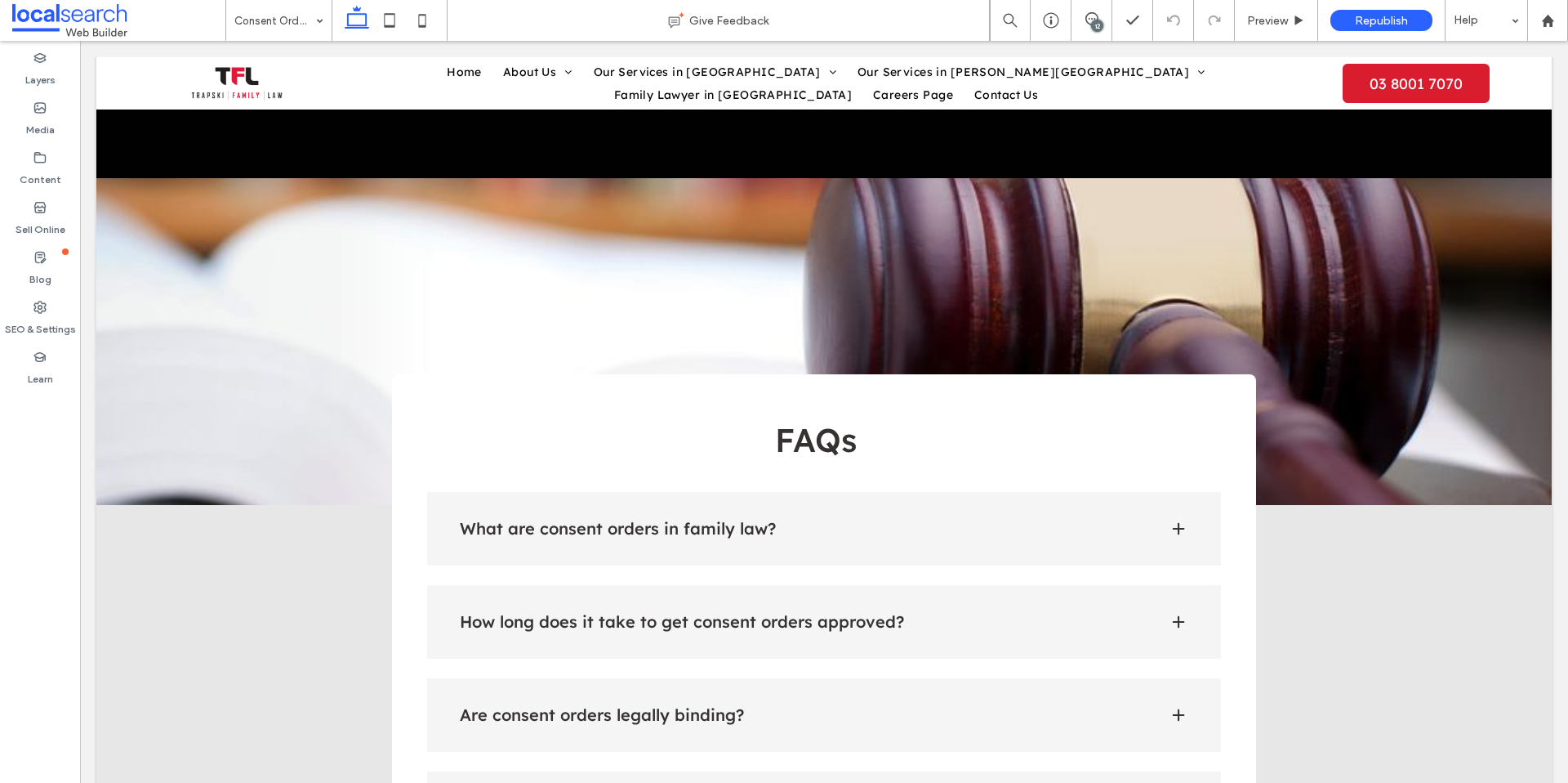
scroll to position [2451, 0]
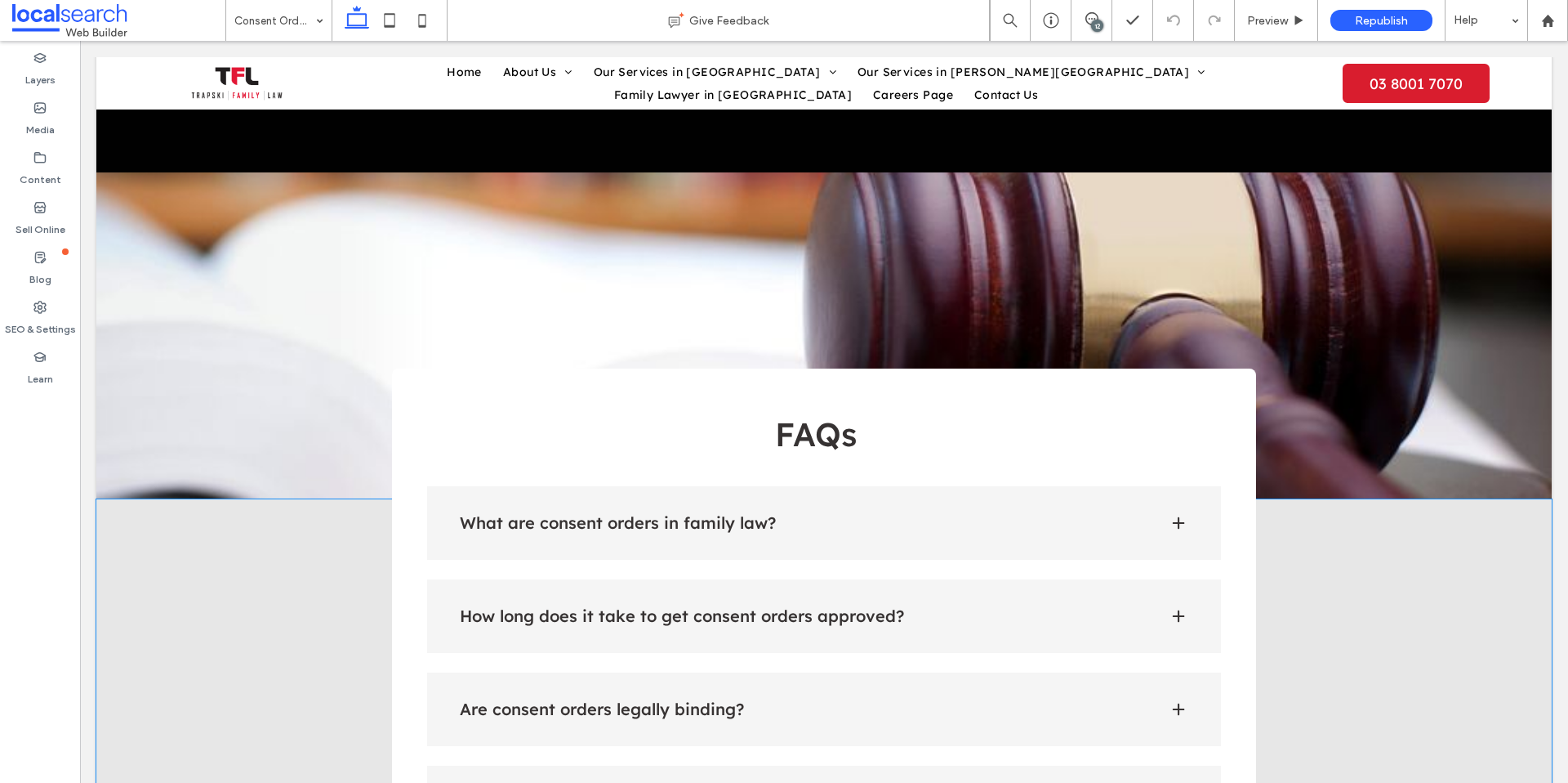
click at [1173, 515] on span at bounding box center [1178, 523] width 17 height 17
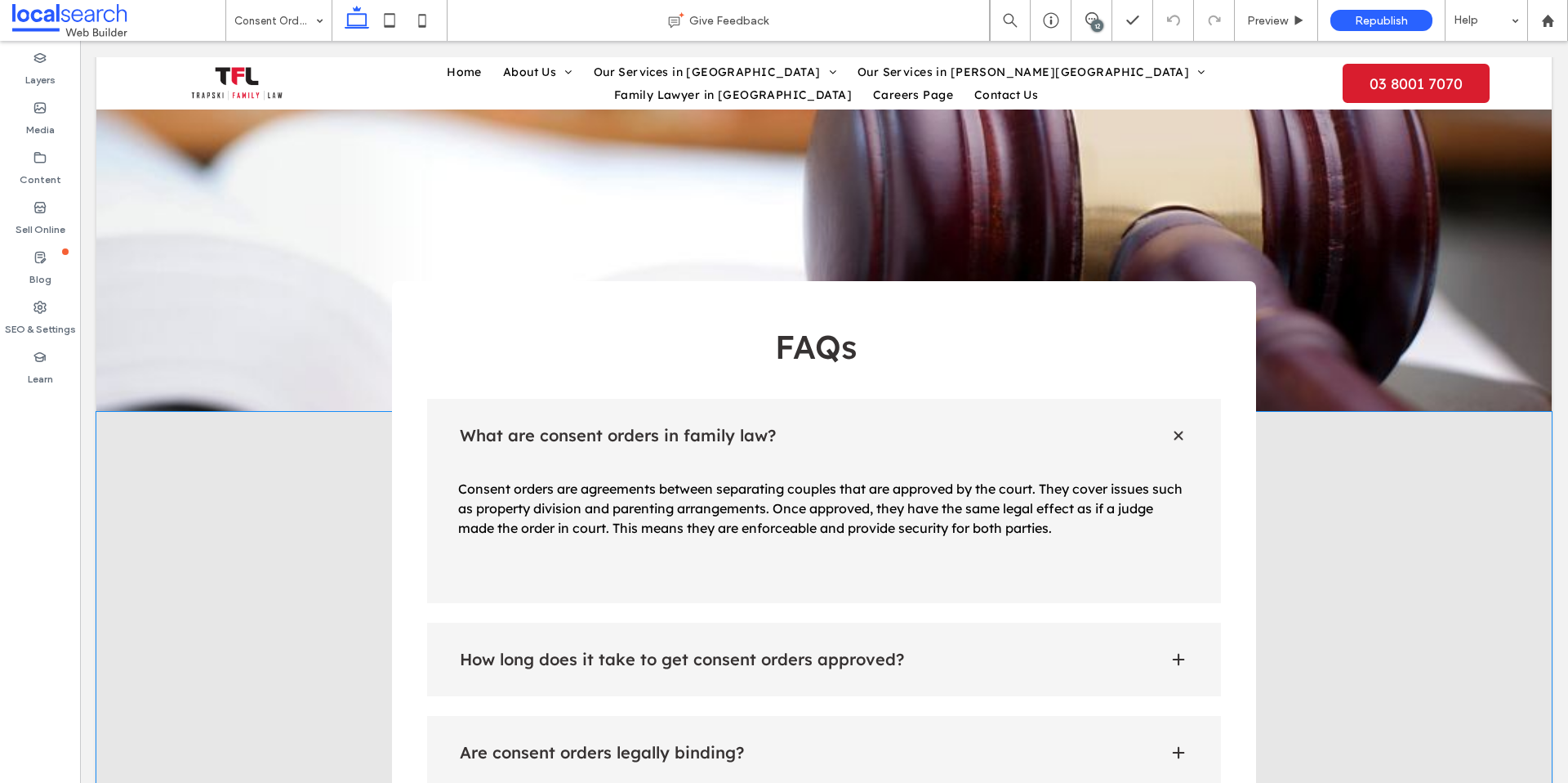
scroll to position [2539, 0]
click at [1174, 622] on div "How long does it take to get consent orders approved?" at bounding box center [825, 658] width 795 height 73
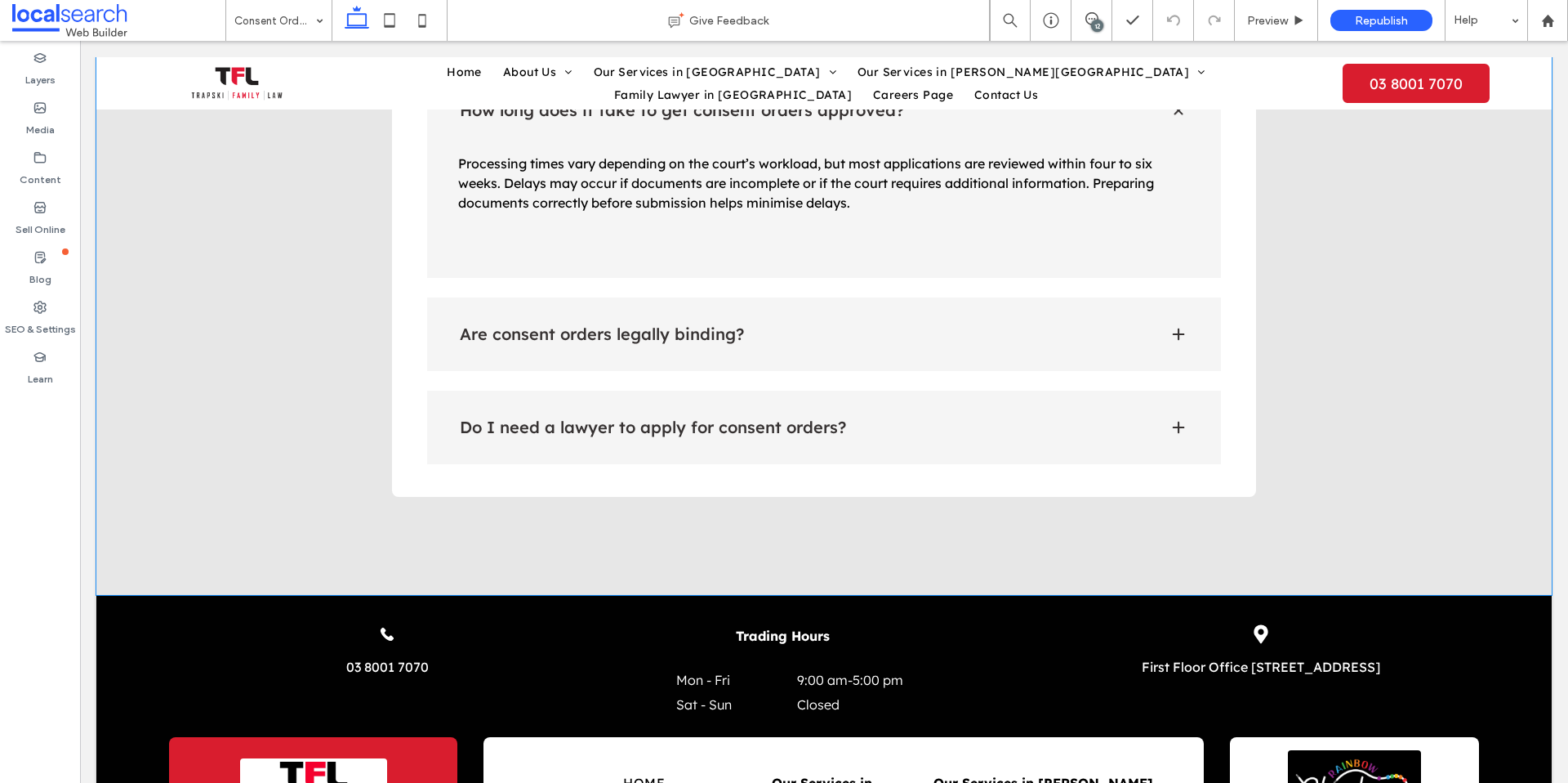
scroll to position [3089, 0]
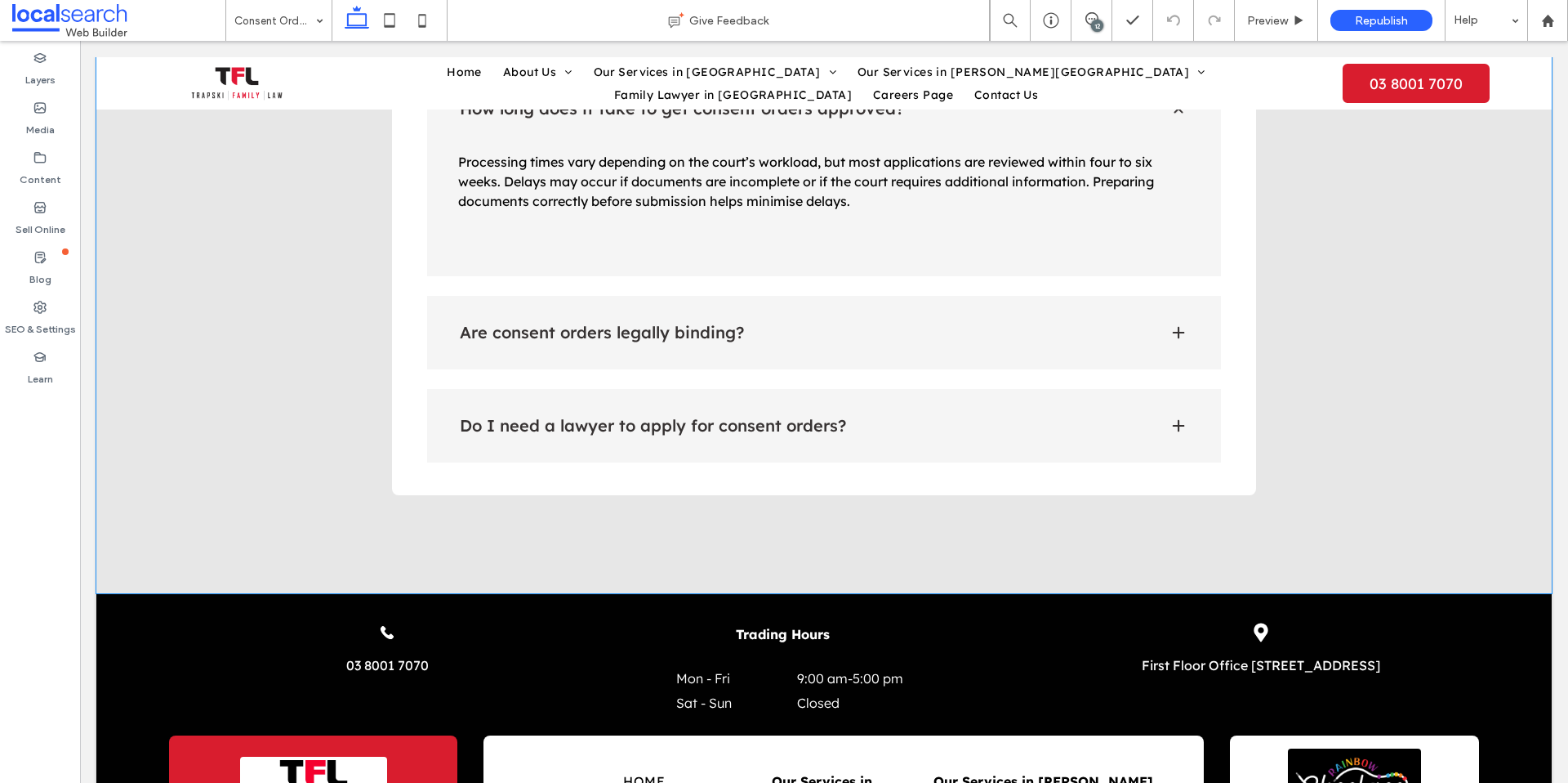
drag, startPoint x: 996, startPoint y: 272, endPoint x: 994, endPoint y: 284, distance: 12.2
click at [996, 325] on h4 "Are consent orders legally binding?" at bounding box center [801, 333] width 683 height 17
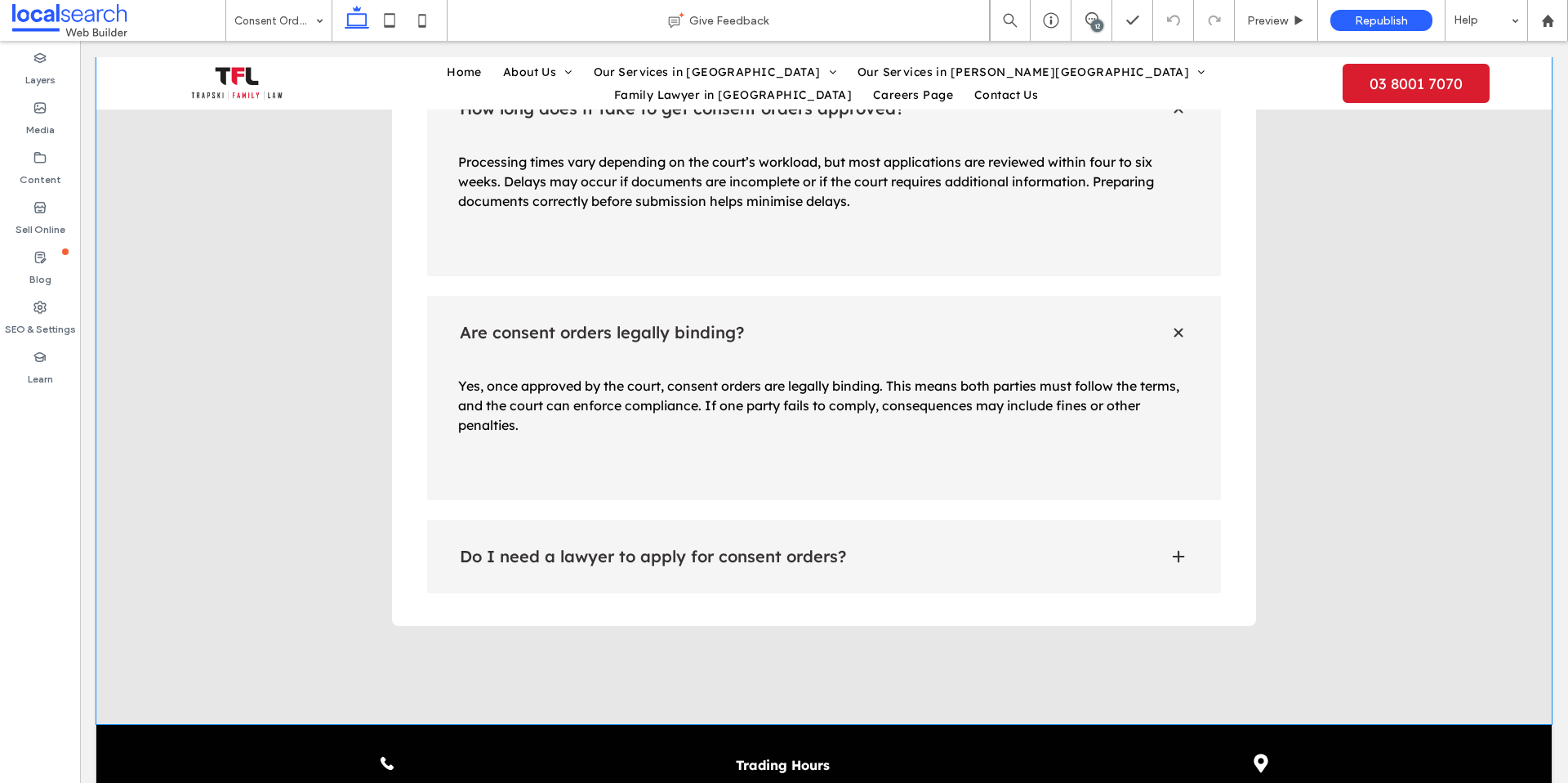
click at [985, 519] on div "Do I need a lawyer to apply for consent orders?" at bounding box center [825, 556] width 795 height 73
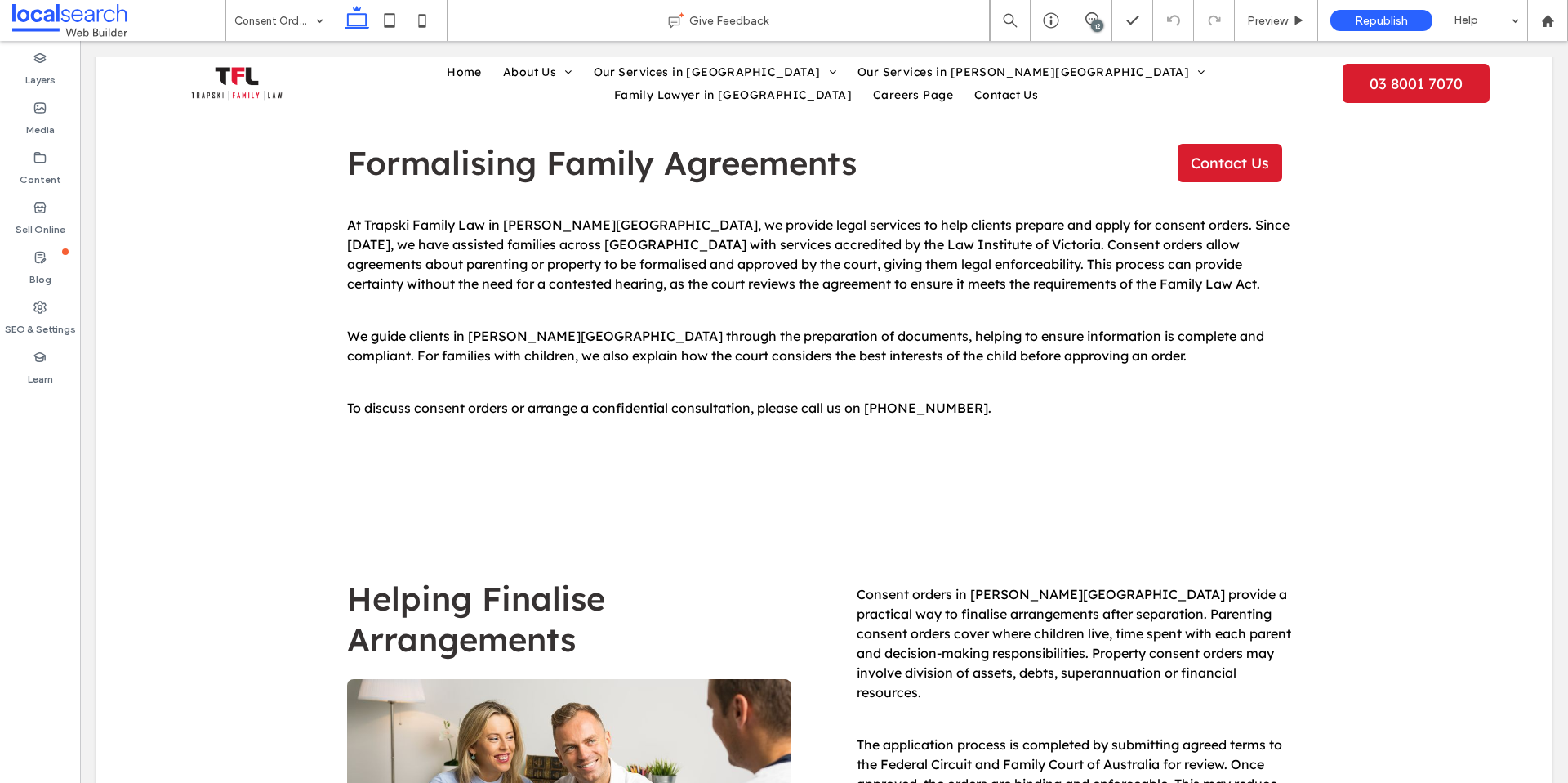
scroll to position [0, 0]
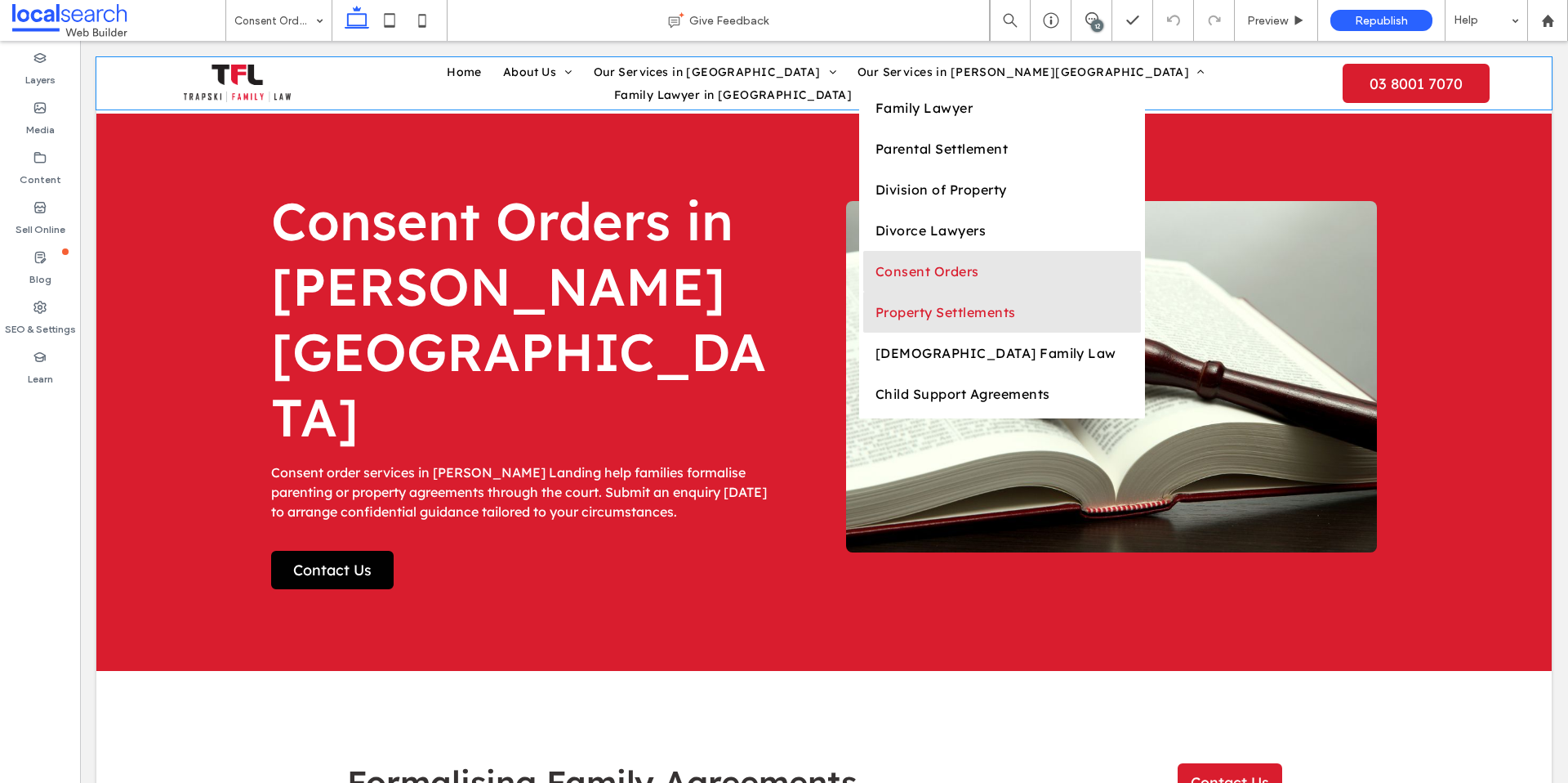
click at [875, 315] on span "Property Settlements" at bounding box center [945, 312] width 140 height 17
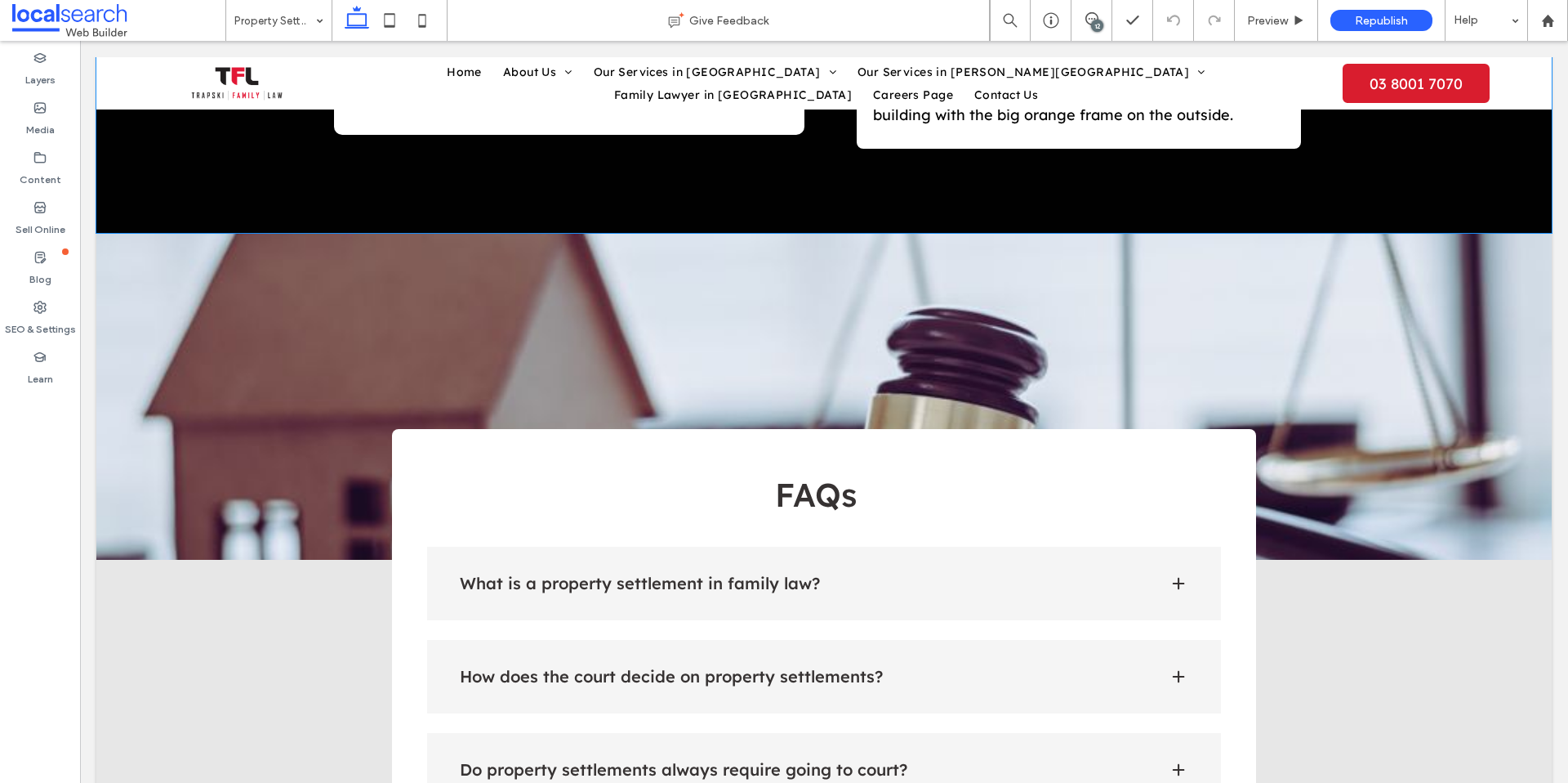
scroll to position [2558, 0]
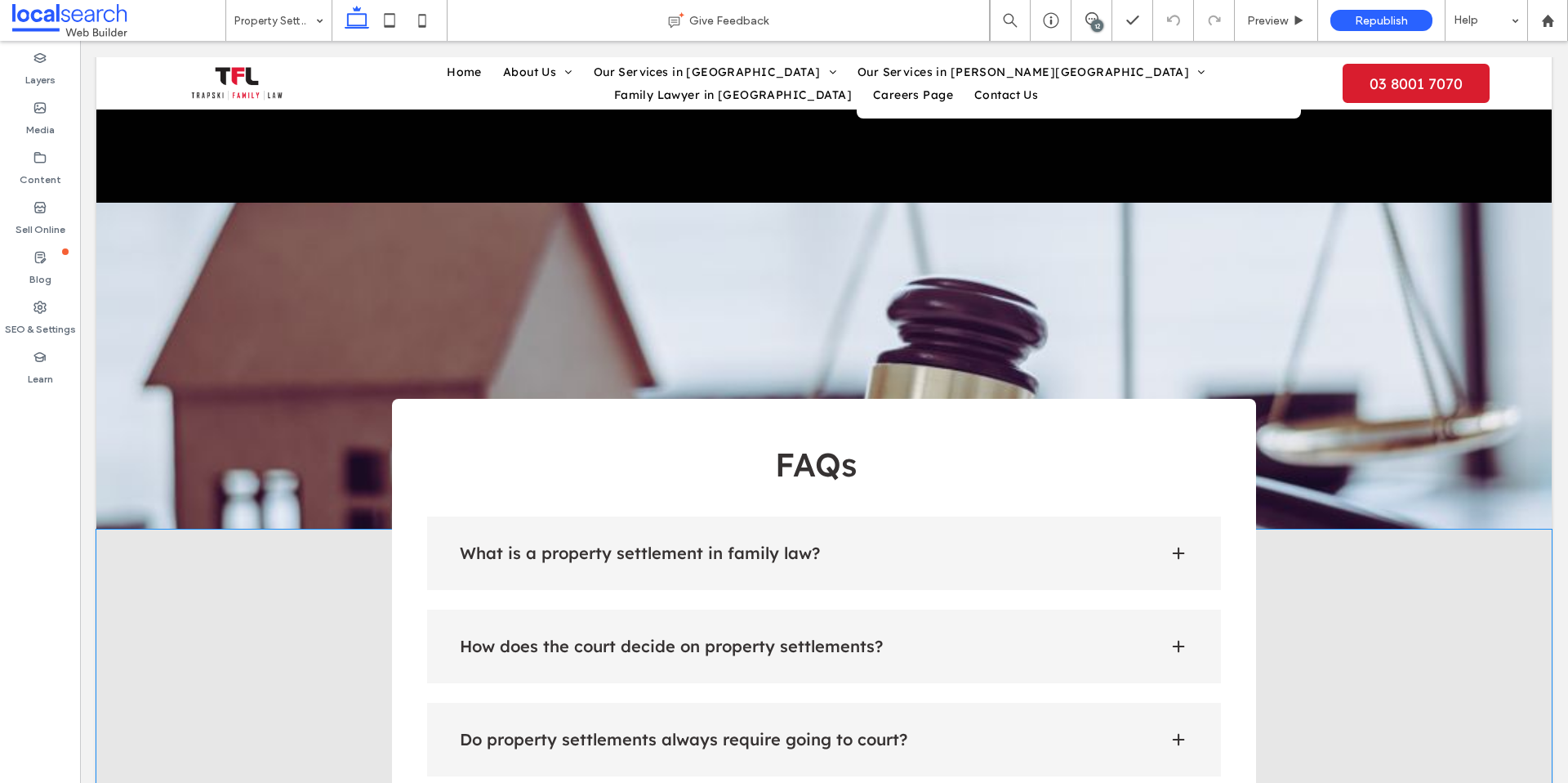
click at [759, 517] on div "What is a property settlement in family law?" at bounding box center [825, 553] width 795 height 73
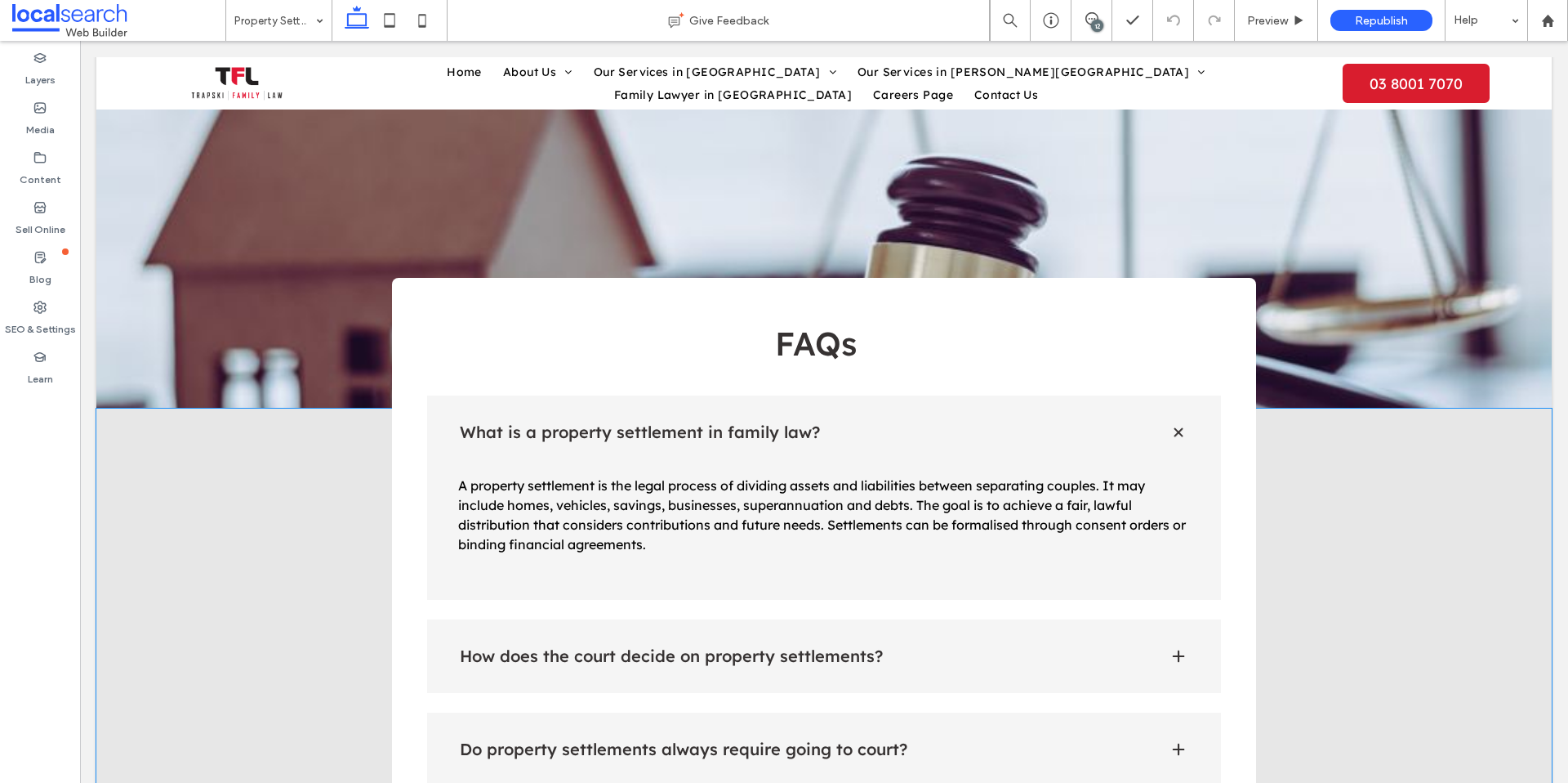
scroll to position [2724, 0]
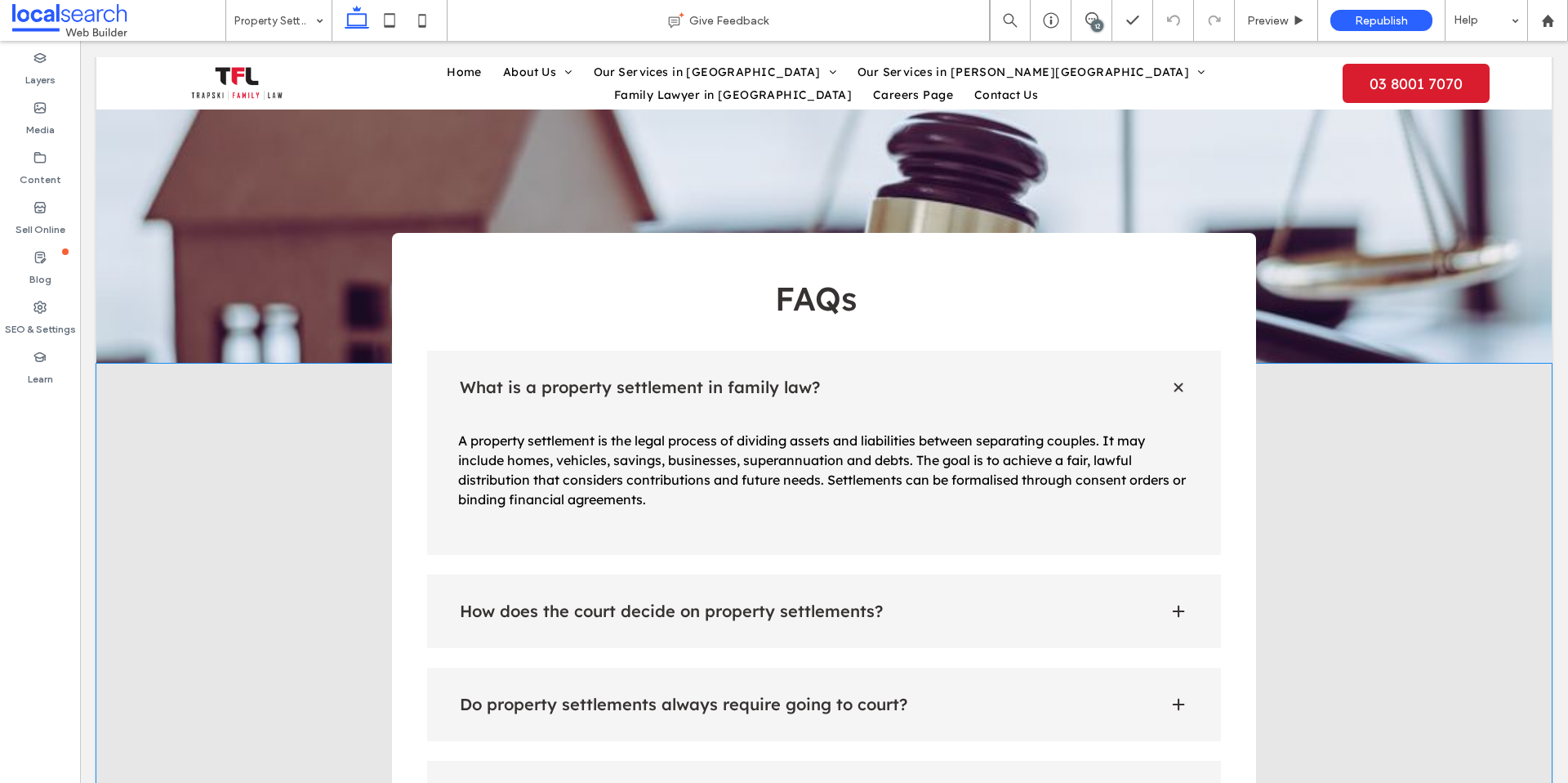
click at [793, 574] on div "How does the court decide on property settlements?" at bounding box center [825, 611] width 795 height 73
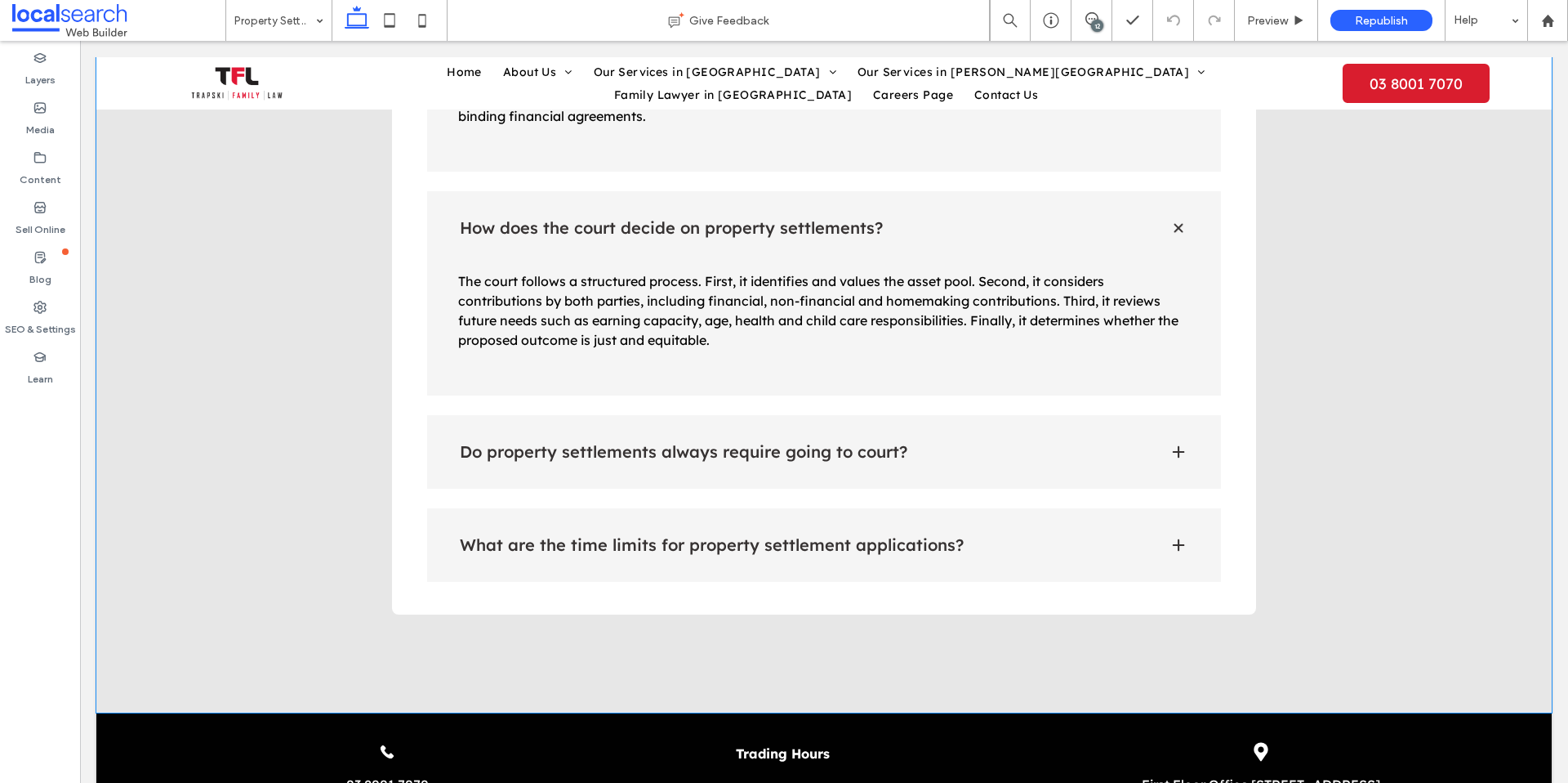
scroll to position [3122, 0]
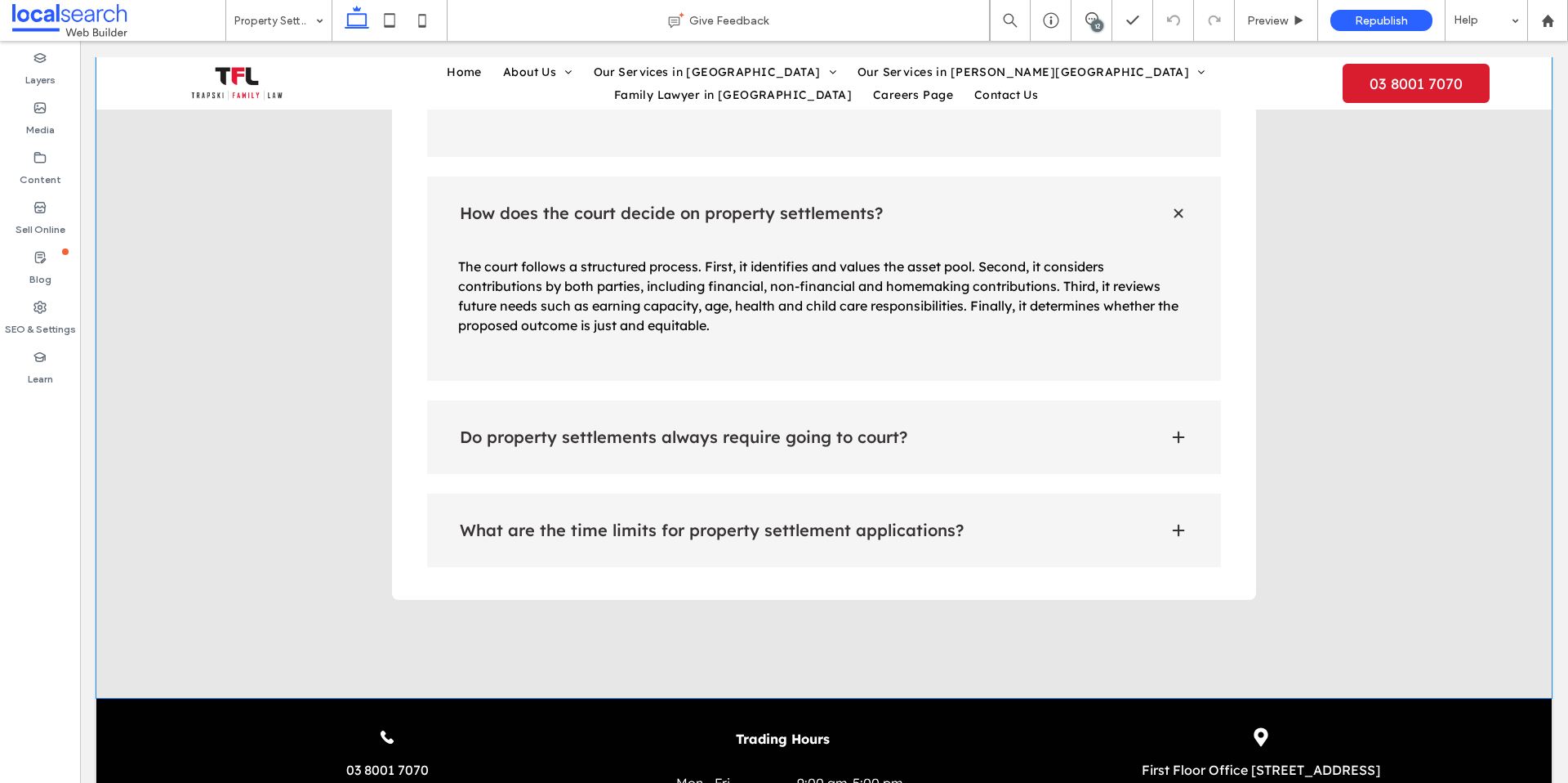
click at [1027, 429] on h4 "Do property settlements always require going to court?" at bounding box center [801, 436] width 683 height 17
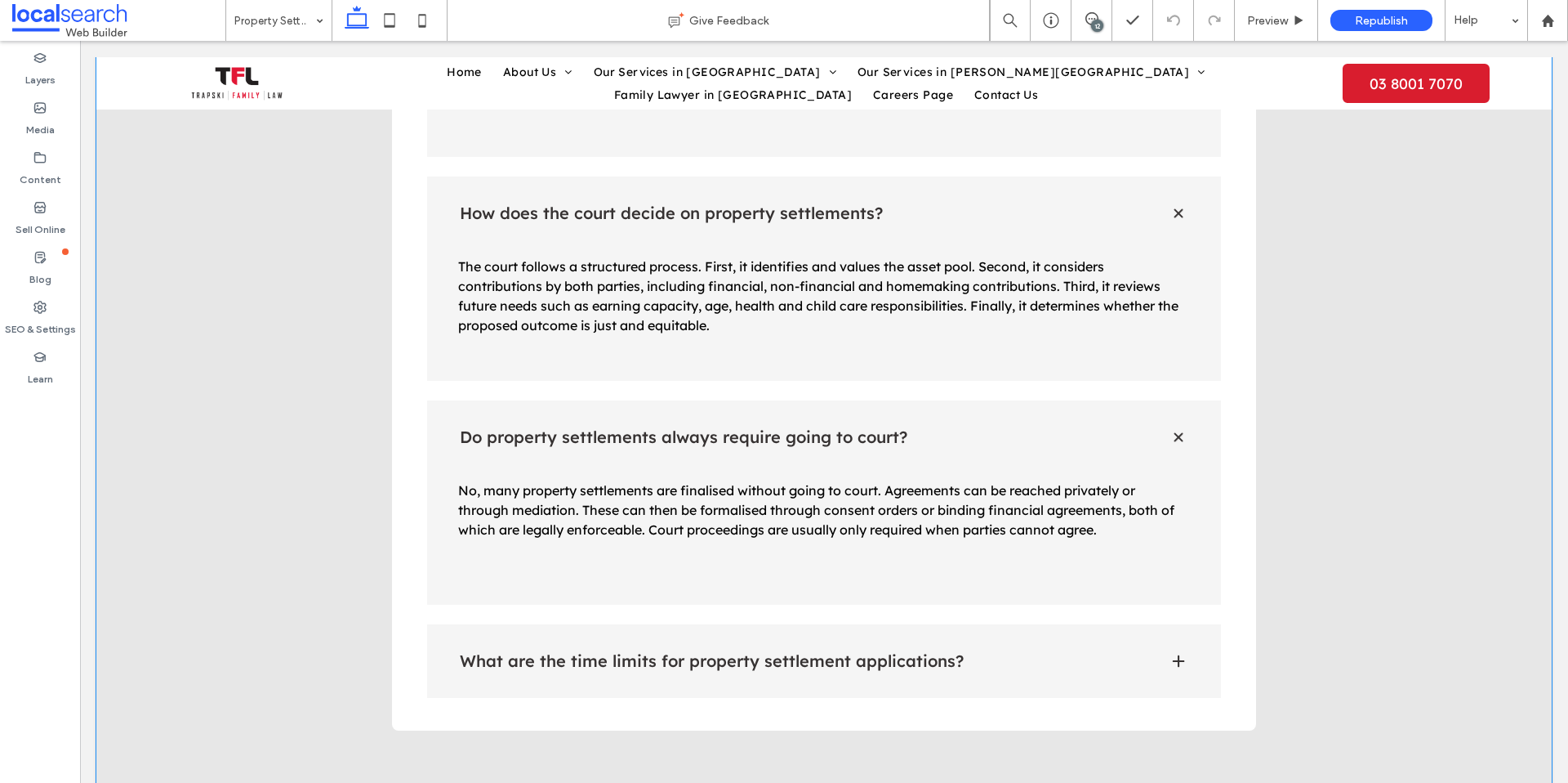
click at [994, 624] on div "What are the time limits for property settlement applications?" at bounding box center [825, 661] width 795 height 73
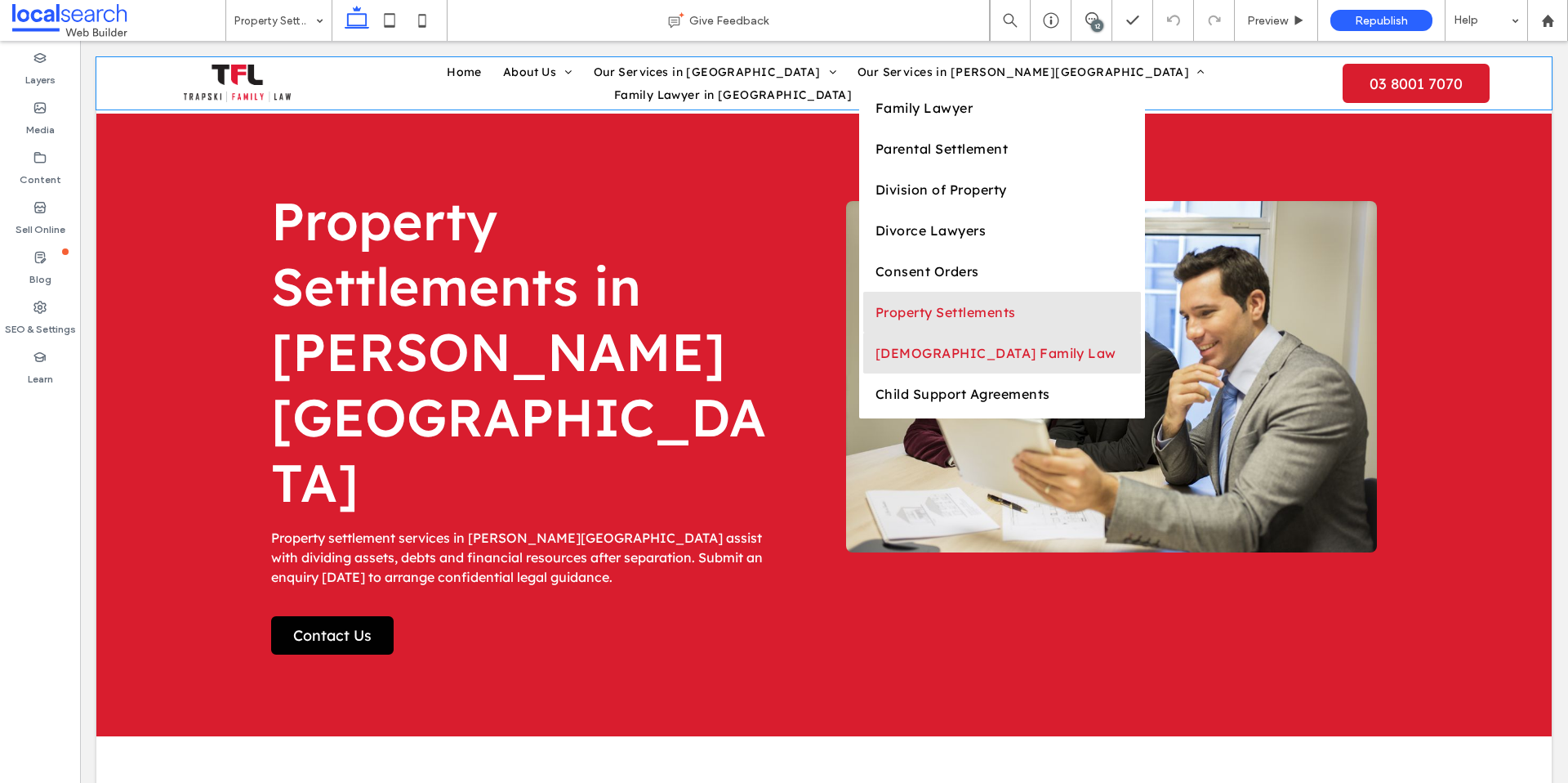
click at [863, 372] on link "LGBTQI Family Law" at bounding box center [1002, 353] width 277 height 41
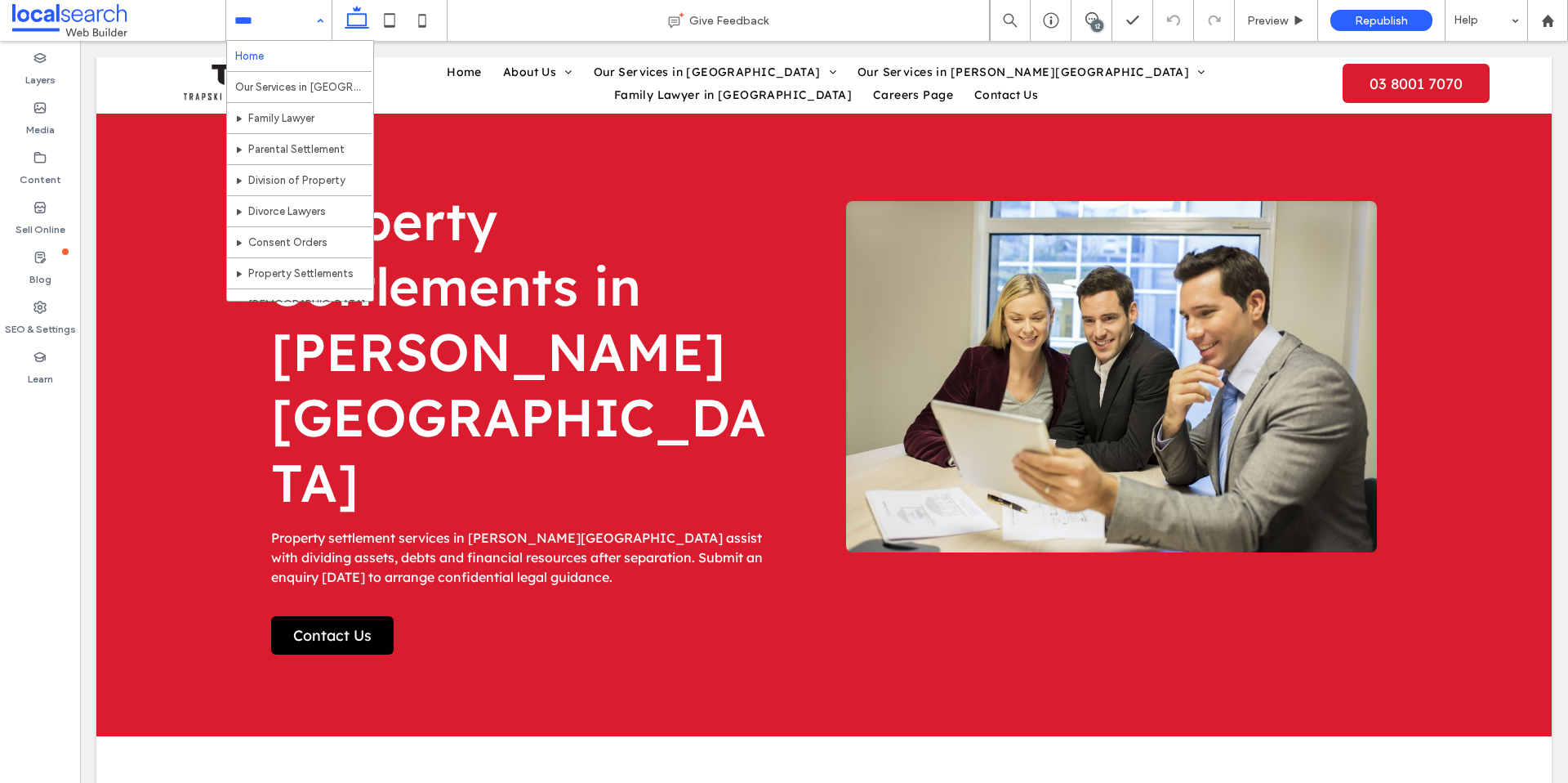
click at [300, 23] on input at bounding box center [275, 20] width 81 height 41
